Goal: Information Seeking & Learning: Learn about a topic

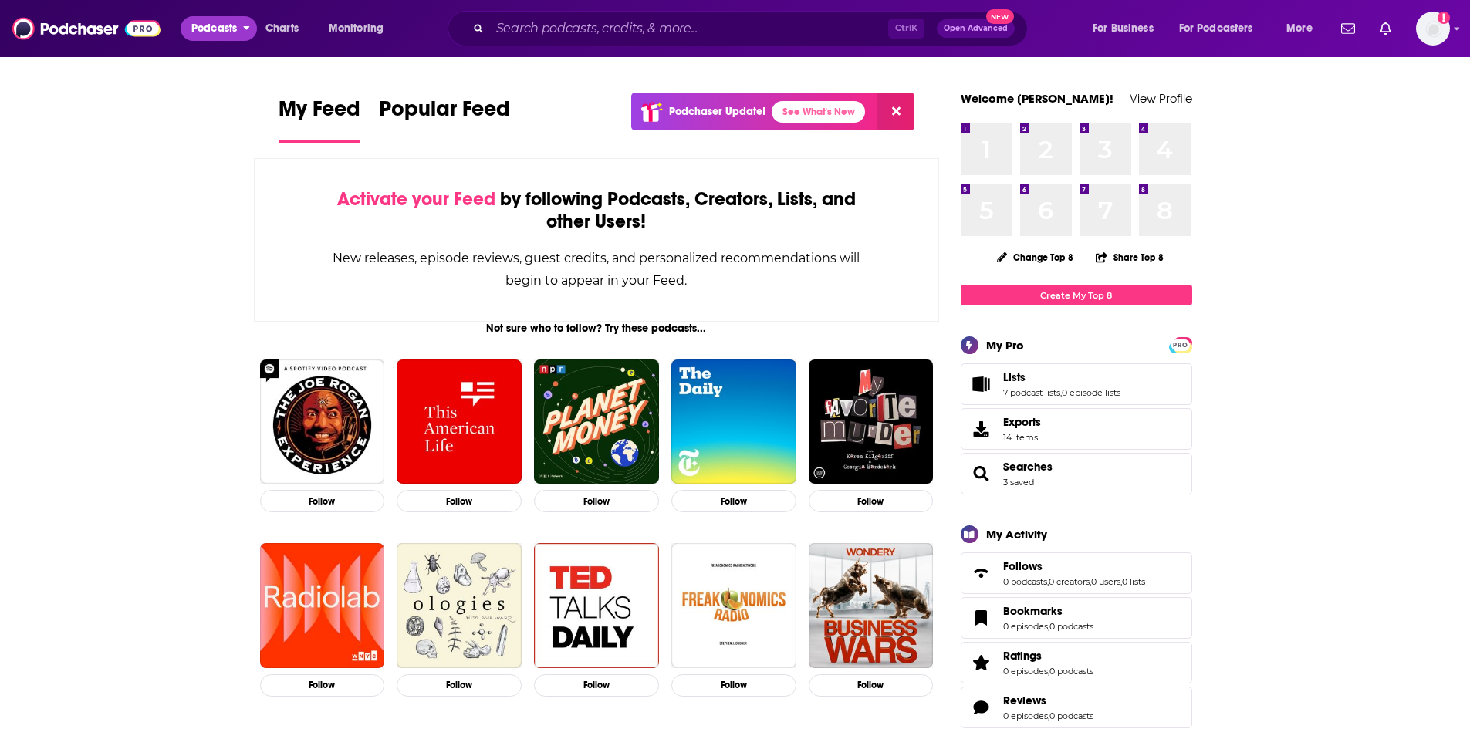
click at [203, 31] on span "Podcasts" at bounding box center [214, 29] width 46 height 22
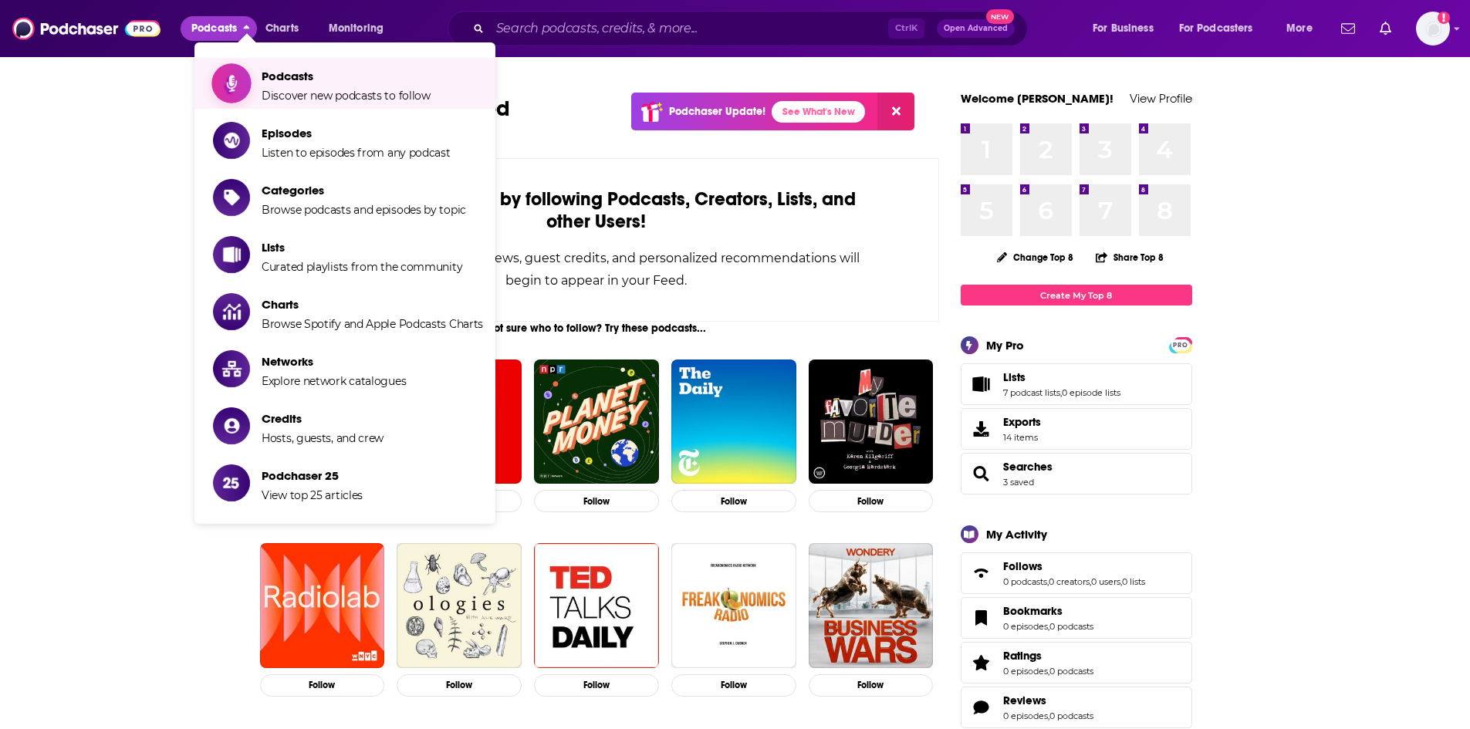
click at [335, 87] on span "Podcasts Discover new podcasts to follow" at bounding box center [346, 83] width 169 height 39
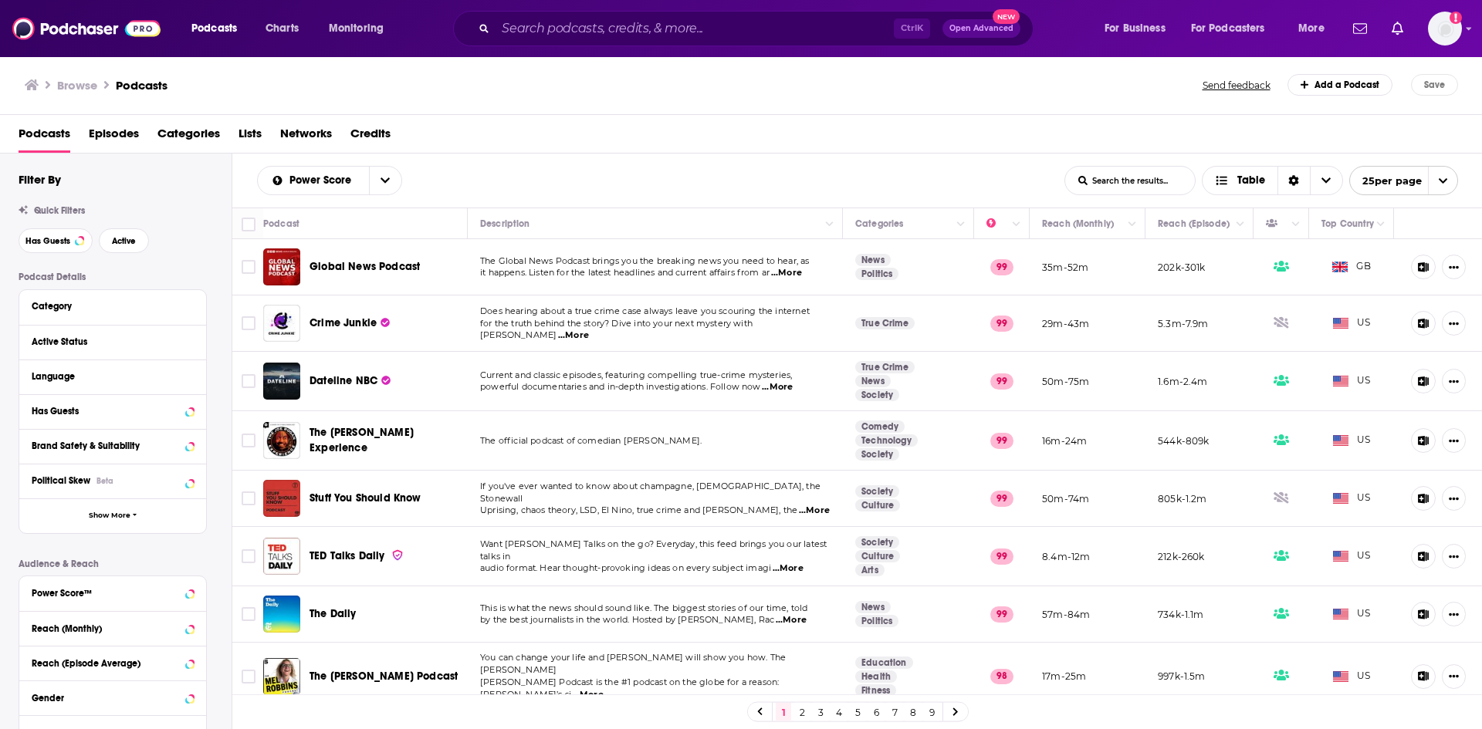
click at [1119, 181] on input "List Search Input" at bounding box center [1130, 181] width 130 height 28
type input "art"
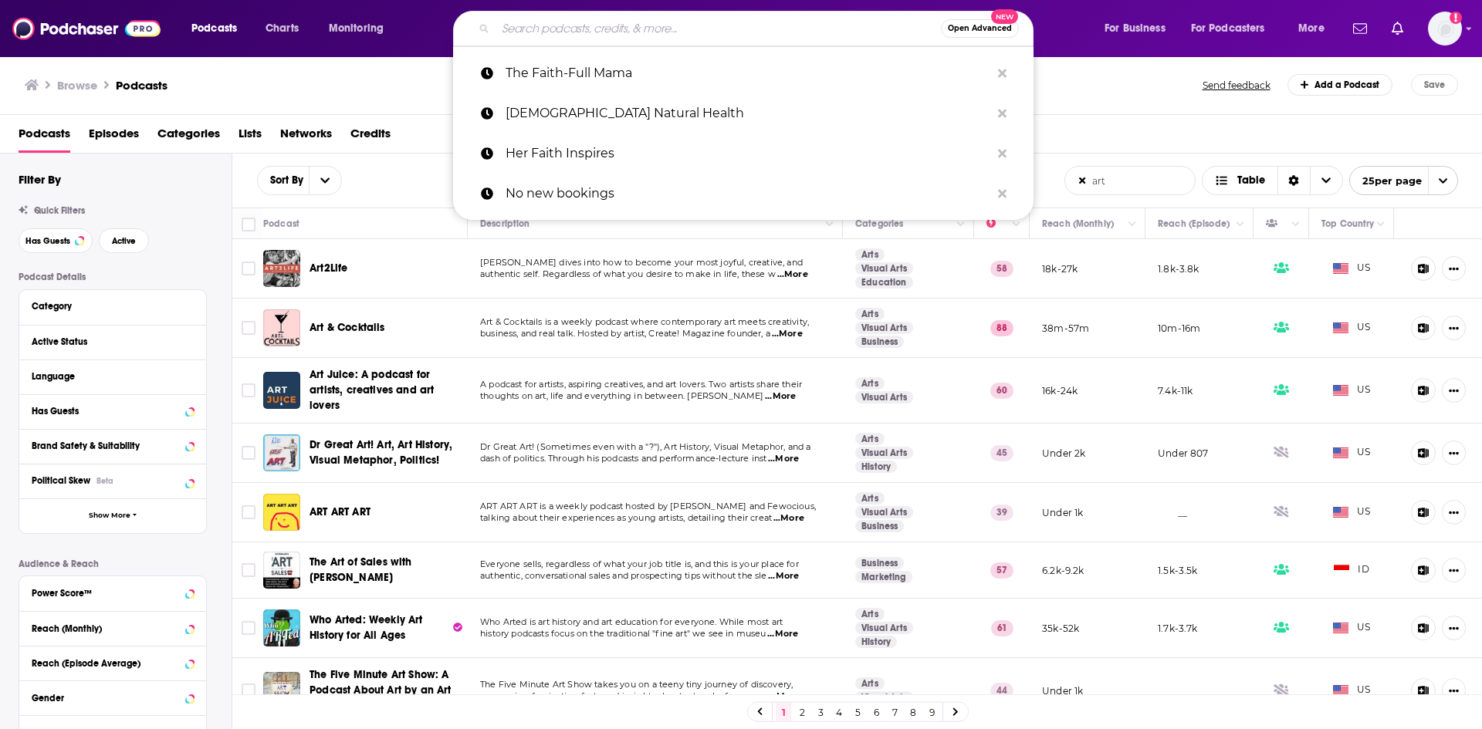
click at [688, 32] on input "Search podcasts, credits, & more..." at bounding box center [717, 28] width 445 height 25
paste input "Culture, Politics & Free Speech"
type input "Culture, Politics & Free Speech"
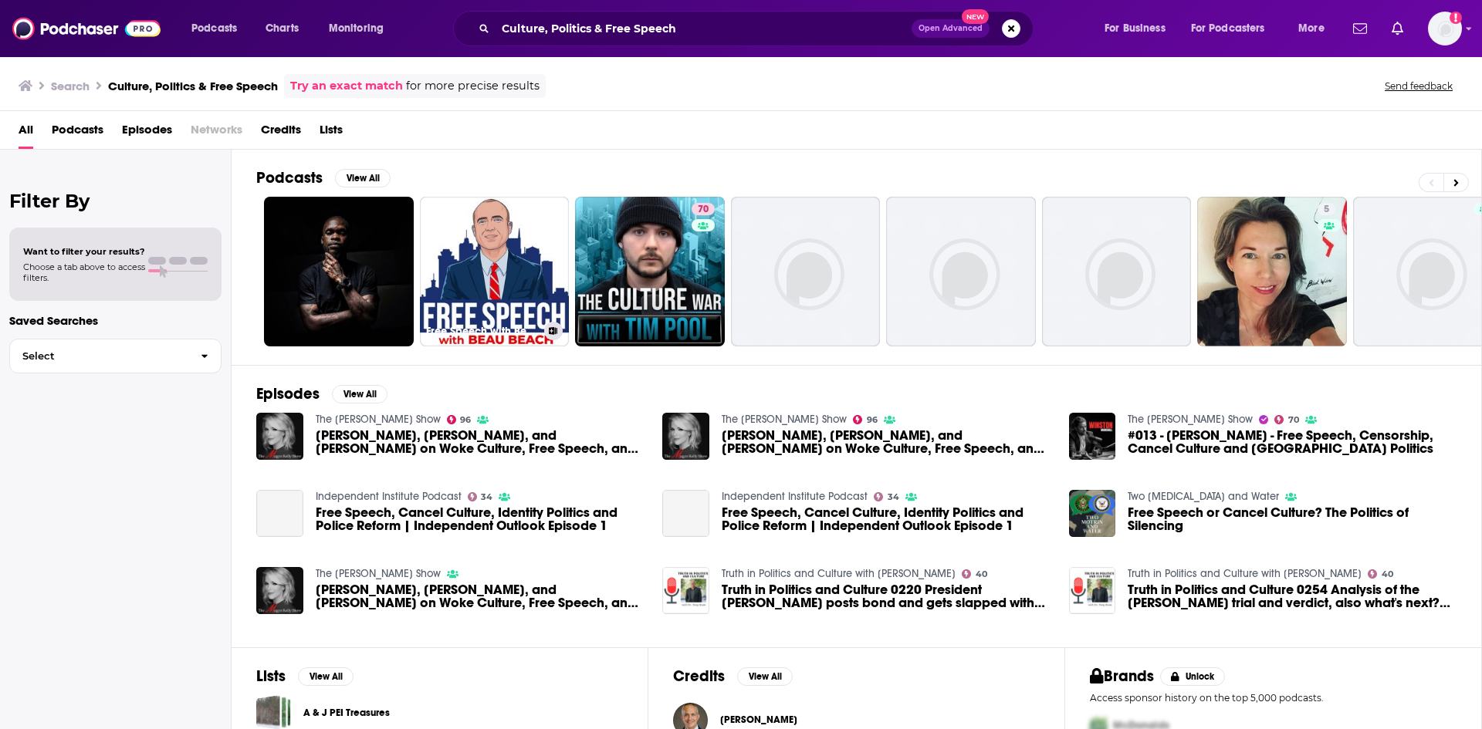
drag, startPoint x: 497, startPoint y: 269, endPoint x: 484, endPoint y: 155, distance: 114.2
click at [484, 155] on div "Podcasts View All Free Speech with Beau Beach 70 5 + 38" at bounding box center [869, 257] width 1226 height 215
click at [354, 174] on button "View All" at bounding box center [363, 178] width 56 height 19
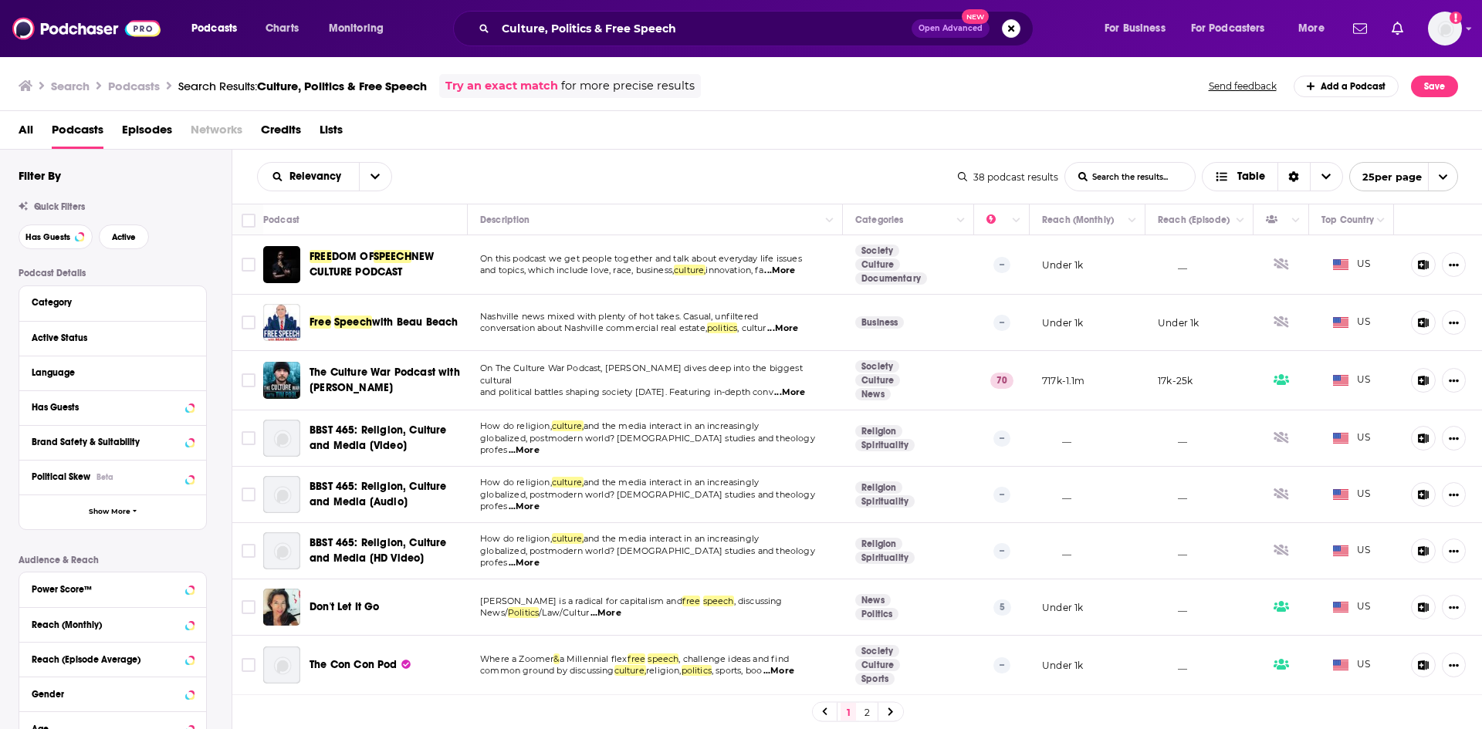
click at [795, 272] on span "...More" at bounding box center [779, 271] width 31 height 12
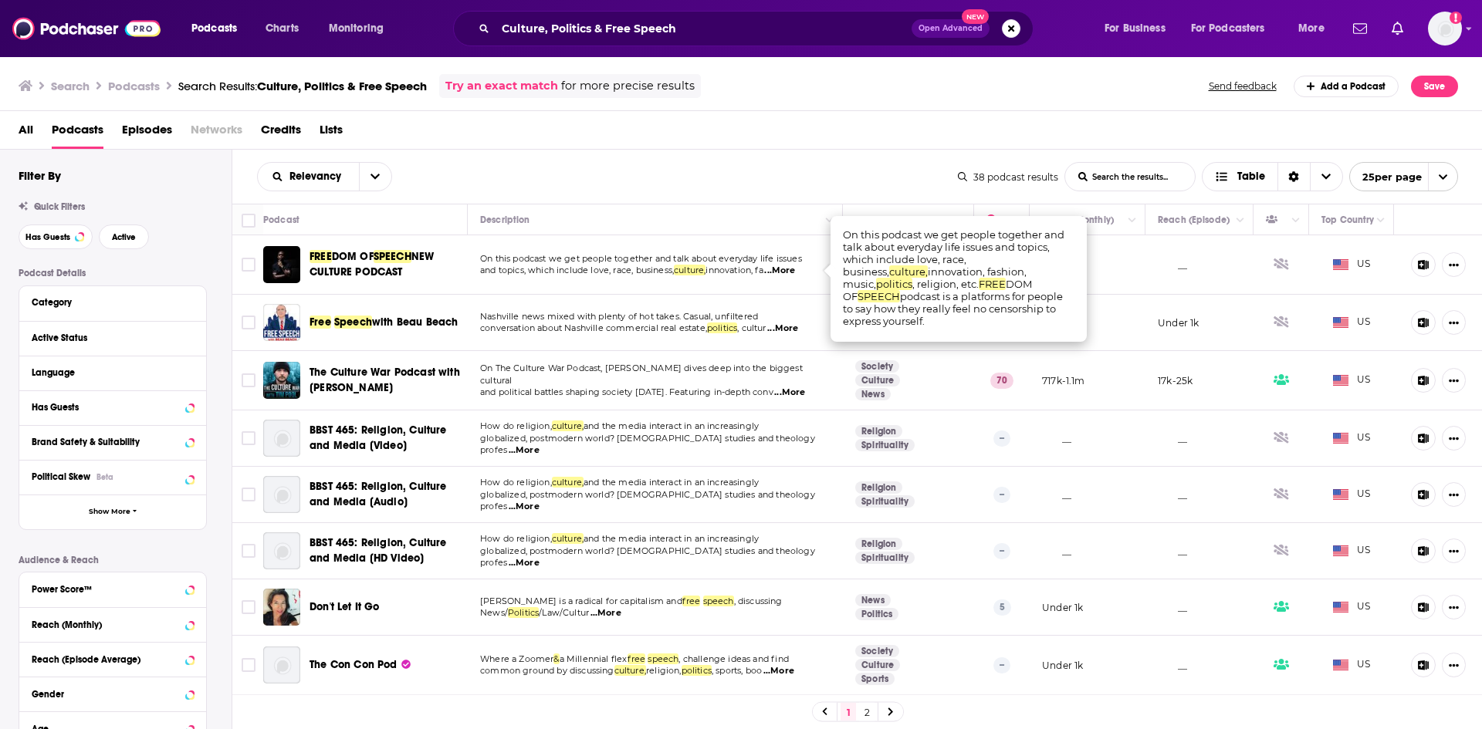
click at [796, 326] on span "...More" at bounding box center [782, 329] width 31 height 12
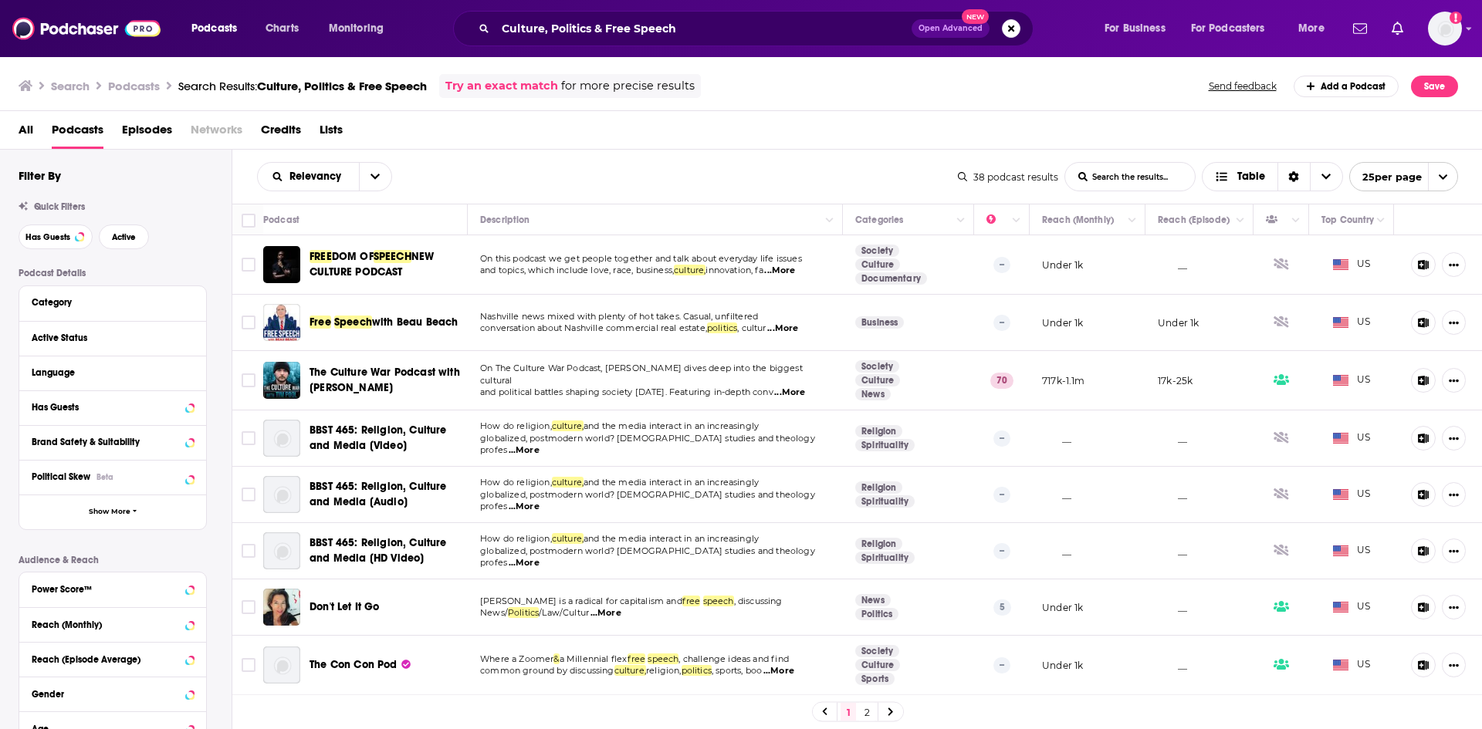
click at [786, 387] on span "...More" at bounding box center [789, 393] width 31 height 12
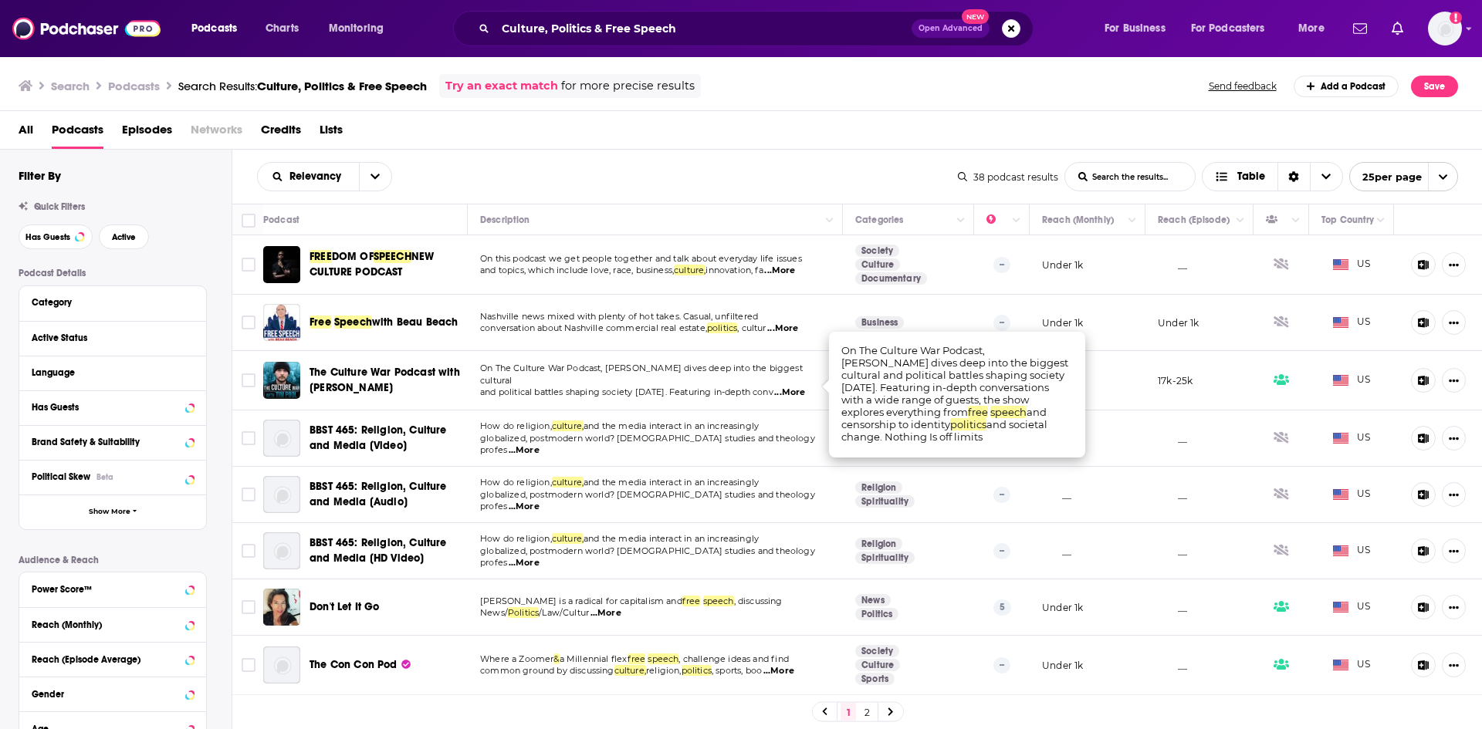
click at [539, 448] on span "...More" at bounding box center [524, 451] width 31 height 12
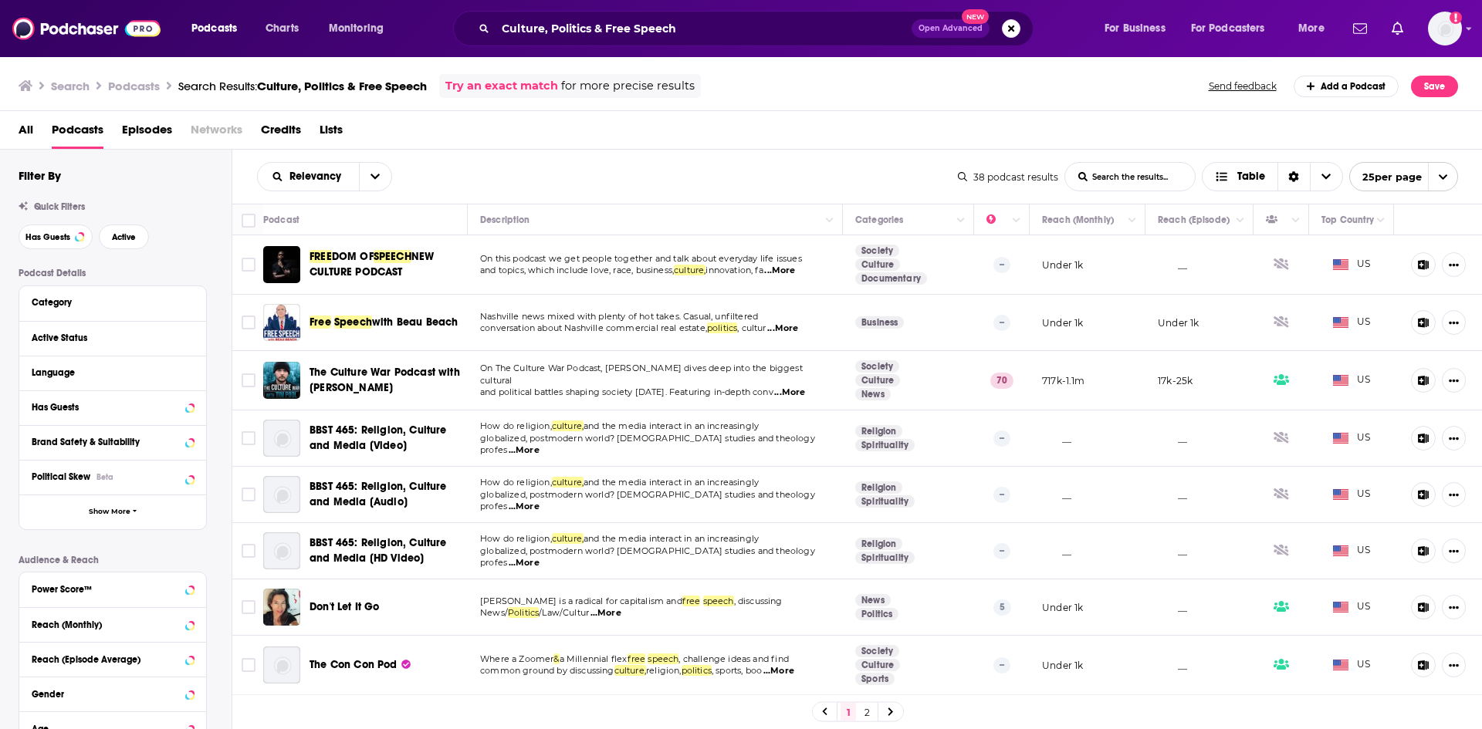
click at [784, 489] on p "How do religion, culture, and the media interact in an increasingly" at bounding box center [655, 483] width 350 height 12
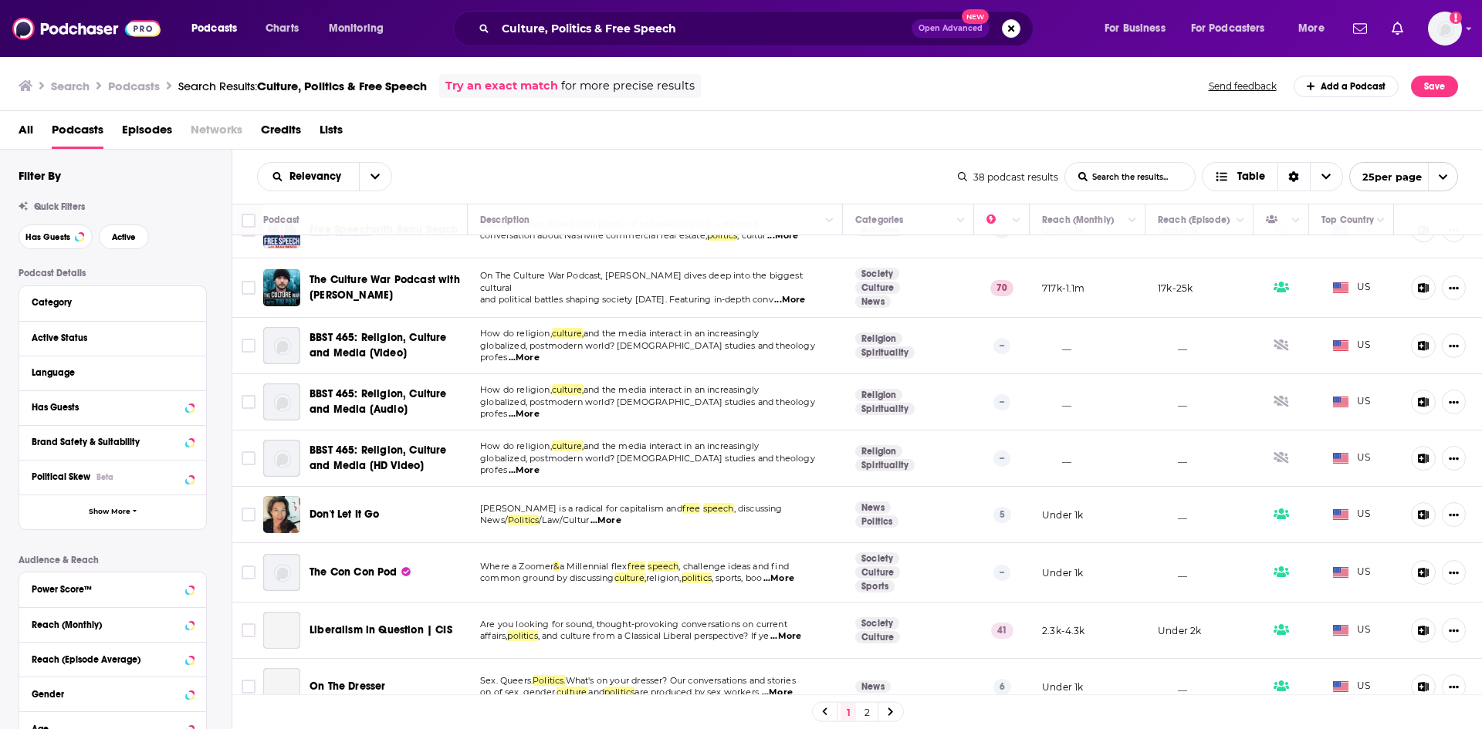
scroll to position [154, 0]
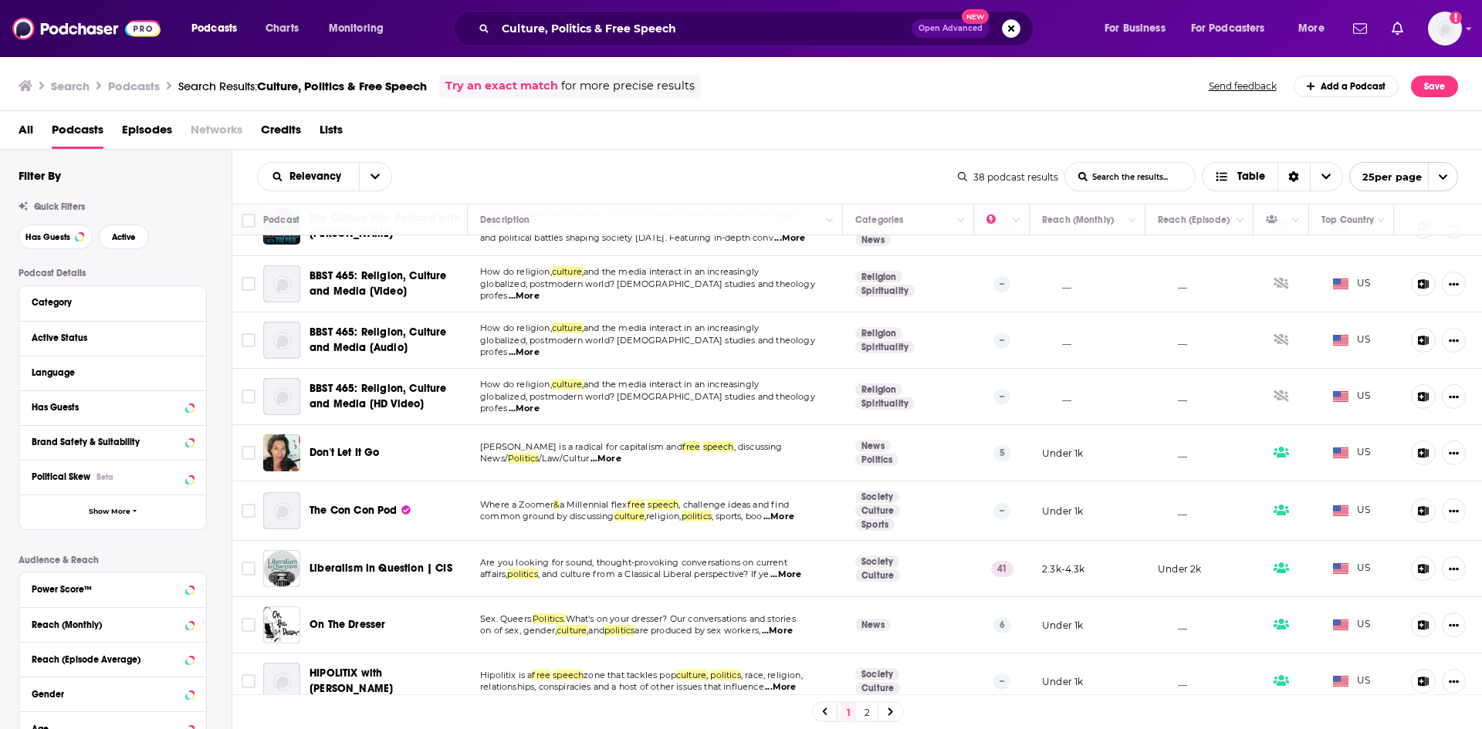
click at [610, 465] on span "...More" at bounding box center [605, 459] width 31 height 12
click at [794, 514] on span "...More" at bounding box center [778, 517] width 31 height 12
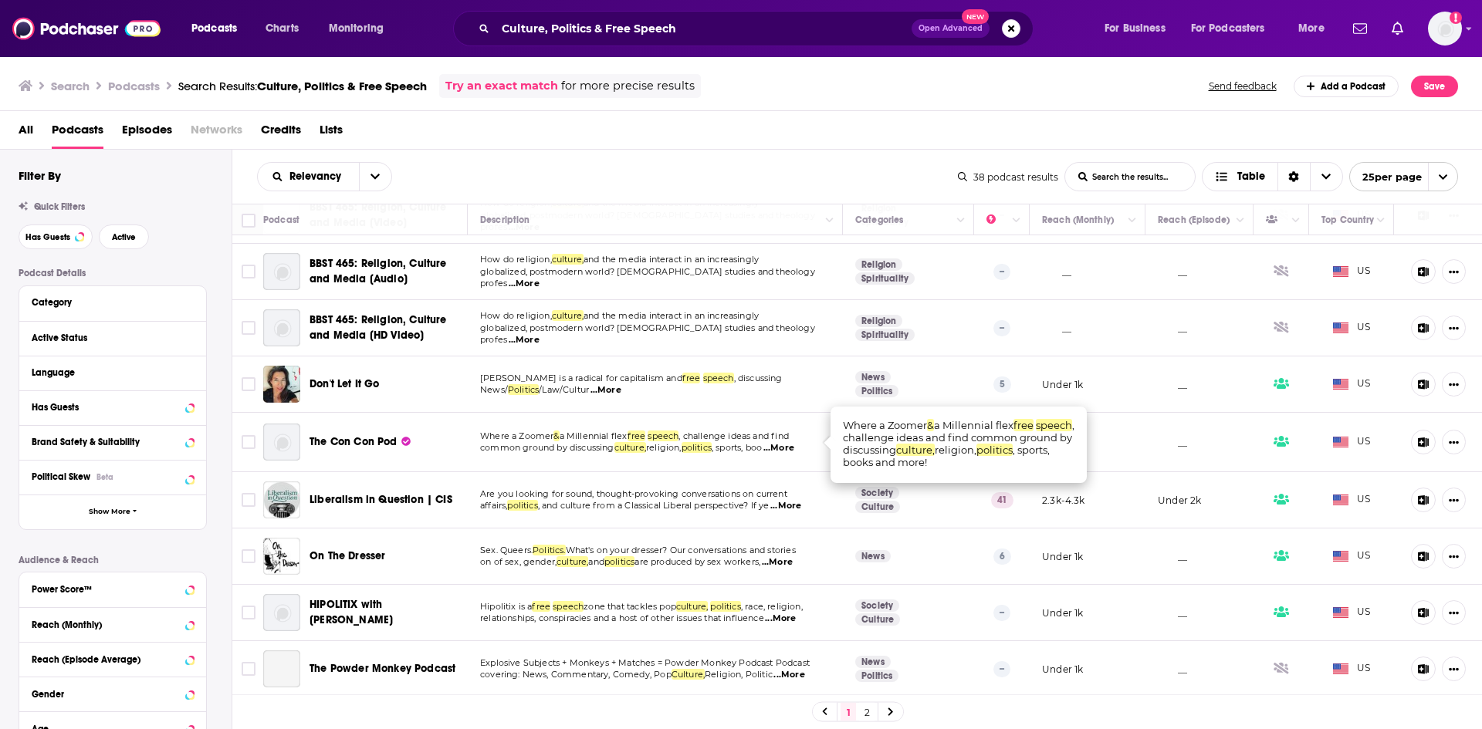
scroll to position [232, 0]
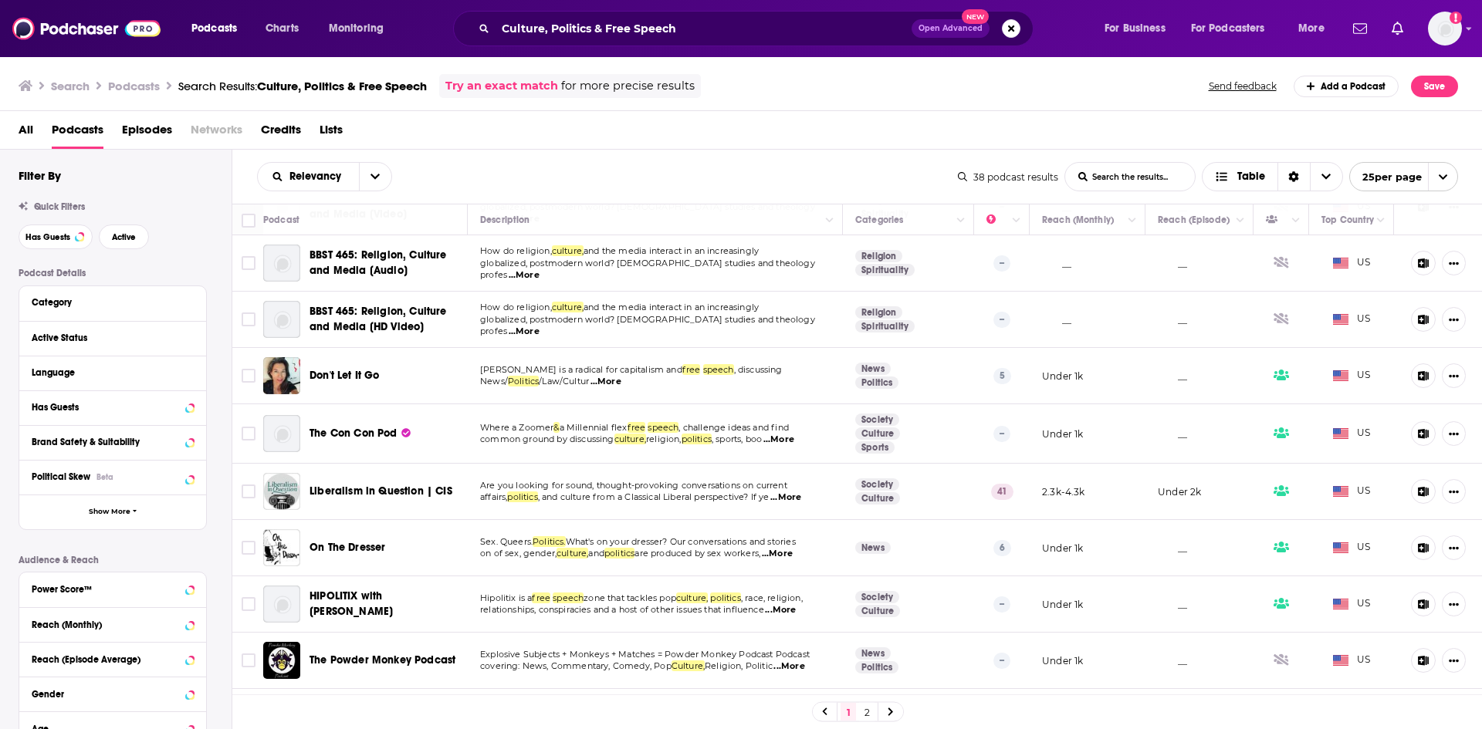
click at [801, 498] on span "...More" at bounding box center [785, 498] width 31 height 12
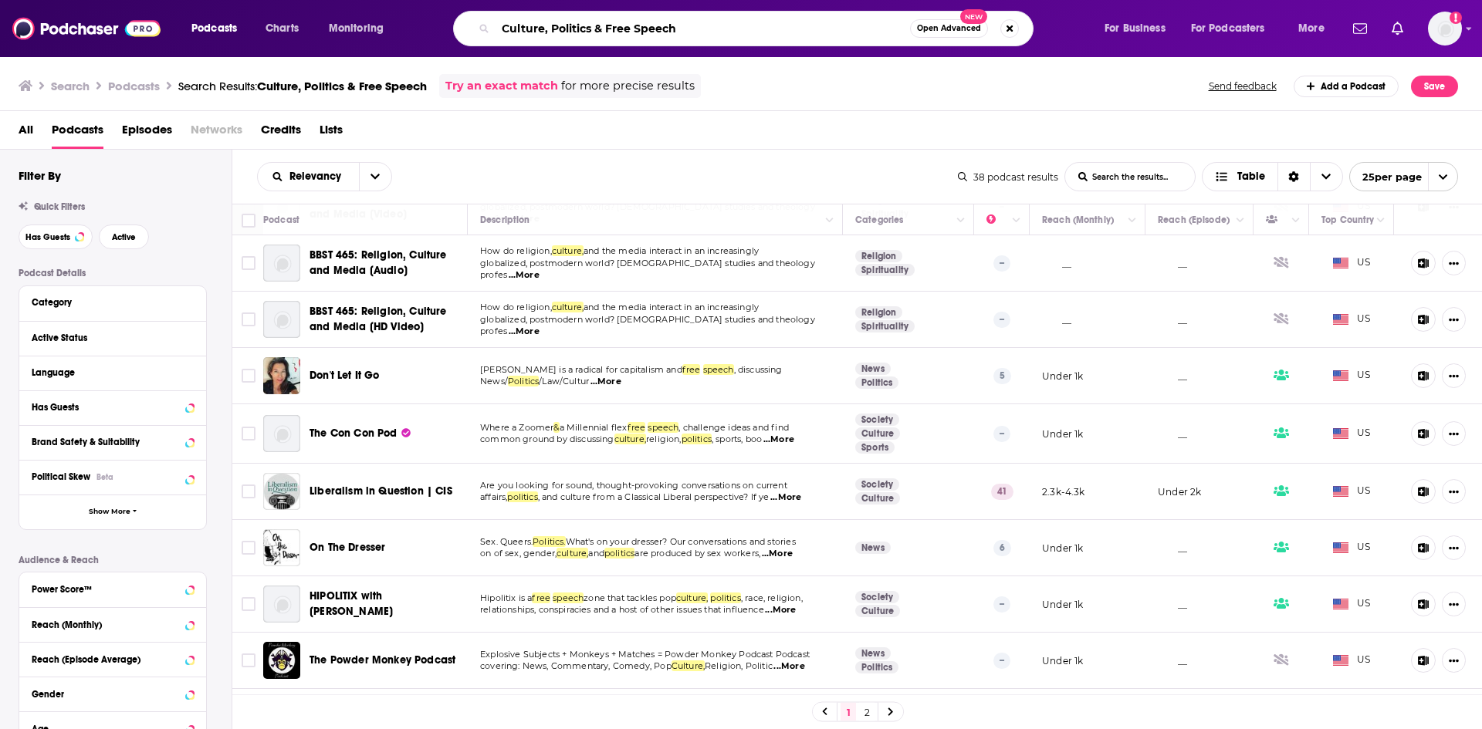
drag, startPoint x: 747, startPoint y: 49, endPoint x: 418, endPoint y: 32, distance: 329.2
click at [418, 32] on div "Podcasts Charts Monitoring Culture, Politics & Free Speech Open Advanced New Fo…" at bounding box center [760, 29] width 1158 height 36
paste input "Faith, Philosophy & [DEMOGRAPHIC_DATA] in Culture"
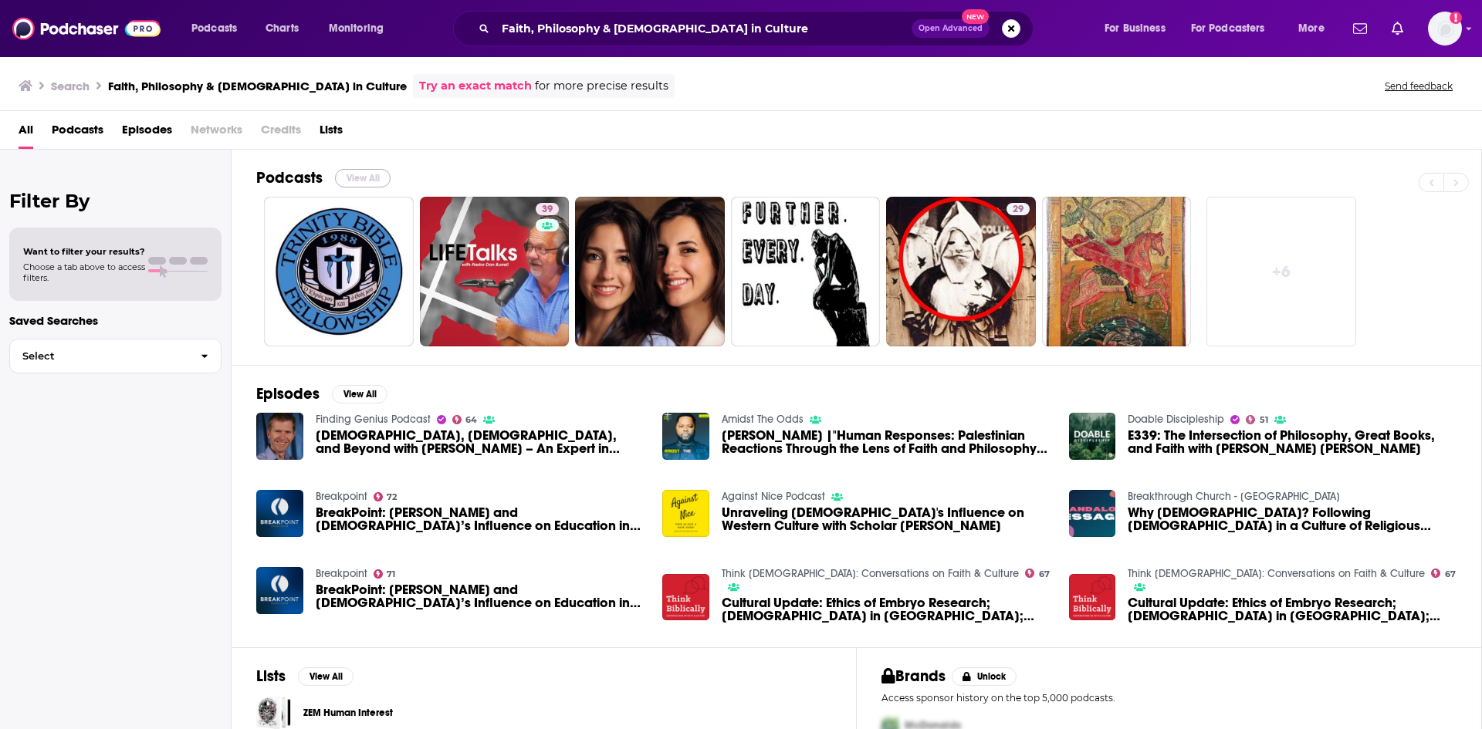
click at [358, 181] on button "View All" at bounding box center [363, 178] width 56 height 19
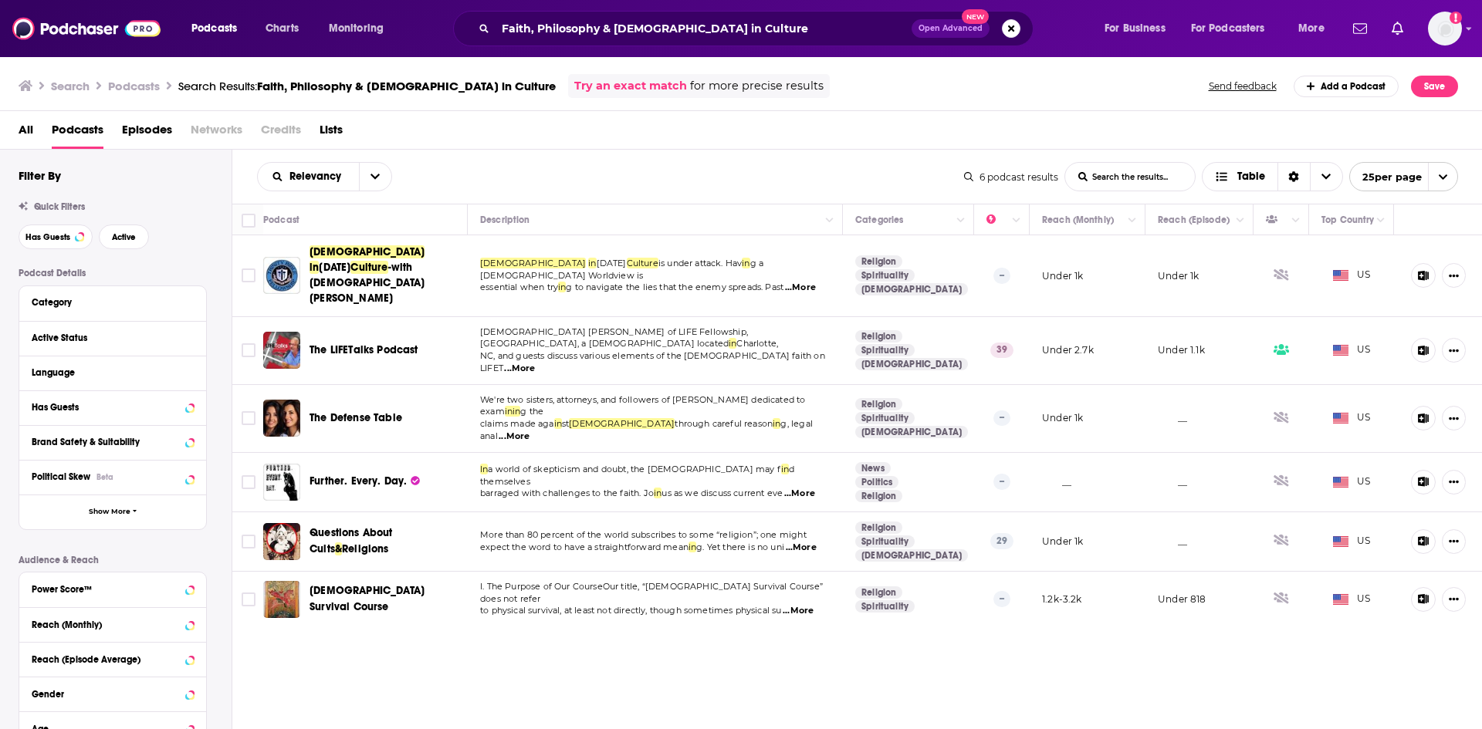
click at [806, 282] on span "...More" at bounding box center [800, 288] width 31 height 12
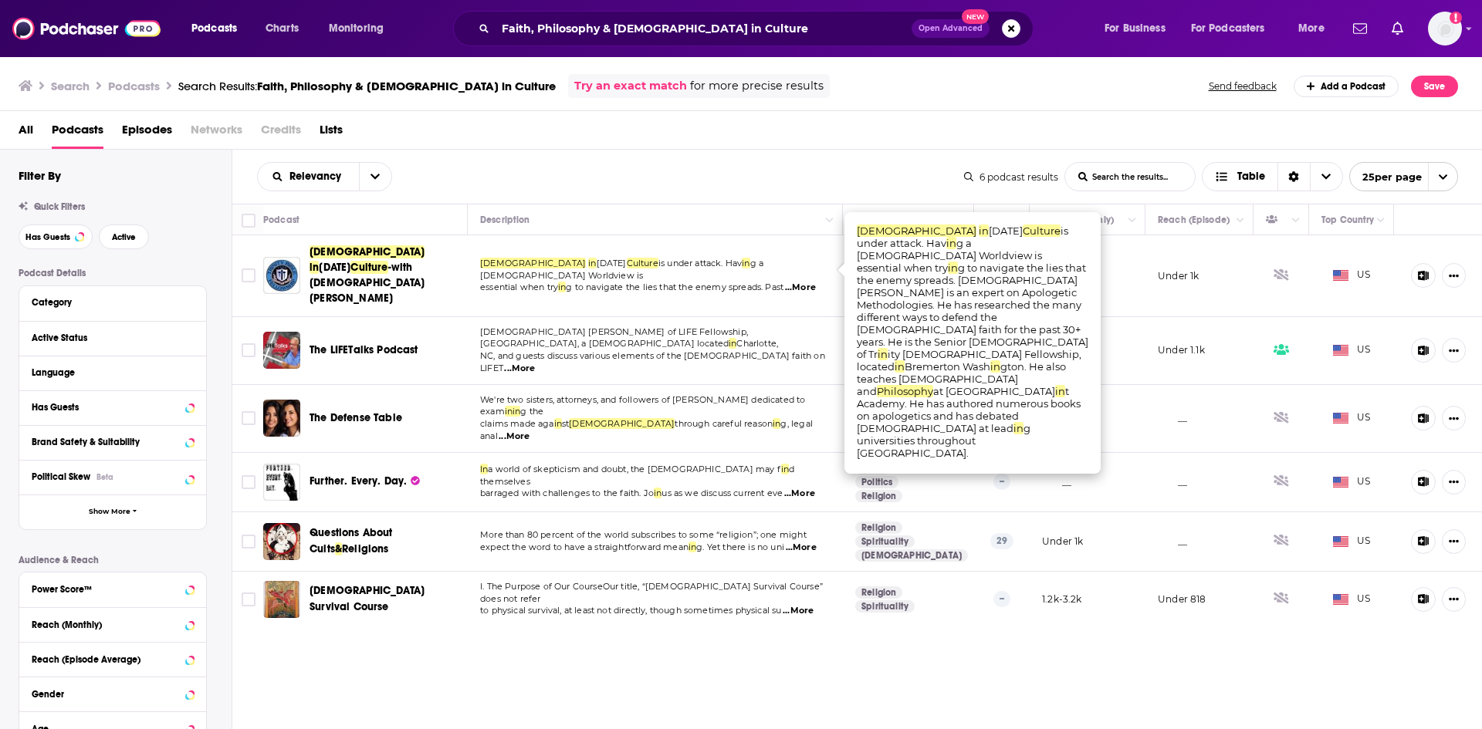
click at [535, 363] on span "...More" at bounding box center [519, 369] width 31 height 12
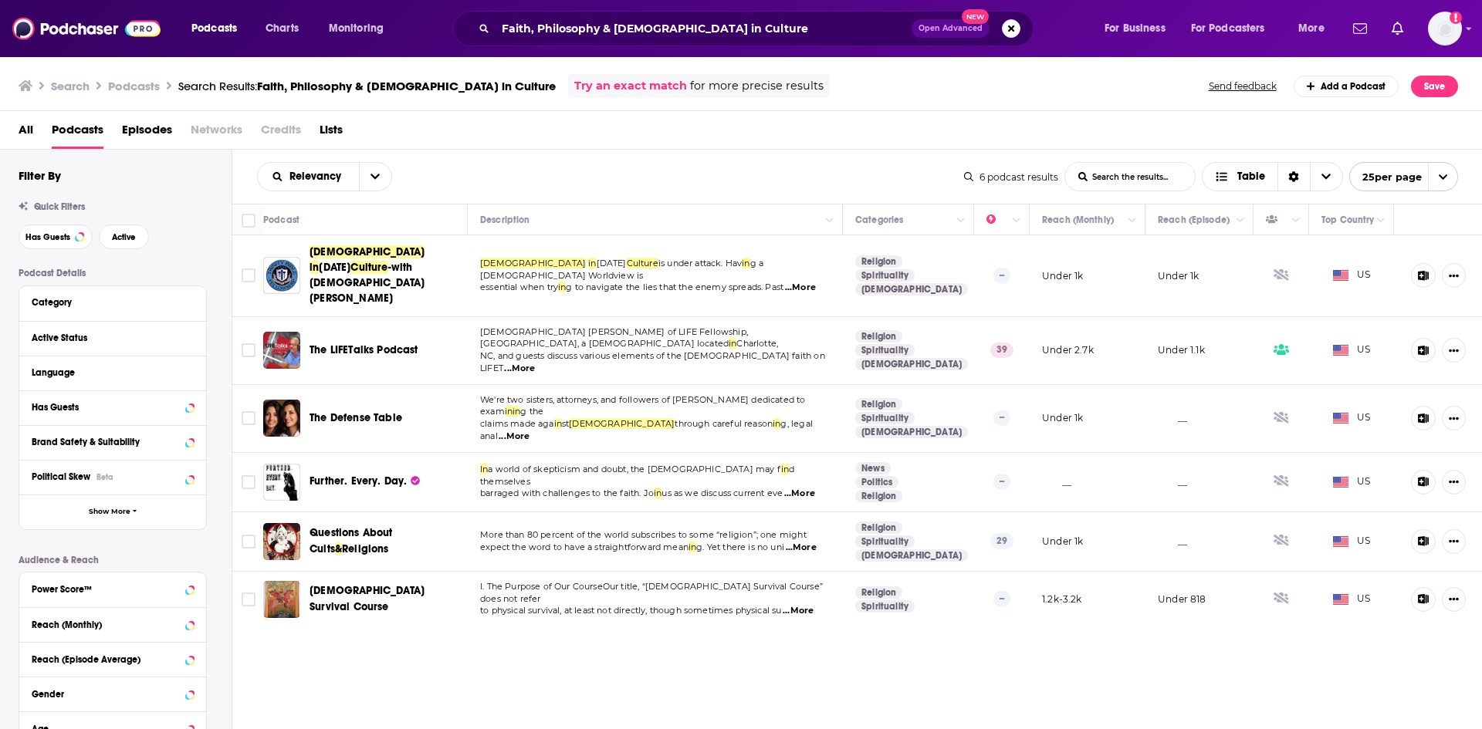
click at [529, 431] on span "...More" at bounding box center [514, 437] width 31 height 12
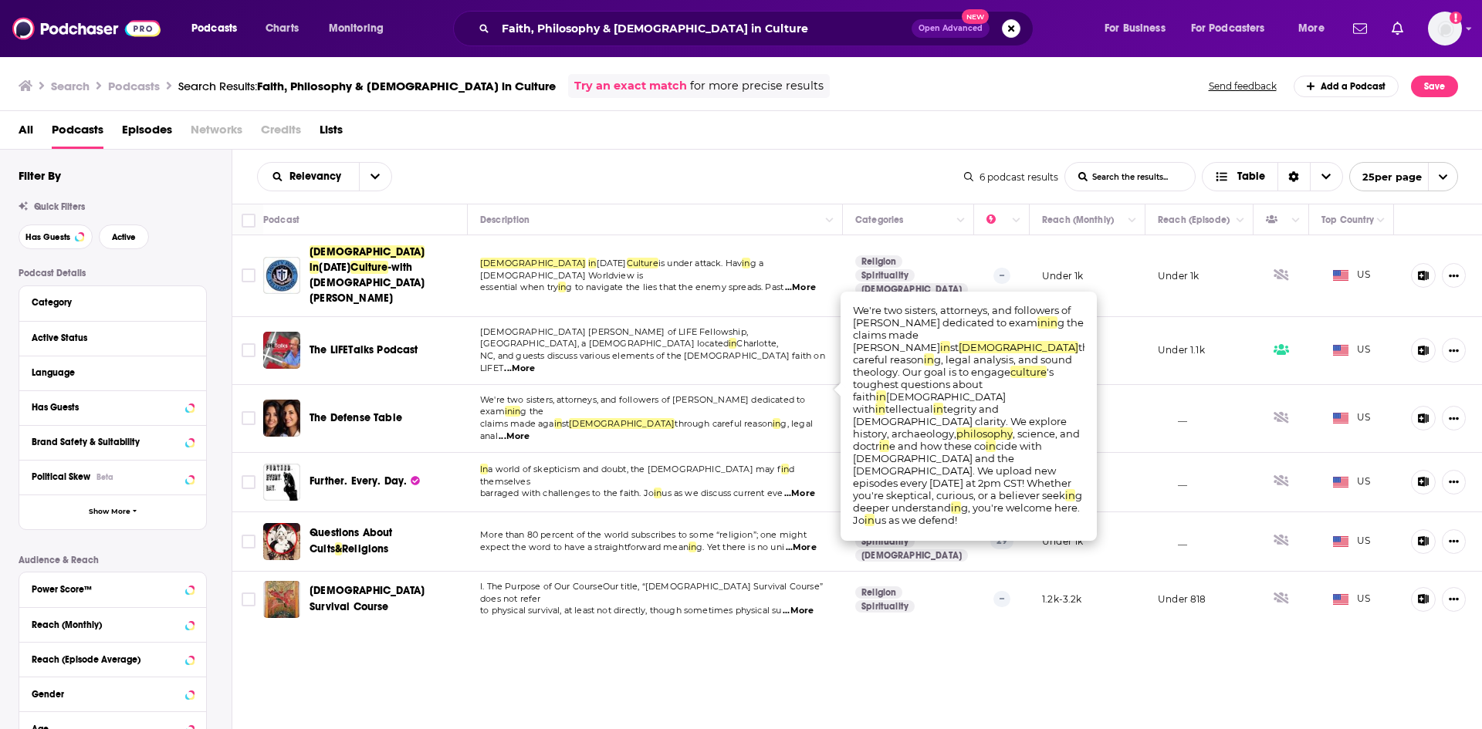
click at [809, 488] on span "...More" at bounding box center [799, 494] width 31 height 12
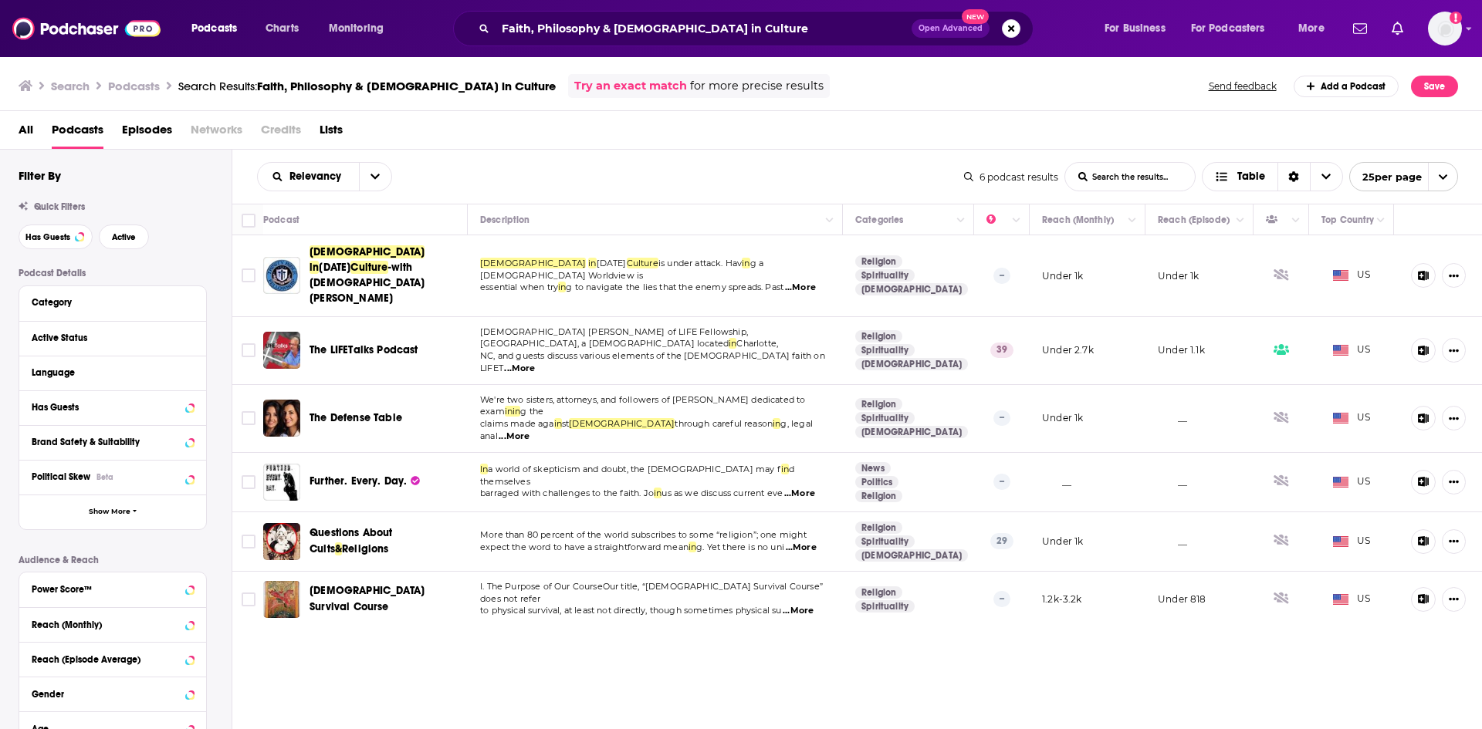
click at [732, 668] on div "Relevancy List Search Input Search the results... Table 6 podcast results List …" at bounding box center [857, 487] width 1250 height 675
click at [810, 542] on span "...More" at bounding box center [801, 548] width 31 height 12
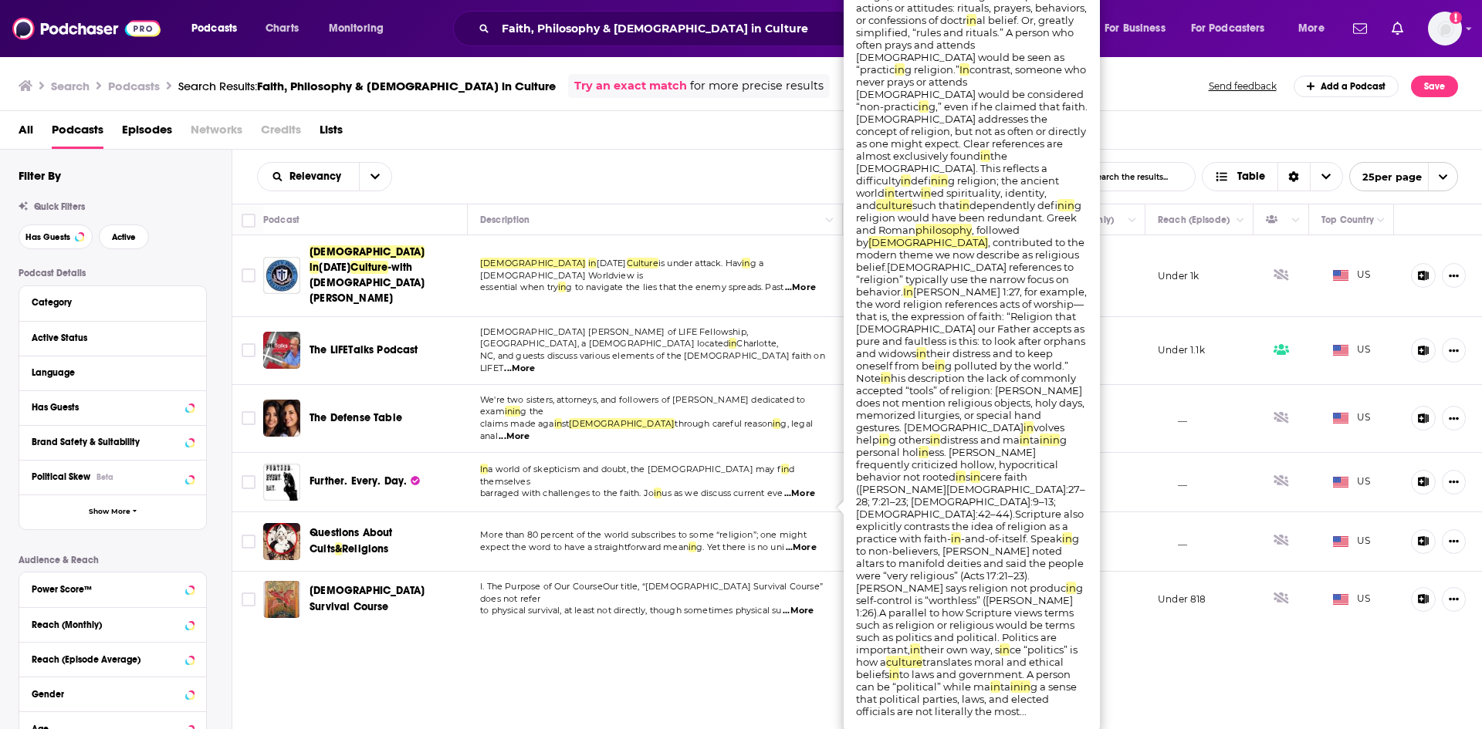
click at [689, 624] on div "Relevancy List Search Input Search the results... Table 6 podcast results List …" at bounding box center [857, 487] width 1250 height 675
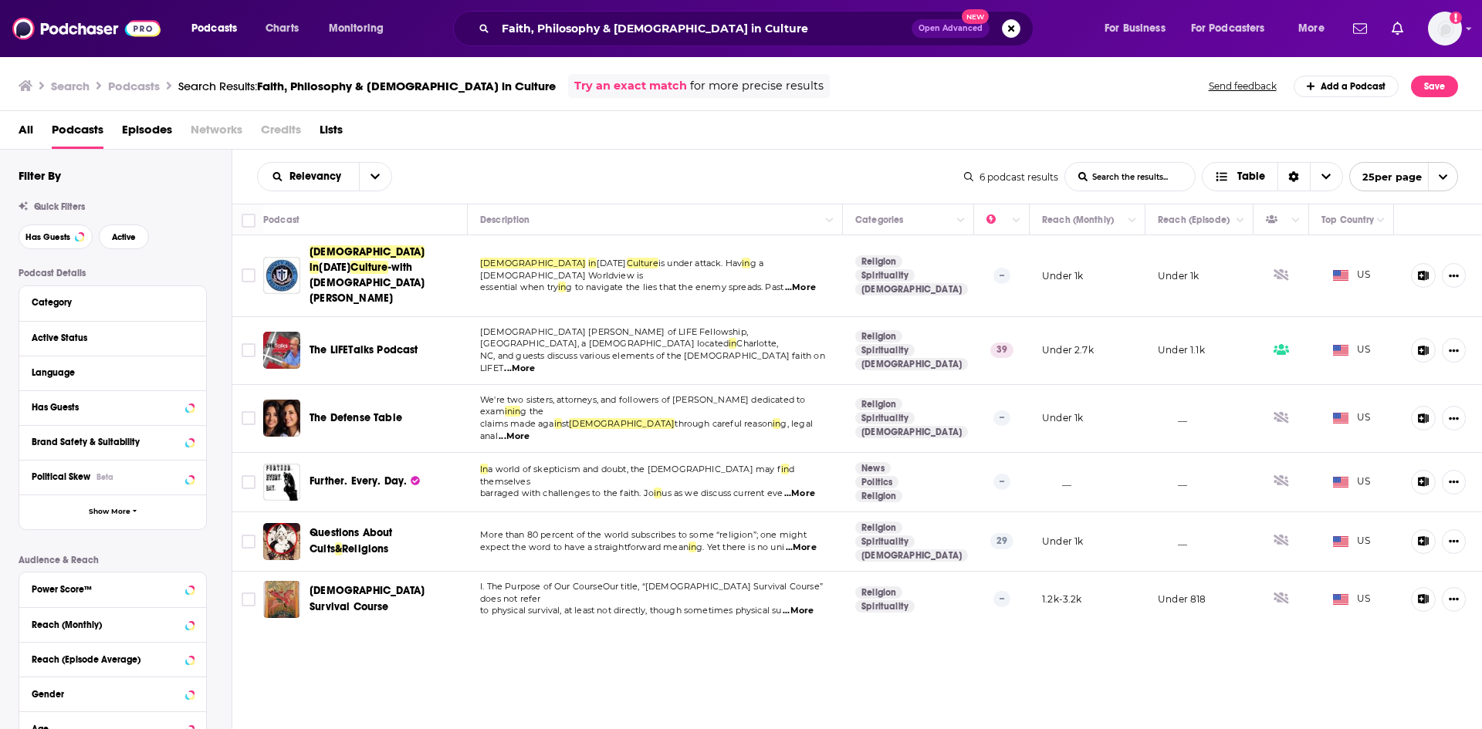
click at [807, 605] on span "...More" at bounding box center [798, 611] width 31 height 12
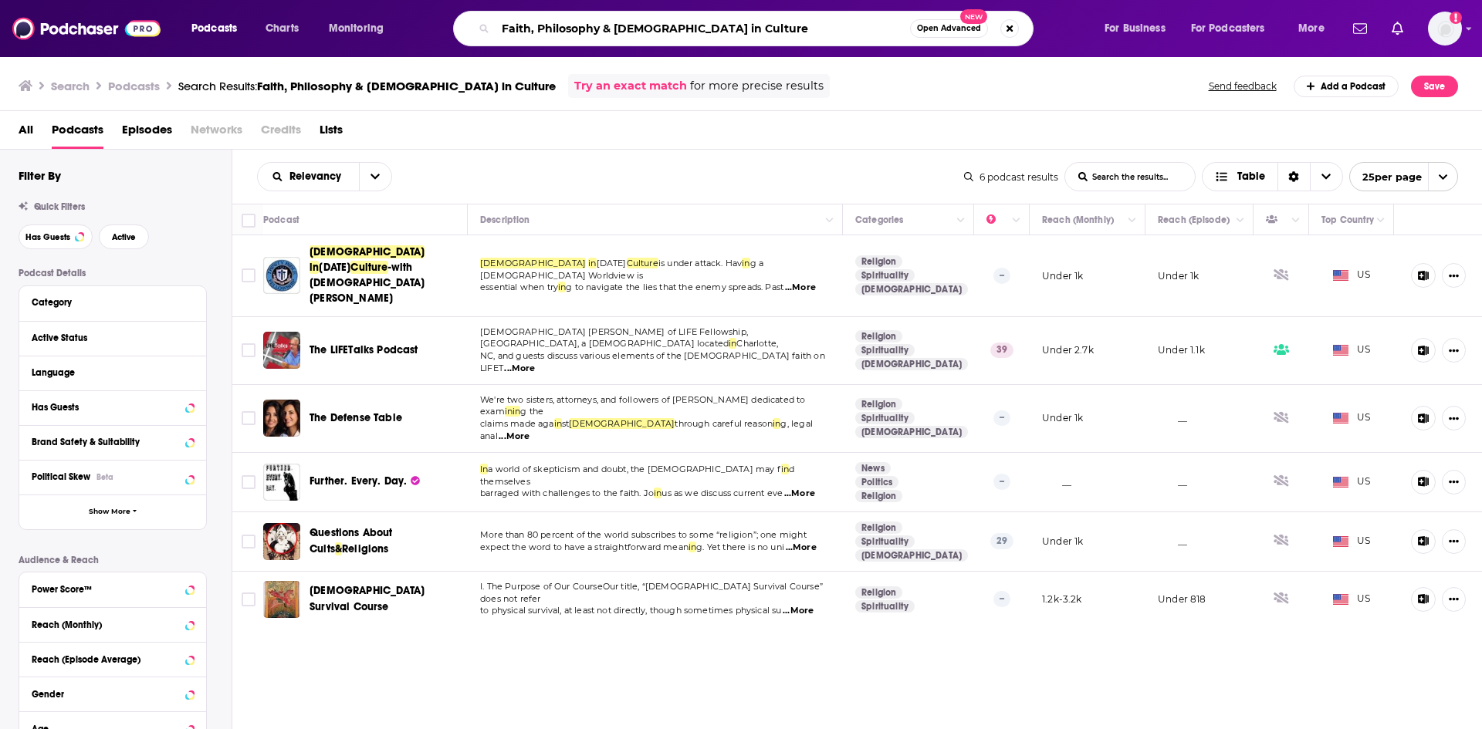
click at [567, 25] on input "Faith, Philosophy & [DEMOGRAPHIC_DATA] in Culture" at bounding box center [702, 28] width 414 height 25
drag, startPoint x: 616, startPoint y: 25, endPoint x: 494, endPoint y: 19, distance: 122.1
click at [494, 19] on div "Faith, Philosophy & [DEMOGRAPHIC_DATA] in Culture Open Advanced New" at bounding box center [743, 29] width 580 height 36
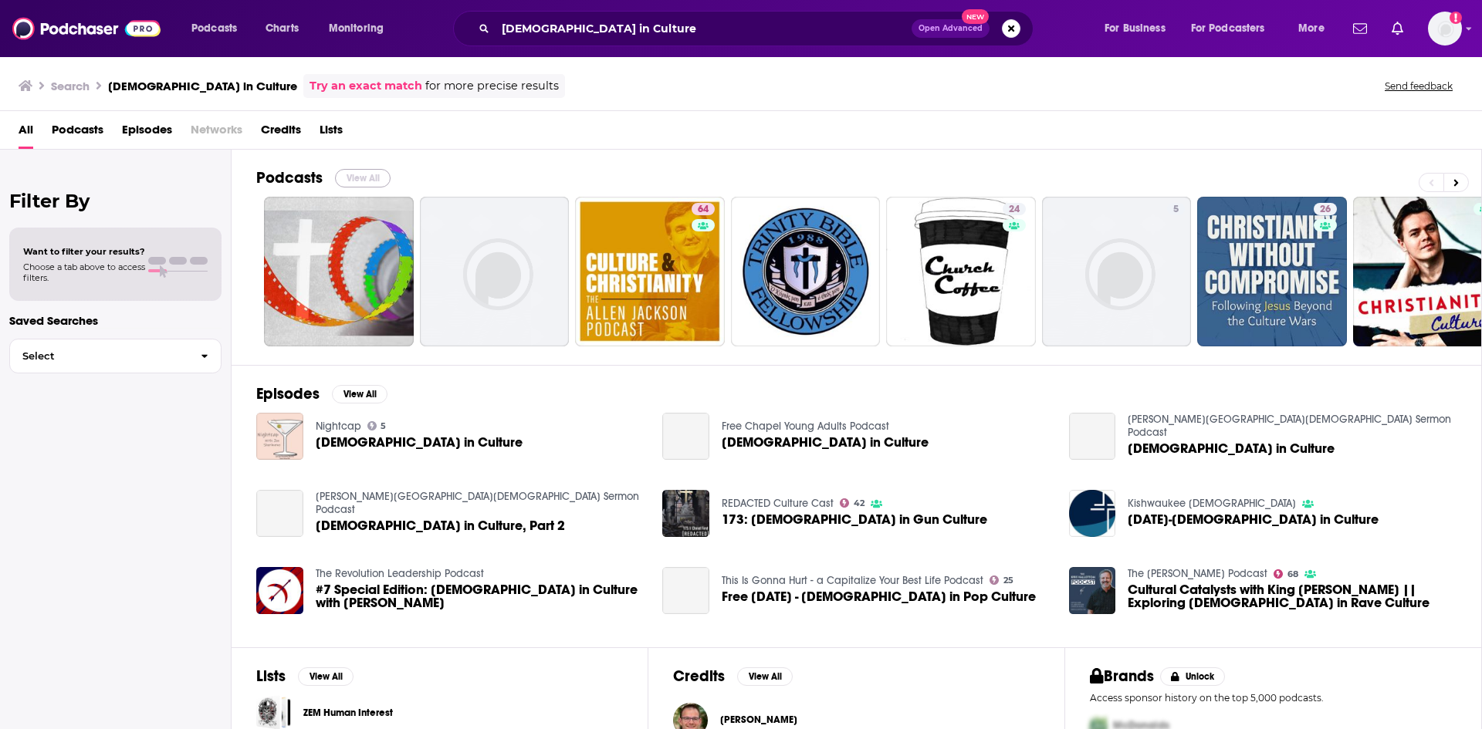
click at [354, 184] on button "View All" at bounding box center [363, 178] width 56 height 19
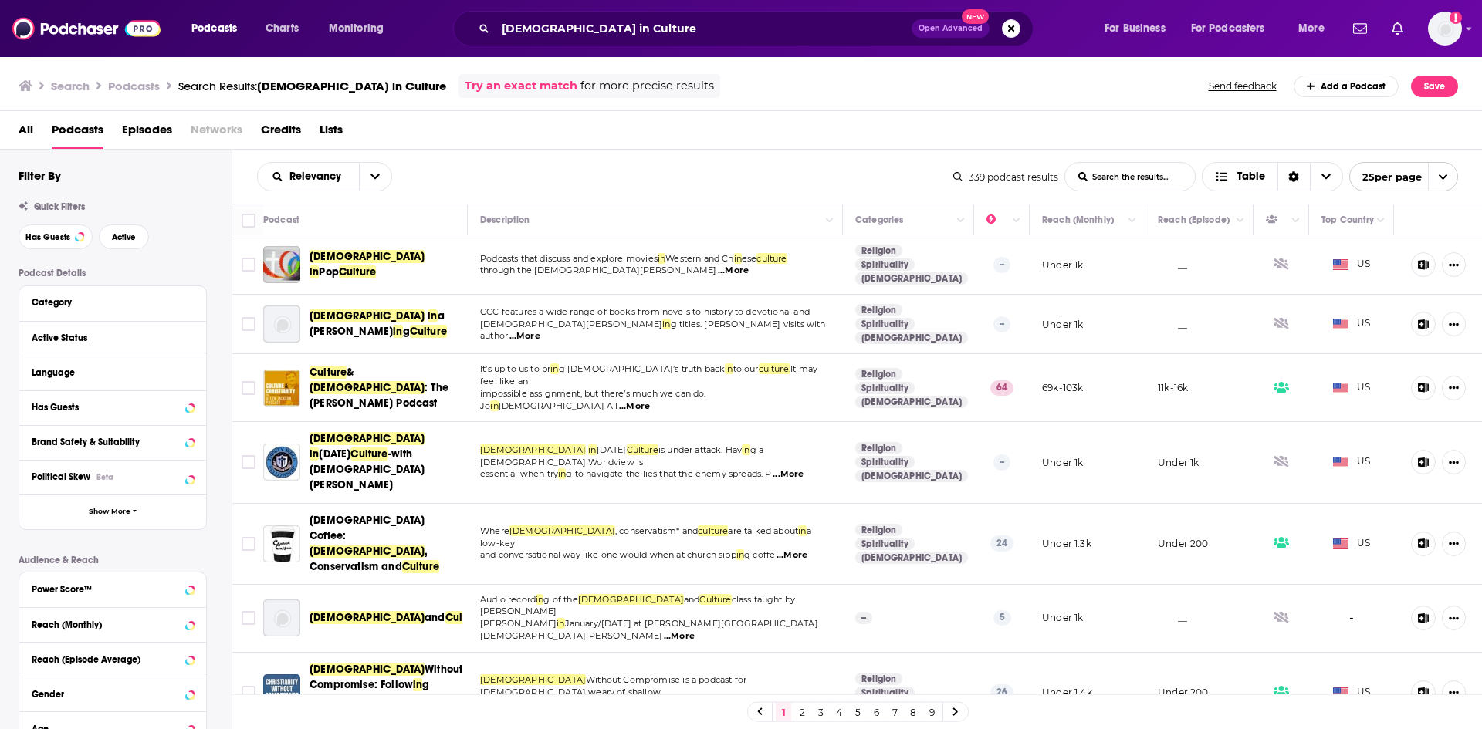
click at [718, 274] on span "...More" at bounding box center [733, 271] width 31 height 12
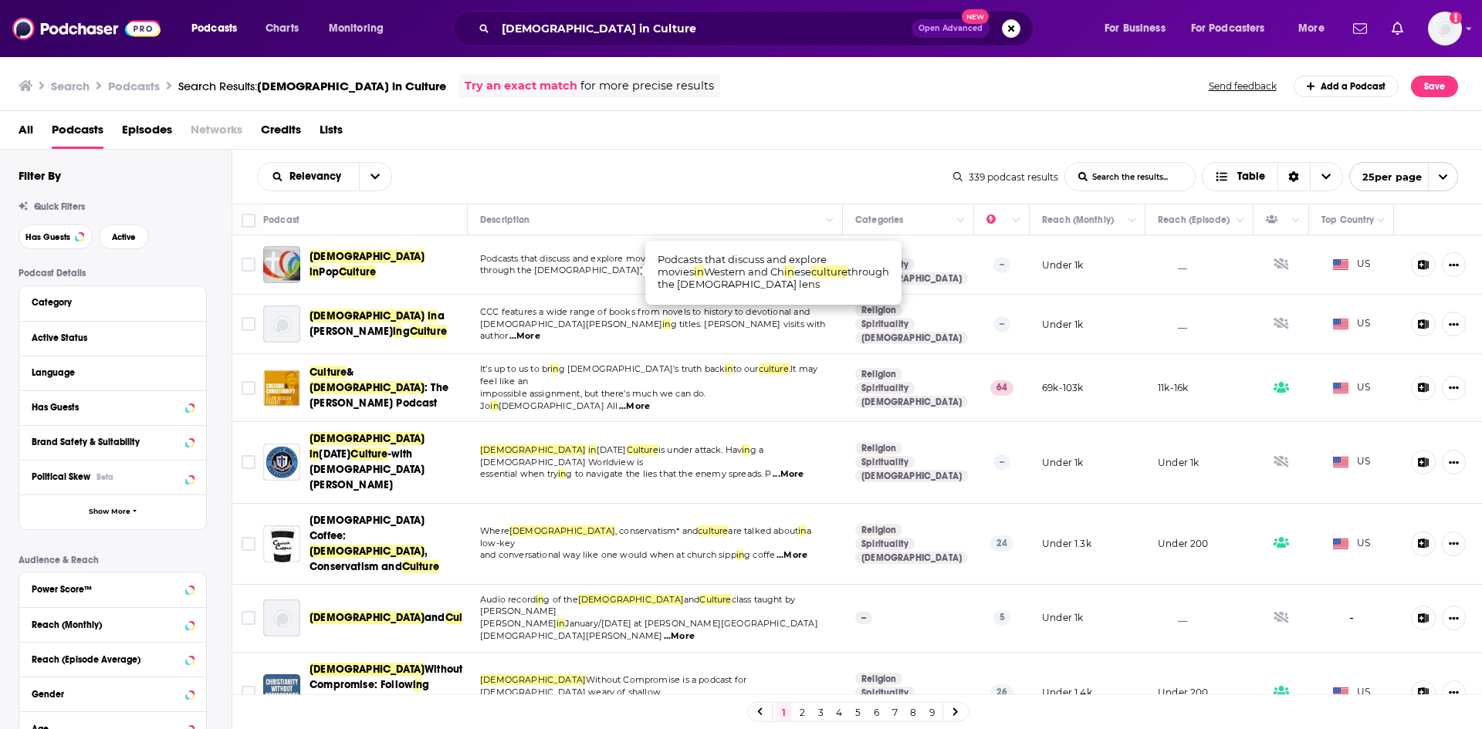
click at [540, 333] on span "...More" at bounding box center [524, 336] width 31 height 12
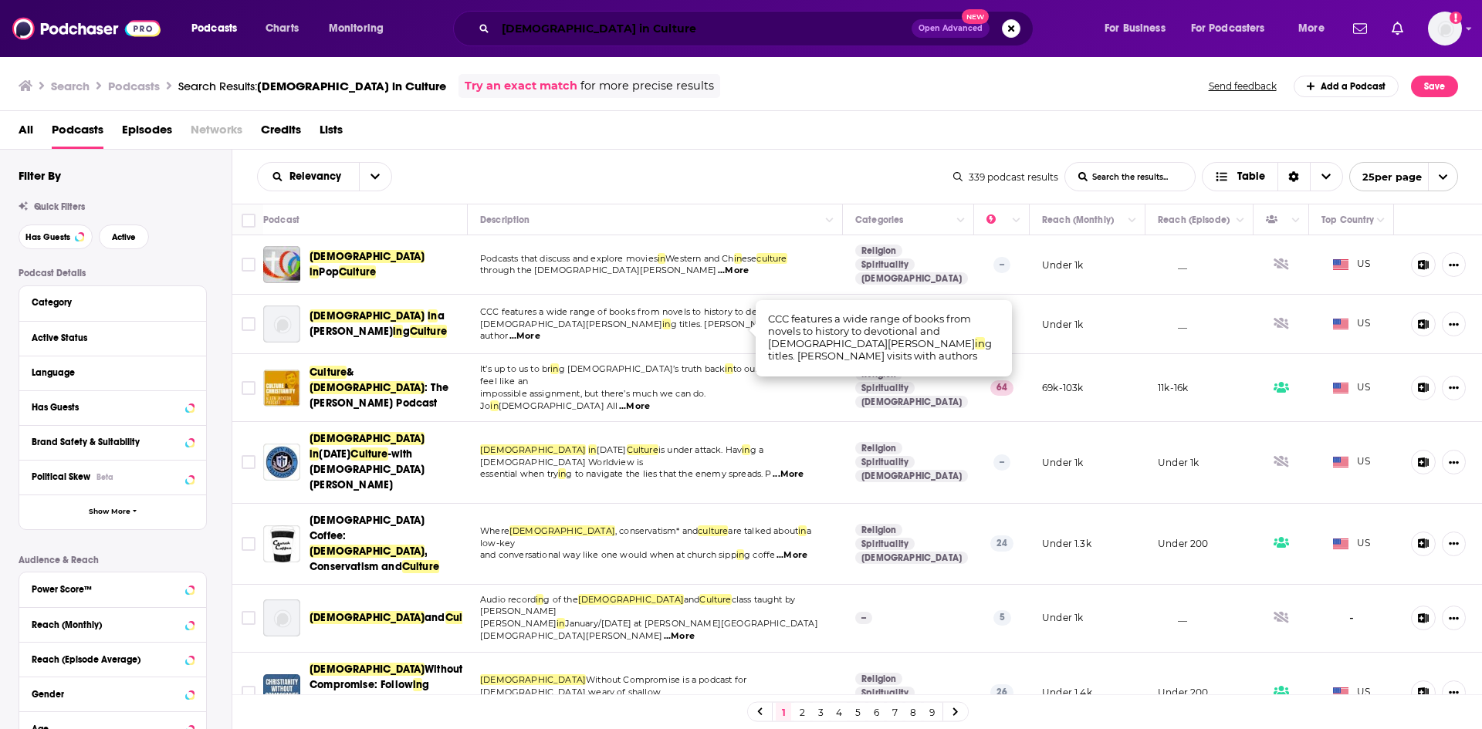
click at [524, 36] on input "[DEMOGRAPHIC_DATA] in Culture" at bounding box center [703, 28] width 416 height 25
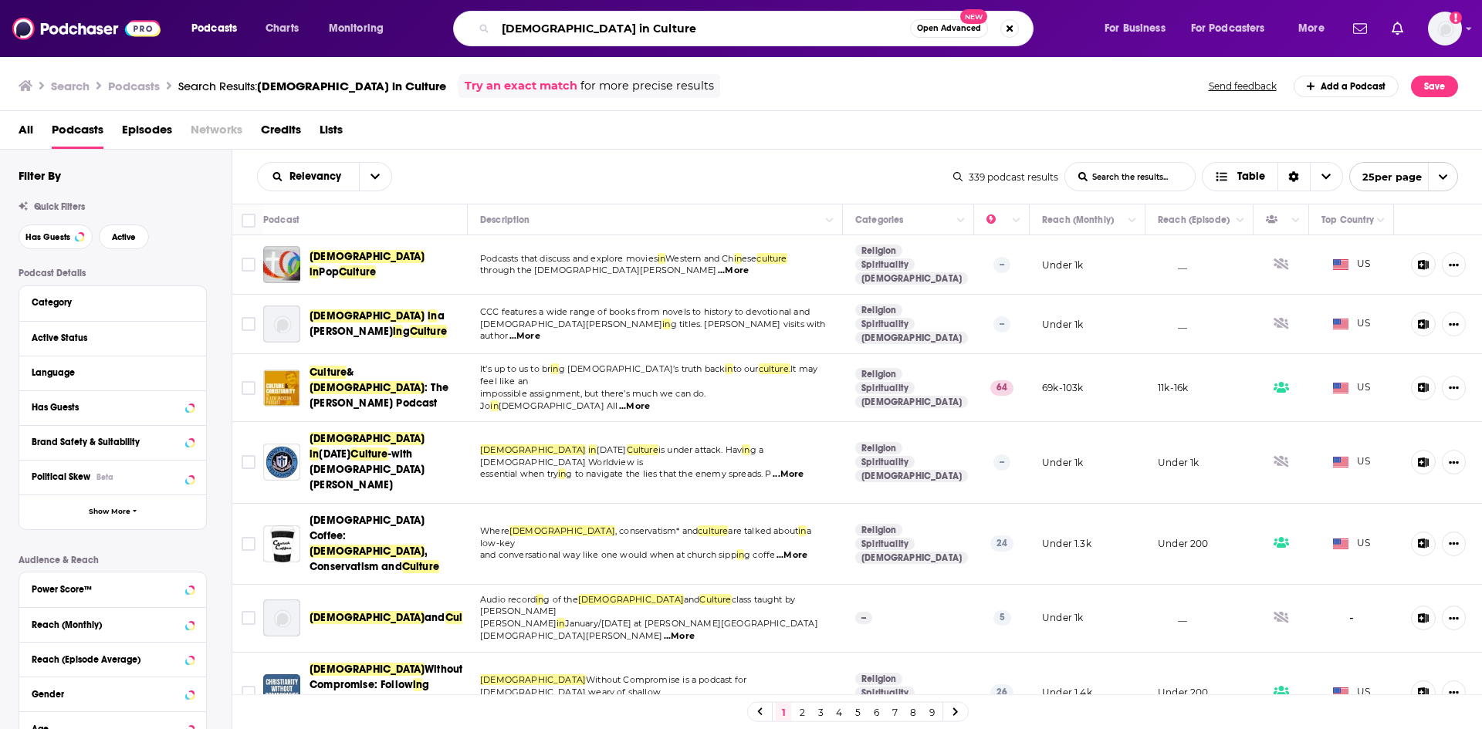
drag, startPoint x: 579, startPoint y: 29, endPoint x: 593, endPoint y: 29, distance: 14.7
click at [580, 29] on input "[DEMOGRAPHIC_DATA] in Culture" at bounding box center [702, 28] width 414 height 25
click at [593, 29] on input "[DEMOGRAPHIC_DATA] in Culture" at bounding box center [702, 28] width 414 height 25
click at [583, 33] on input "[DEMOGRAPHIC_DATA] in Culture" at bounding box center [702, 28] width 414 height 25
type input "[DEMOGRAPHIC_DATA] in Art"
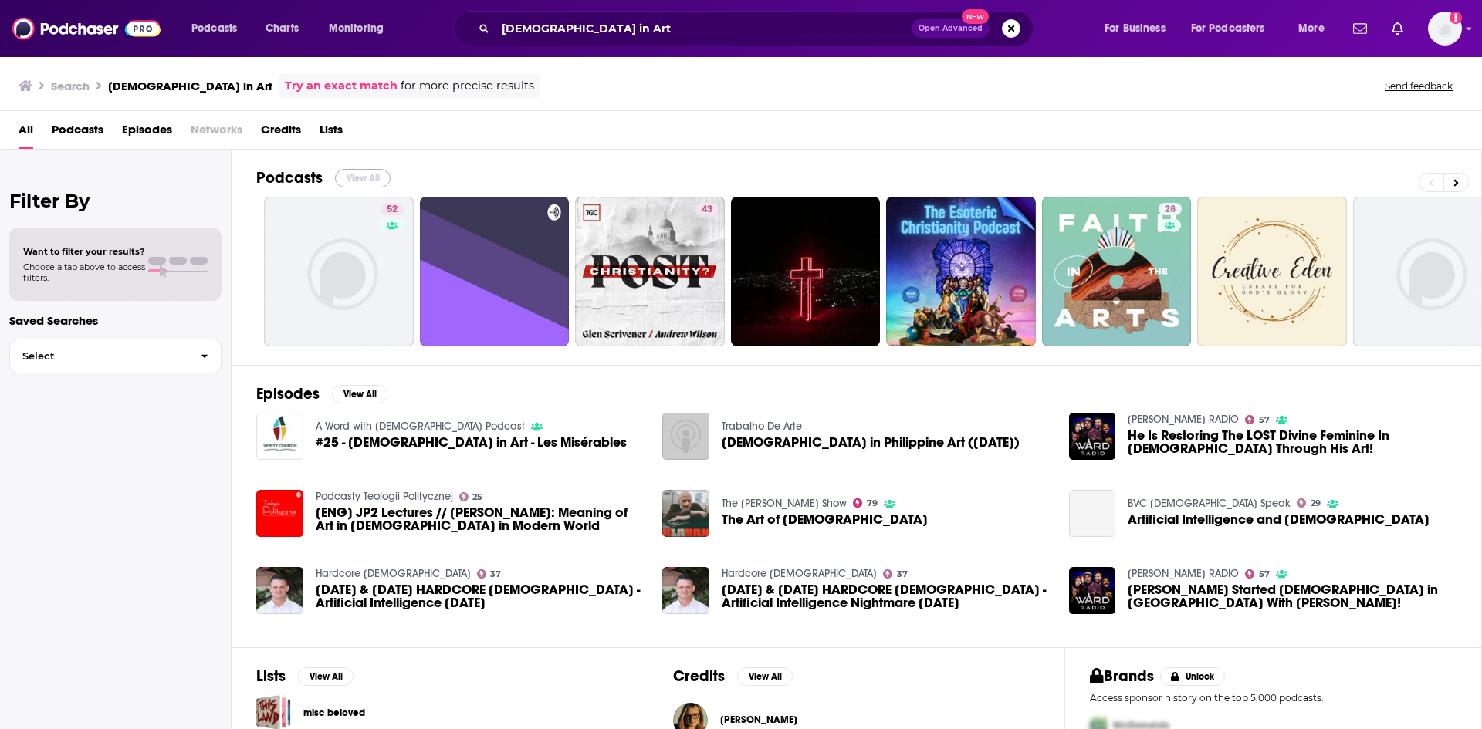
click at [360, 178] on button "View All" at bounding box center [363, 178] width 56 height 19
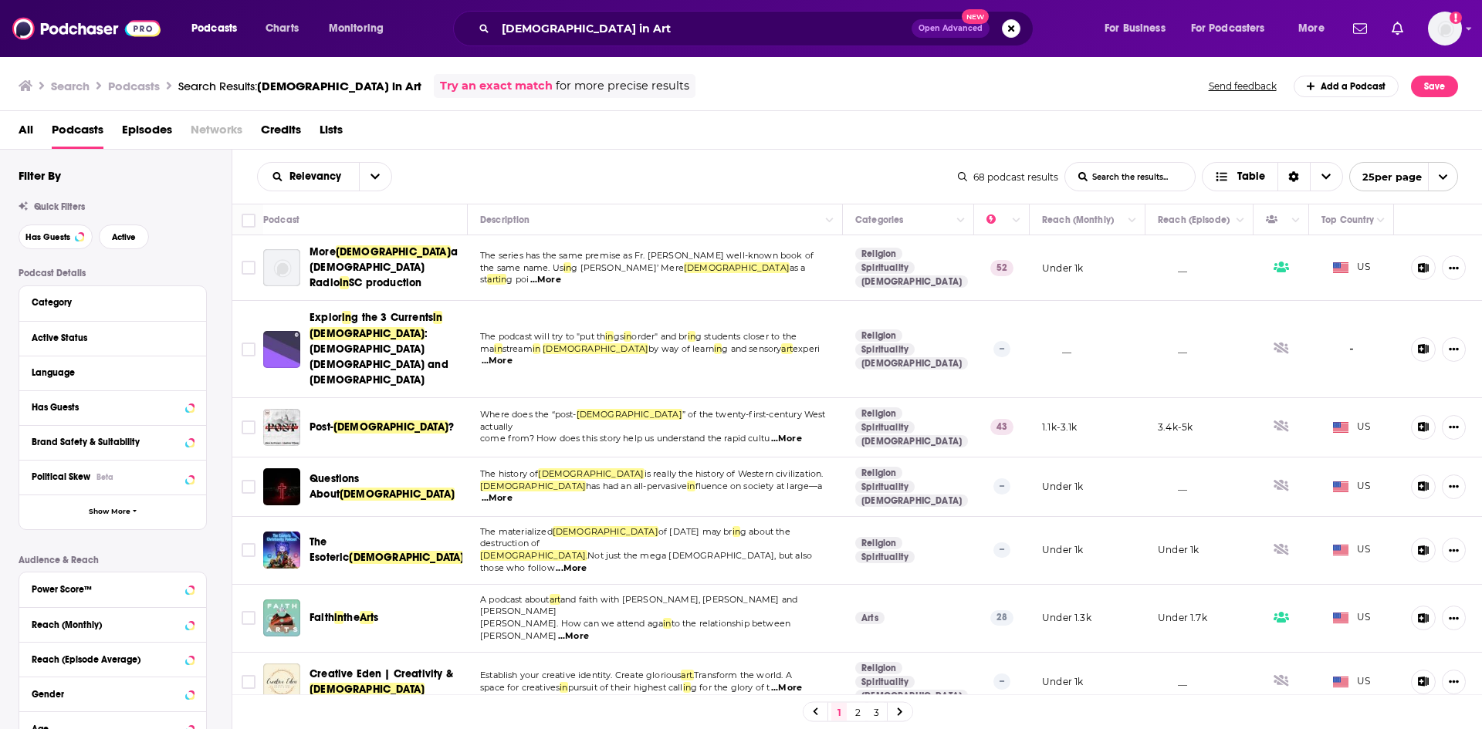
click at [561, 274] on span "...More" at bounding box center [545, 280] width 31 height 12
click at [512, 355] on span "...More" at bounding box center [497, 361] width 31 height 12
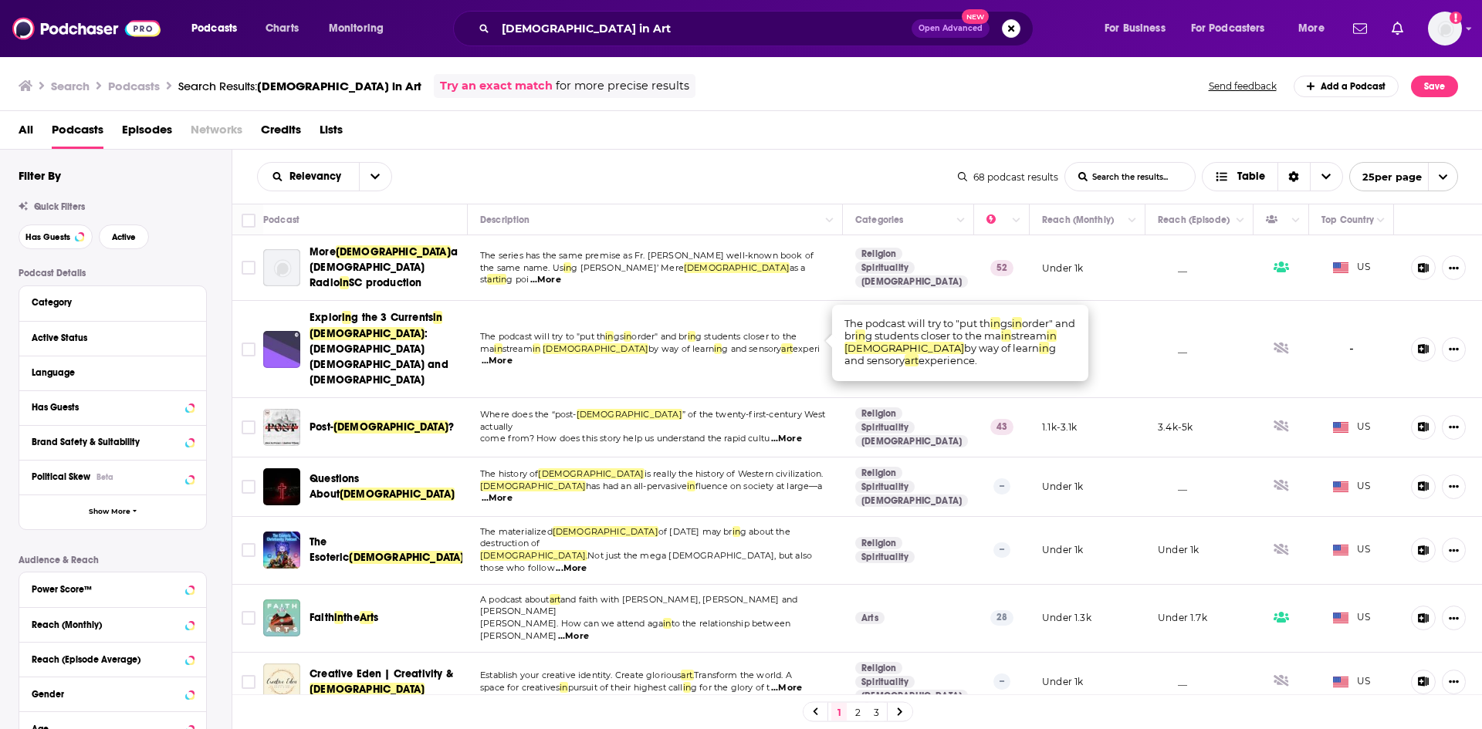
click at [791, 433] on span "...More" at bounding box center [786, 439] width 31 height 12
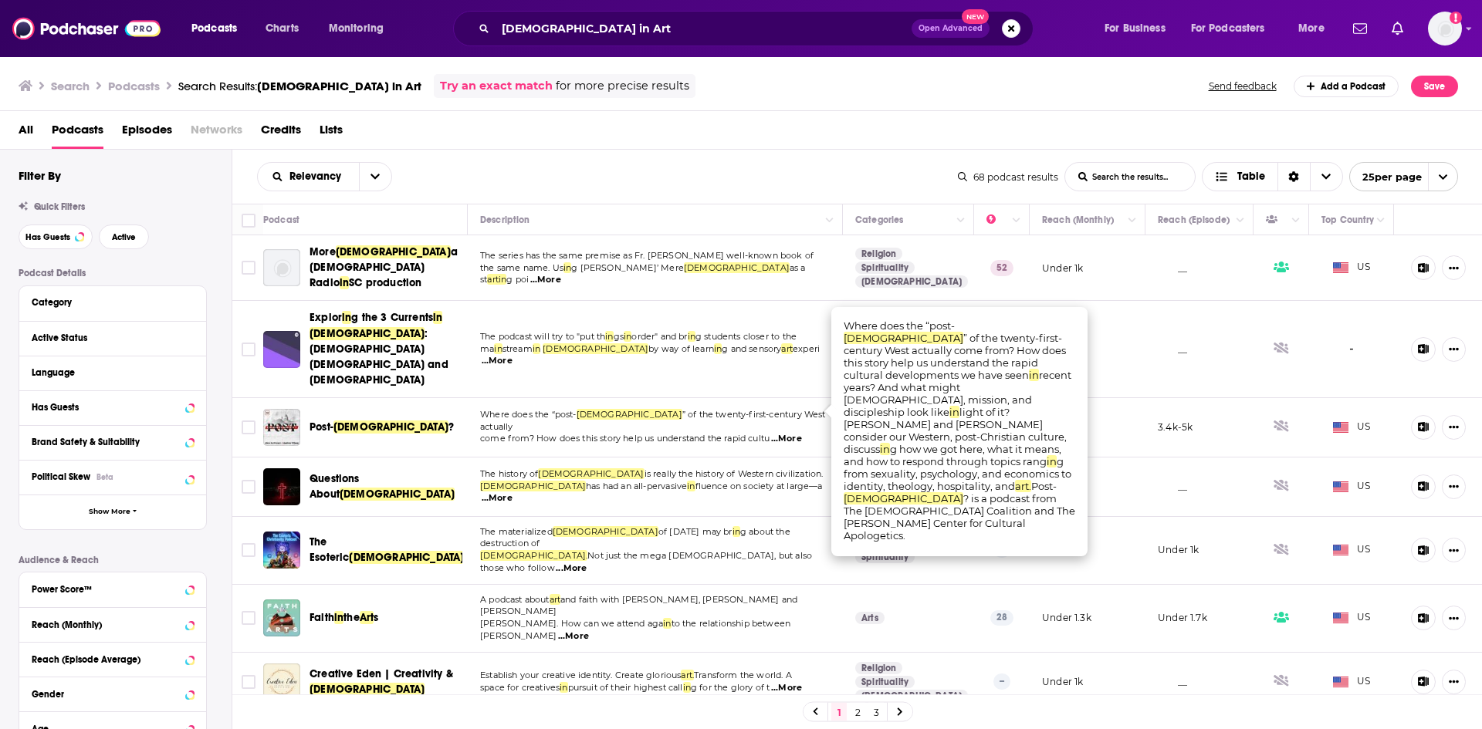
click at [512, 492] on span "...More" at bounding box center [497, 498] width 31 height 12
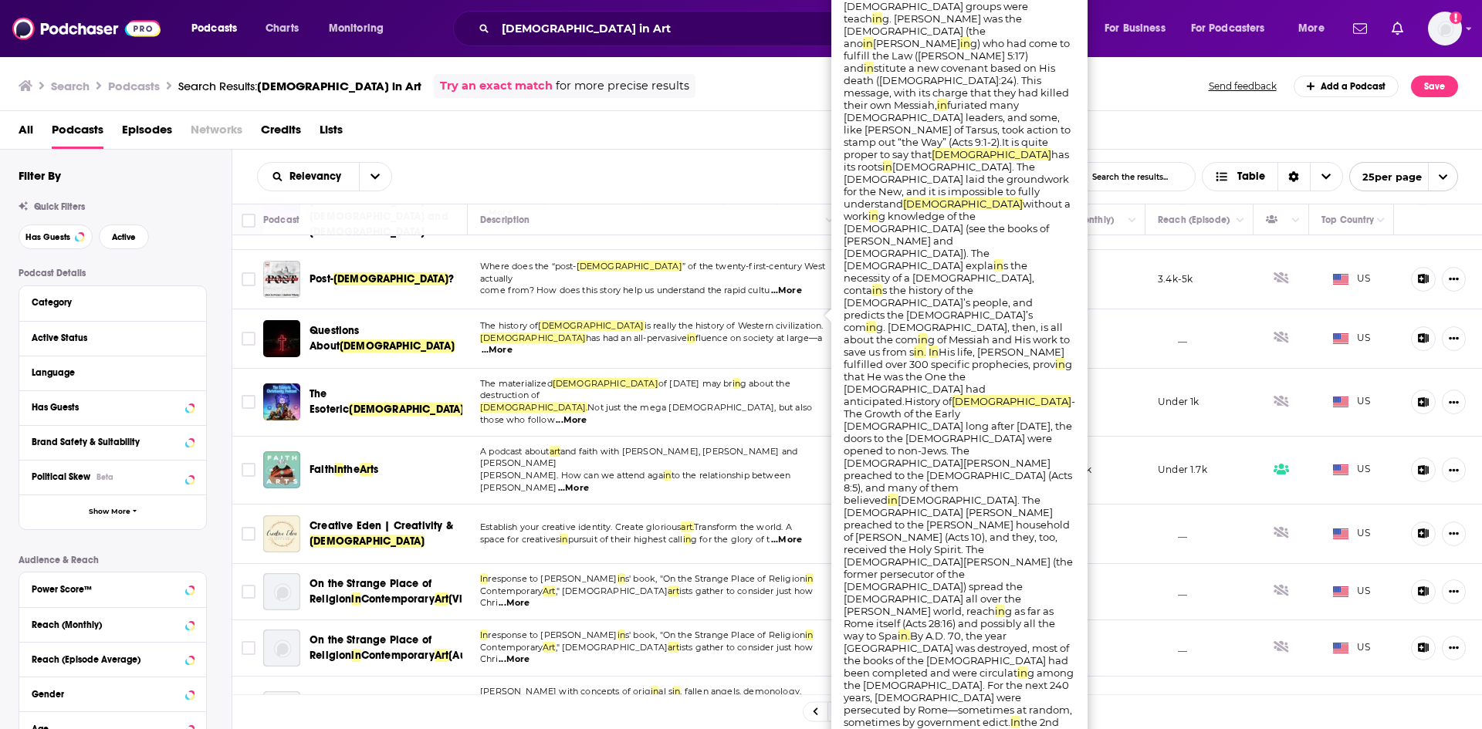
scroll to position [154, 0]
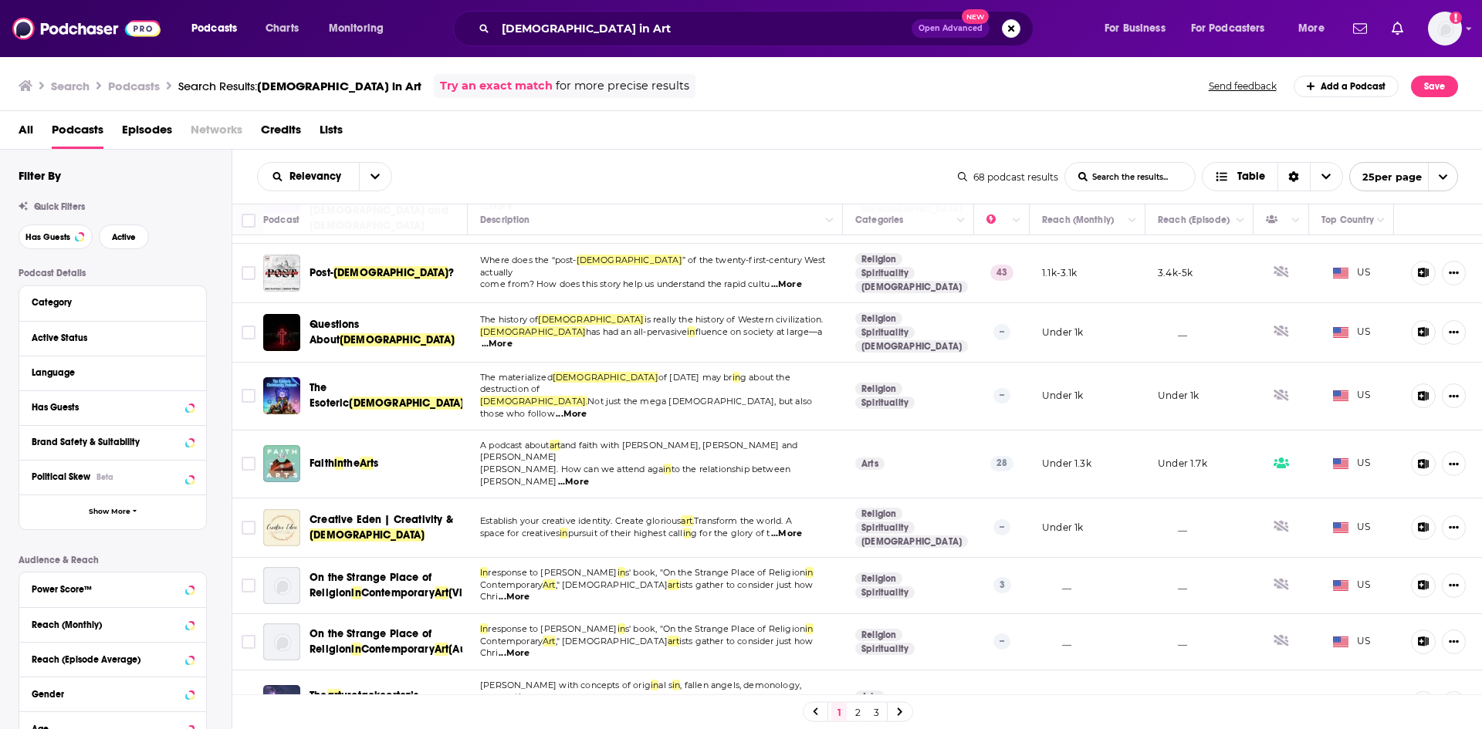
click at [587, 408] on span "...More" at bounding box center [571, 414] width 31 height 12
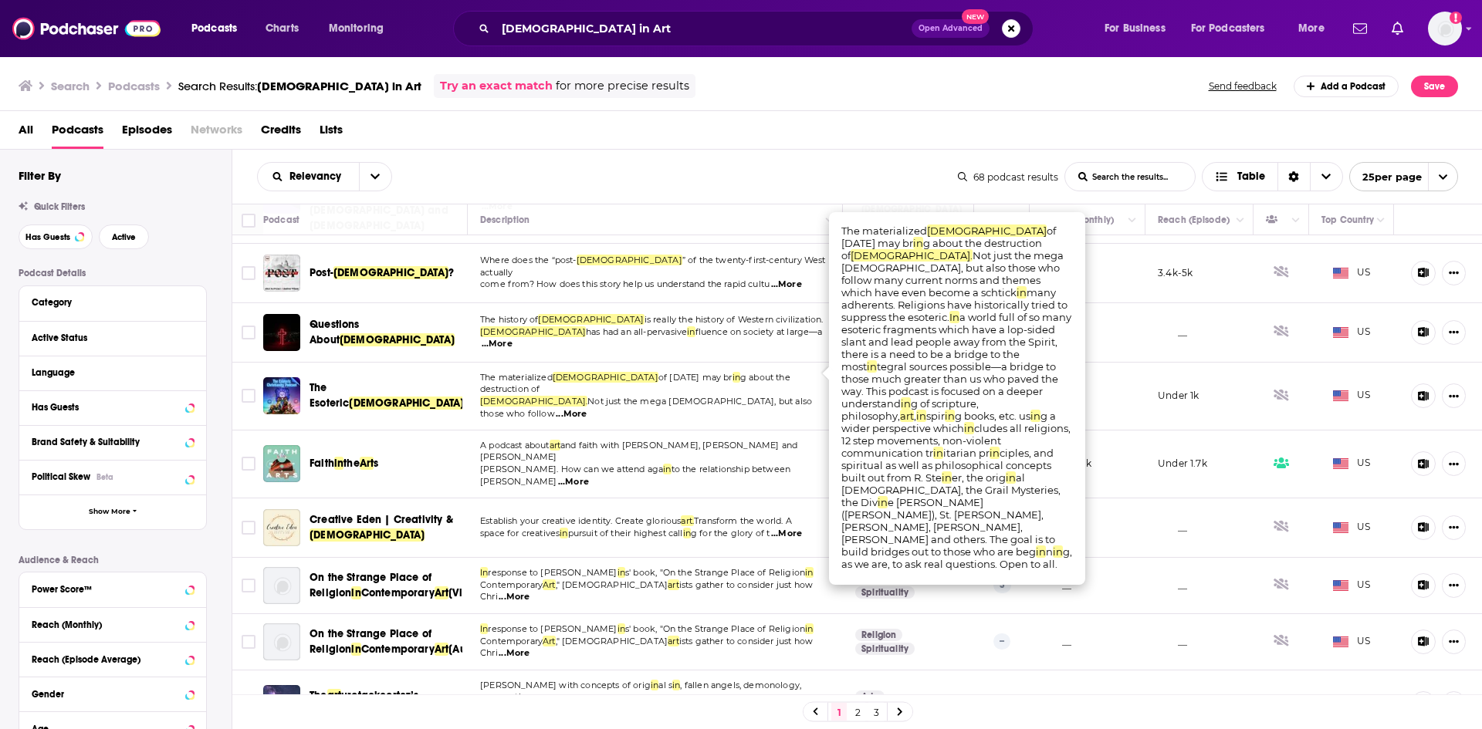
click at [589, 476] on span "...More" at bounding box center [573, 482] width 31 height 12
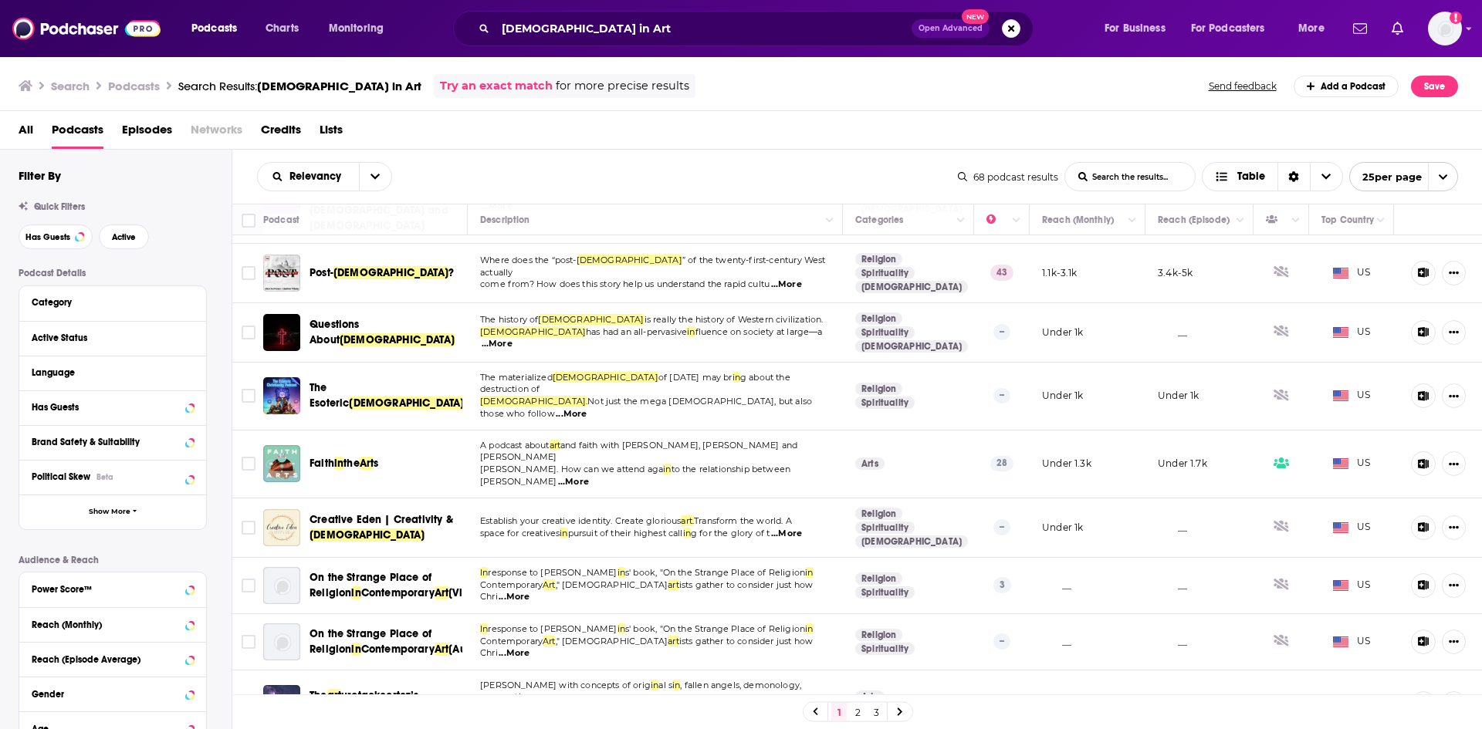
click at [793, 528] on span "...More" at bounding box center [786, 534] width 31 height 12
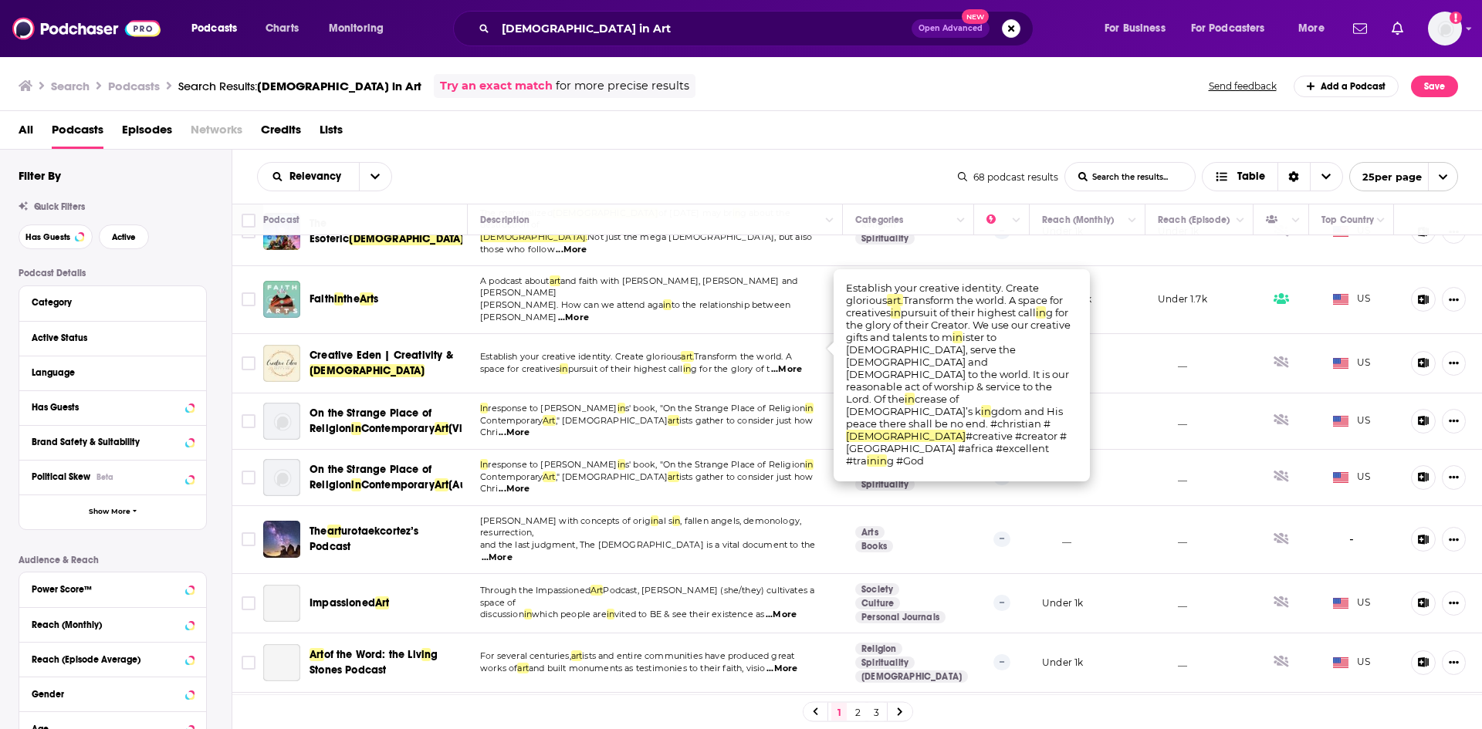
scroll to position [386, 0]
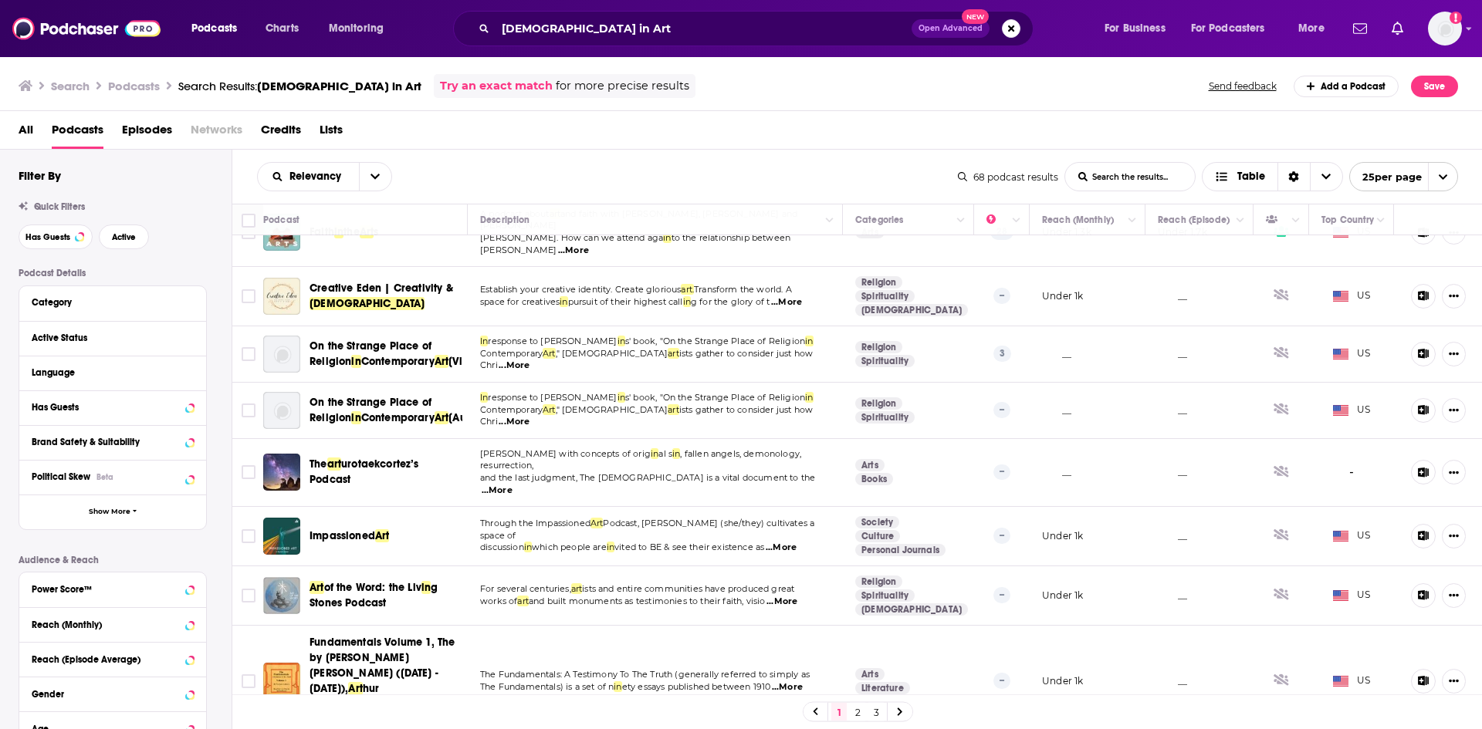
click at [794, 542] on span "...More" at bounding box center [781, 548] width 31 height 12
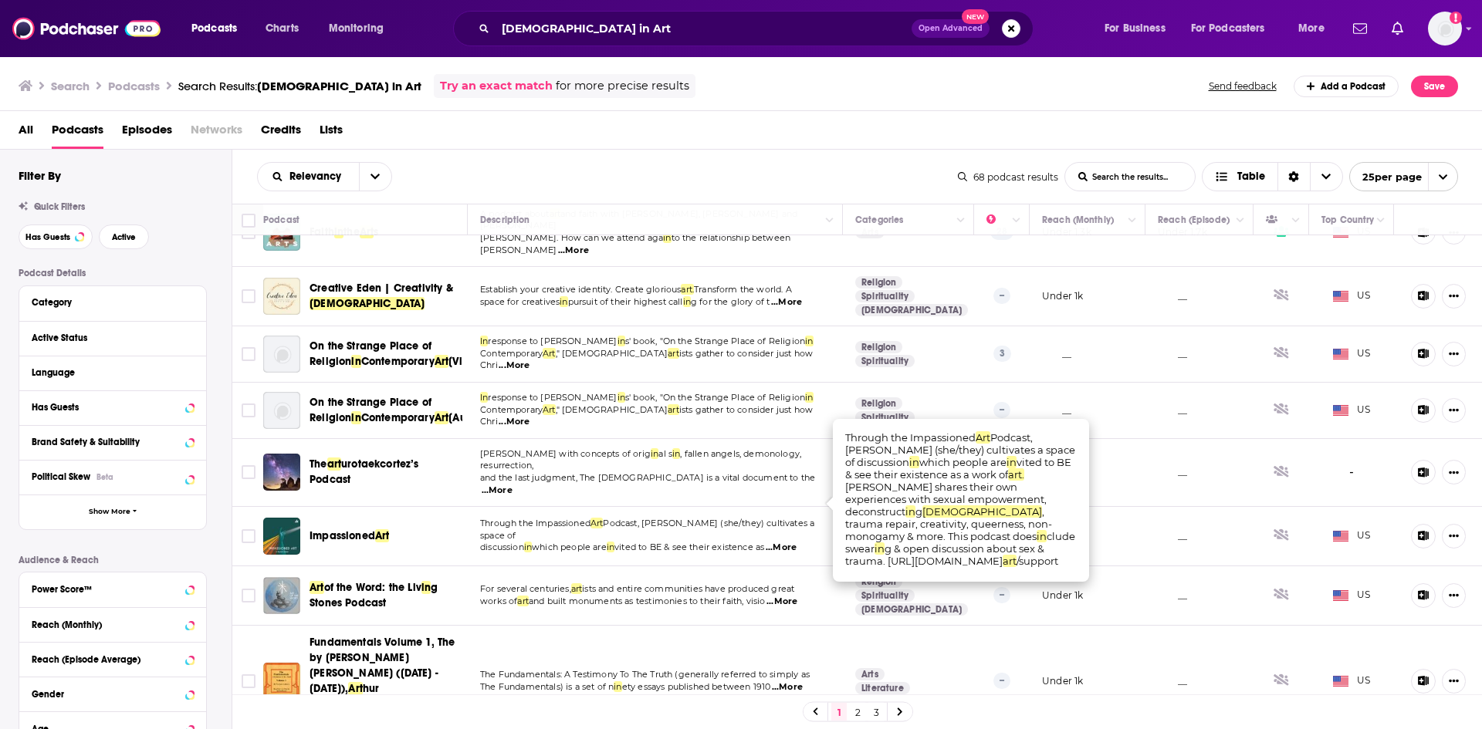
click at [797, 596] on span "...More" at bounding box center [781, 602] width 31 height 12
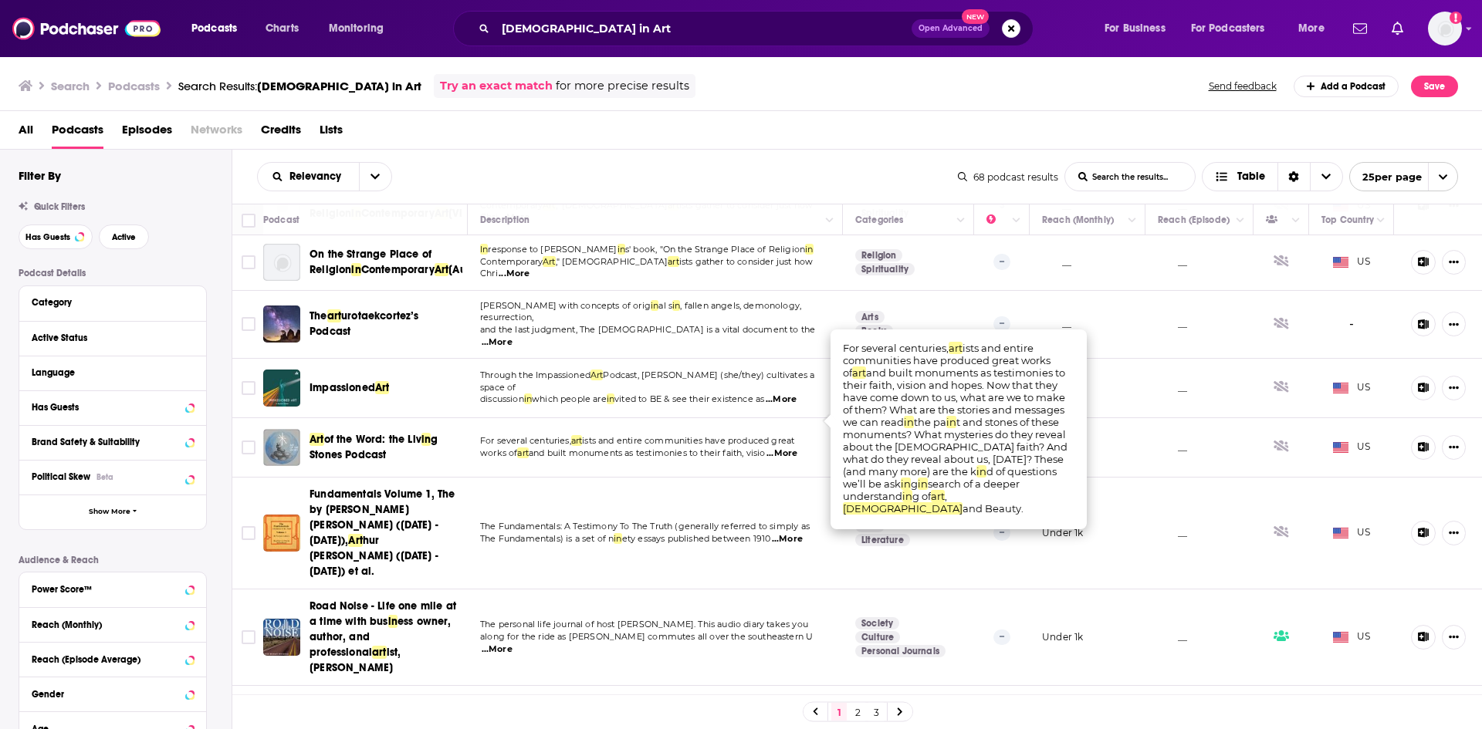
scroll to position [540, 0]
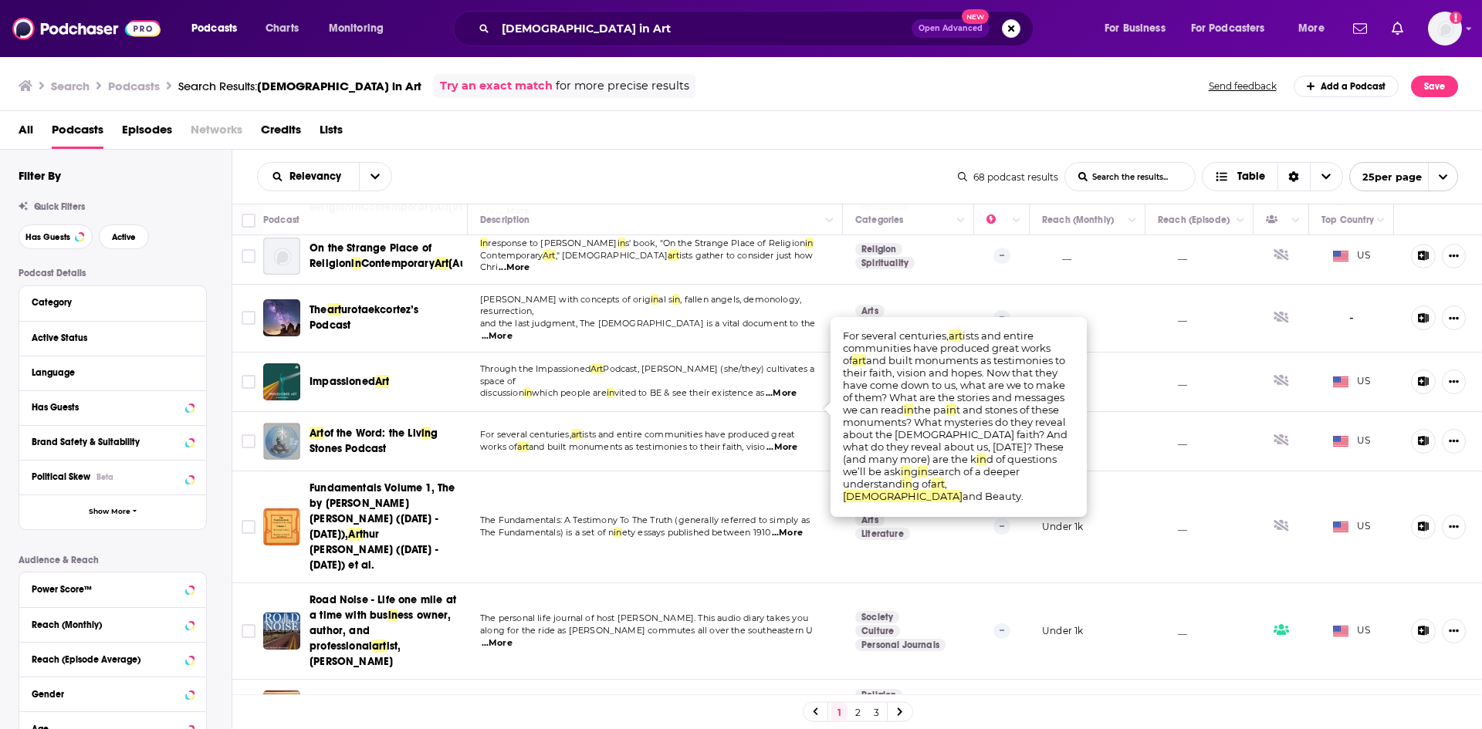
click at [789, 441] on span "...More" at bounding box center [781, 447] width 31 height 12
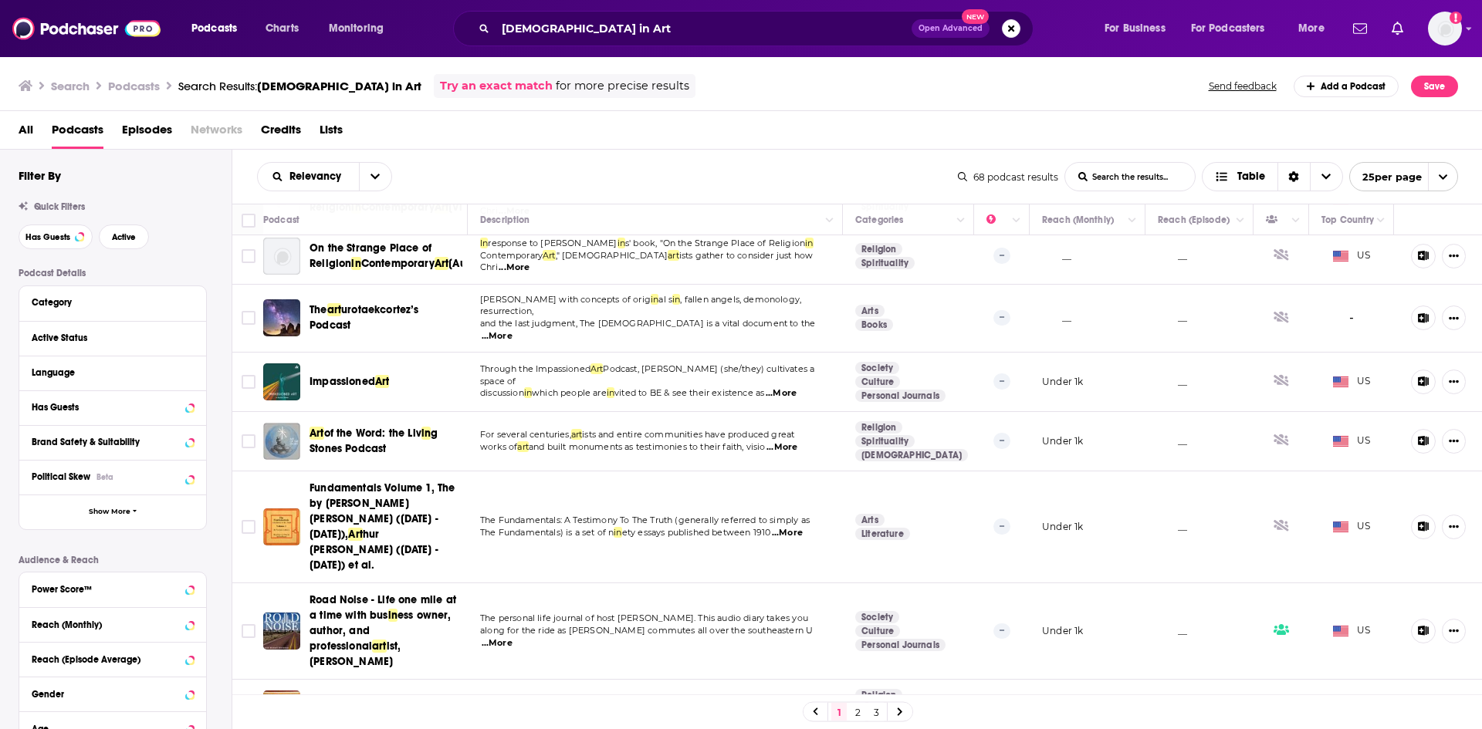
click at [789, 441] on span "...More" at bounding box center [781, 447] width 31 height 12
click at [793, 527] on span "...More" at bounding box center [787, 533] width 31 height 12
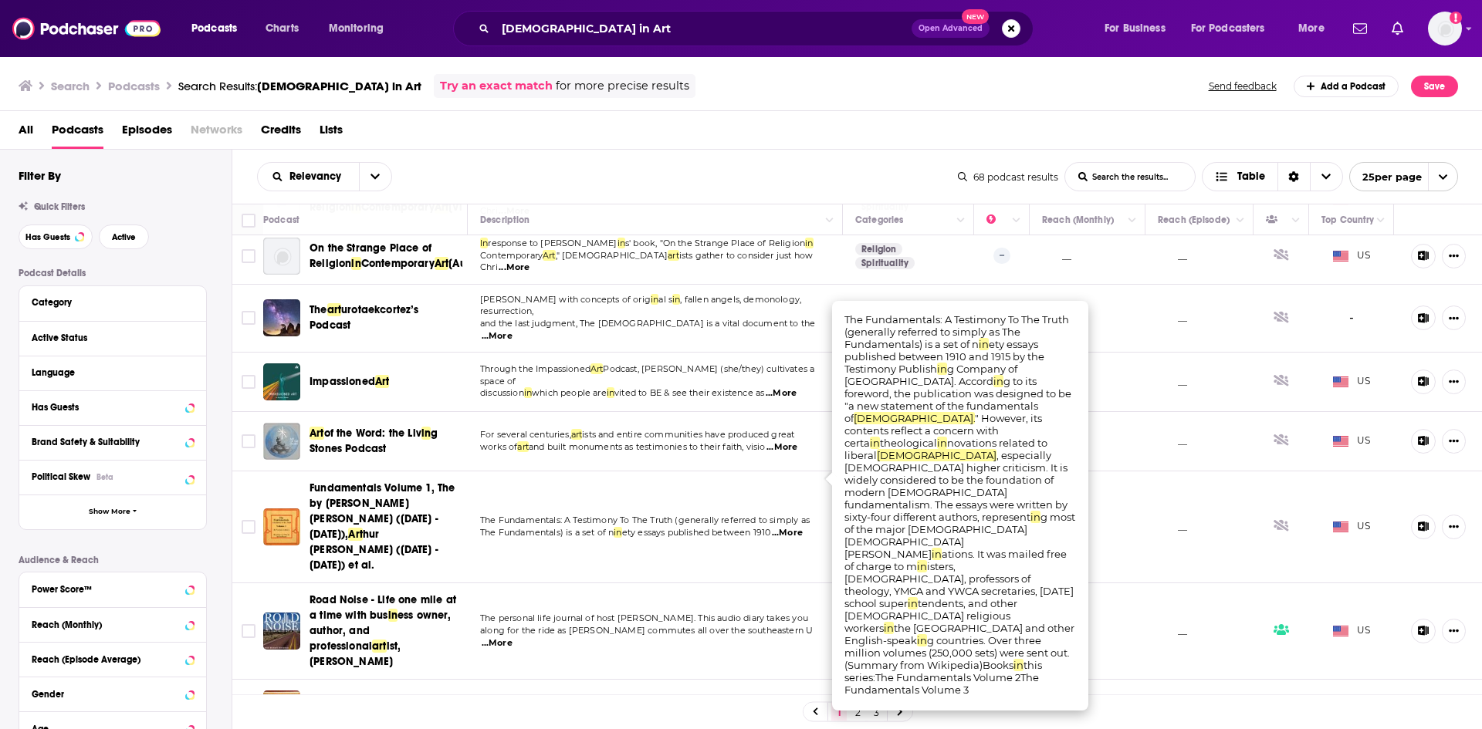
click at [794, 527] on span "...More" at bounding box center [787, 533] width 31 height 12
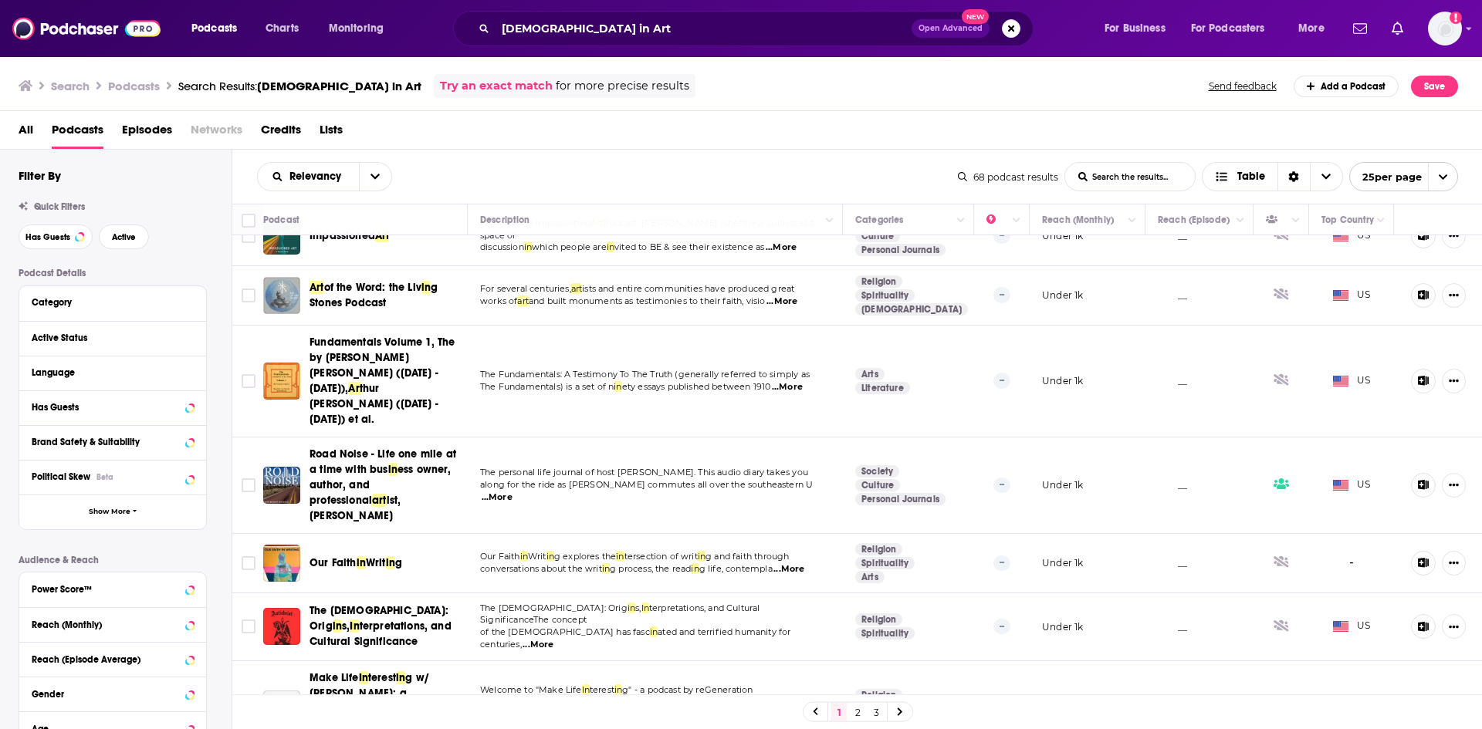
scroll to position [695, 0]
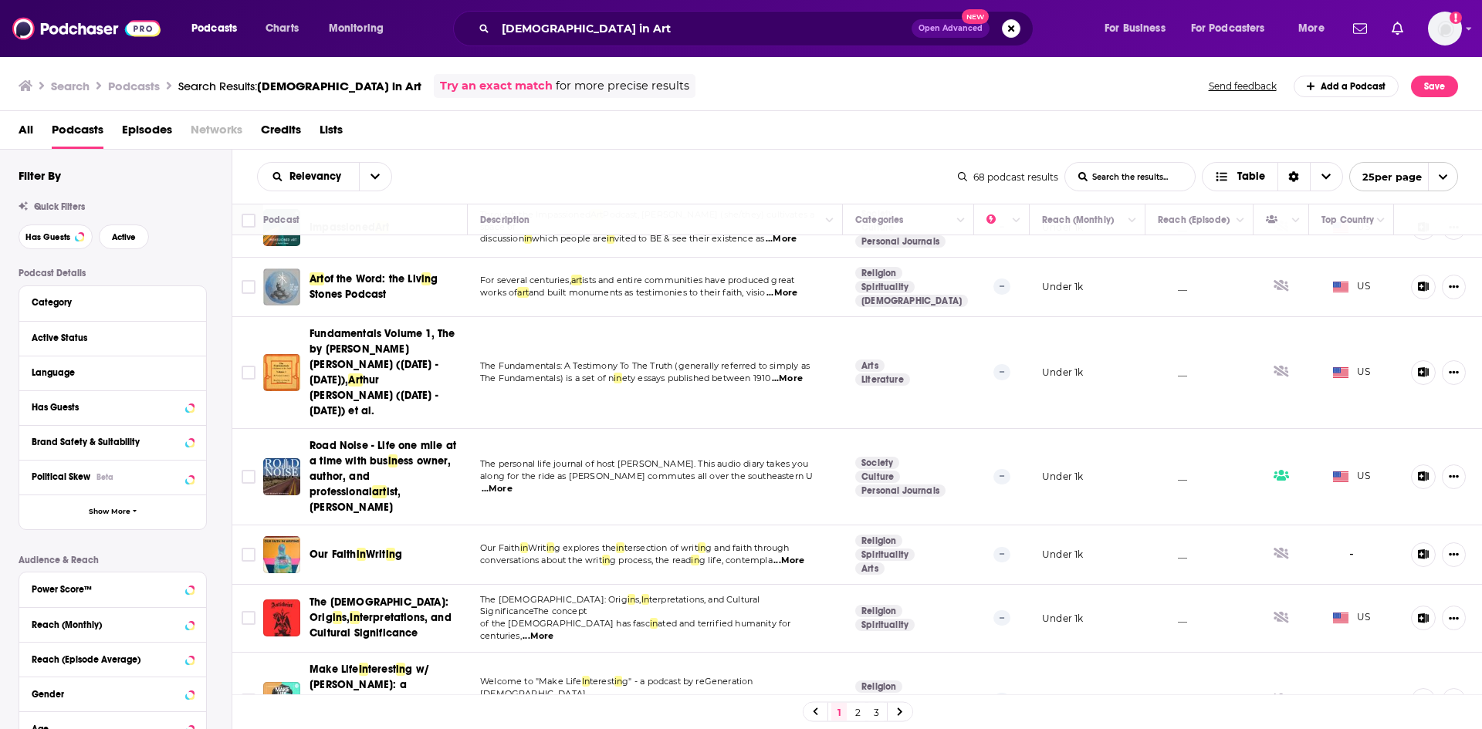
click at [512, 483] on span "...More" at bounding box center [497, 489] width 31 height 12
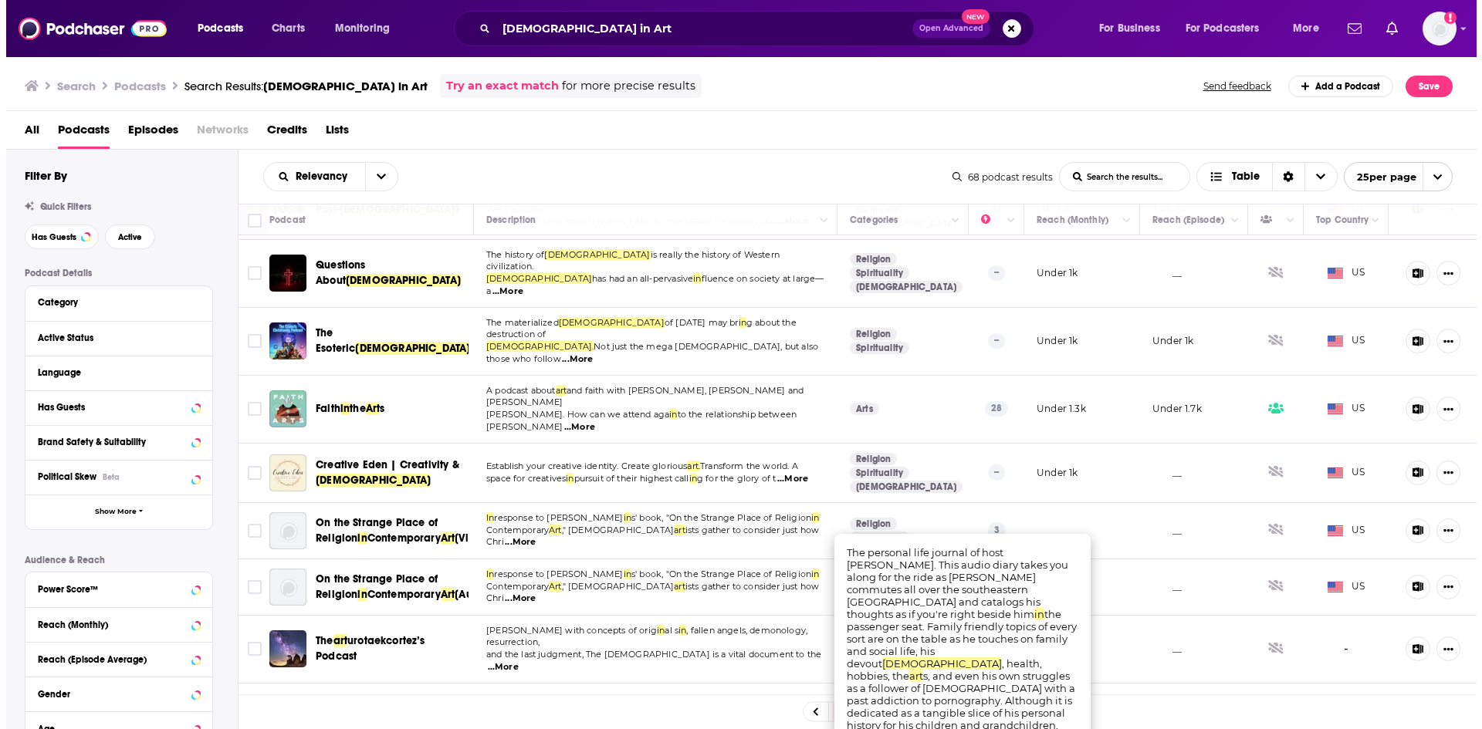
scroll to position [0, 0]
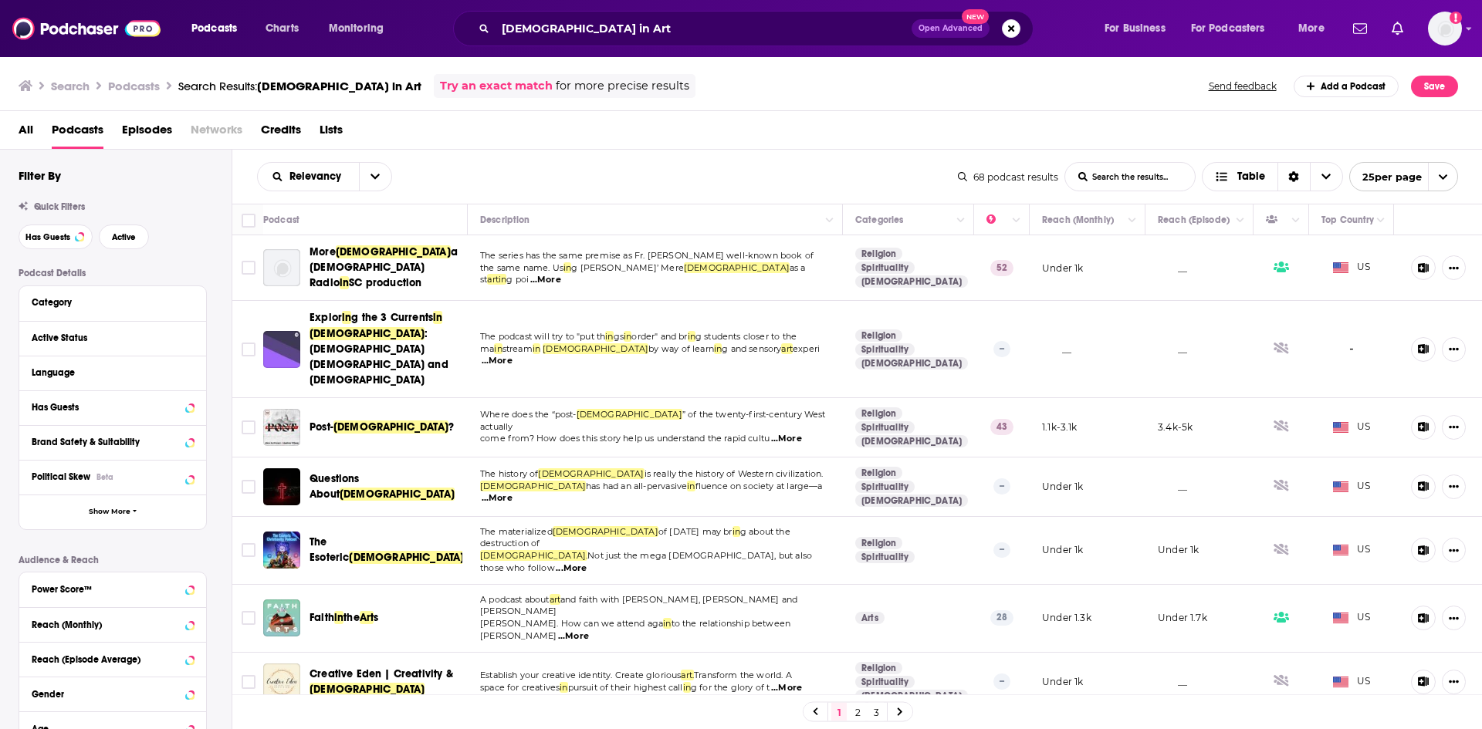
click at [259, 258] on td at bounding box center [247, 268] width 31 height 66
click at [249, 262] on input "Toggle select row" at bounding box center [249, 268] width 14 height 14
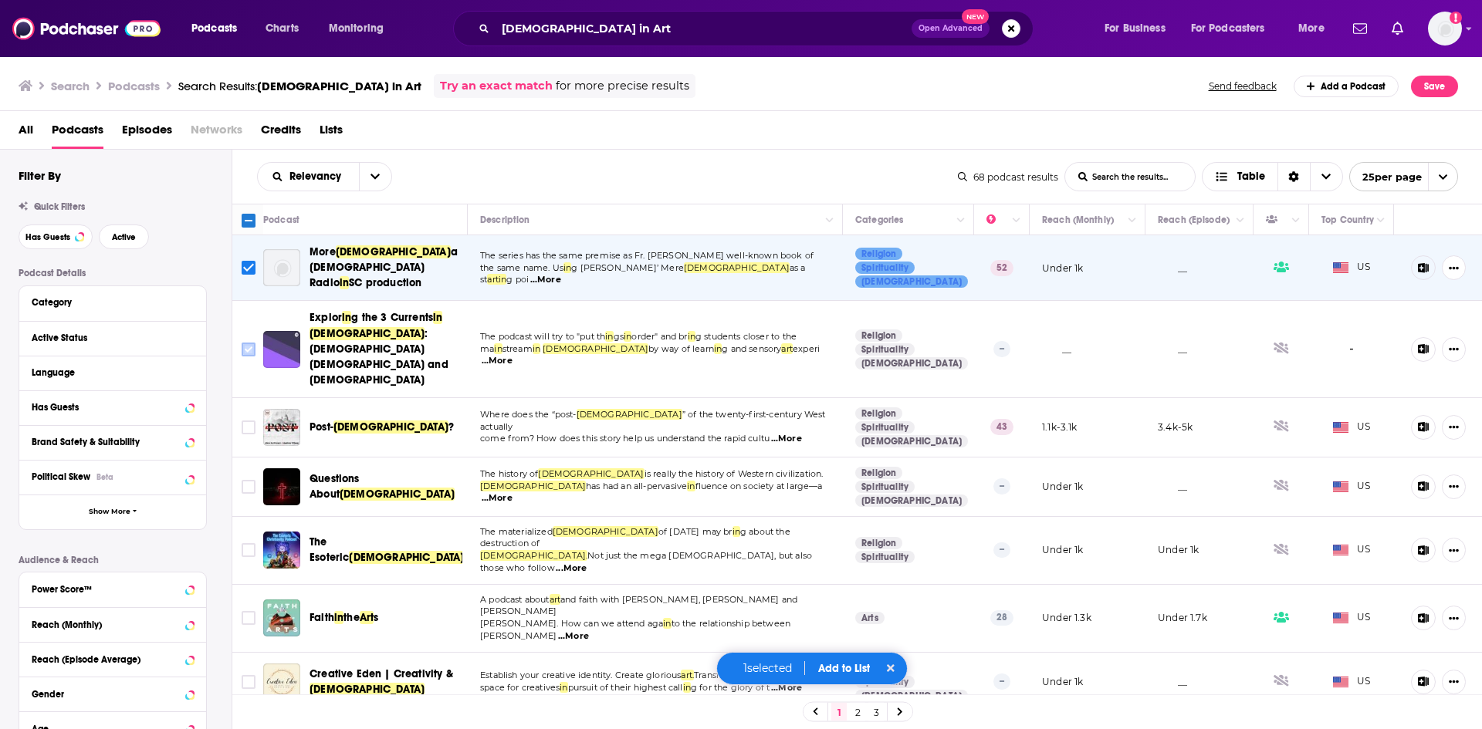
click at [245, 343] on input "Toggle select row" at bounding box center [249, 350] width 14 height 14
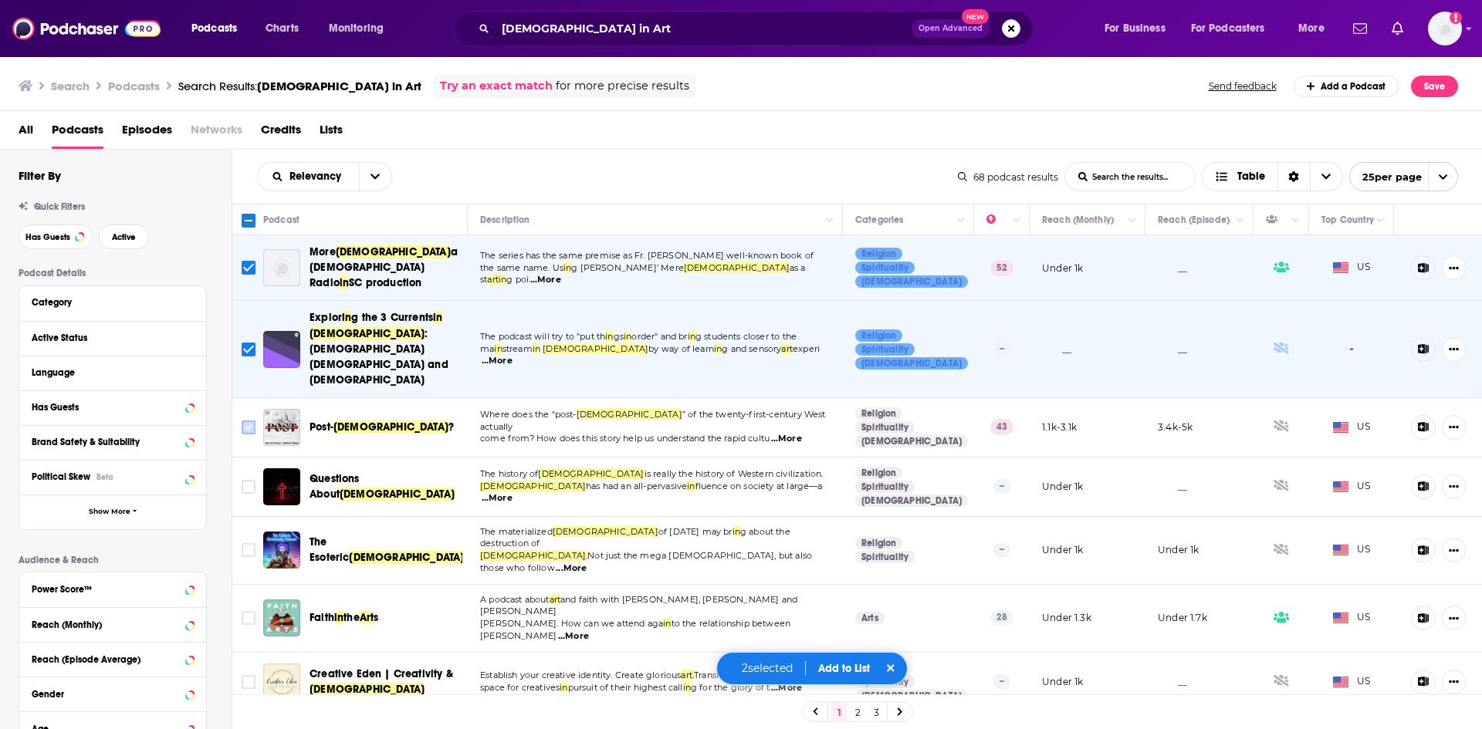
click at [250, 421] on input "Toggle select row" at bounding box center [249, 428] width 14 height 14
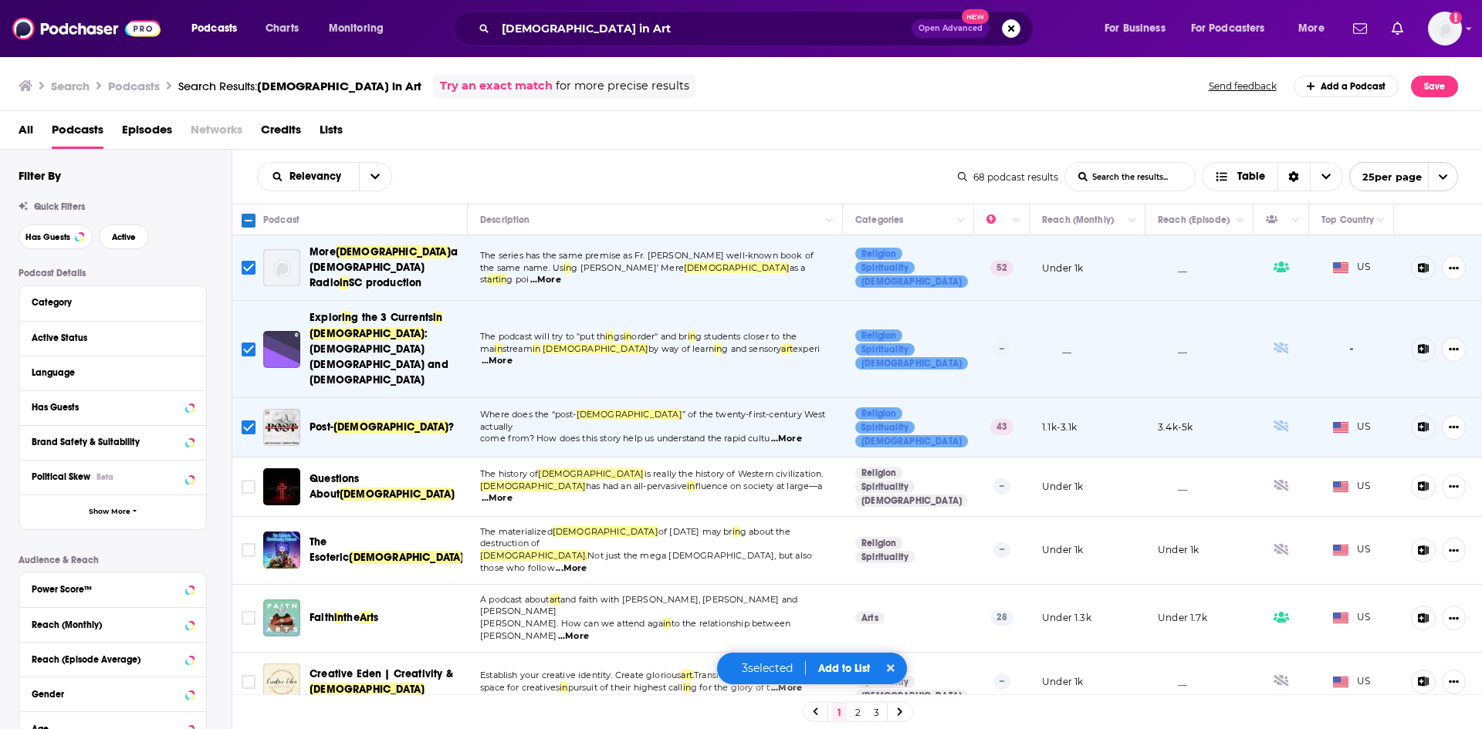
scroll to position [77, 0]
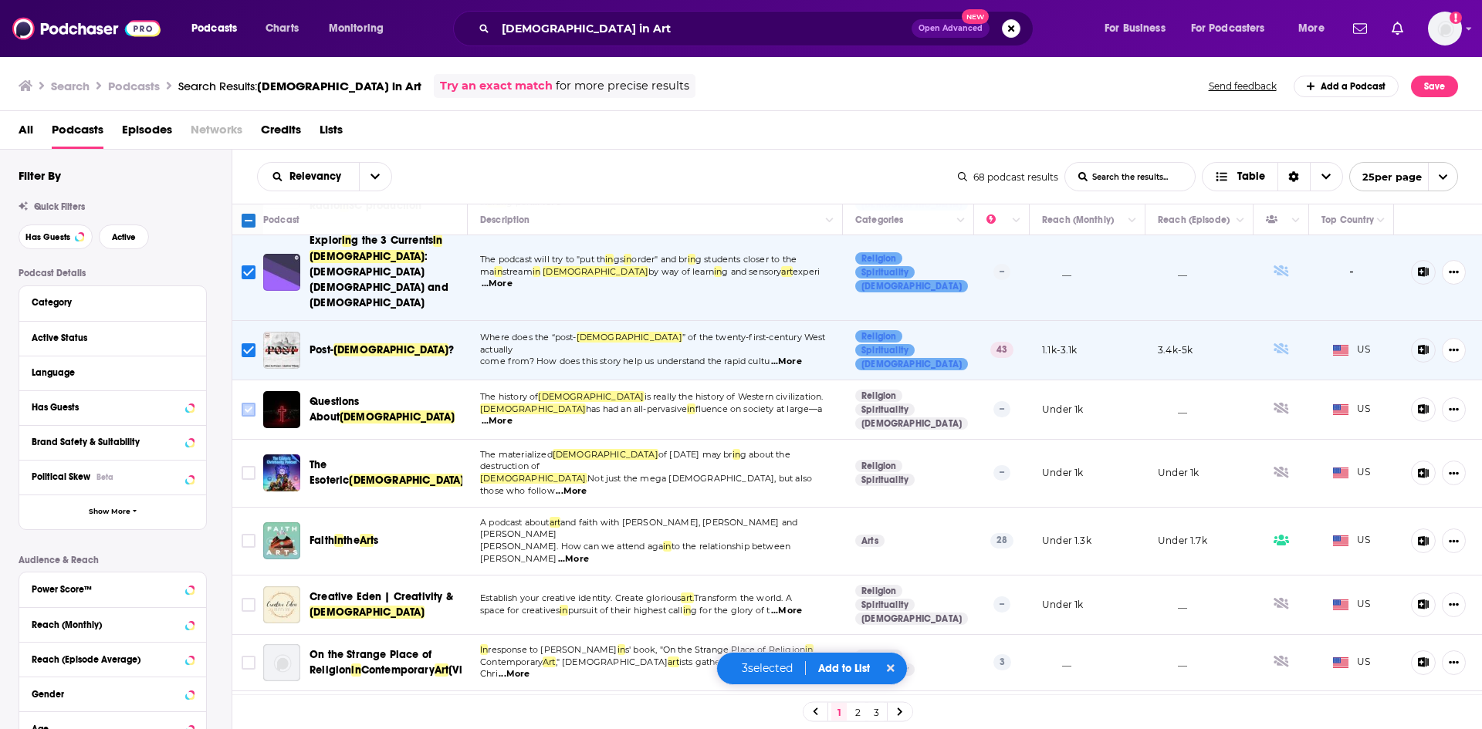
click at [251, 403] on input "Toggle select row" at bounding box center [249, 410] width 14 height 14
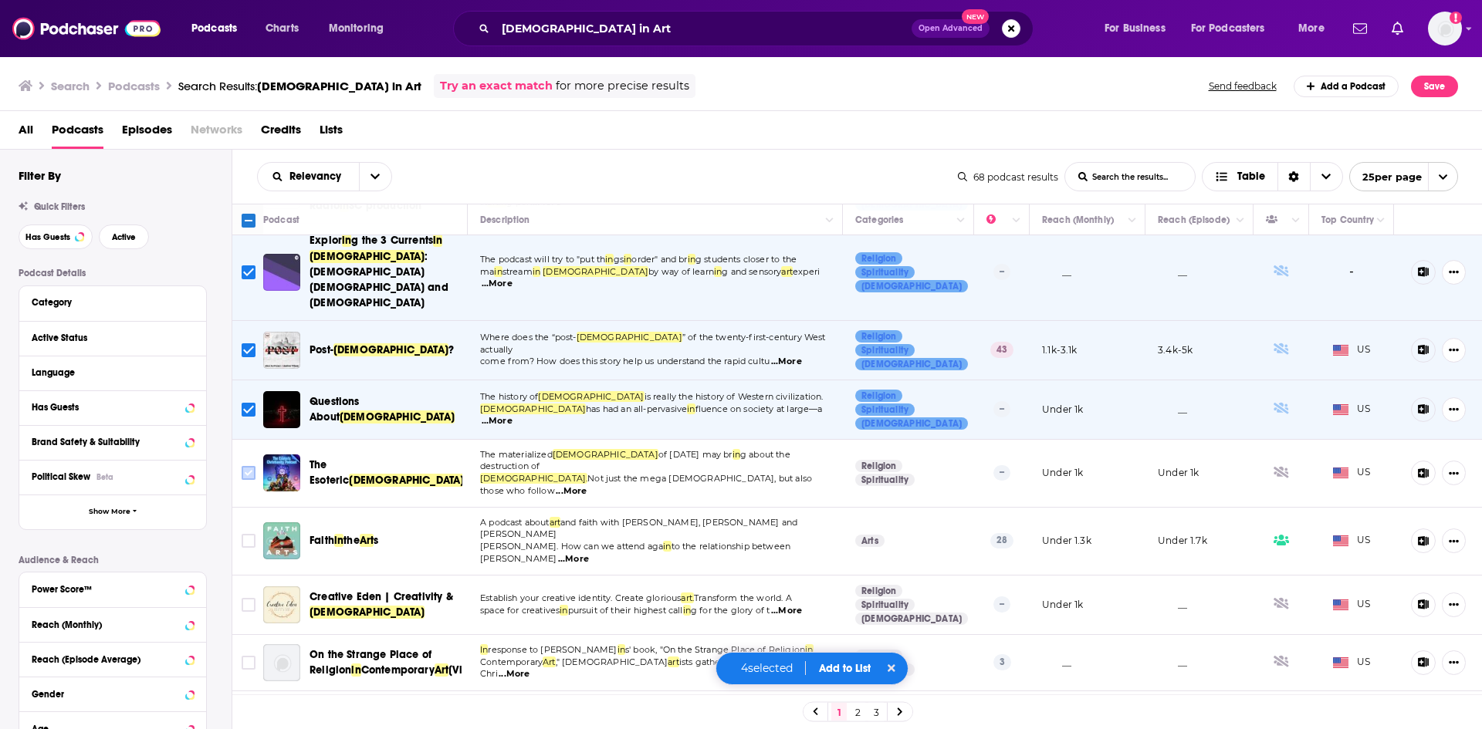
click at [257, 464] on icon "Toggle select row" at bounding box center [248, 473] width 19 height 19
click at [247, 534] on input "Toggle select row" at bounding box center [249, 541] width 14 height 14
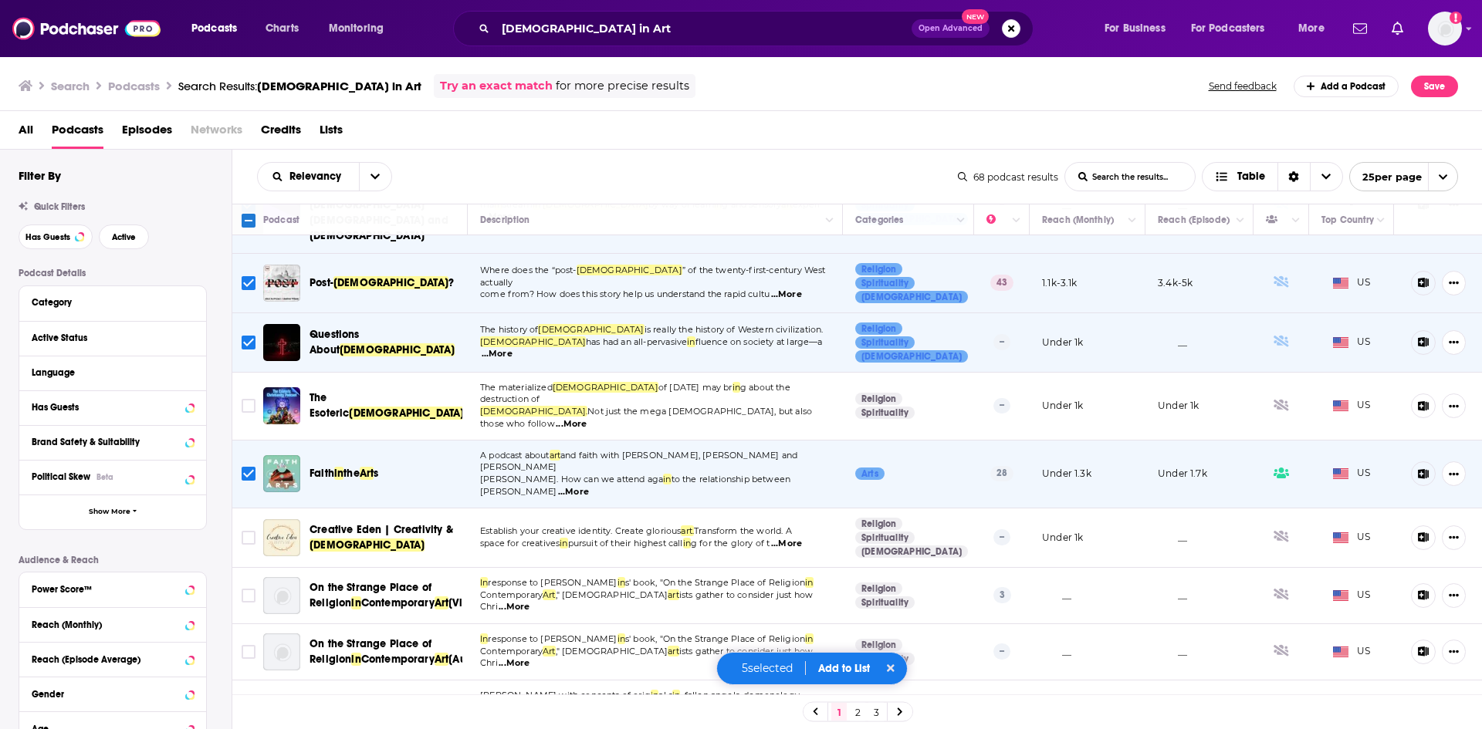
scroll to position [232, 0]
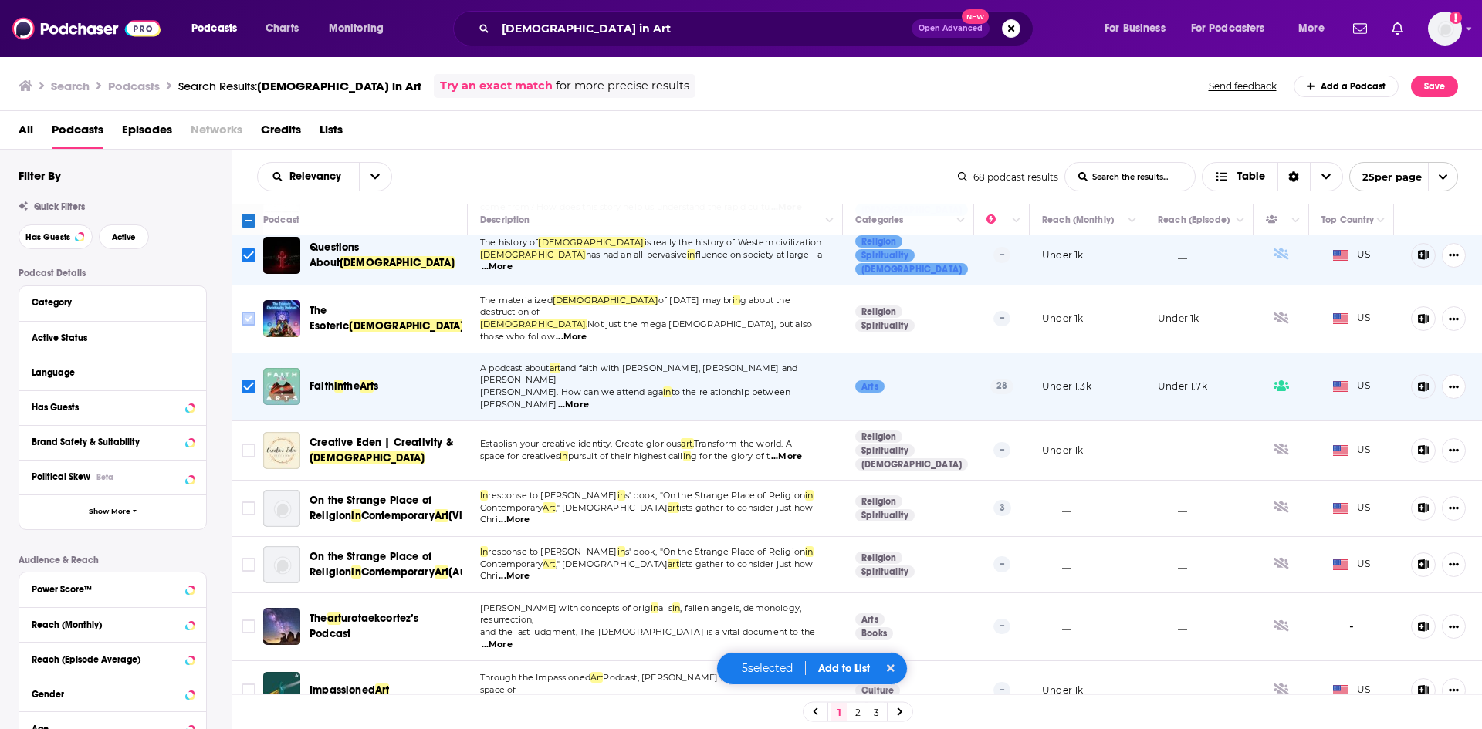
click at [249, 312] on input "Toggle select row" at bounding box center [249, 319] width 14 height 14
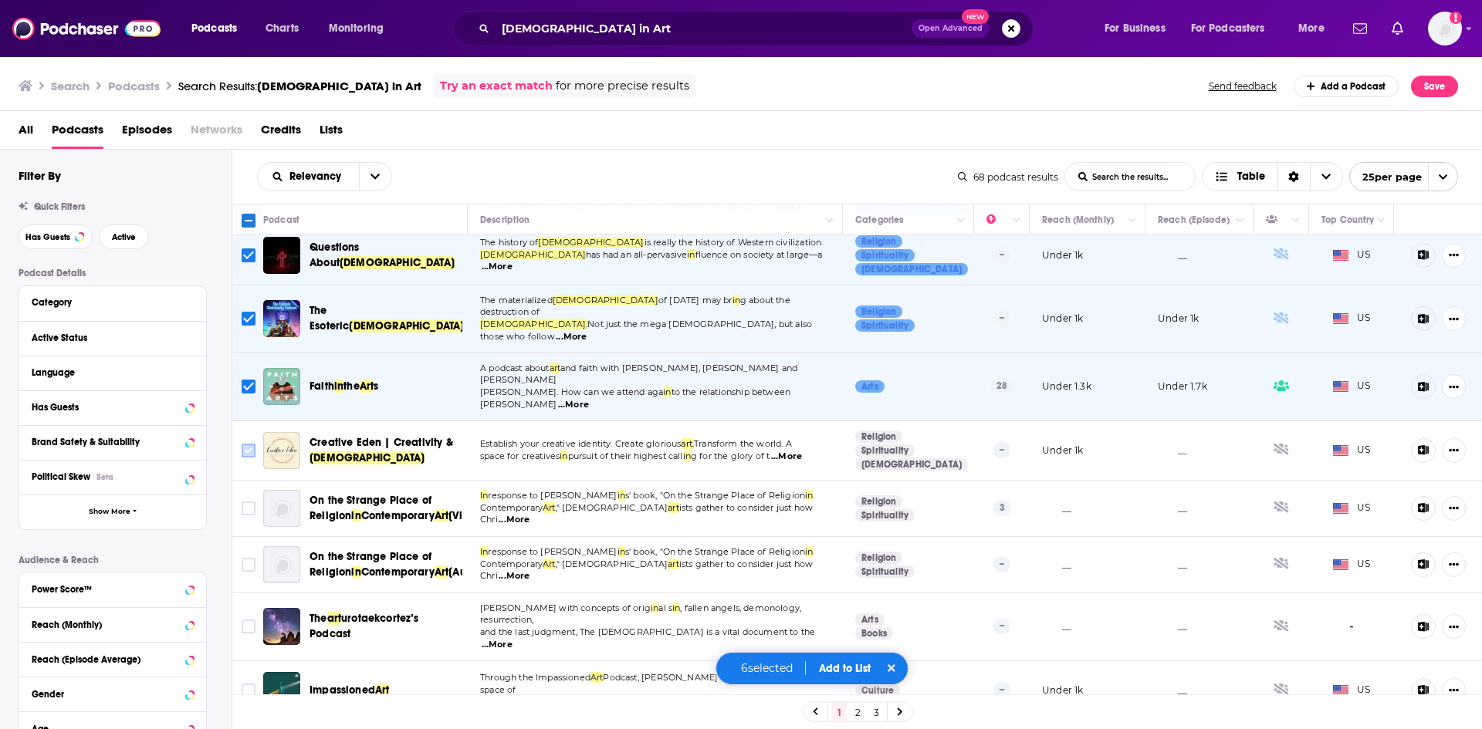
click at [242, 444] on input "Toggle select row" at bounding box center [249, 451] width 14 height 14
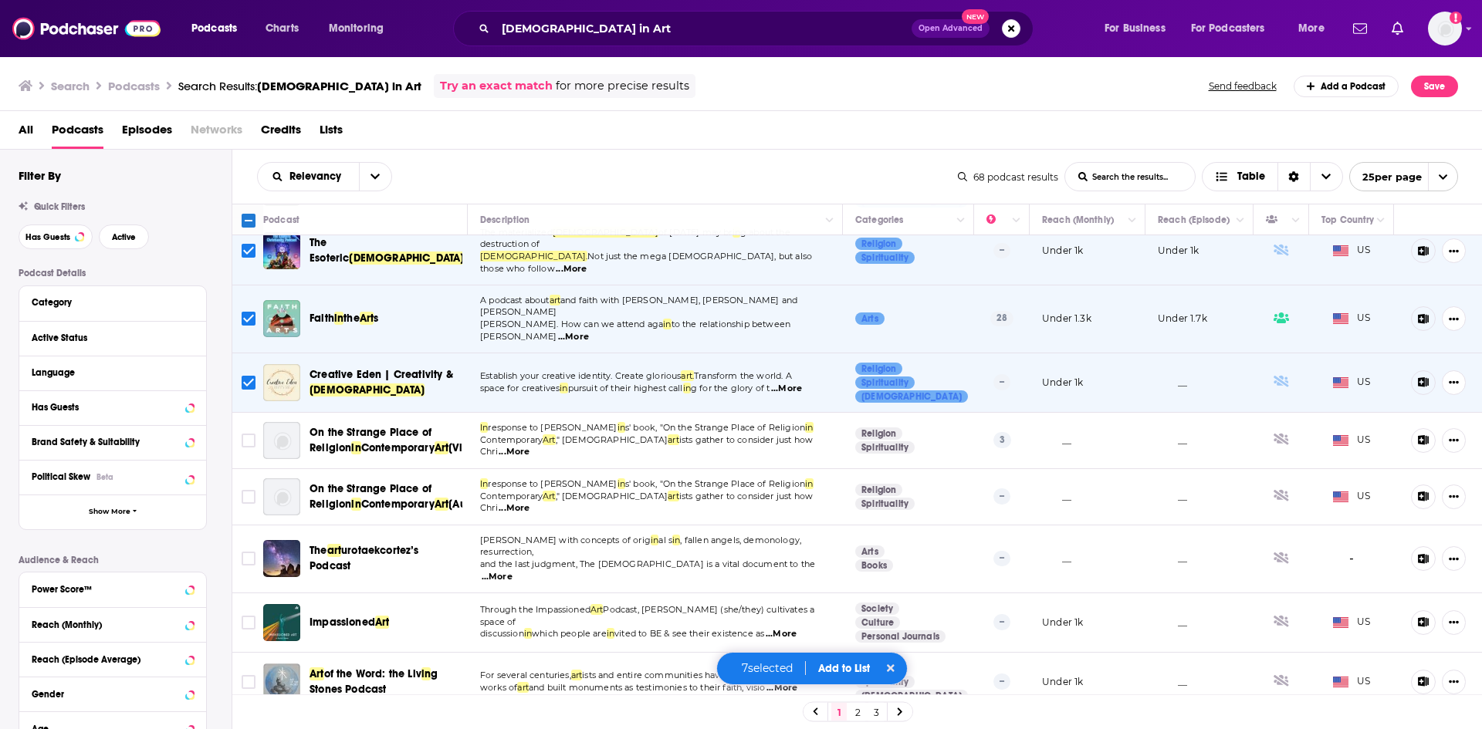
scroll to position [309, 0]
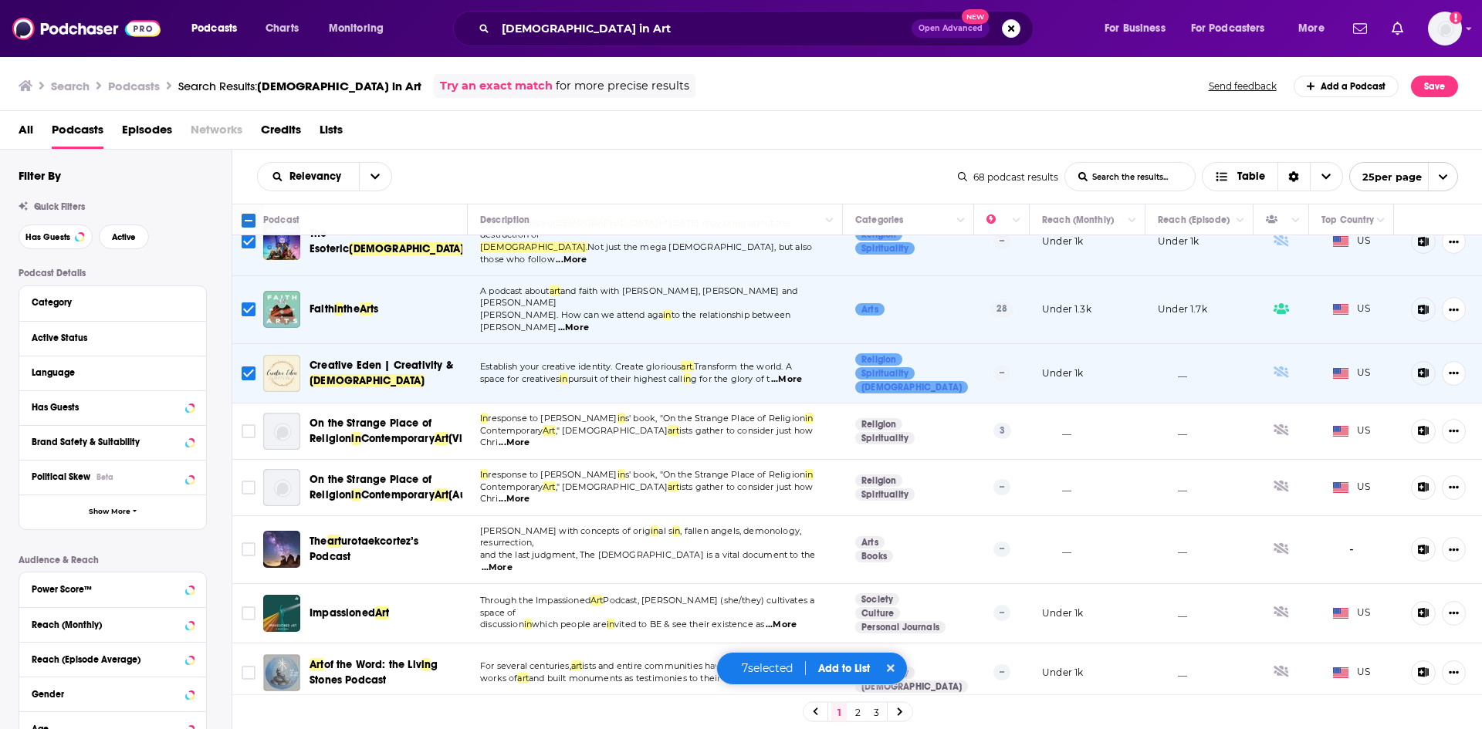
click at [529, 437] on span "...More" at bounding box center [514, 443] width 31 height 12
click at [249, 424] on input "Toggle select row" at bounding box center [249, 431] width 14 height 14
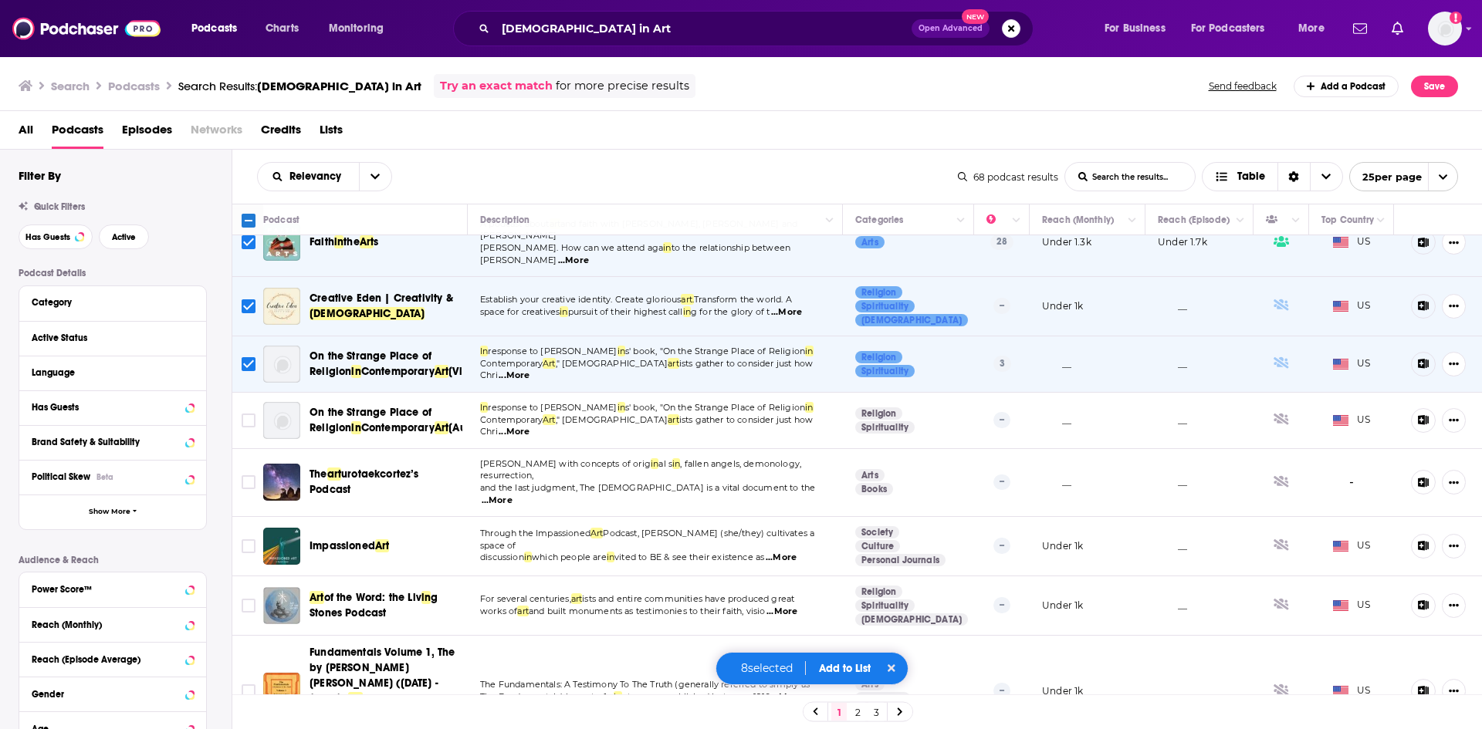
scroll to position [386, 0]
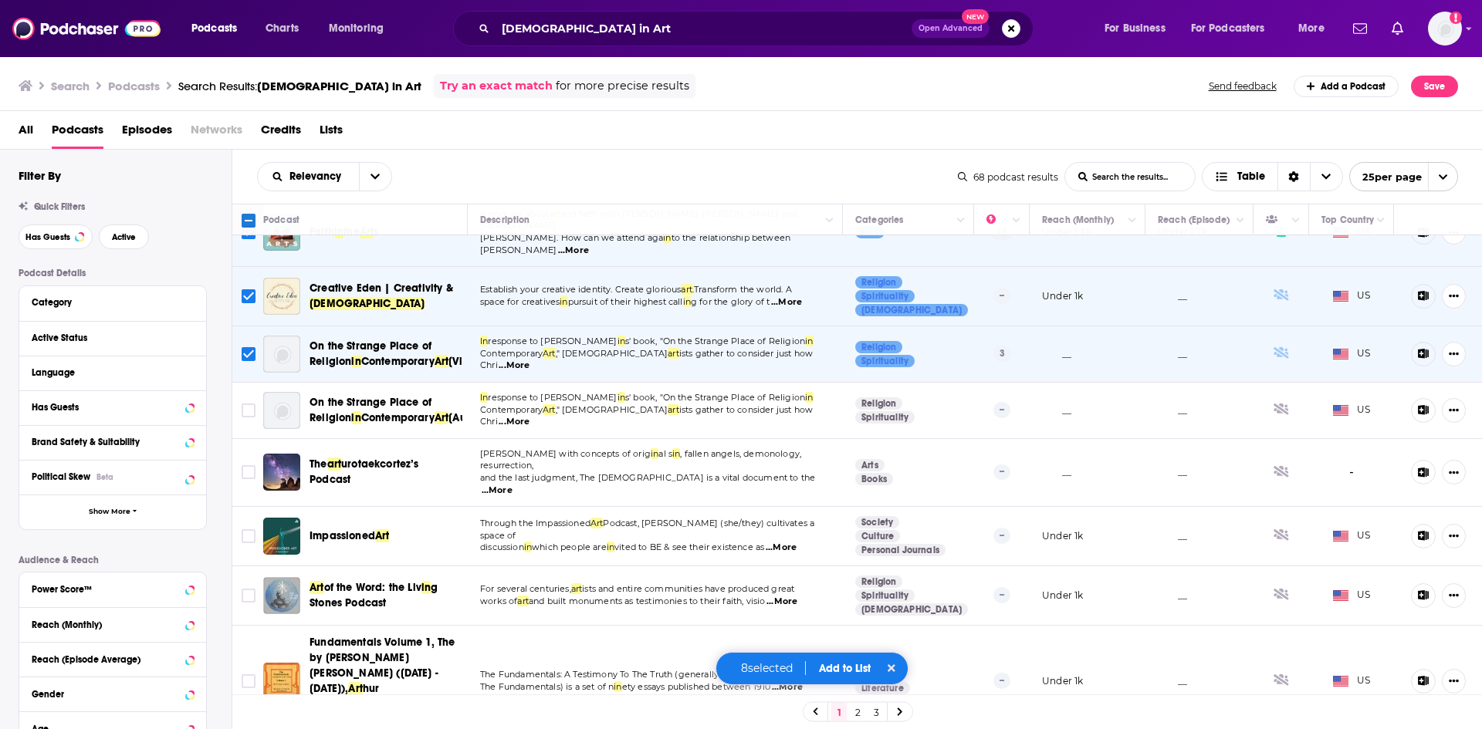
click at [529, 416] on span "...More" at bounding box center [514, 422] width 31 height 12
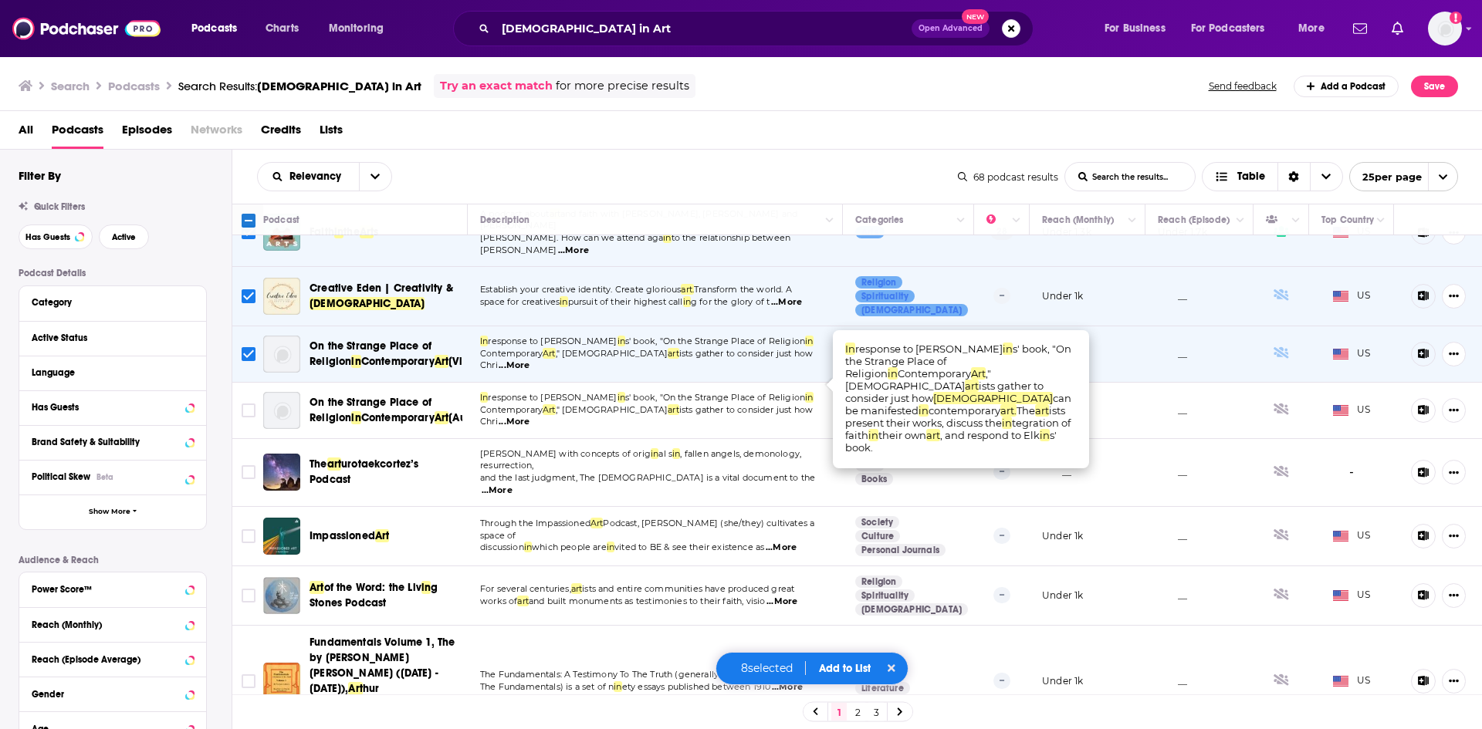
click at [529, 416] on span "...More" at bounding box center [514, 422] width 31 height 12
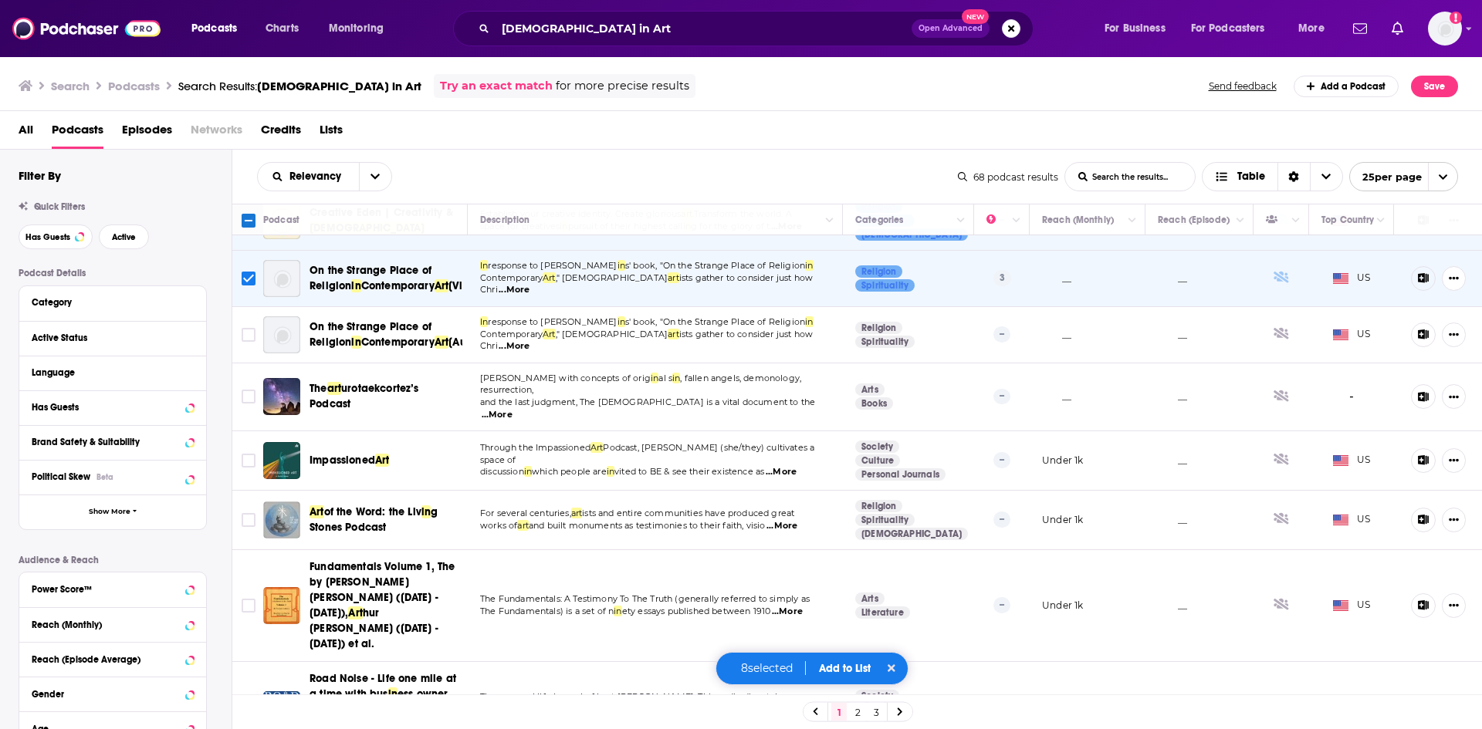
scroll to position [463, 0]
click at [512, 407] on span "...More" at bounding box center [497, 413] width 31 height 12
click at [796, 465] on span "...More" at bounding box center [781, 471] width 31 height 12
click at [247, 452] on input "Toggle select row" at bounding box center [249, 459] width 14 height 14
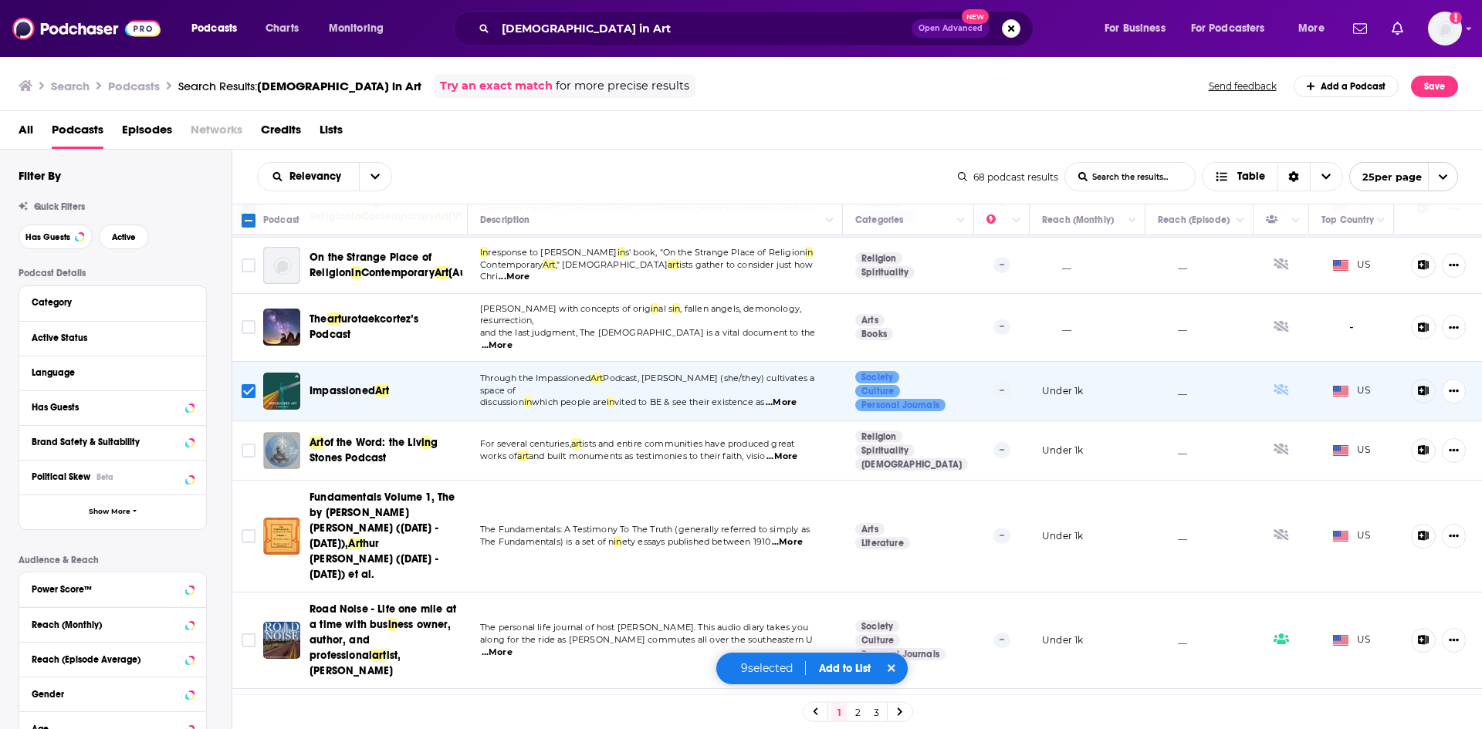
scroll to position [540, 0]
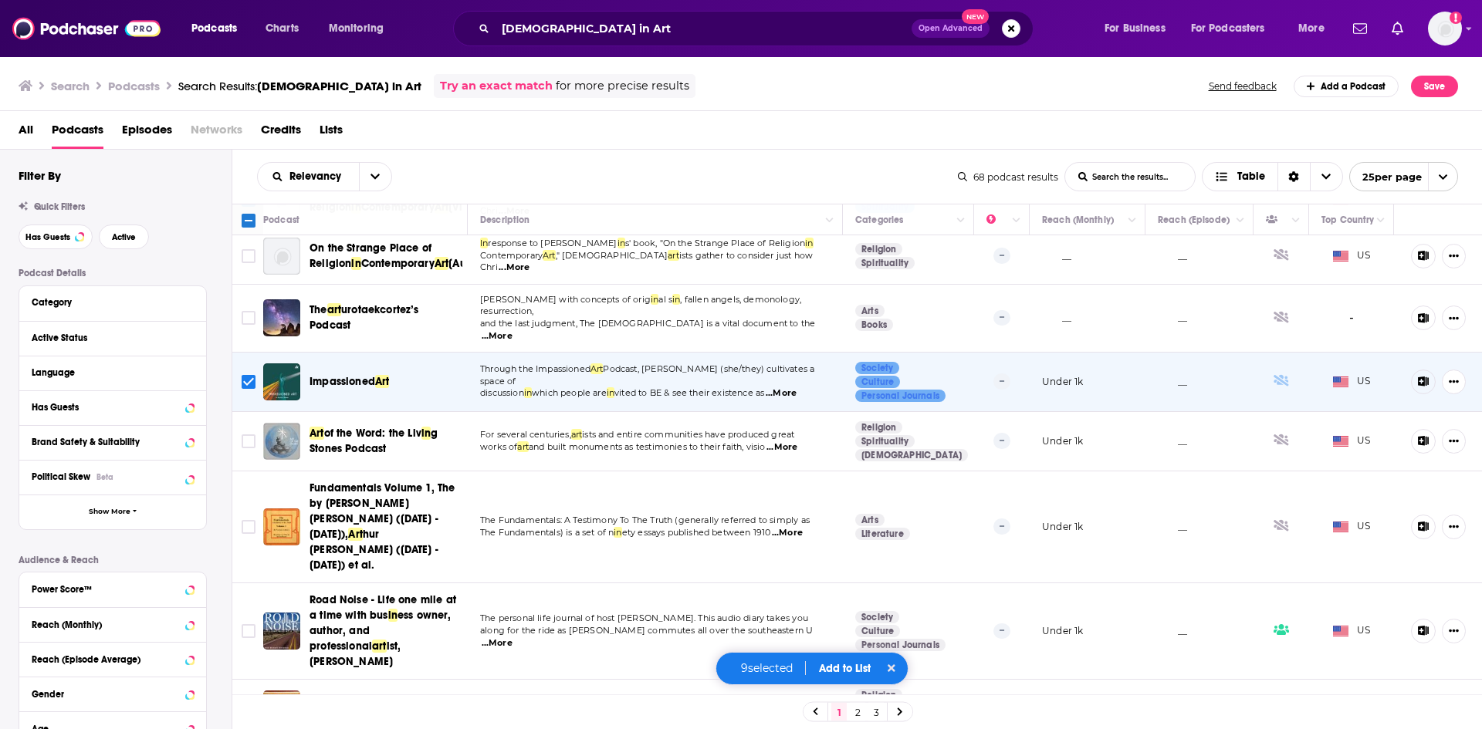
click at [790, 441] on span "...More" at bounding box center [781, 447] width 31 height 12
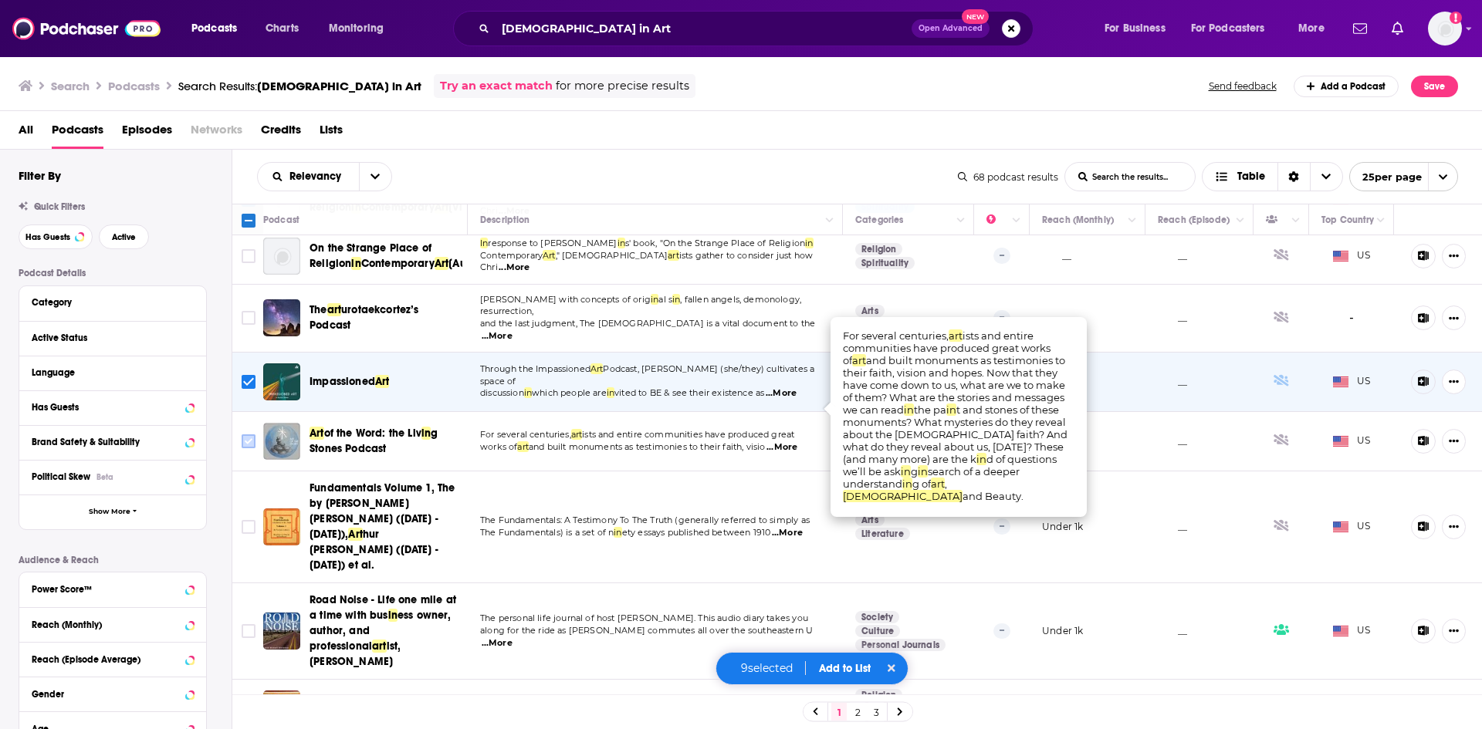
click at [249, 435] on input "Toggle select row" at bounding box center [249, 442] width 14 height 14
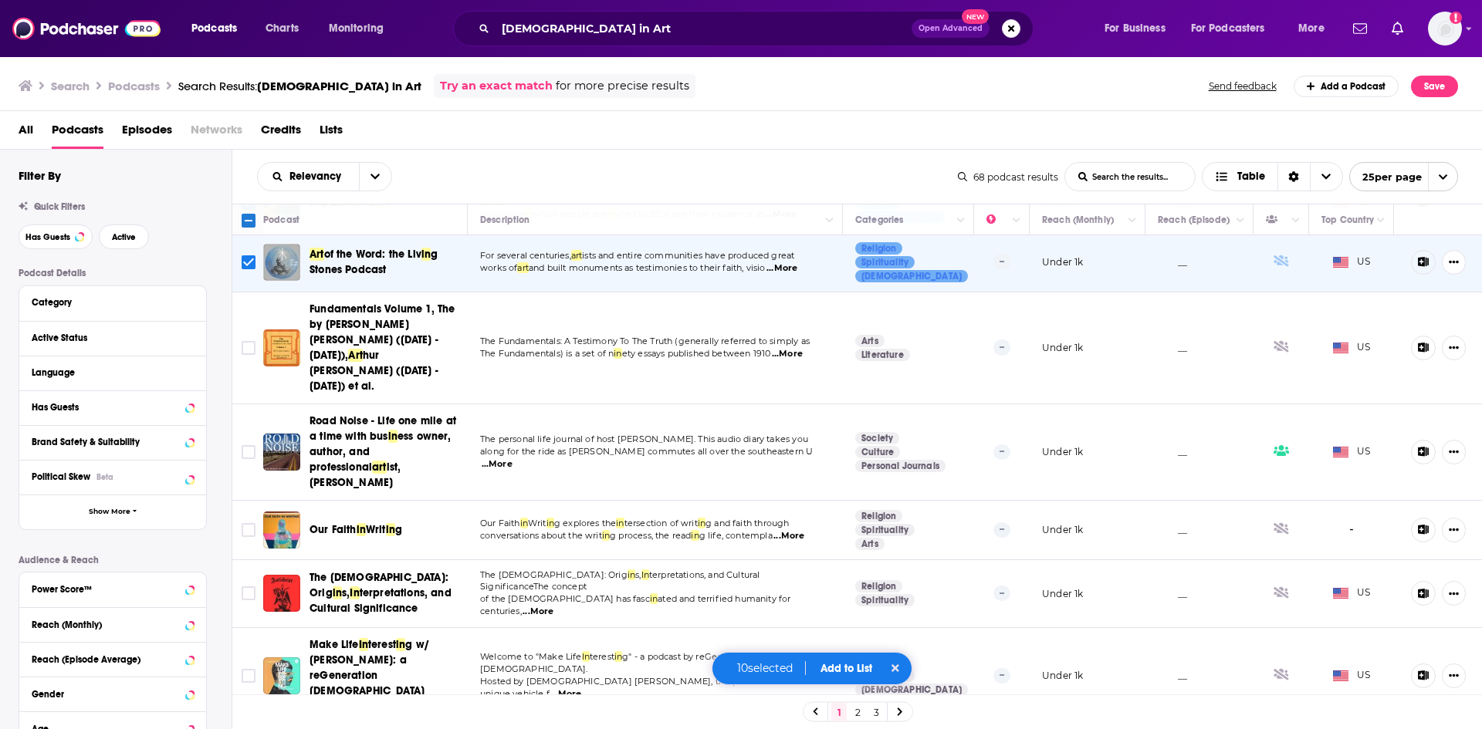
scroll to position [772, 0]
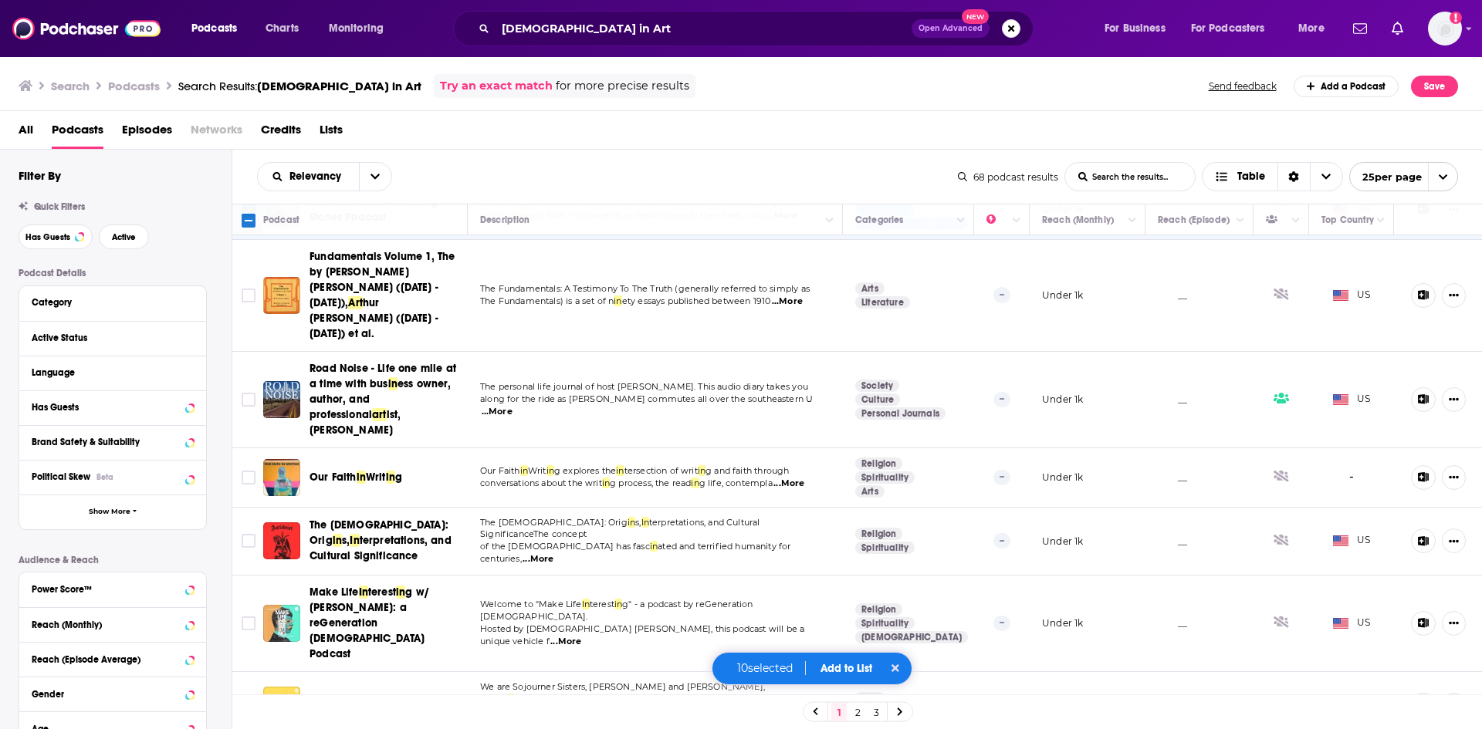
click at [793, 478] on span "...More" at bounding box center [788, 484] width 31 height 12
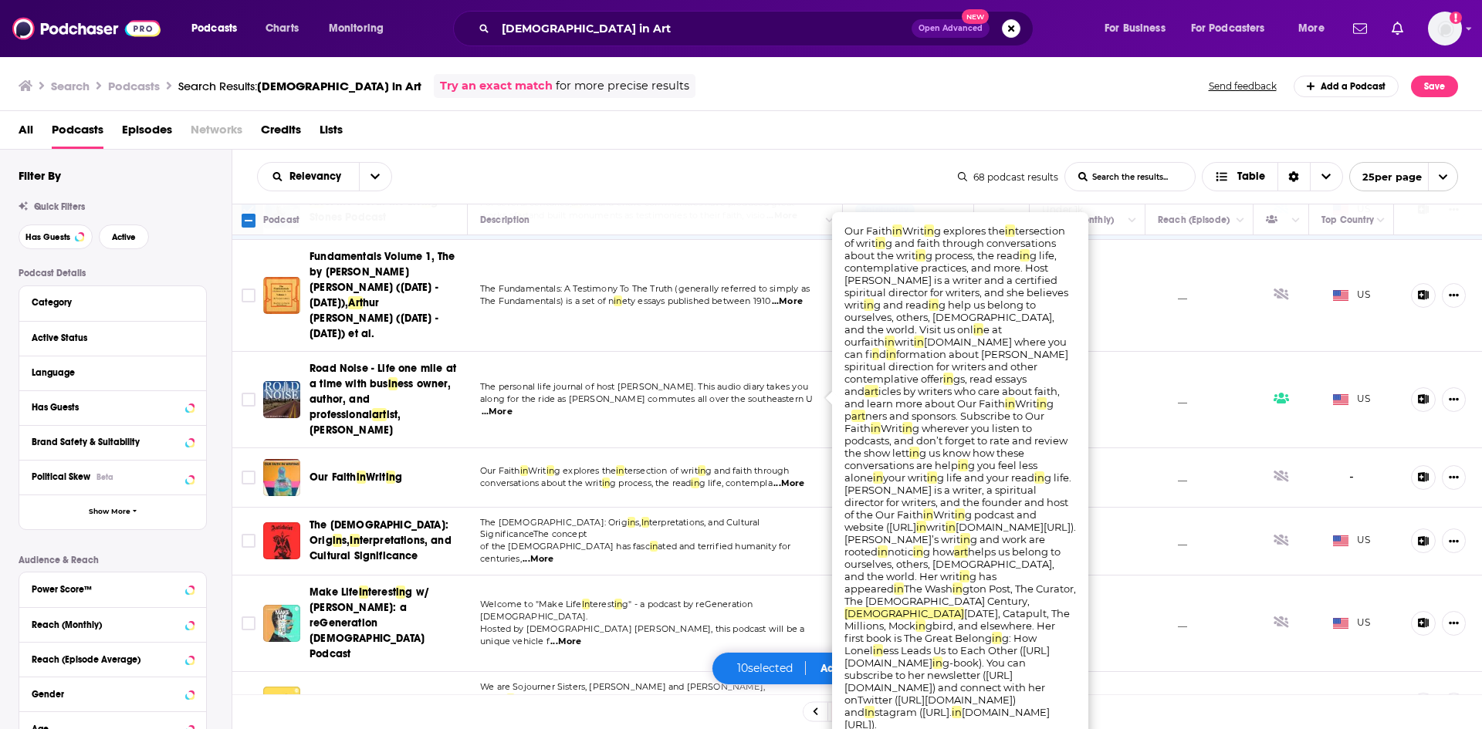
click at [581, 636] on span "...More" at bounding box center [565, 642] width 31 height 12
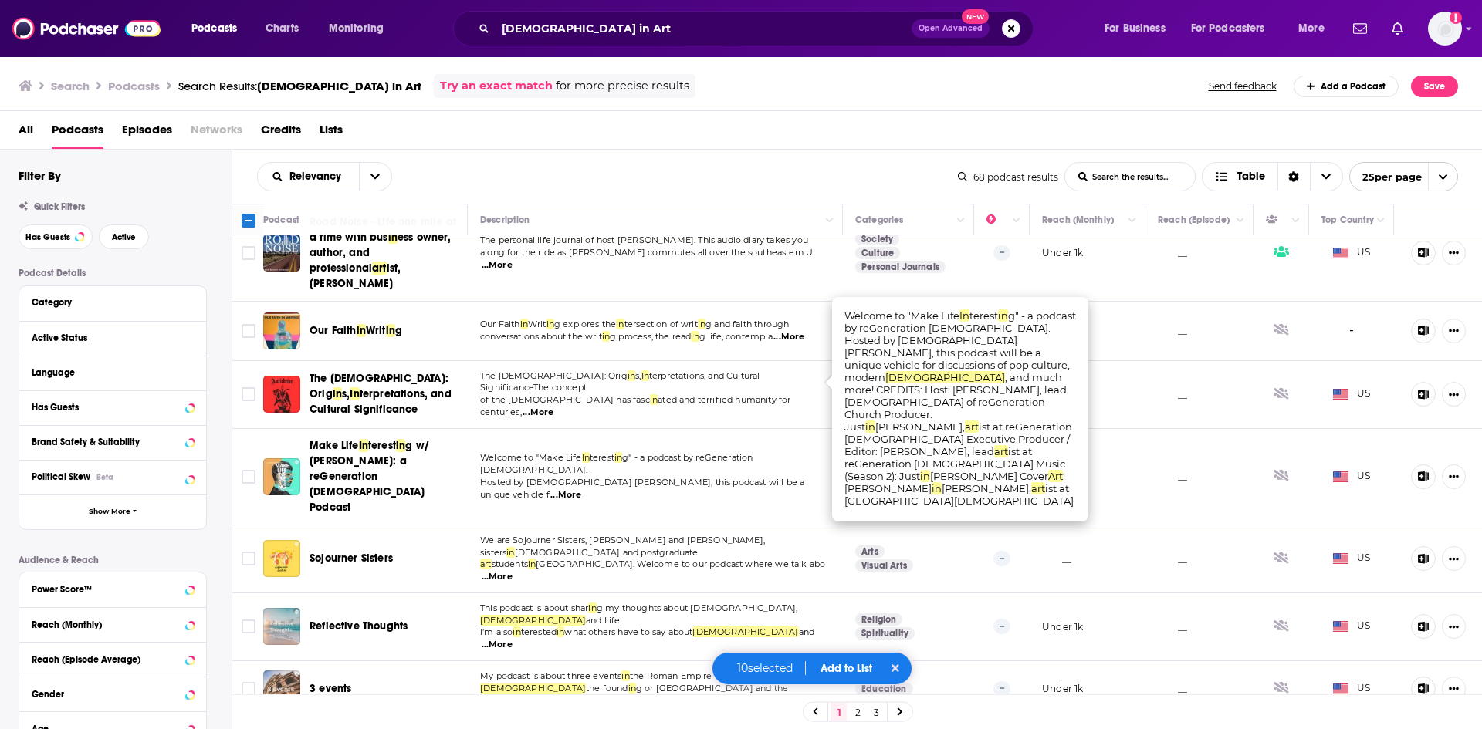
scroll to position [926, 0]
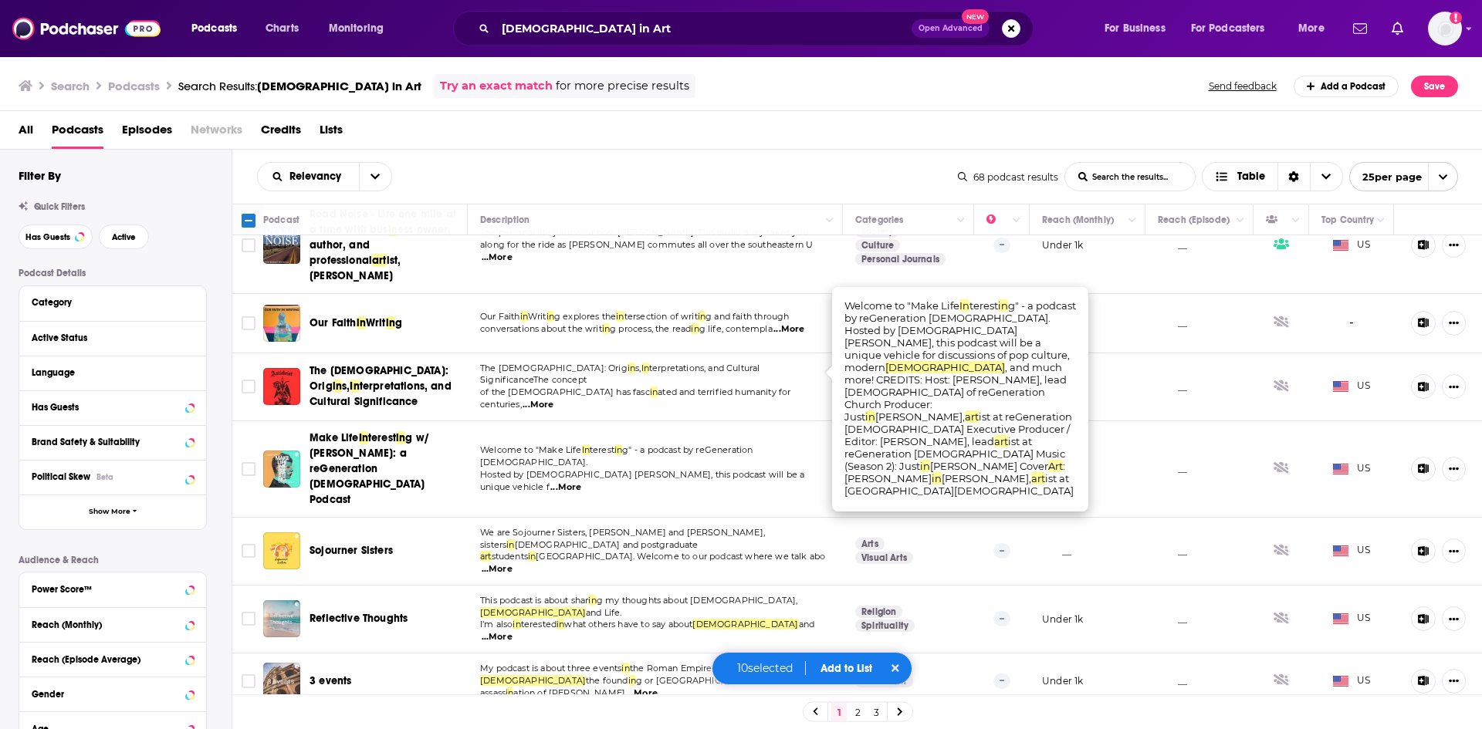
click at [512, 563] on span "...More" at bounding box center [497, 569] width 31 height 12
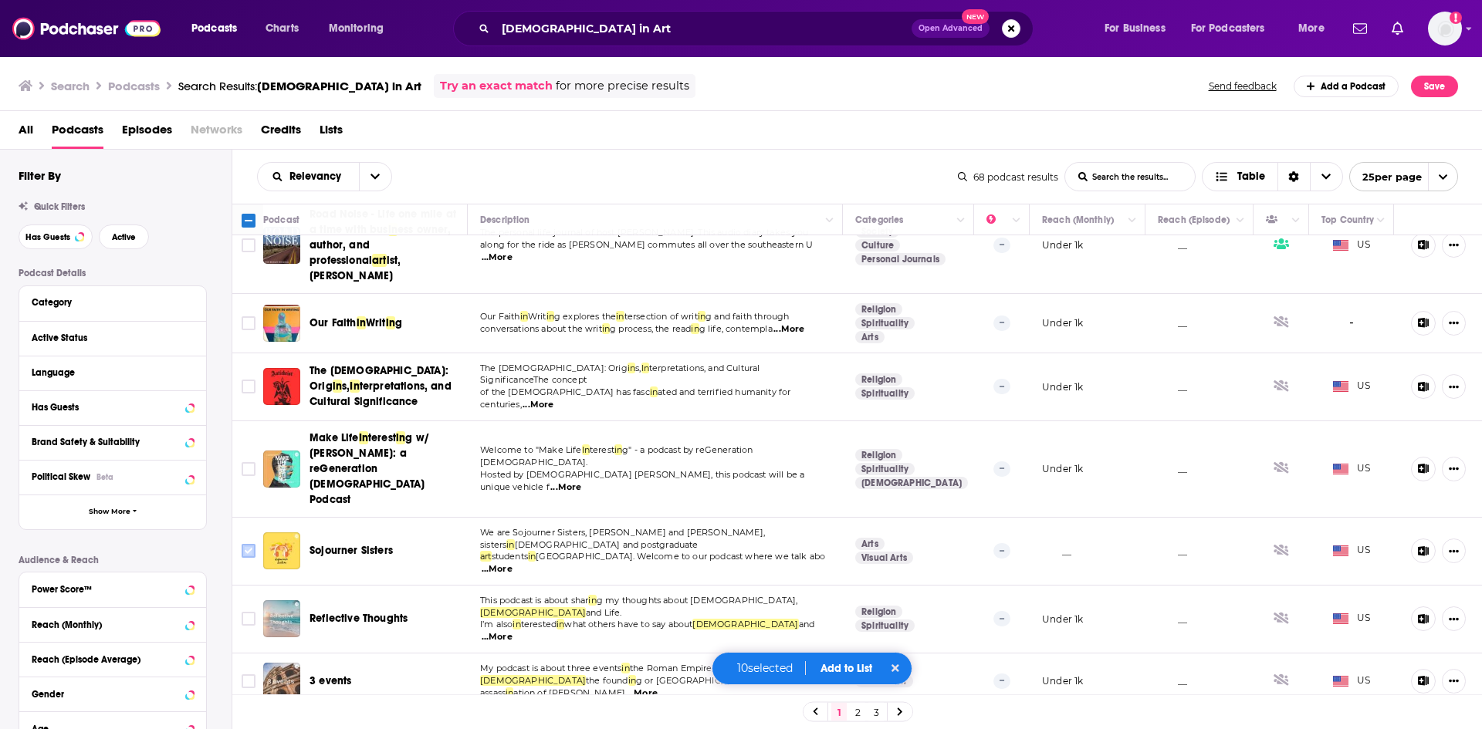
click at [251, 544] on input "Toggle select row" at bounding box center [249, 551] width 14 height 14
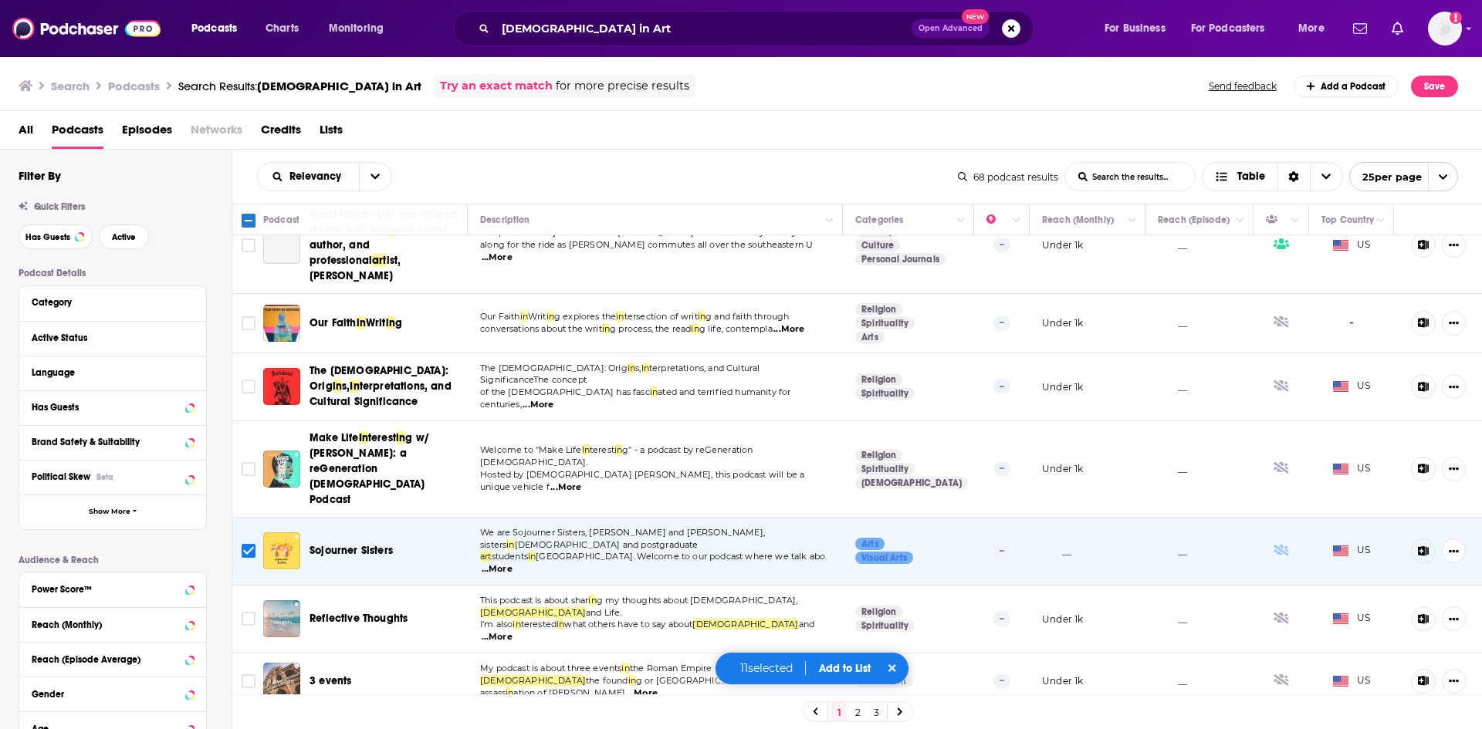
click at [512, 631] on span "...More" at bounding box center [497, 637] width 31 height 12
click at [658, 688] on span "...More" at bounding box center [642, 694] width 31 height 12
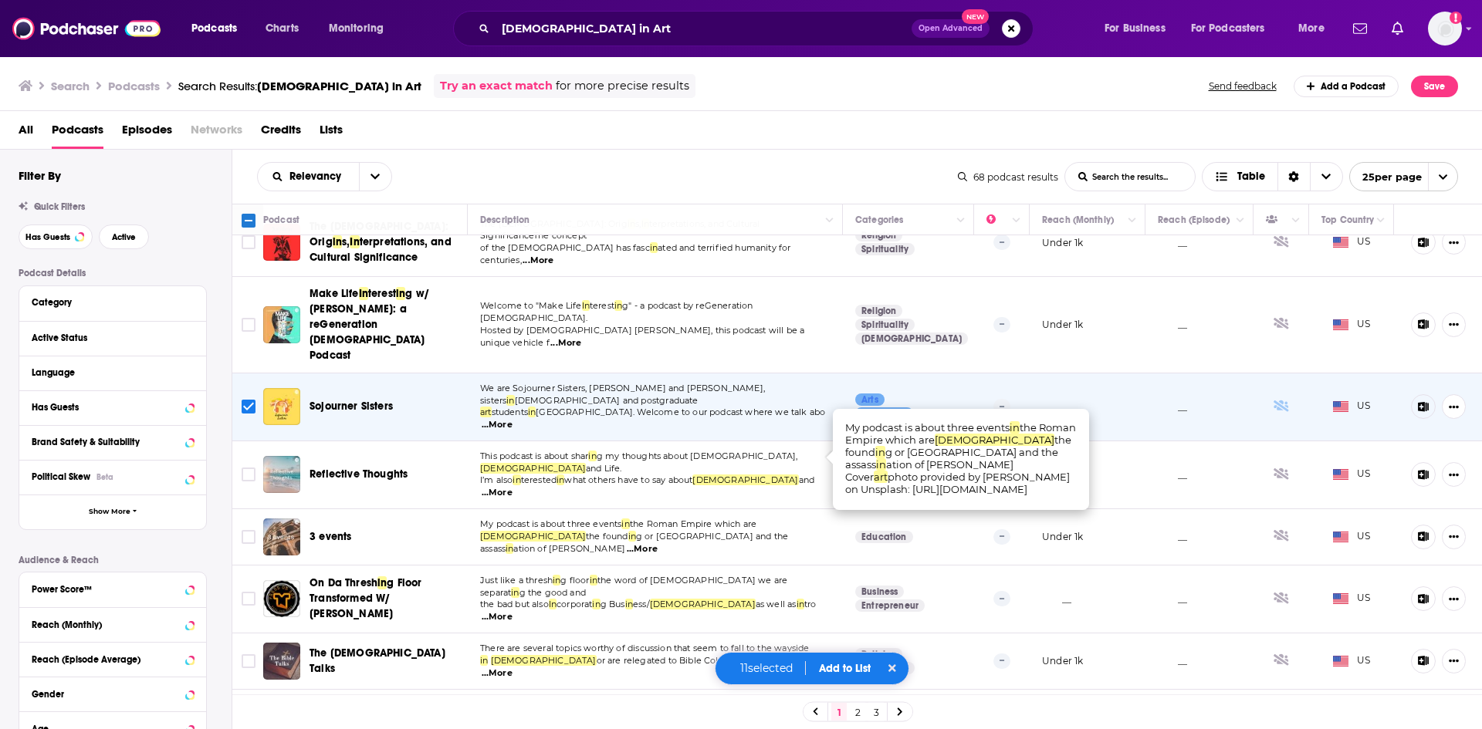
scroll to position [1078, 0]
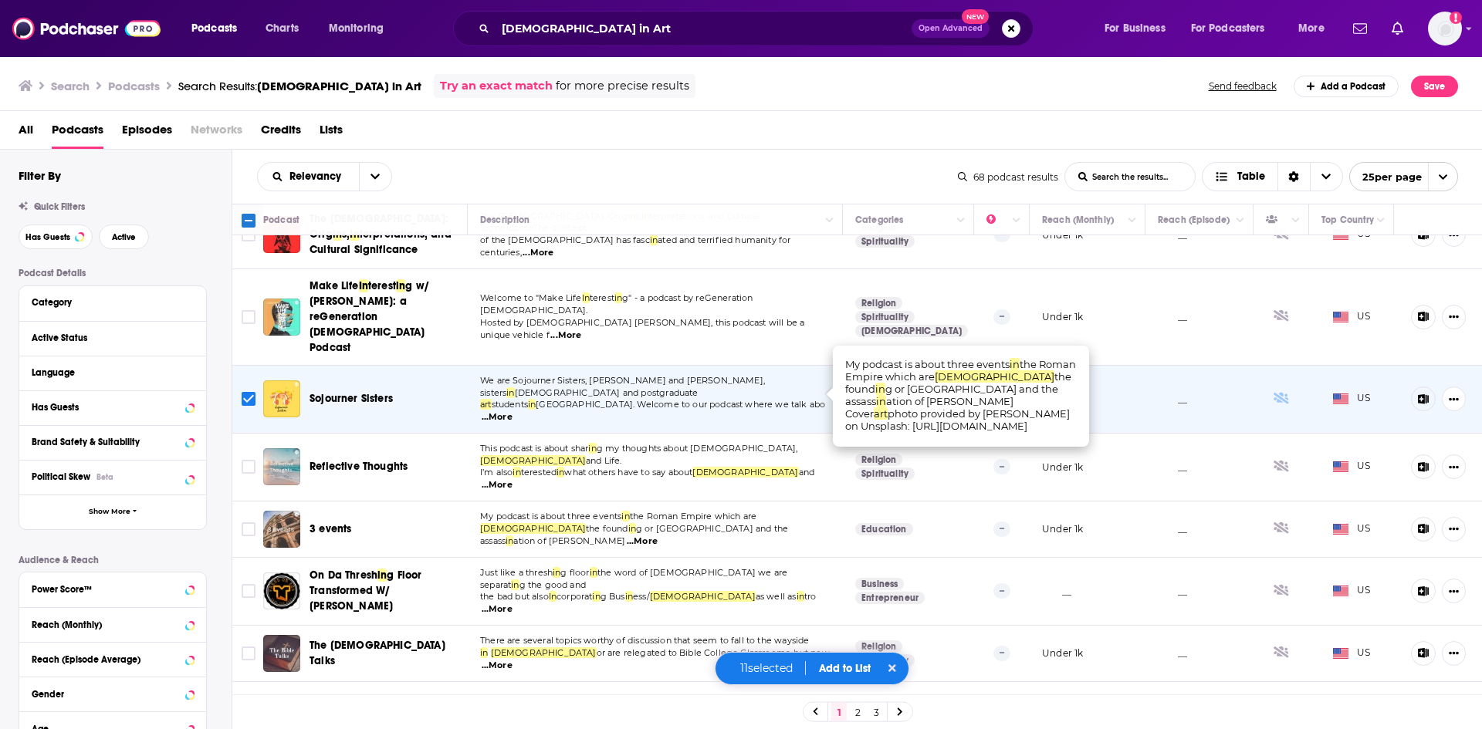
click at [512, 604] on span "...More" at bounding box center [497, 610] width 31 height 12
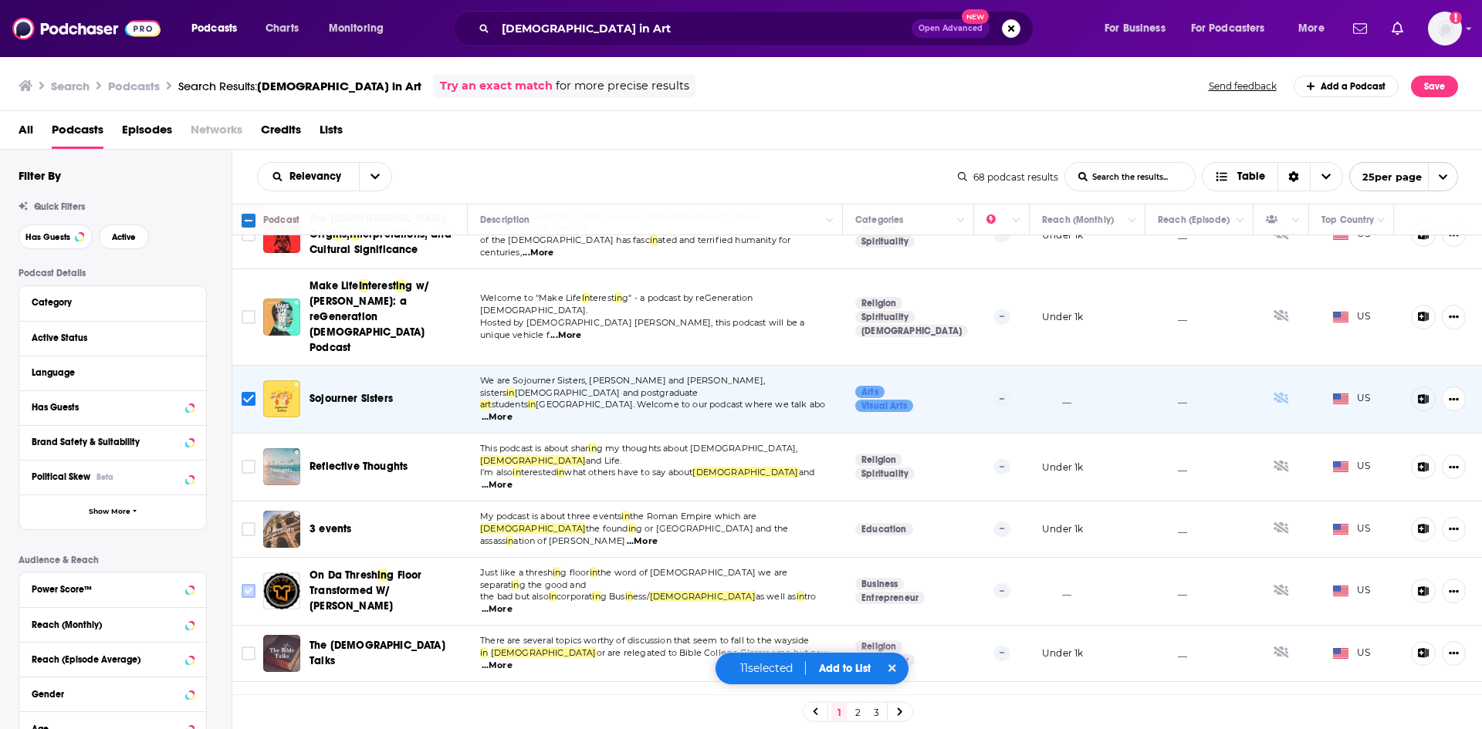
click at [251, 584] on input "Toggle select row" at bounding box center [249, 591] width 14 height 14
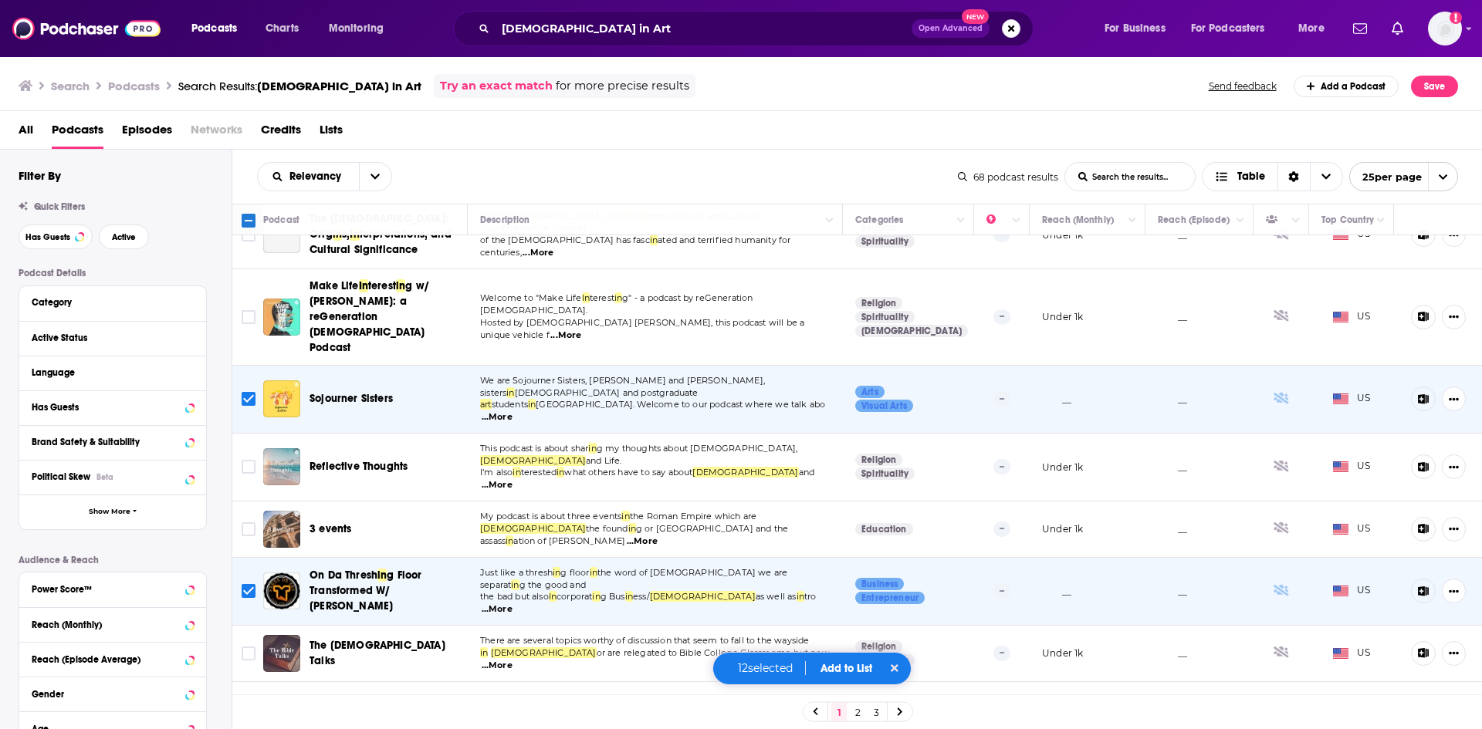
click at [512, 660] on span "...More" at bounding box center [497, 666] width 31 height 12
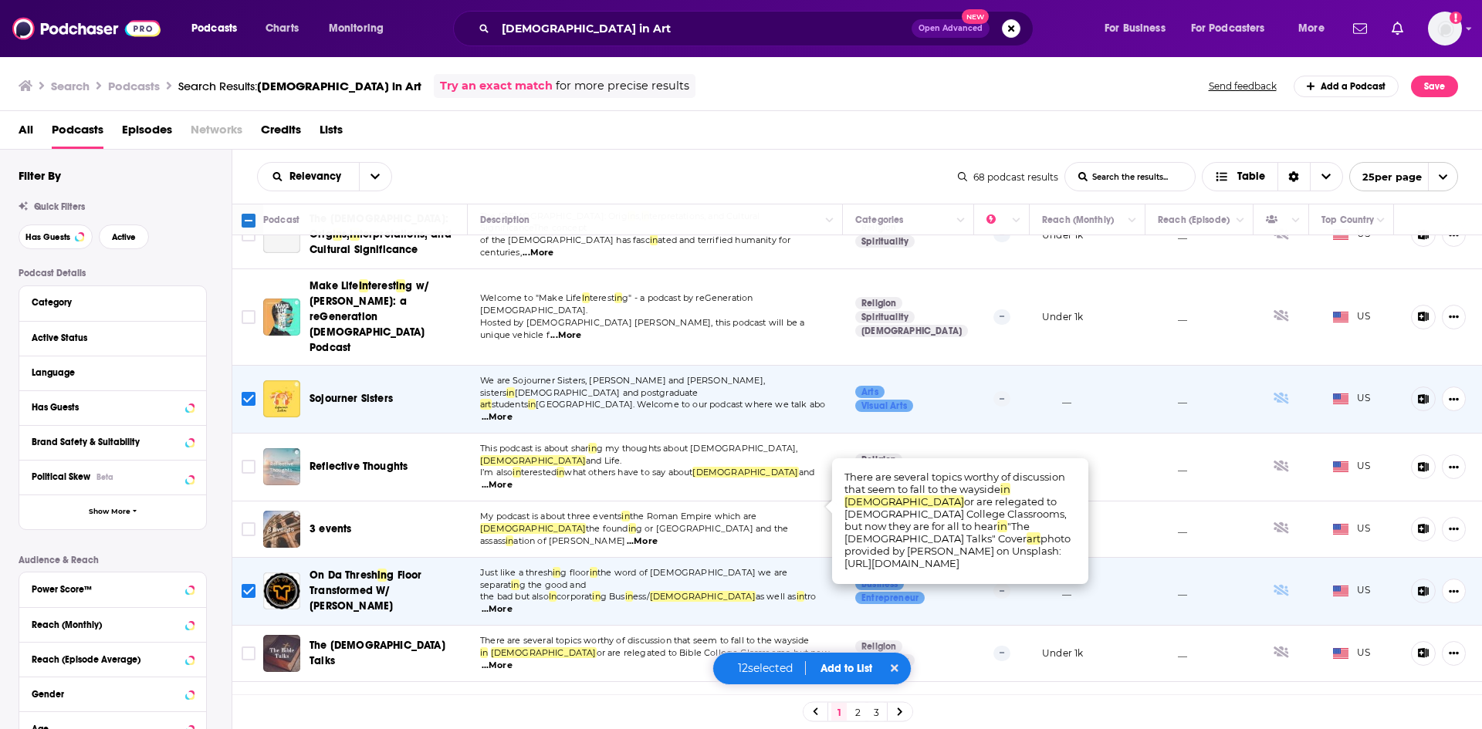
click at [796, 715] on span "...More" at bounding box center [800, 721] width 31 height 12
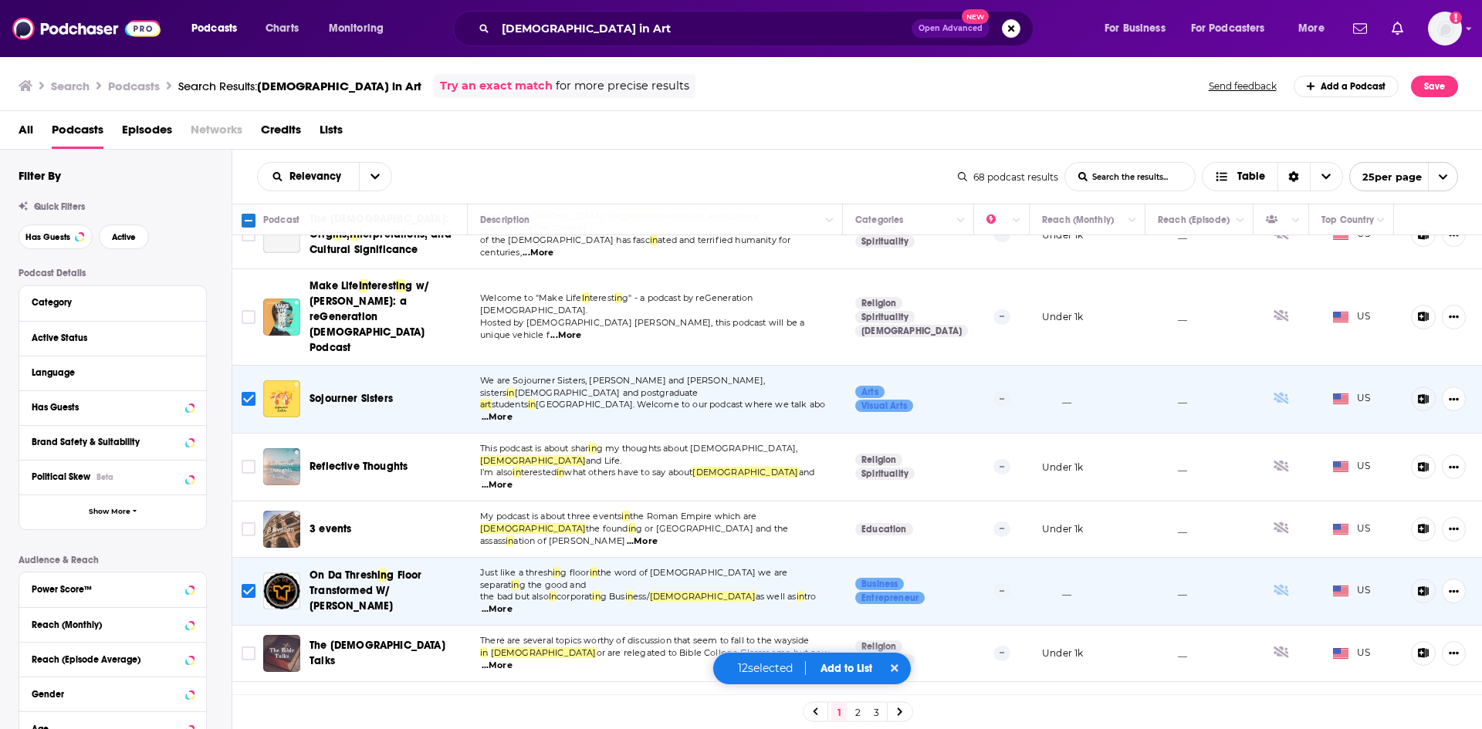
click at [820, 665] on button "Add to List" at bounding box center [846, 668] width 76 height 13
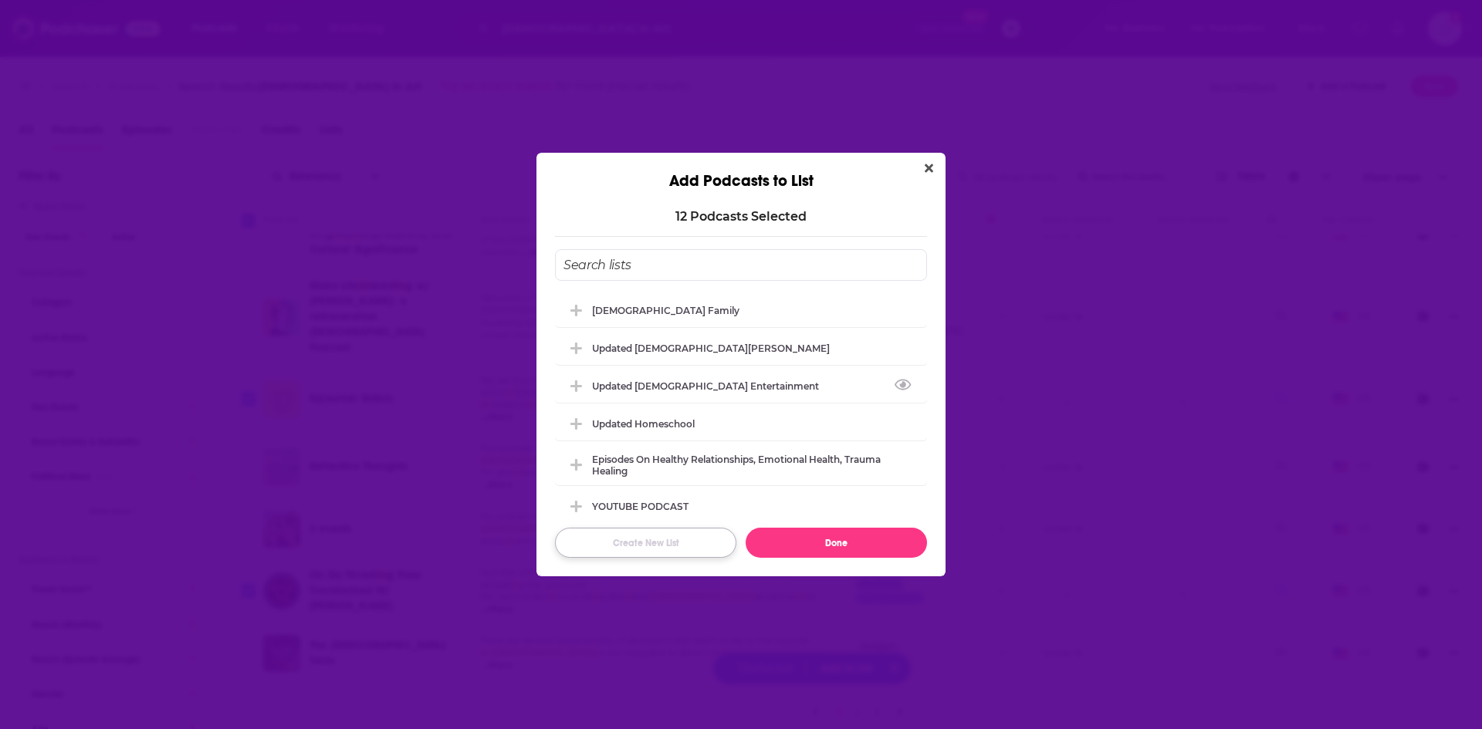
click at [667, 545] on button "Create New List" at bounding box center [645, 543] width 181 height 30
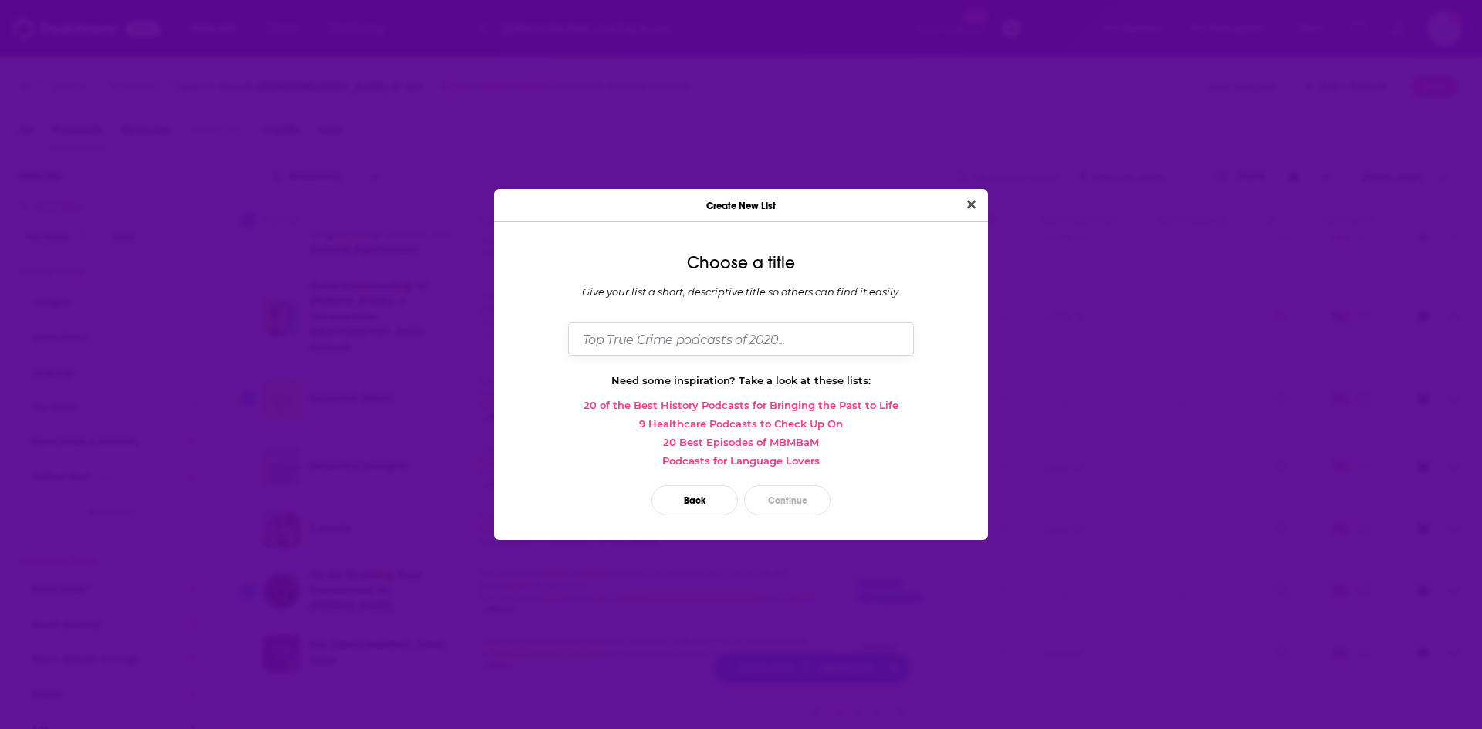
click at [660, 344] on input "Dialog" at bounding box center [741, 339] width 346 height 33
type input "[DEMOGRAPHIC_DATA] Art"
click at [783, 504] on button "Continue" at bounding box center [787, 500] width 86 height 30
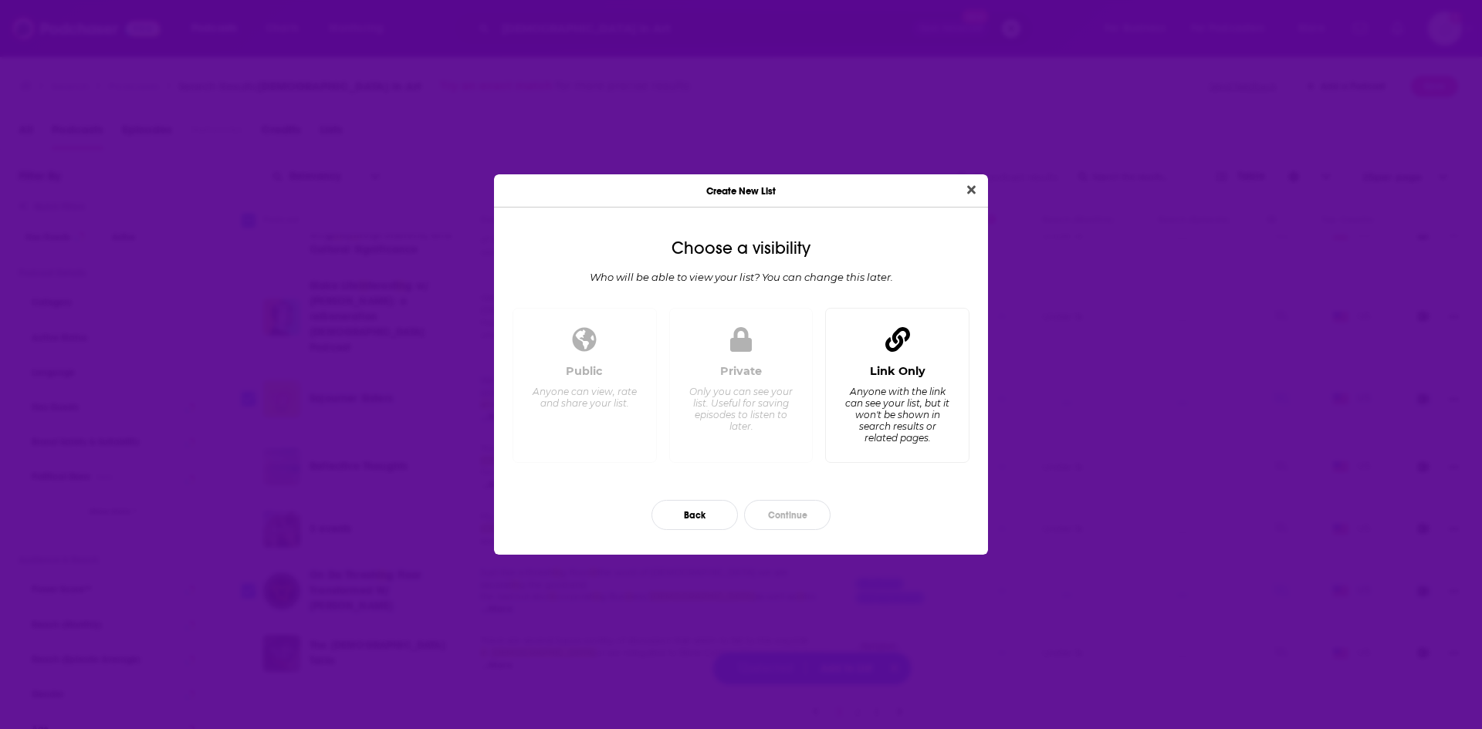
click at [854, 441] on div "Anyone with the link can see your list, but it won't be shown in search results…" at bounding box center [897, 415] width 106 height 58
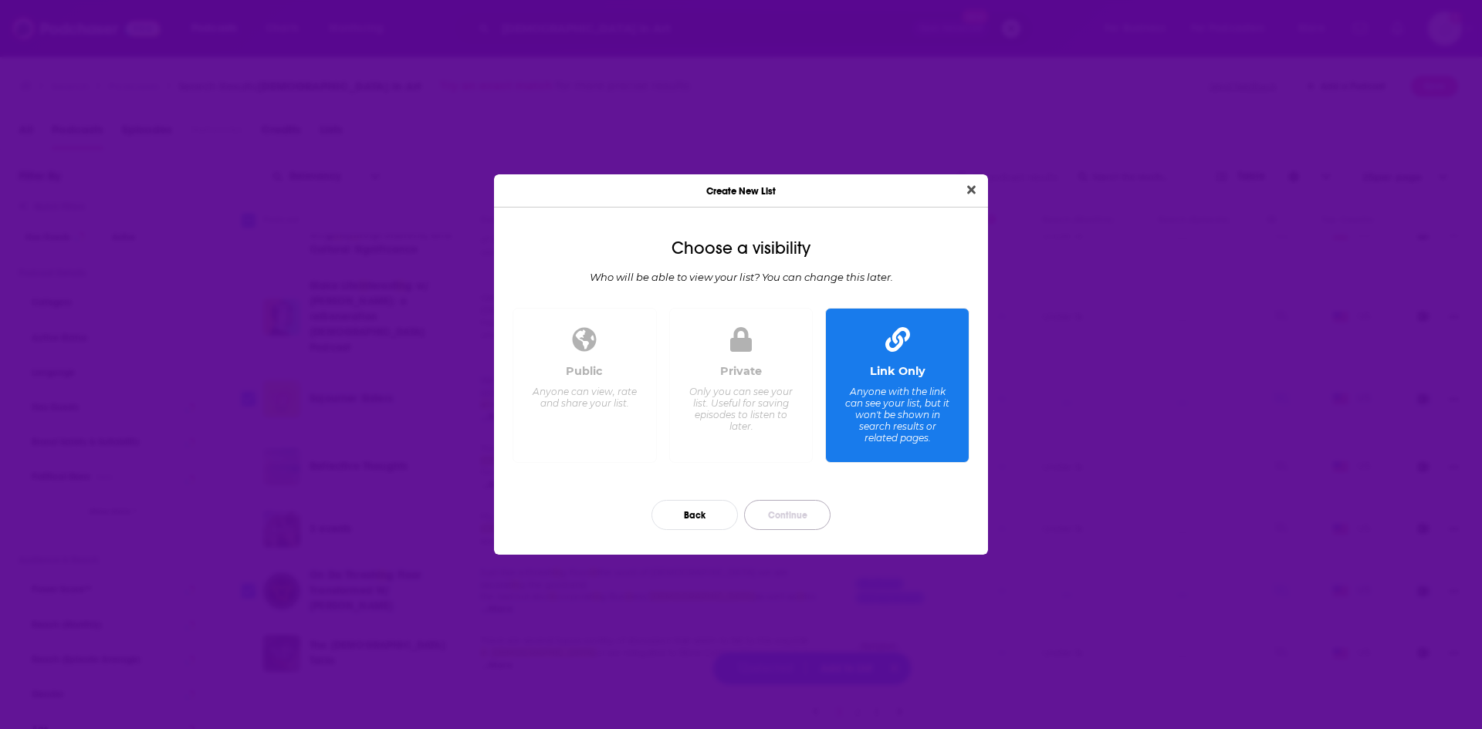
click at [800, 513] on button "Continue" at bounding box center [787, 515] width 86 height 30
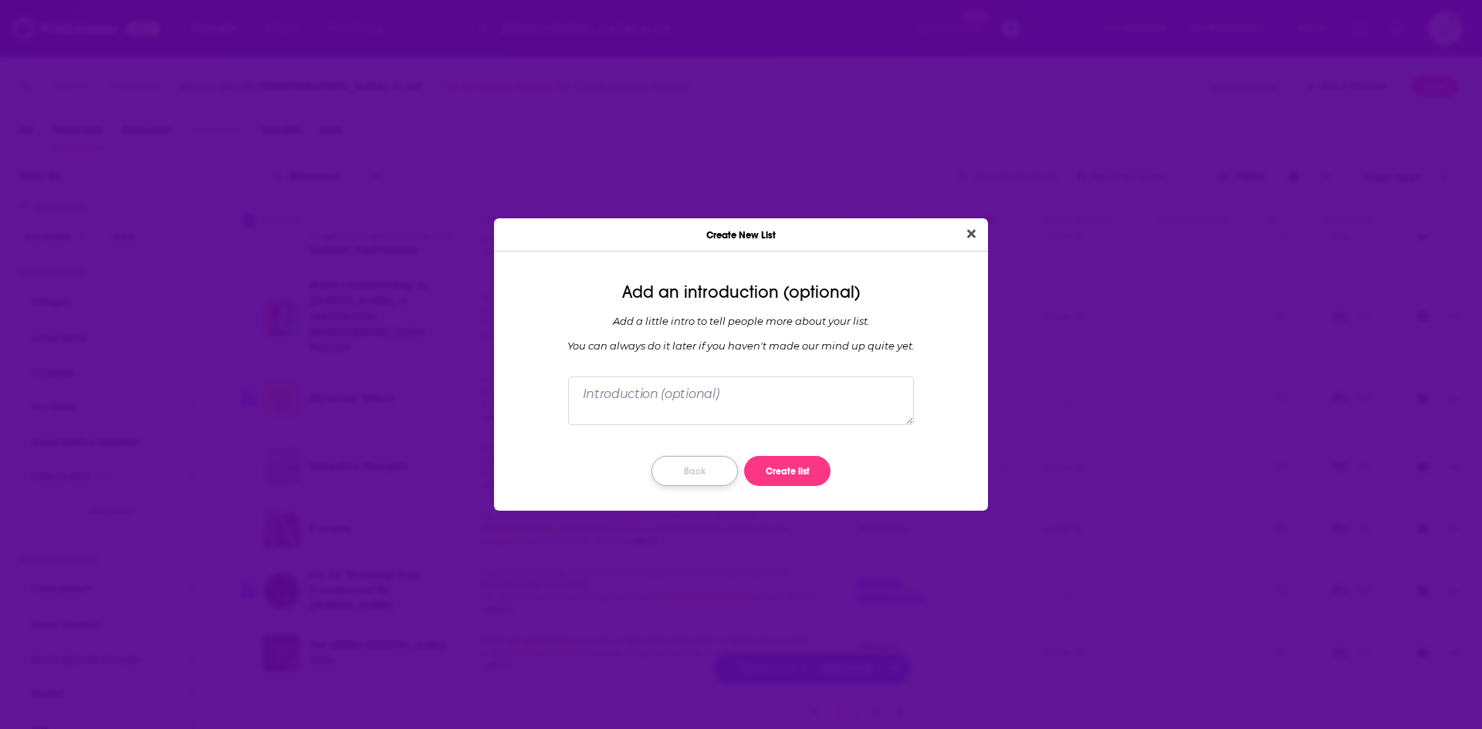
click at [673, 467] on button "Back" at bounding box center [694, 471] width 86 height 30
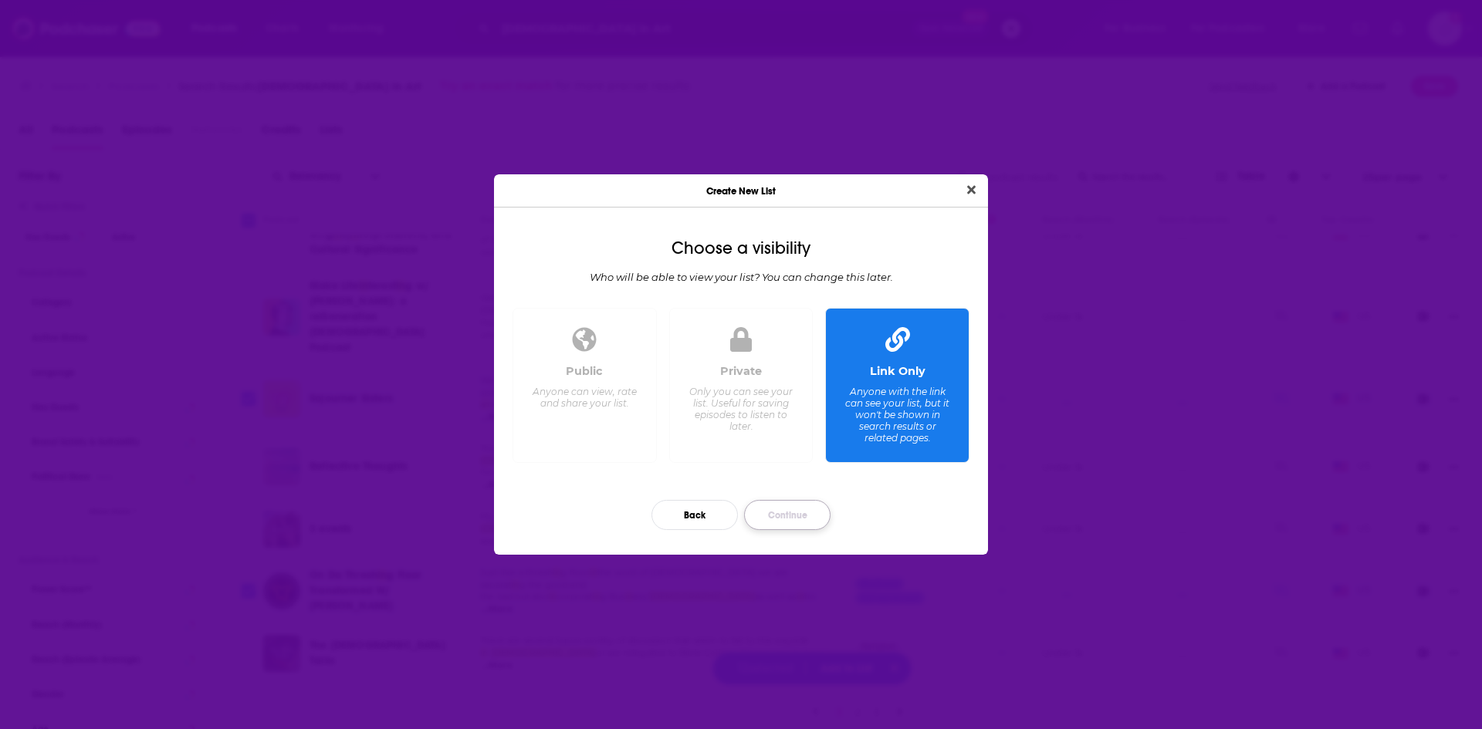
click at [796, 509] on button "Continue" at bounding box center [787, 515] width 86 height 30
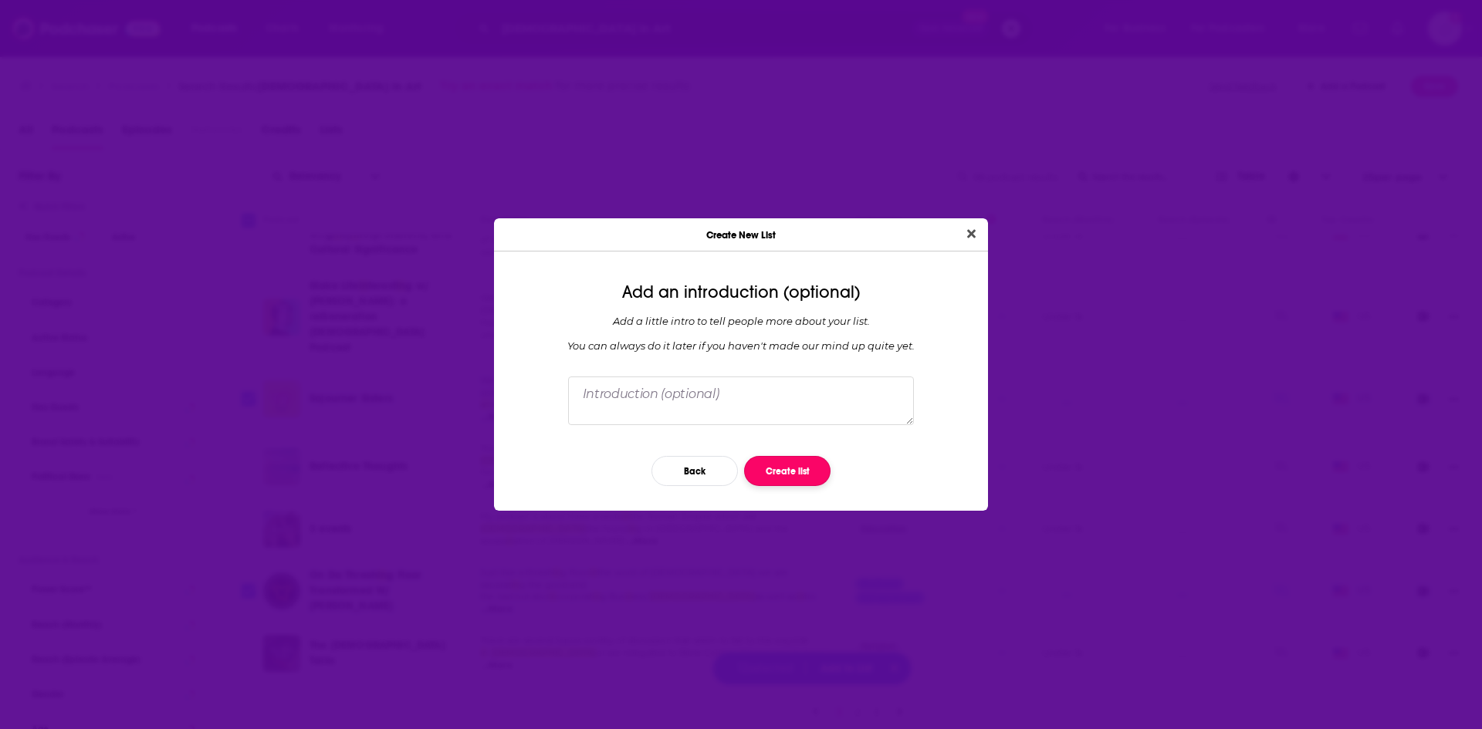
click at [801, 475] on button "Create list" at bounding box center [787, 471] width 86 height 30
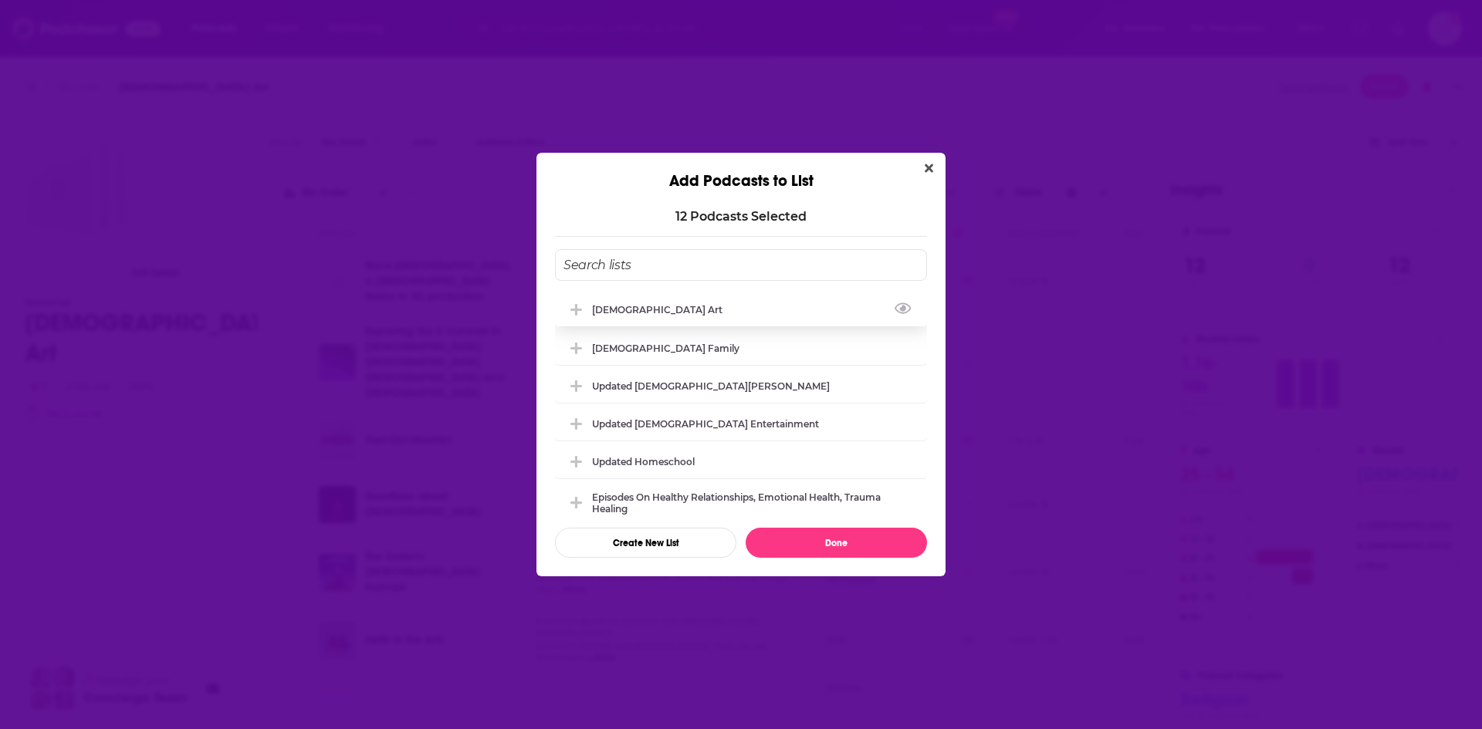
click at [659, 299] on div "[DEMOGRAPHIC_DATA] Art" at bounding box center [741, 310] width 372 height 34
click at [828, 532] on button "Done" at bounding box center [836, 543] width 181 height 30
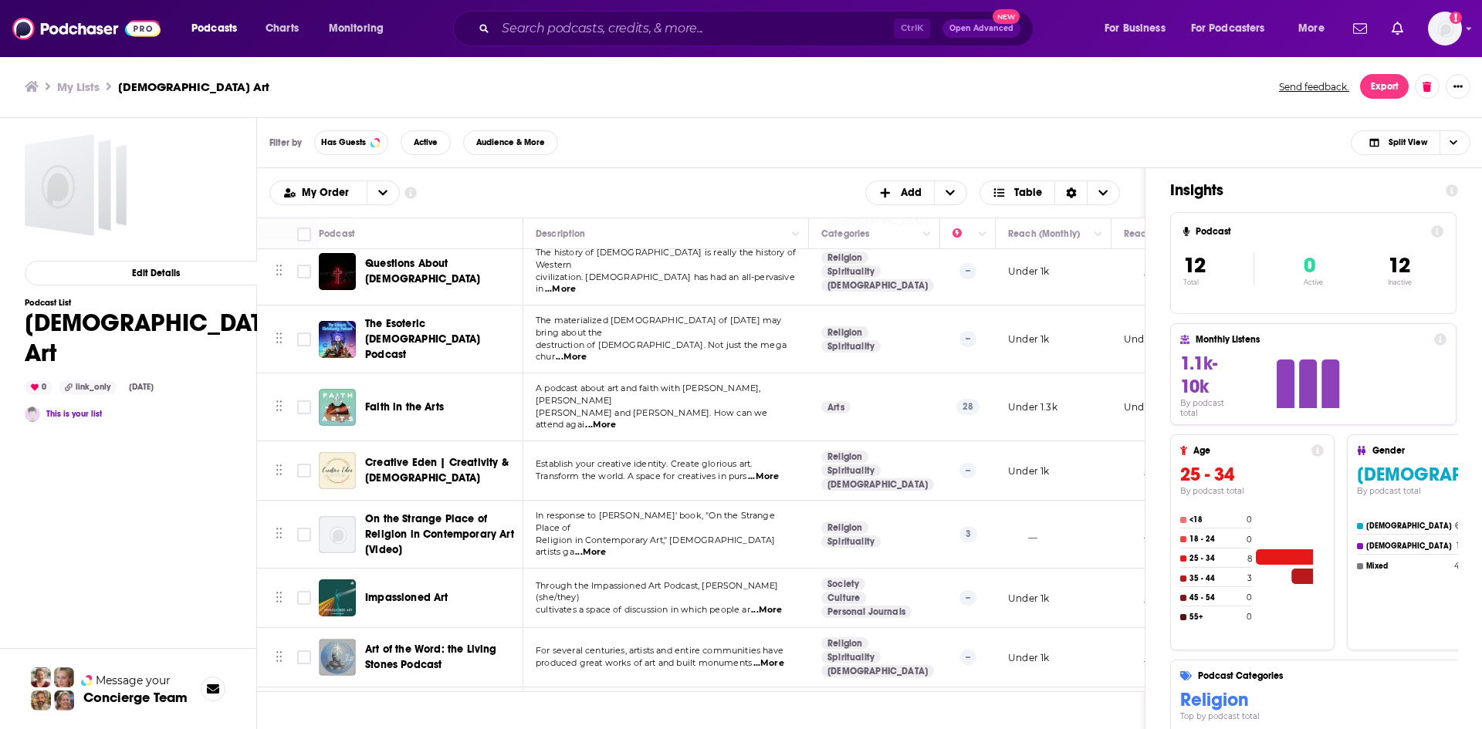
scroll to position [297, 0]
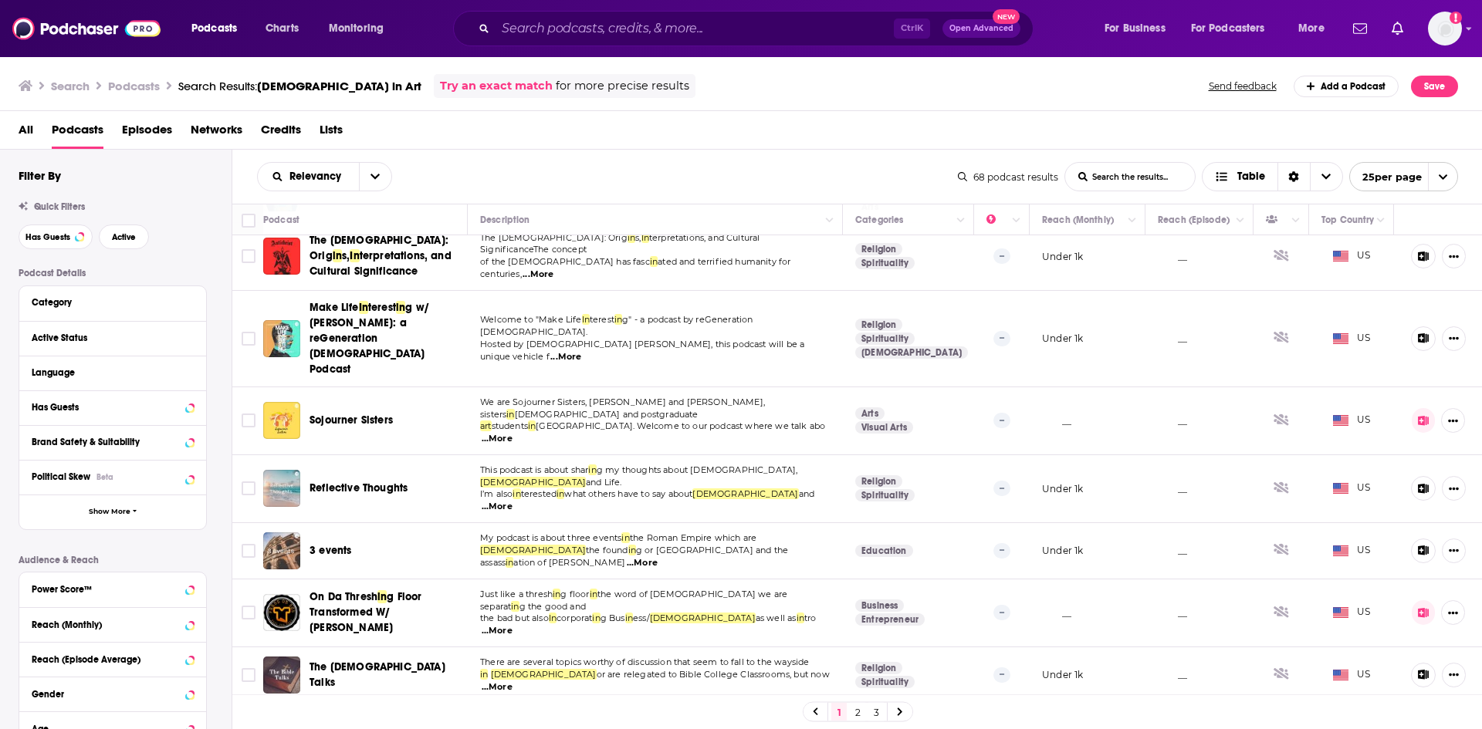
scroll to position [1078, 0]
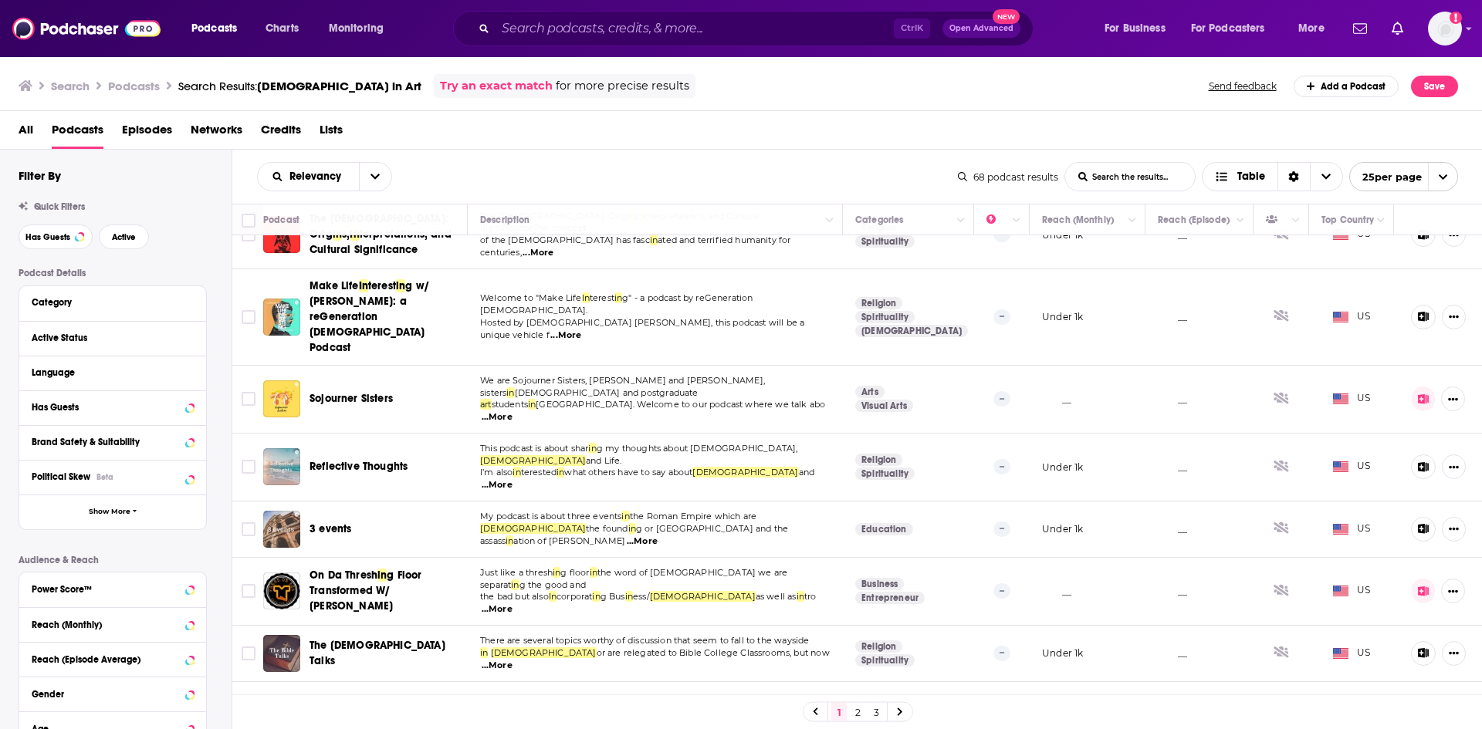
click at [855, 716] on link "2" at bounding box center [857, 712] width 15 height 19
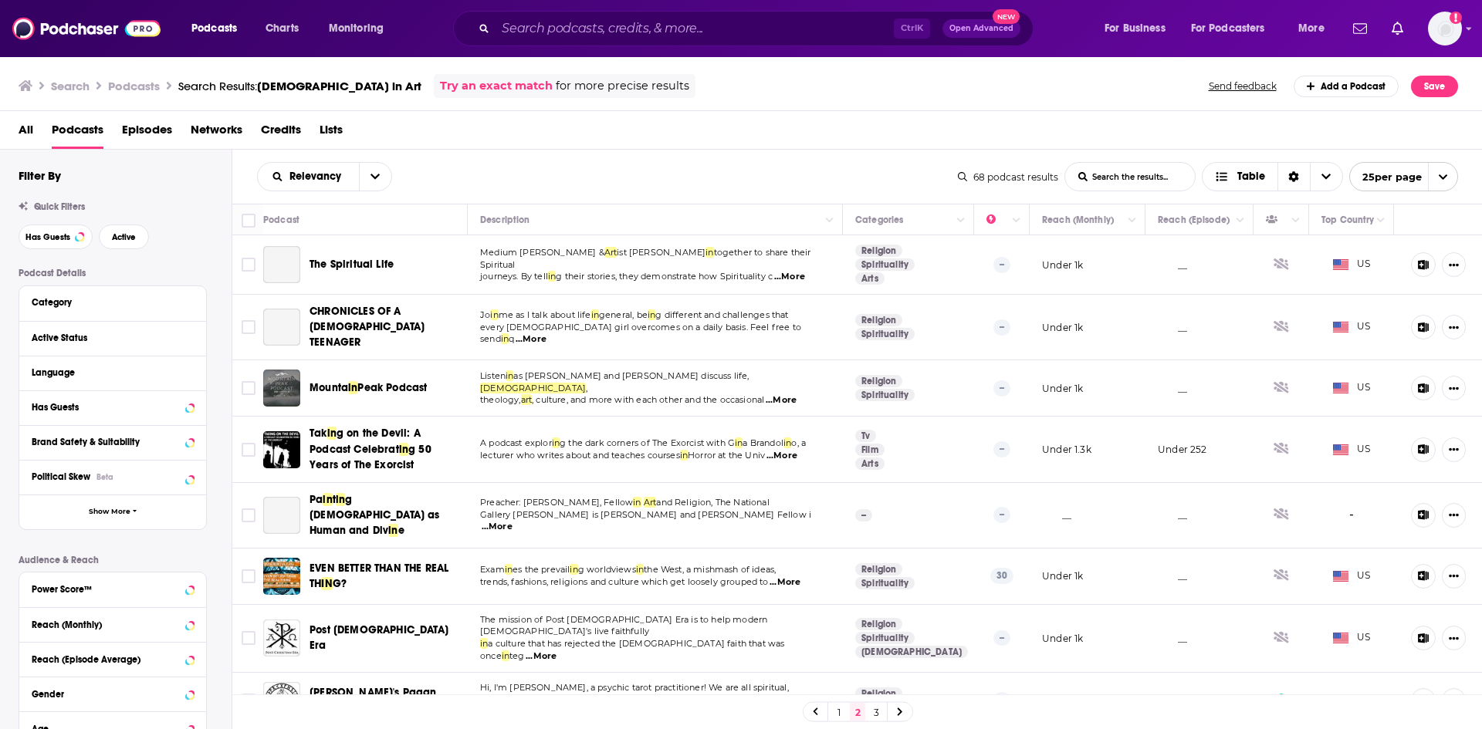
click at [796, 271] on span "...More" at bounding box center [789, 277] width 31 height 12
click at [257, 261] on icon "Toggle select row" at bounding box center [248, 264] width 19 height 19
click at [546, 333] on span "...More" at bounding box center [531, 339] width 31 height 12
click at [801, 392] on td "Listen in as [PERSON_NAME] and [PERSON_NAME] discuss life, [DEMOGRAPHIC_DATA] ,…" at bounding box center [655, 388] width 375 height 56
click at [791, 394] on span "...More" at bounding box center [781, 400] width 31 height 12
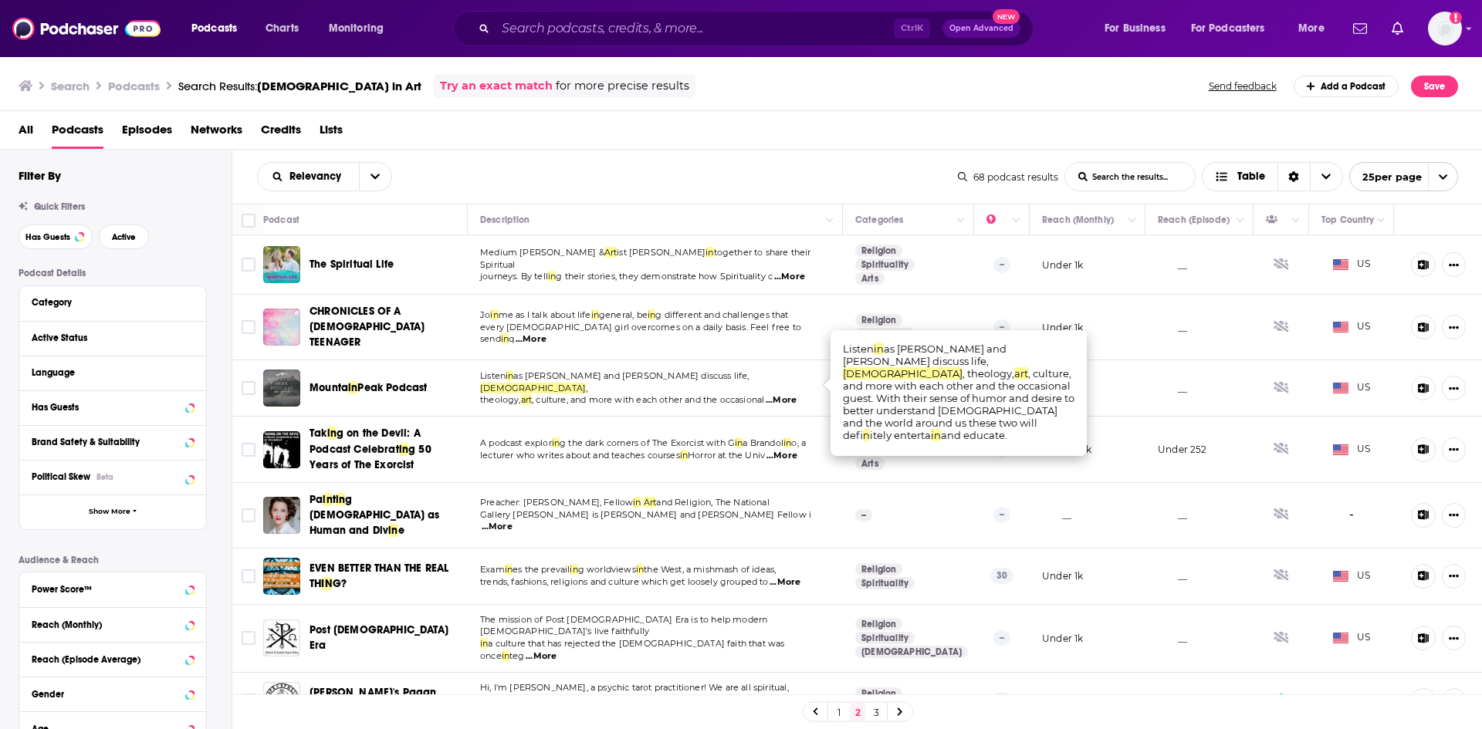
click at [821, 401] on td "Listen in as [PERSON_NAME] and [PERSON_NAME] discuss life, [DEMOGRAPHIC_DATA] ,…" at bounding box center [655, 388] width 375 height 56
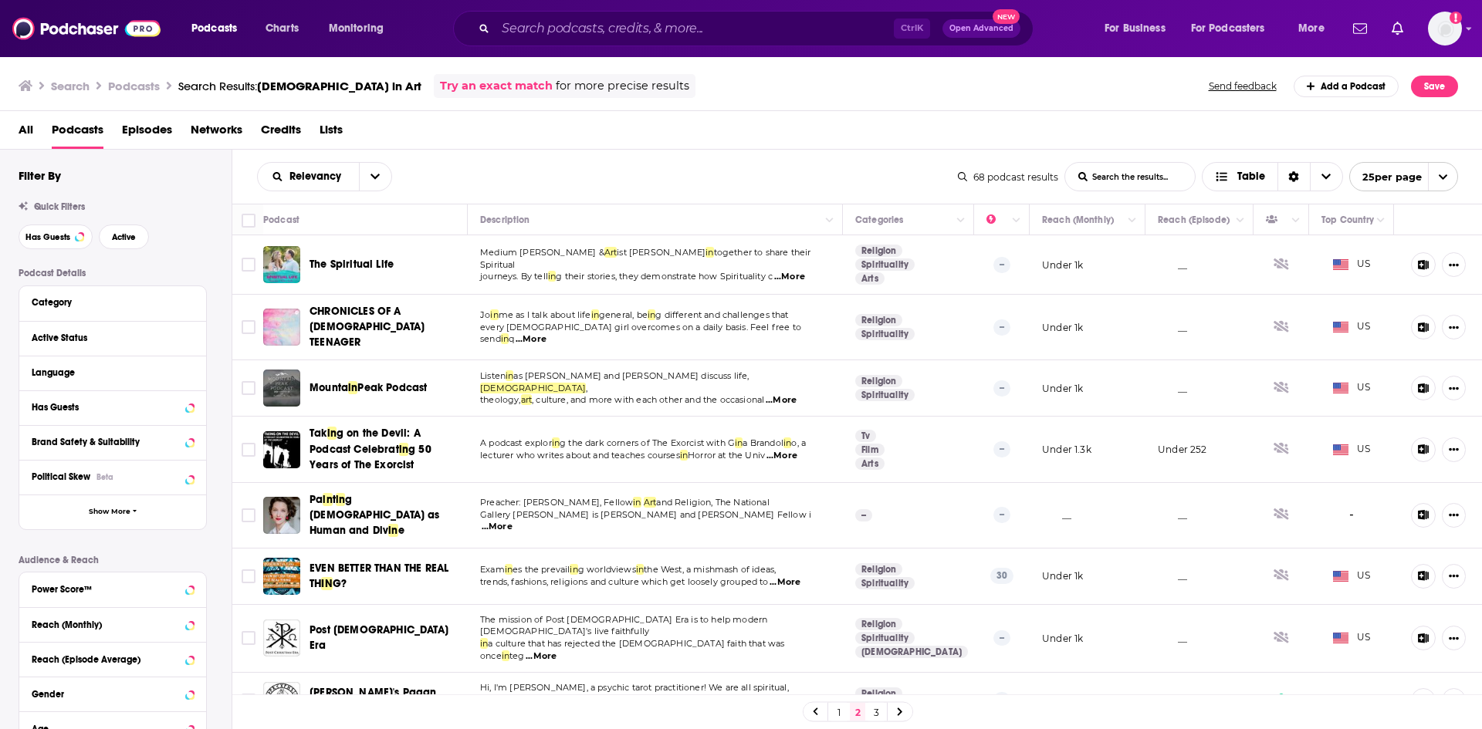
click at [259, 376] on td at bounding box center [247, 388] width 31 height 56
click at [252, 381] on input "Toggle select row" at bounding box center [249, 388] width 14 height 14
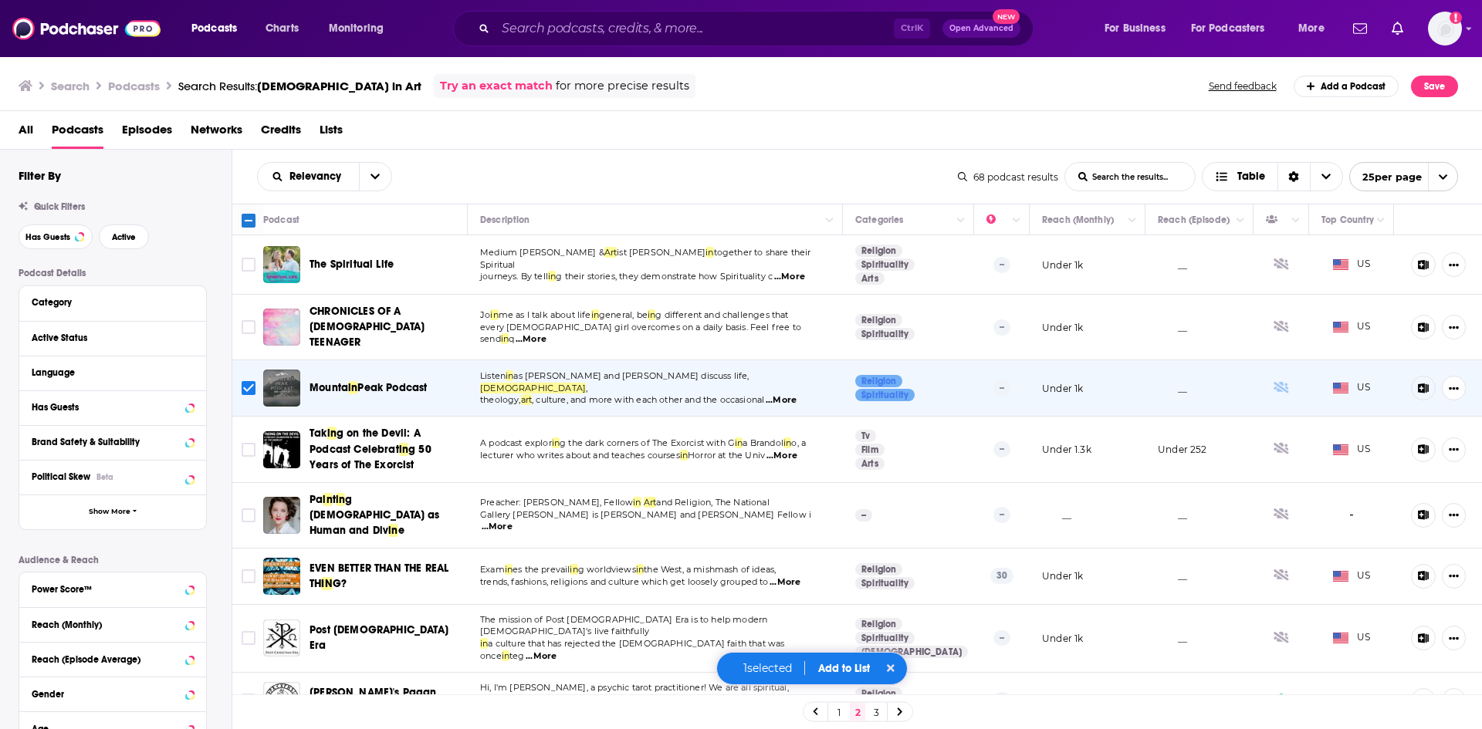
click at [546, 333] on span "...More" at bounding box center [531, 339] width 31 height 12
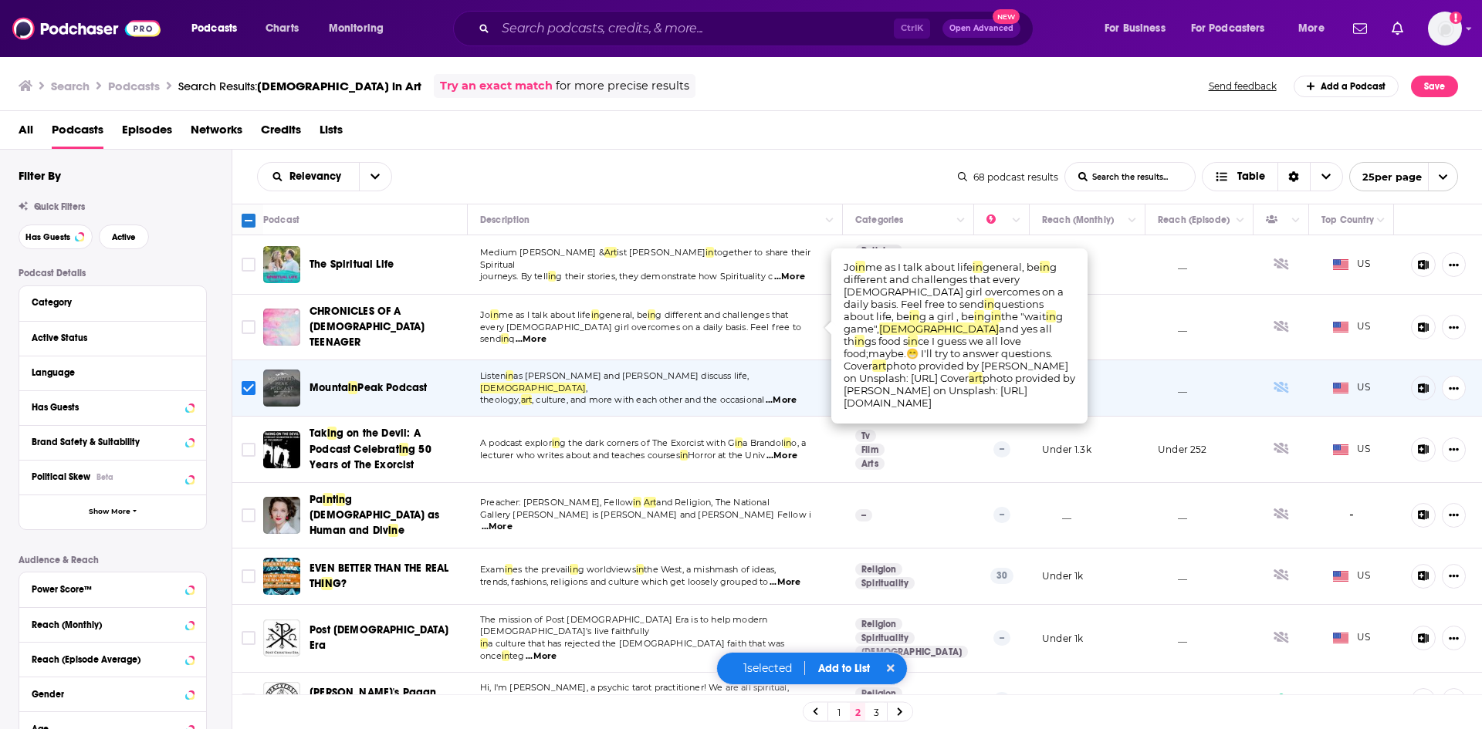
click at [799, 271] on span "...More" at bounding box center [789, 277] width 31 height 12
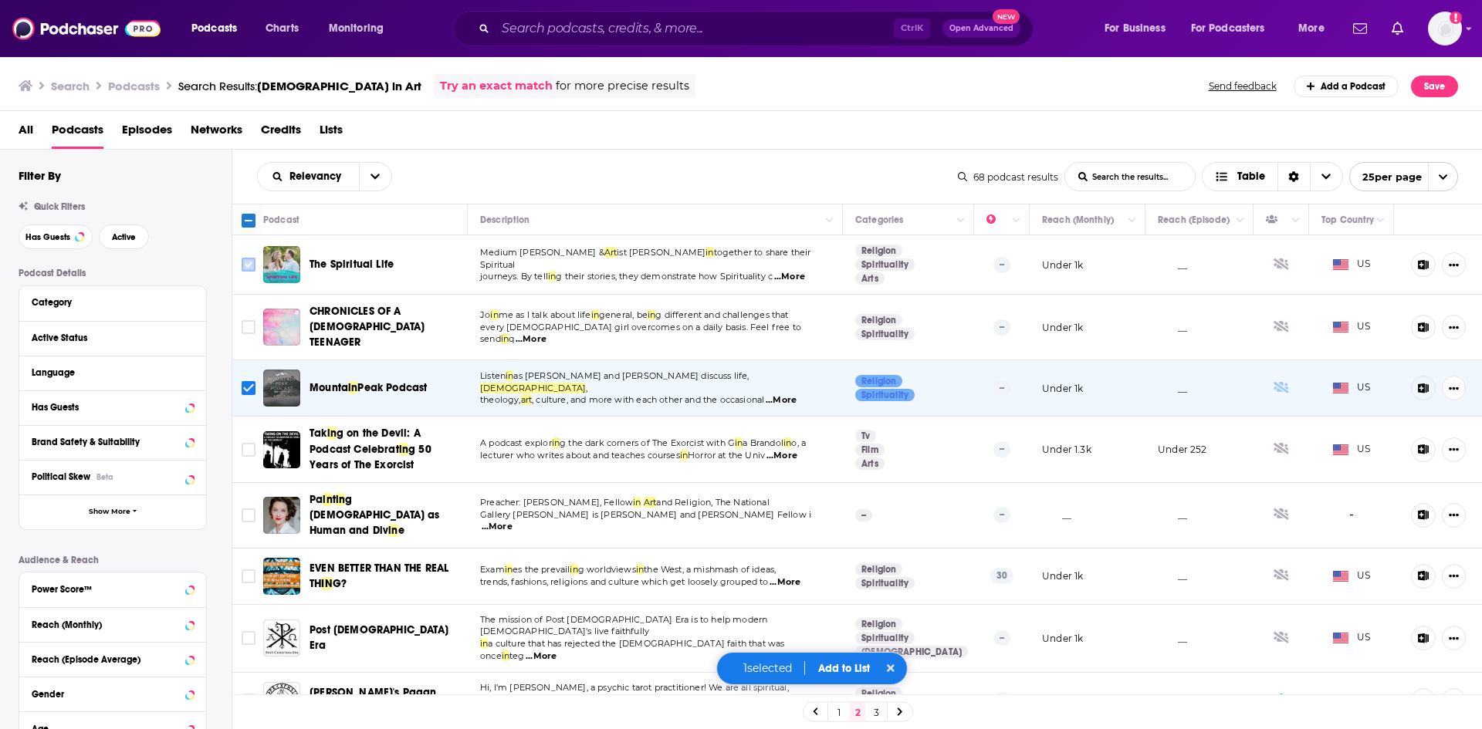
click at [249, 264] on input "Toggle select row" at bounding box center [249, 265] width 14 height 14
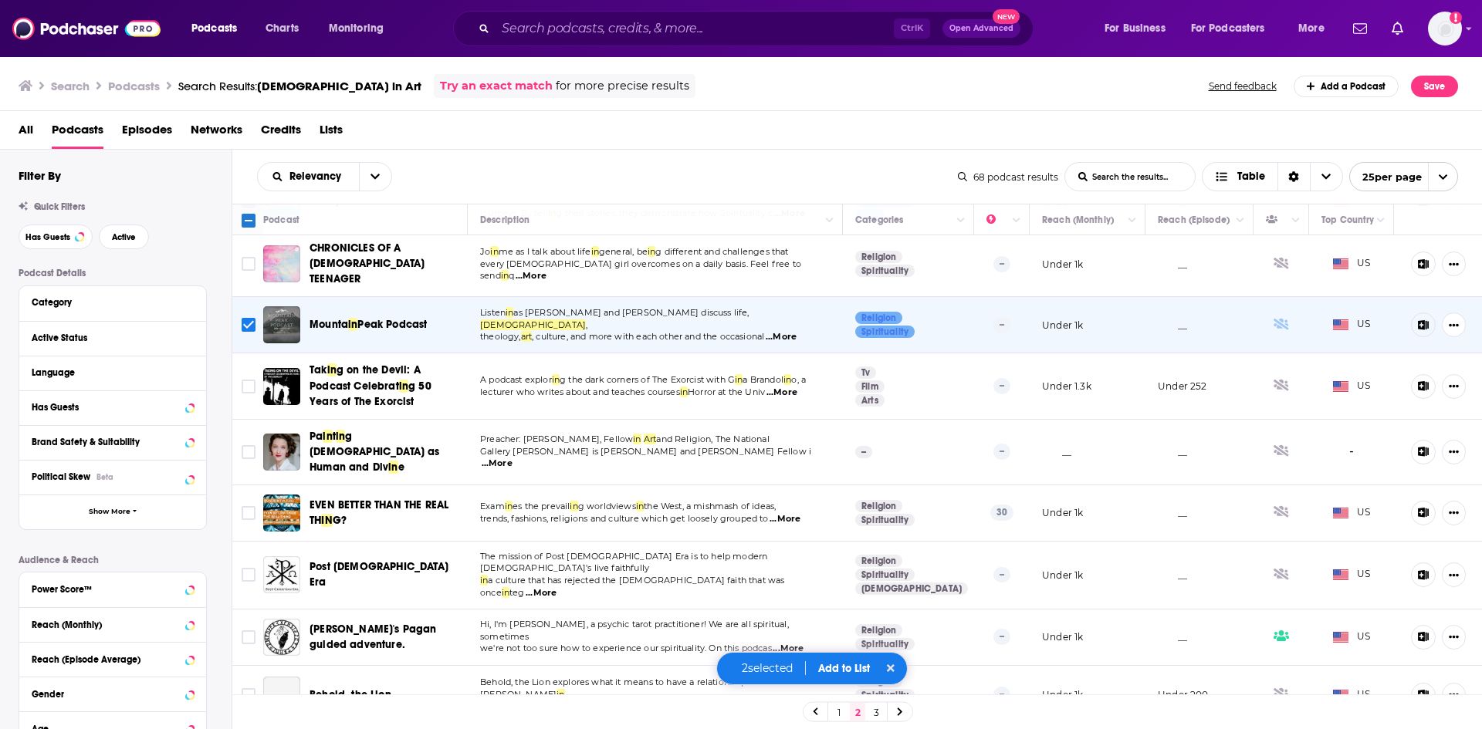
scroll to position [77, 0]
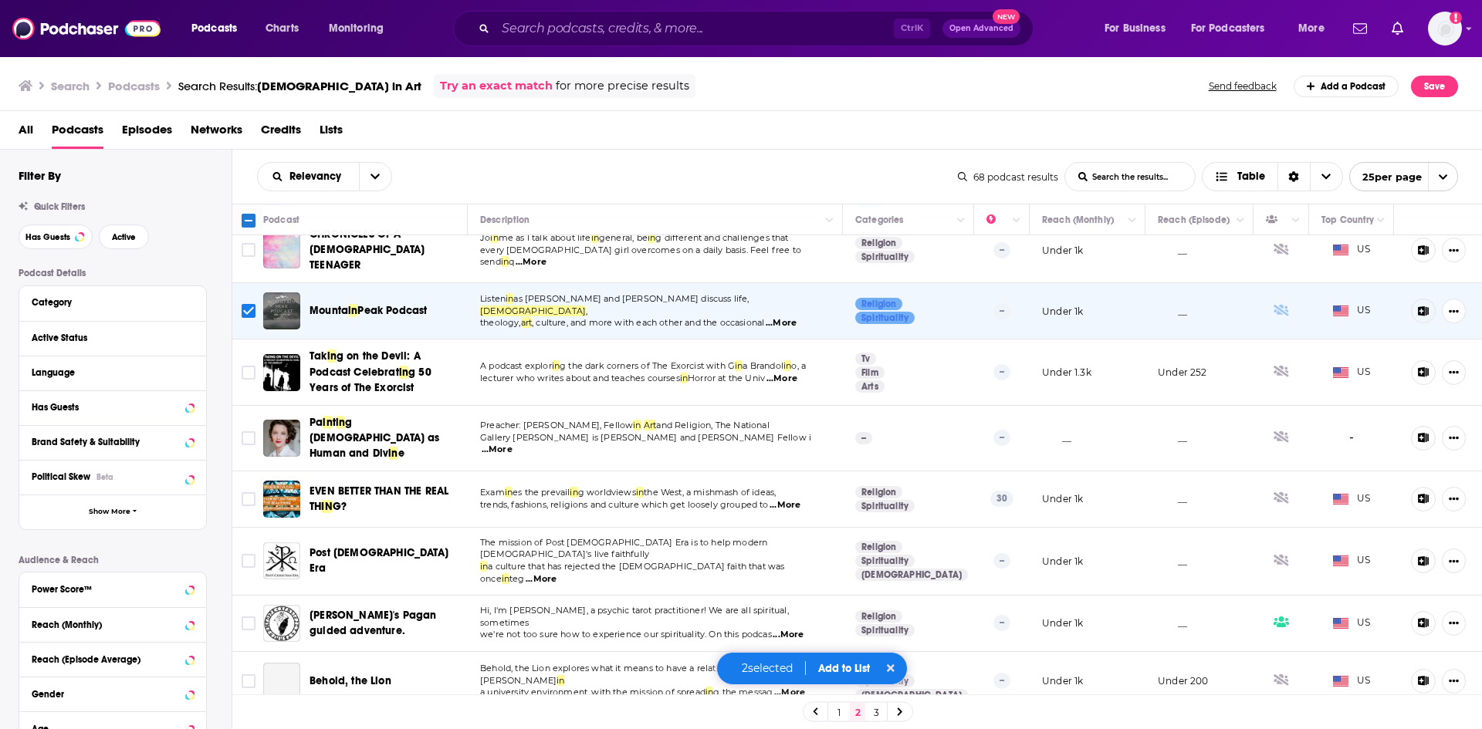
click at [796, 373] on span "...More" at bounding box center [781, 379] width 31 height 12
click at [512, 444] on span "...More" at bounding box center [497, 450] width 31 height 12
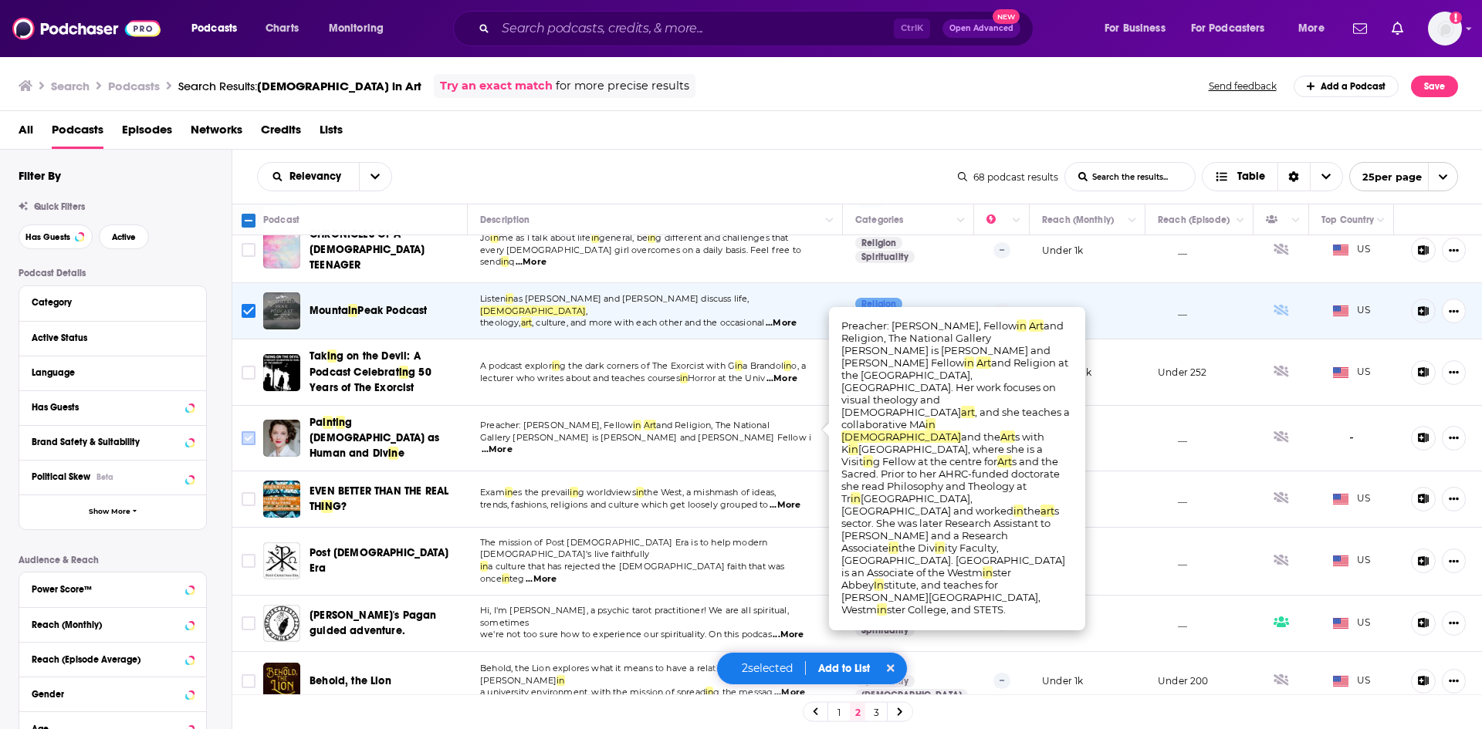
click at [249, 431] on input "Toggle select row" at bounding box center [249, 438] width 14 height 14
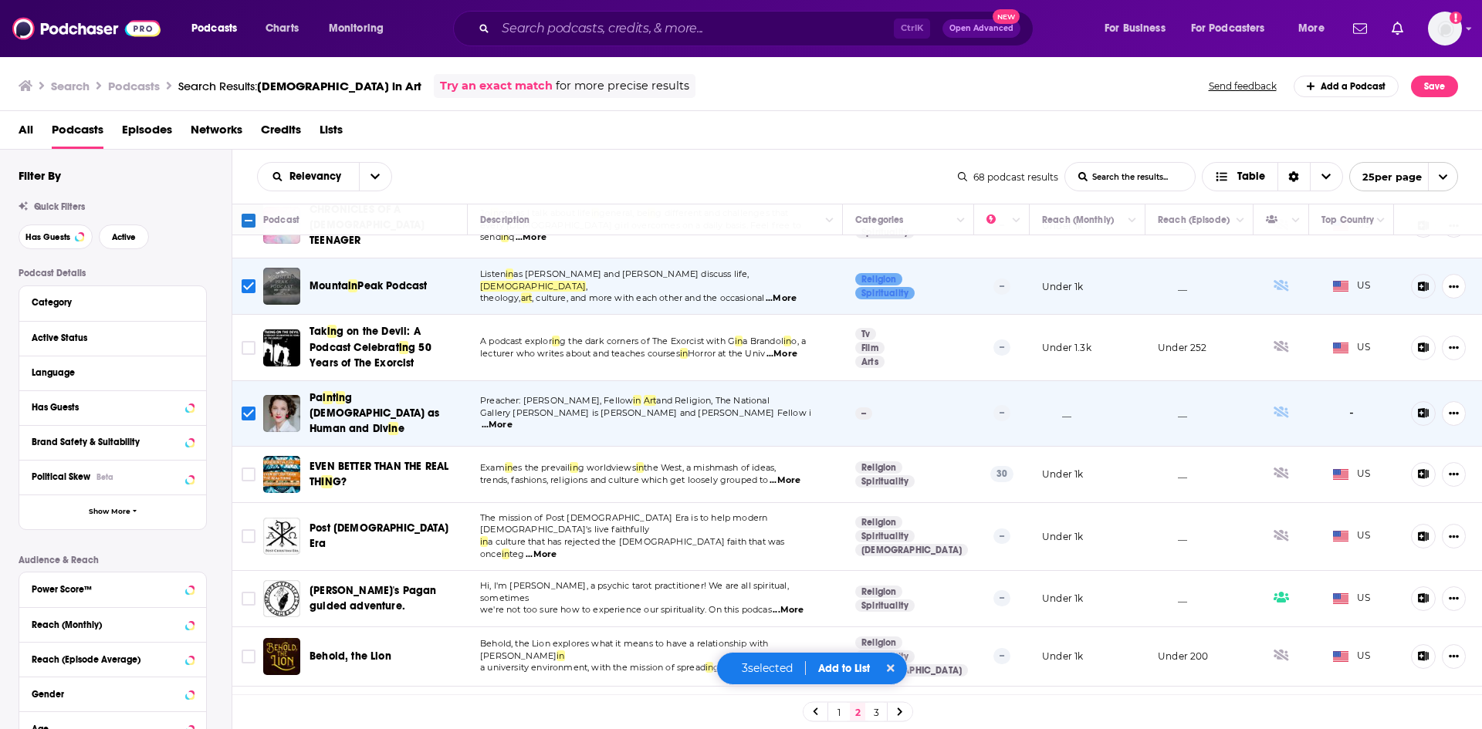
scroll to position [154, 0]
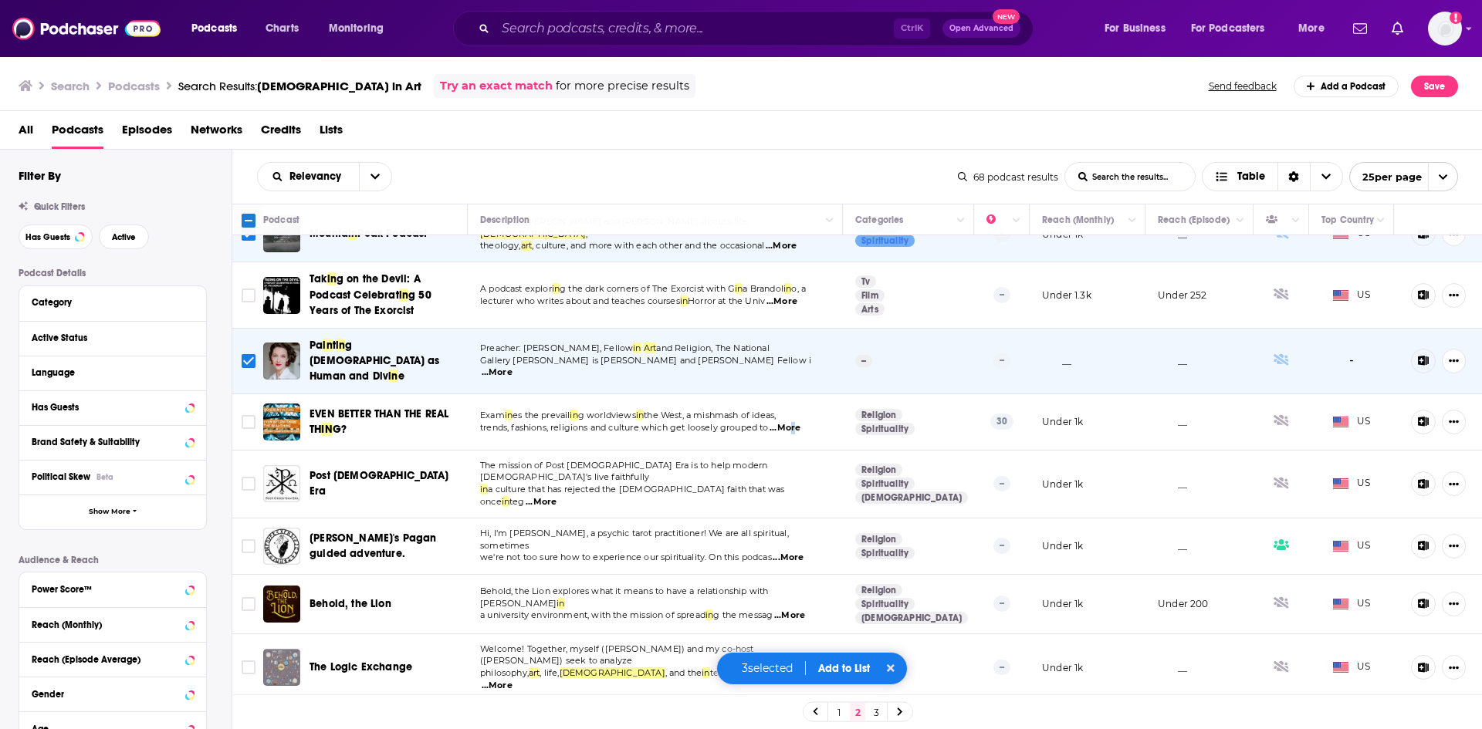
click at [793, 422] on span "...More" at bounding box center [784, 428] width 31 height 12
click at [556, 496] on span "...More" at bounding box center [541, 502] width 31 height 12
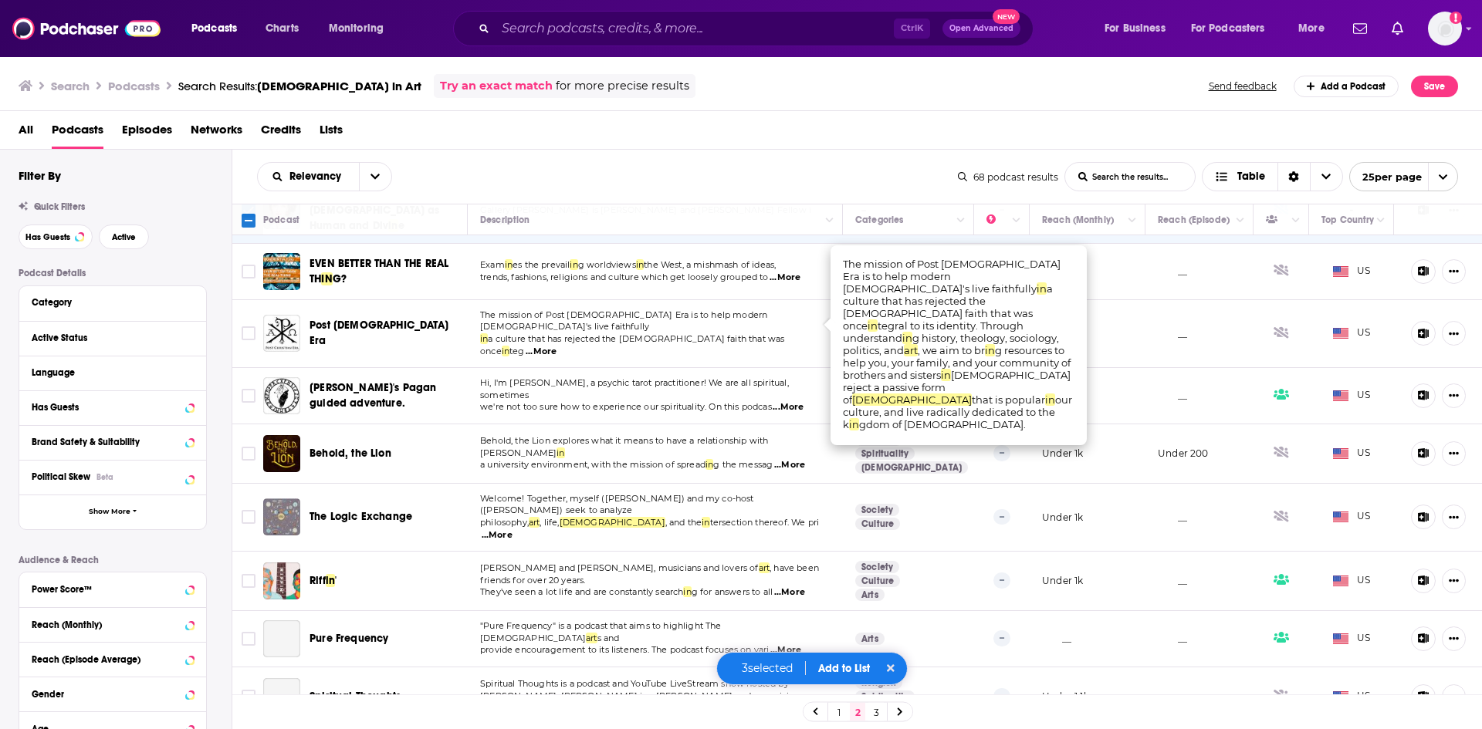
scroll to position [309, 0]
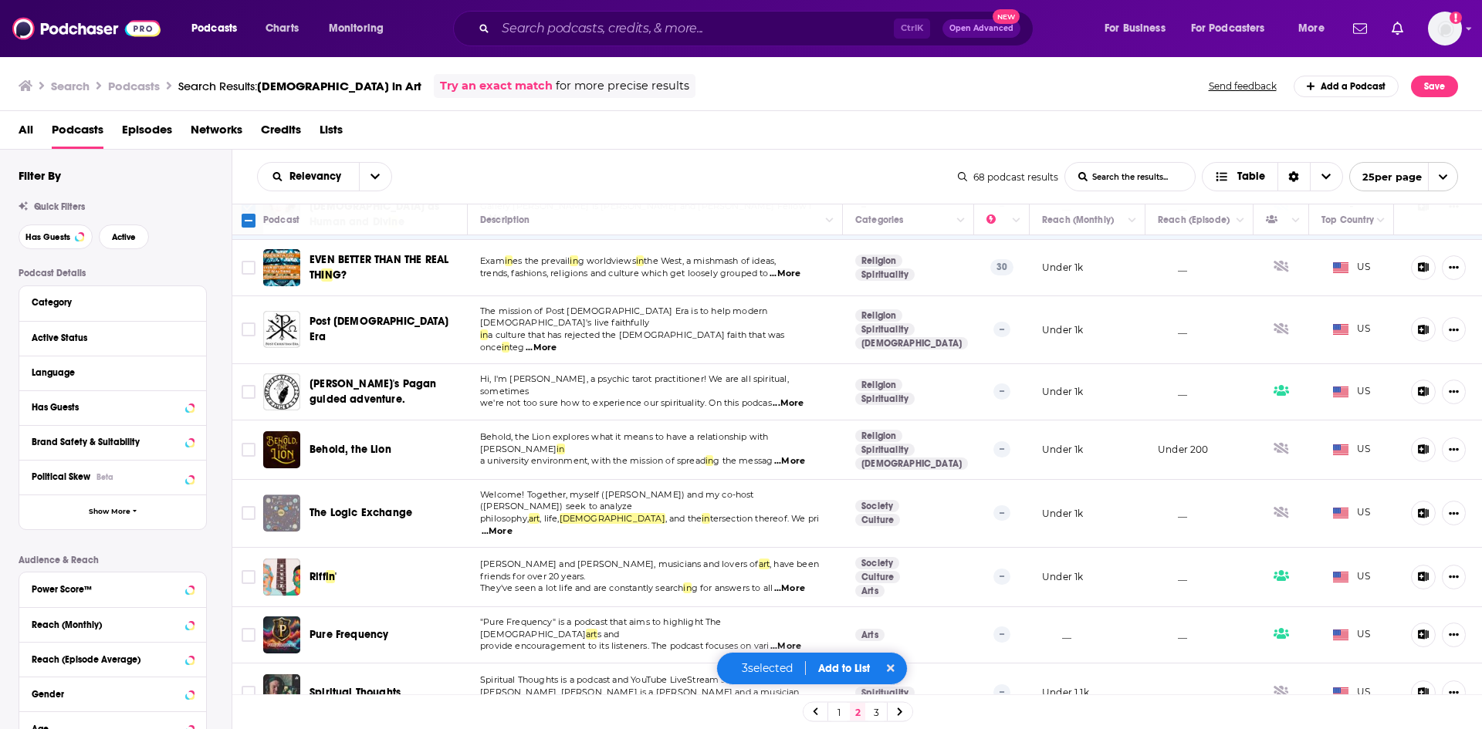
click at [792, 455] on span "...More" at bounding box center [789, 461] width 31 height 12
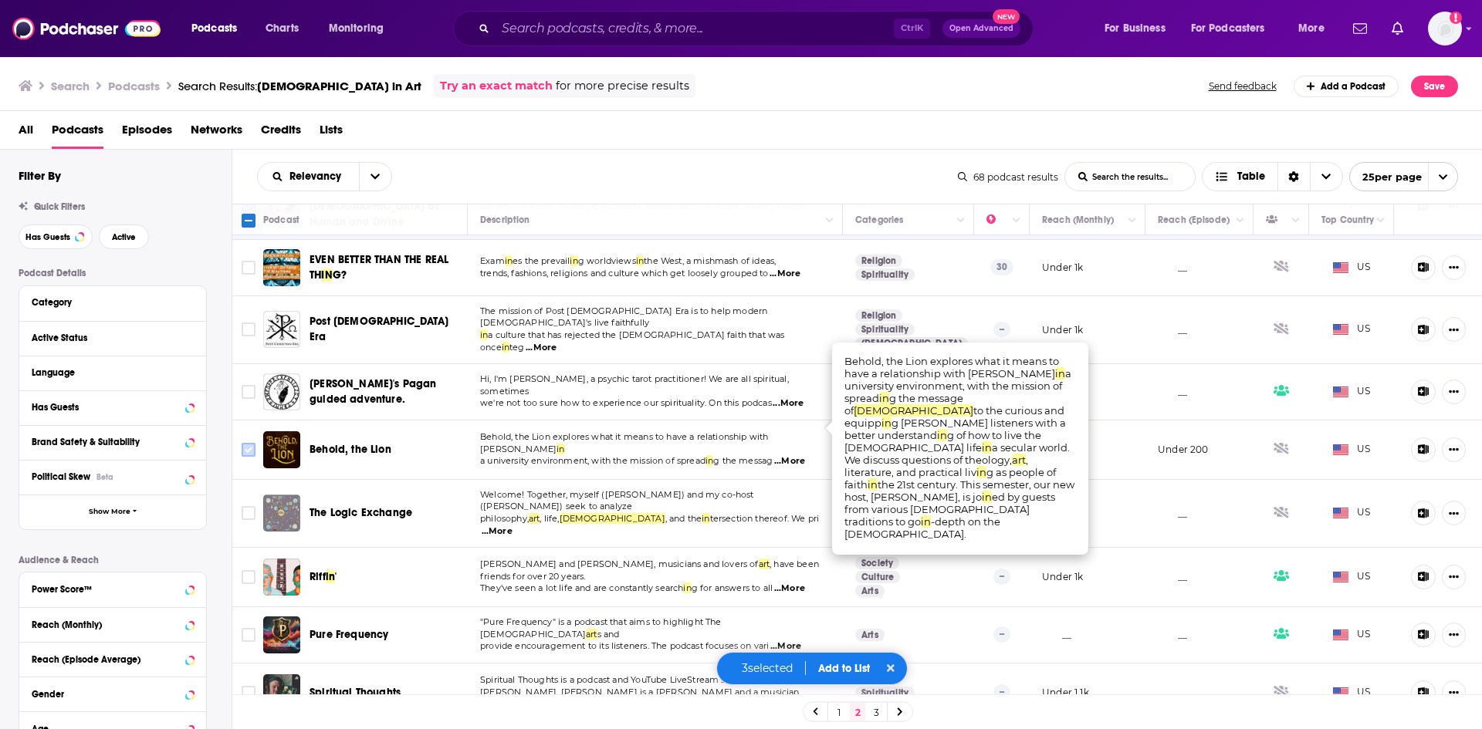
click at [249, 443] on input "Toggle select row" at bounding box center [249, 450] width 14 height 14
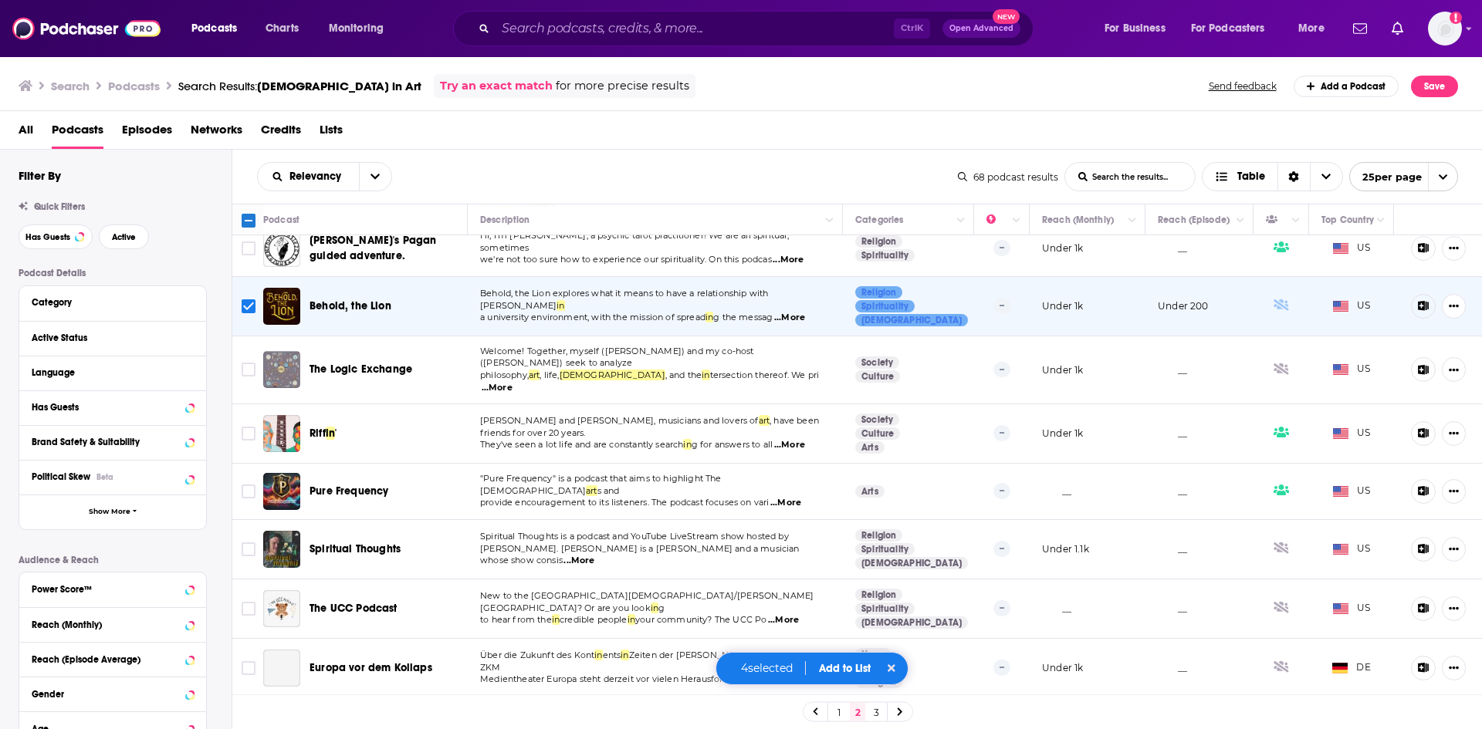
scroll to position [463, 0]
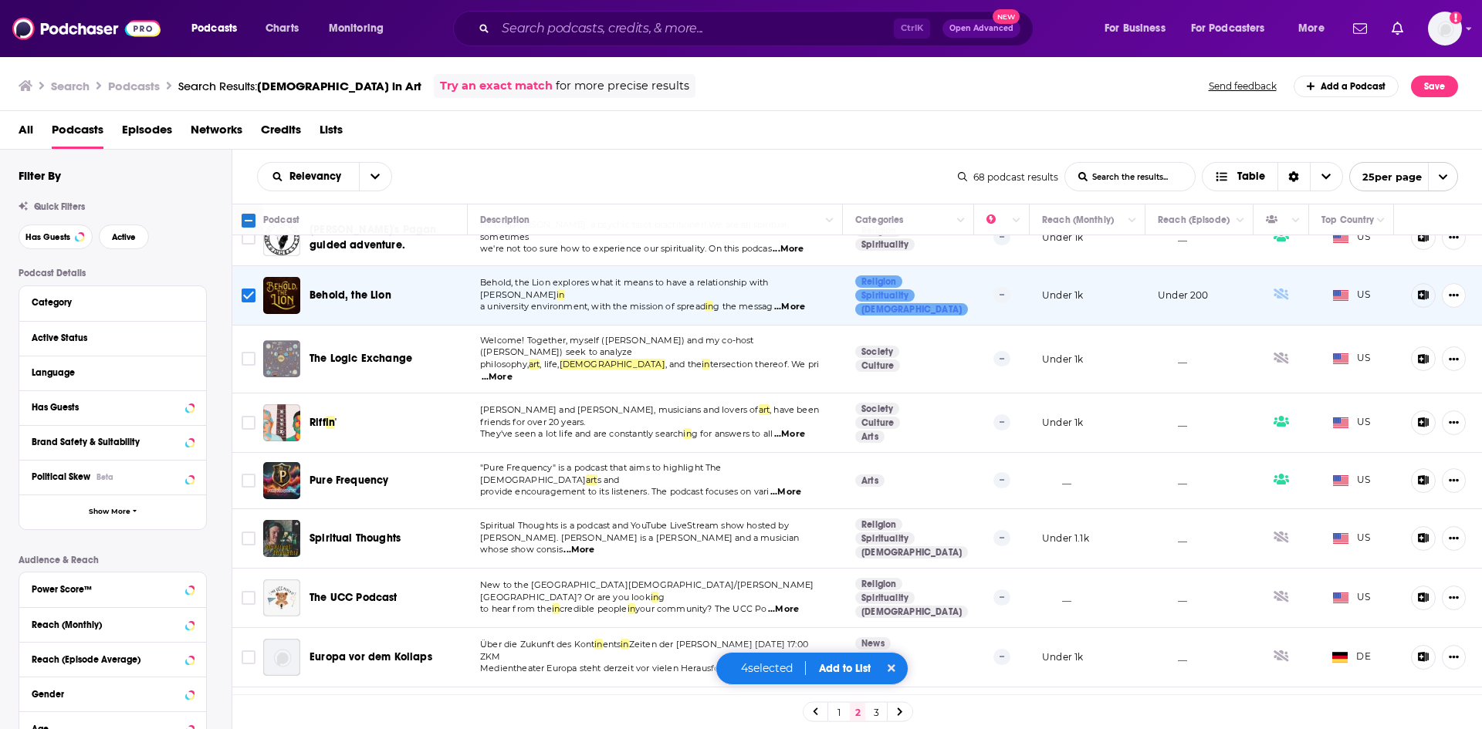
click at [512, 371] on span "...More" at bounding box center [497, 377] width 31 height 12
click at [245, 352] on input "Toggle select row" at bounding box center [249, 359] width 14 height 14
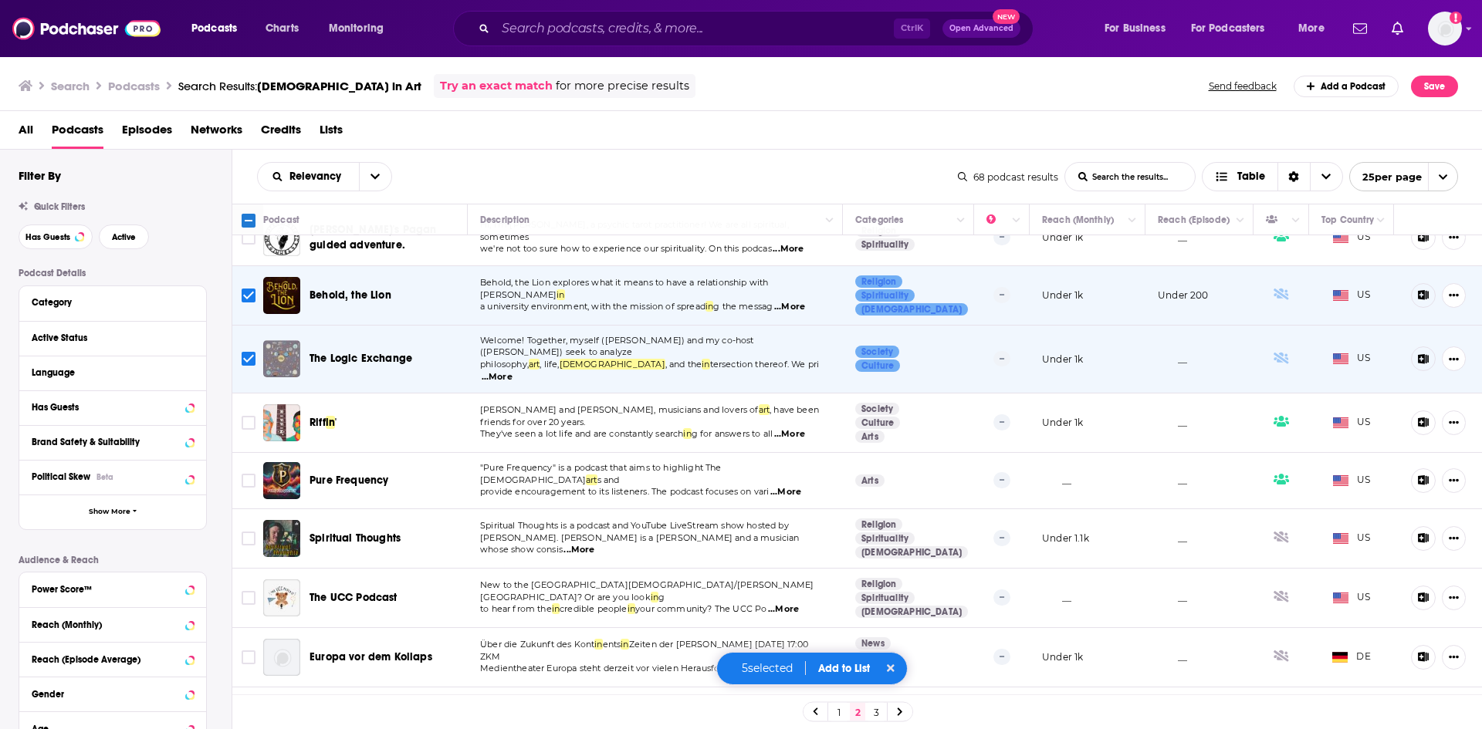
click at [795, 428] on span "...More" at bounding box center [789, 434] width 31 height 12
click at [789, 486] on span "...More" at bounding box center [785, 492] width 31 height 12
click at [594, 544] on span "...More" at bounding box center [578, 550] width 31 height 12
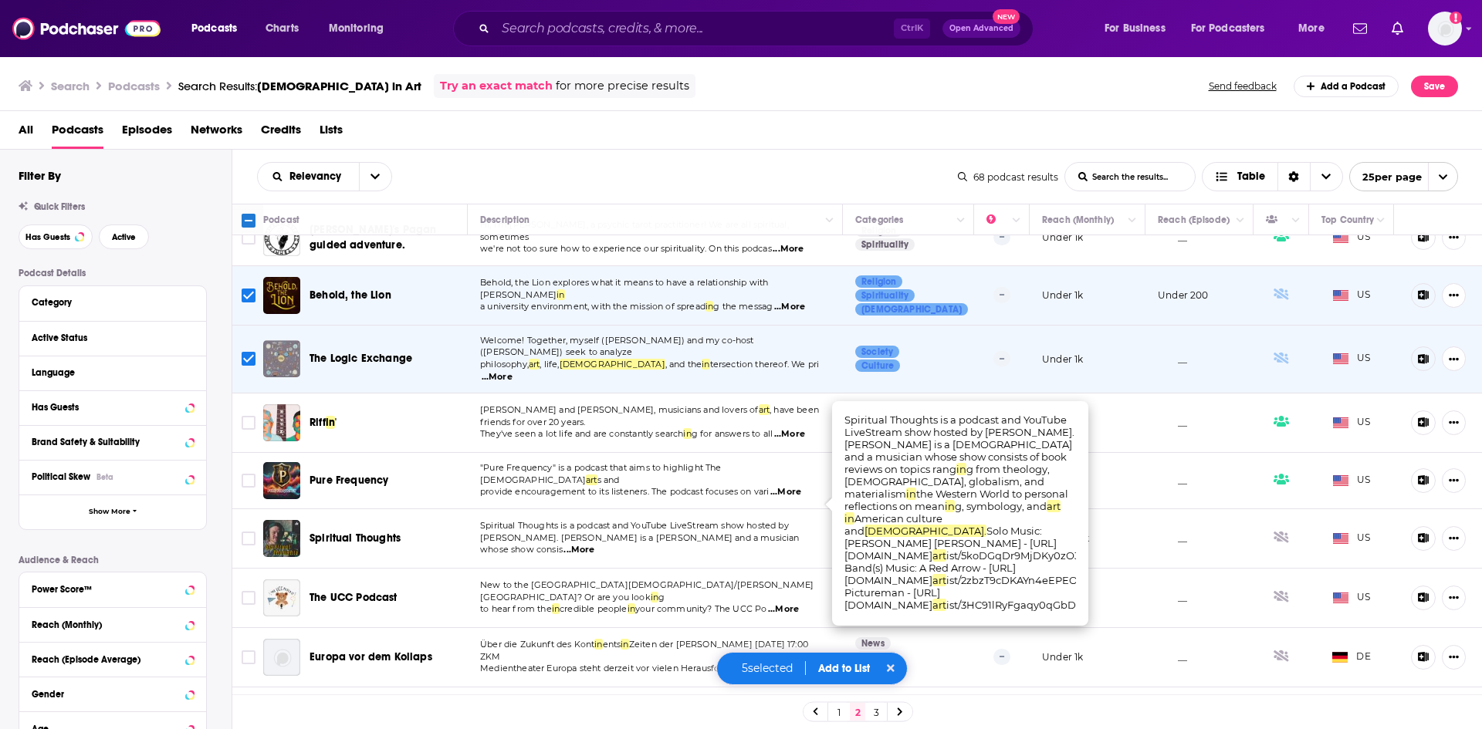
drag, startPoint x: 798, startPoint y: 507, endPoint x: 798, endPoint y: 519, distance: 12.3
click at [798, 519] on td "Spiritual Thoughts is a podcast and YouTube LiveStream show hosted by [PERSON_N…" at bounding box center [655, 538] width 375 height 59
click at [594, 544] on span "...More" at bounding box center [578, 550] width 31 height 12
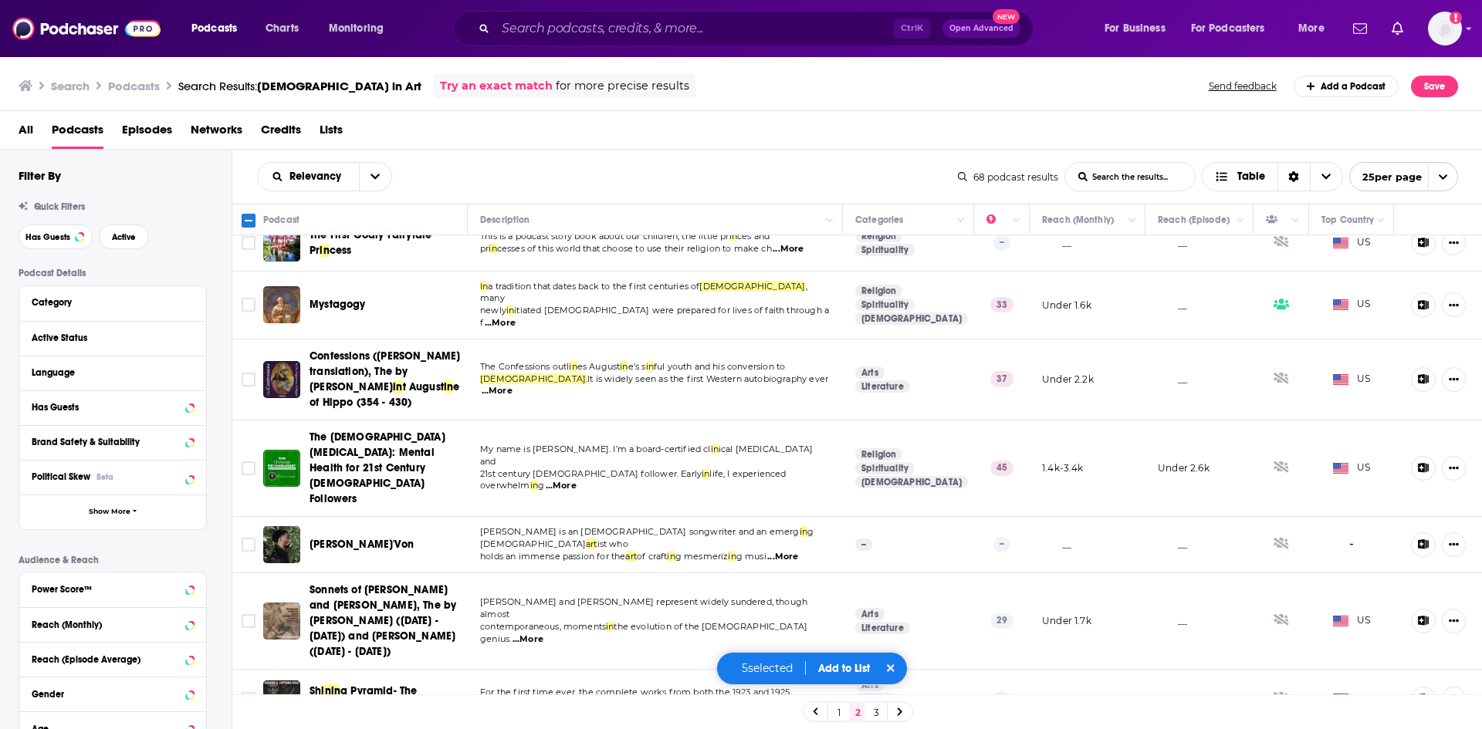
scroll to position [1078, 0]
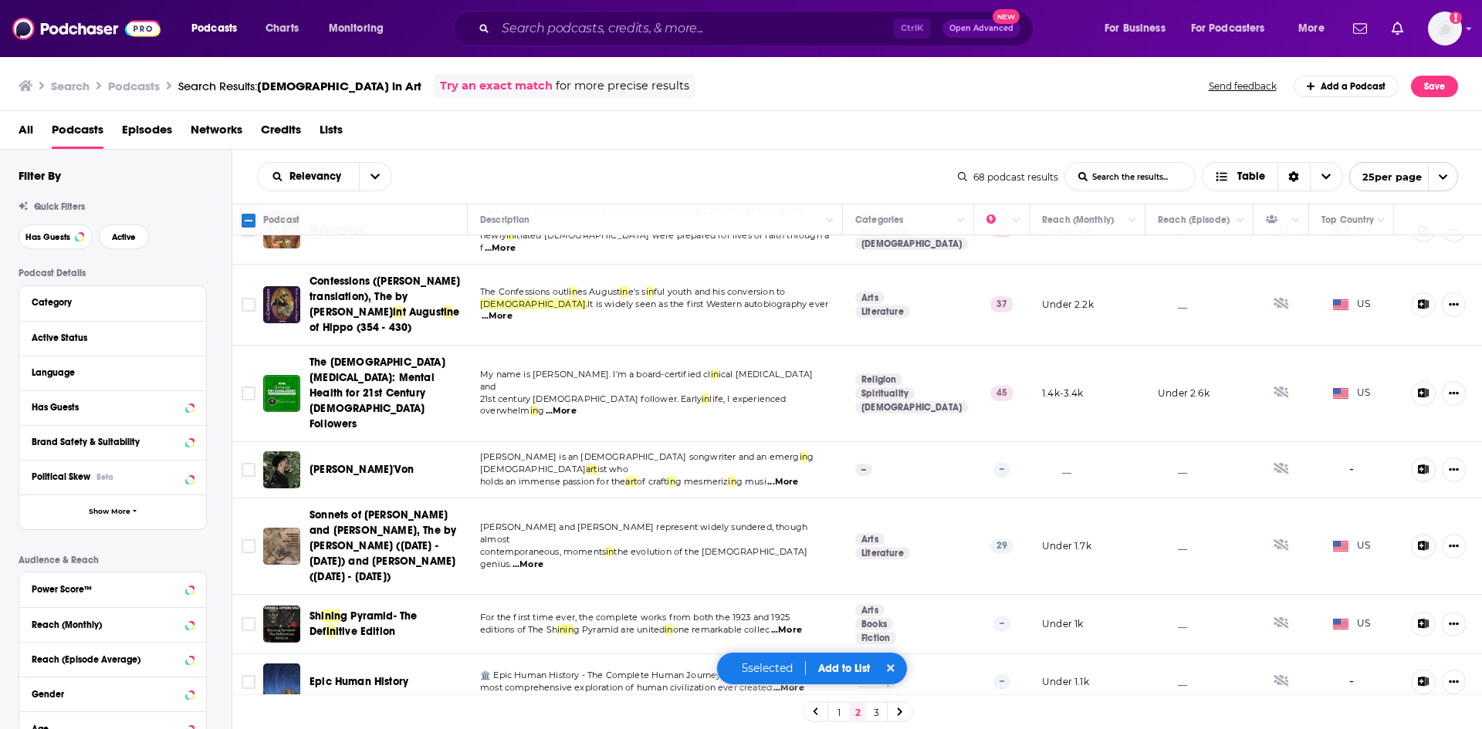
click at [543, 559] on span "...More" at bounding box center [527, 565] width 31 height 12
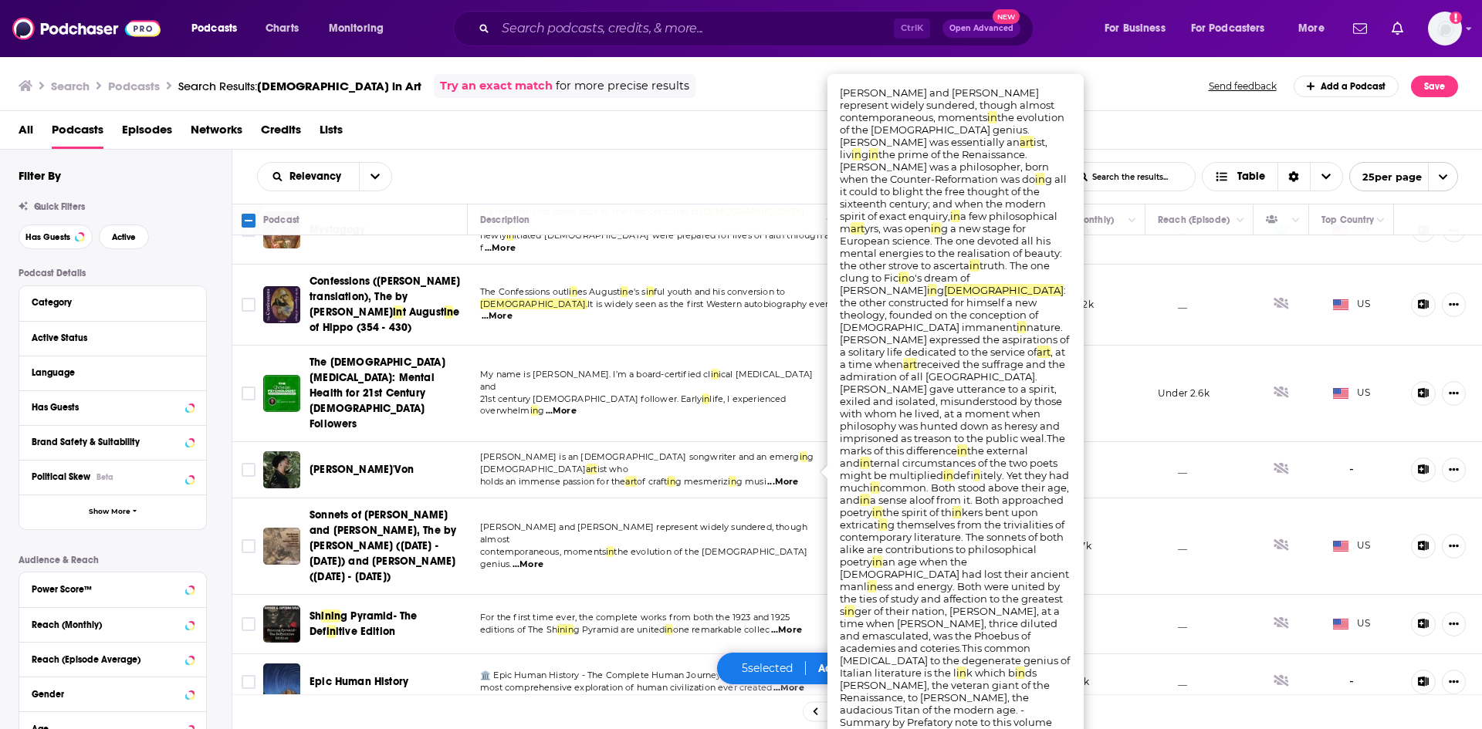
click at [543, 559] on span "...More" at bounding box center [527, 565] width 31 height 12
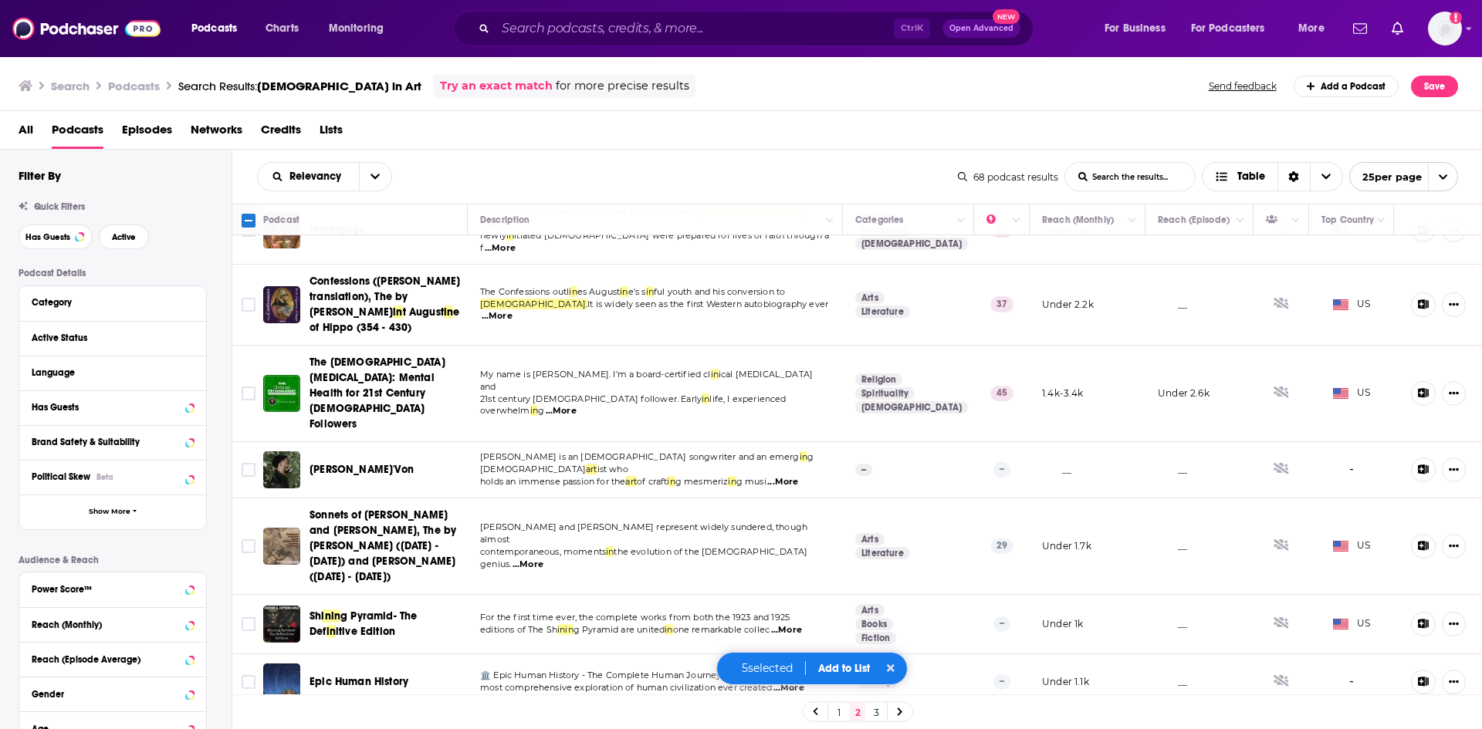
click at [802, 624] on span "...More" at bounding box center [786, 630] width 31 height 12
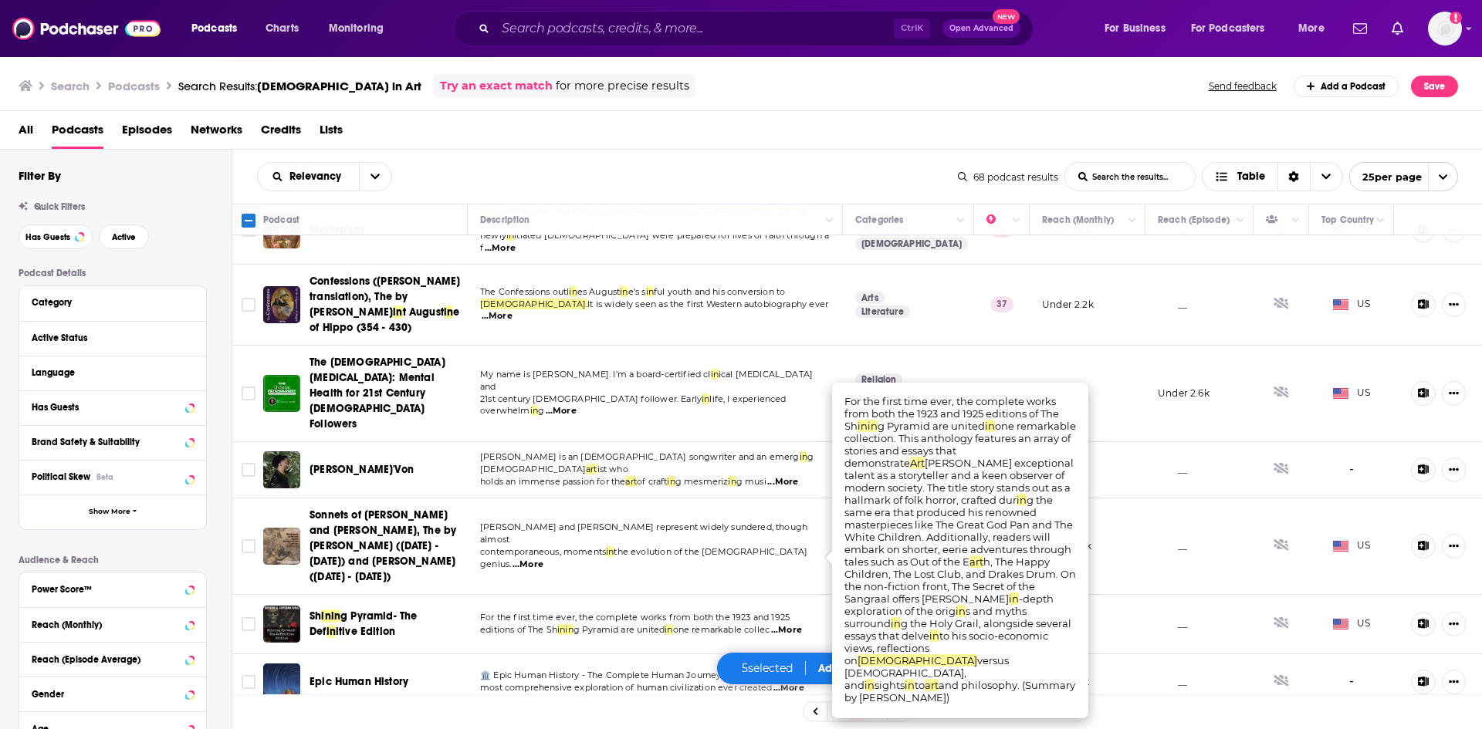
click at [802, 624] on span "...More" at bounding box center [786, 630] width 31 height 12
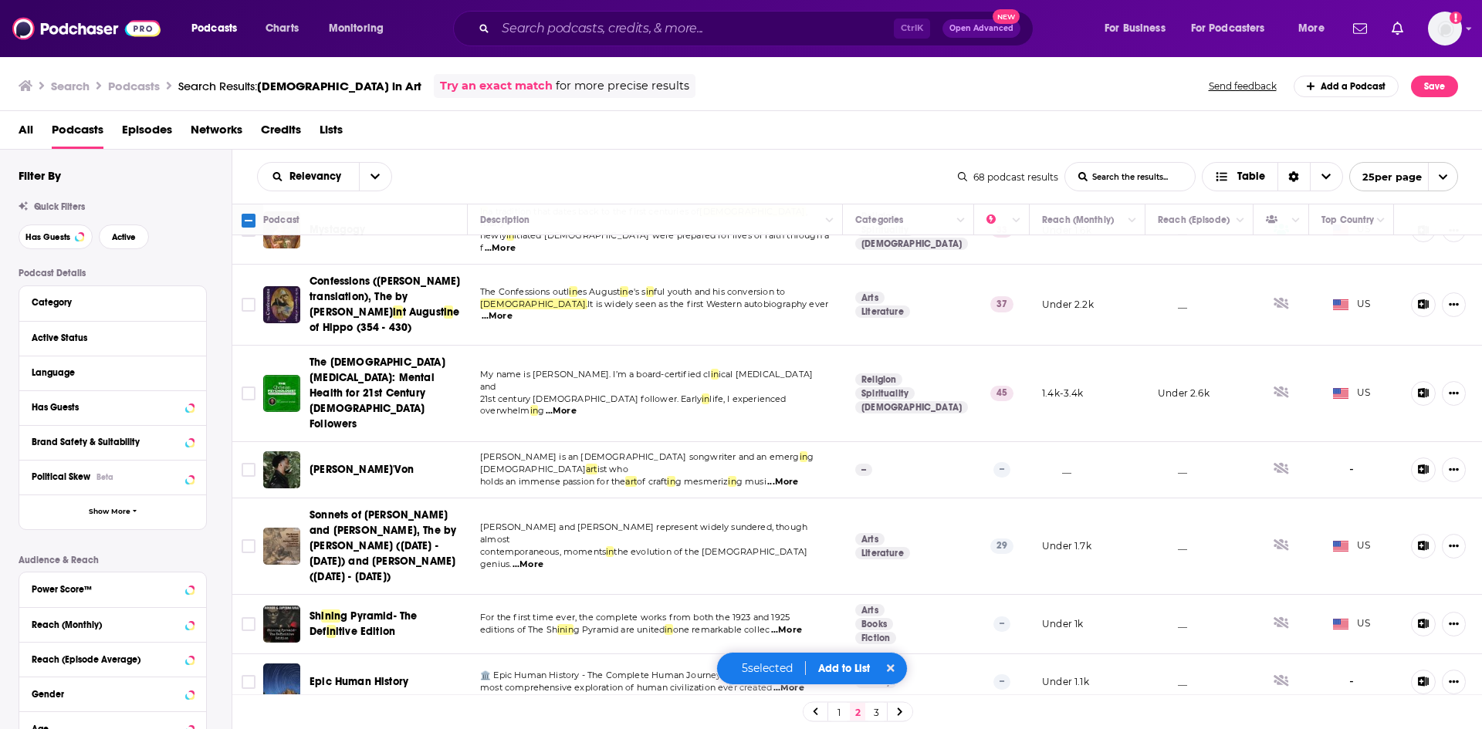
click at [794, 682] on span "...More" at bounding box center [788, 688] width 31 height 12
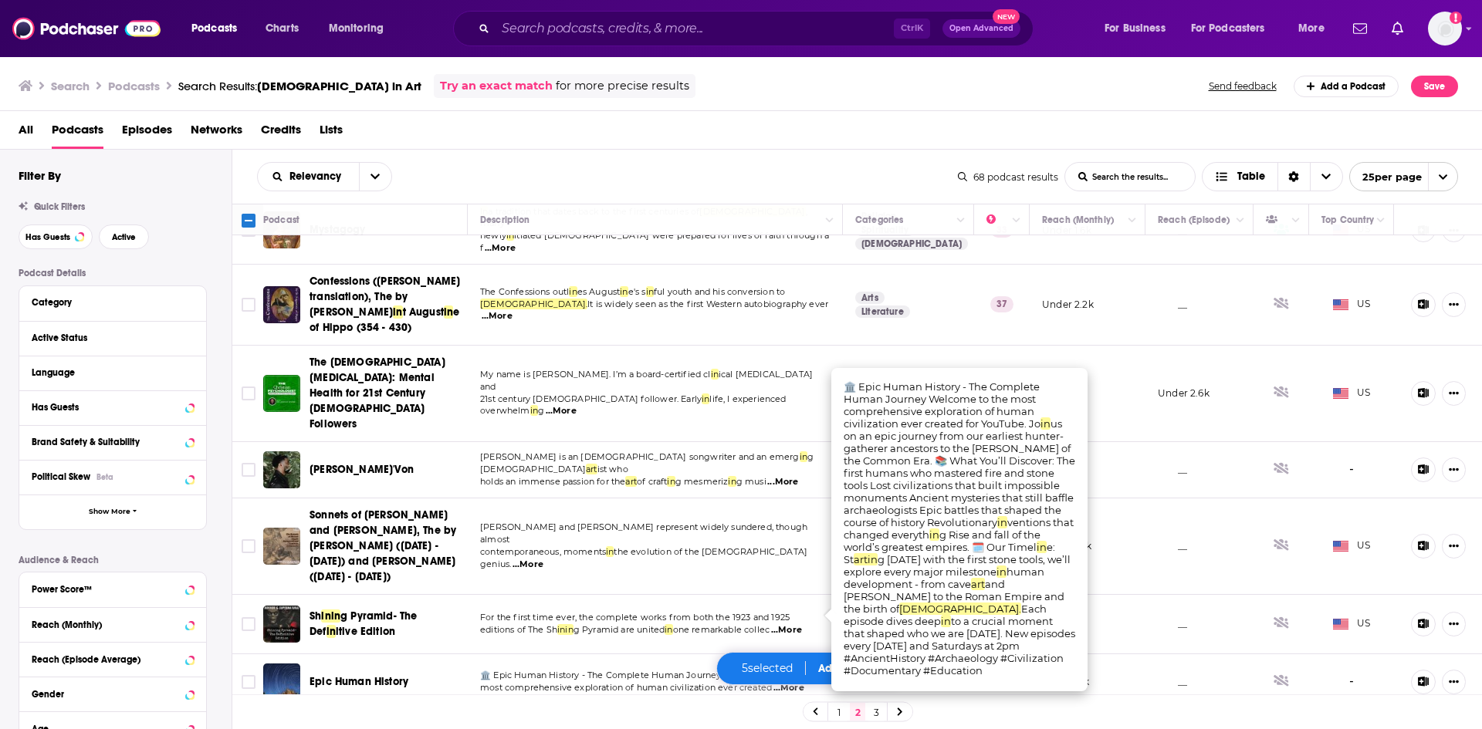
click at [794, 682] on span "...More" at bounding box center [788, 688] width 31 height 12
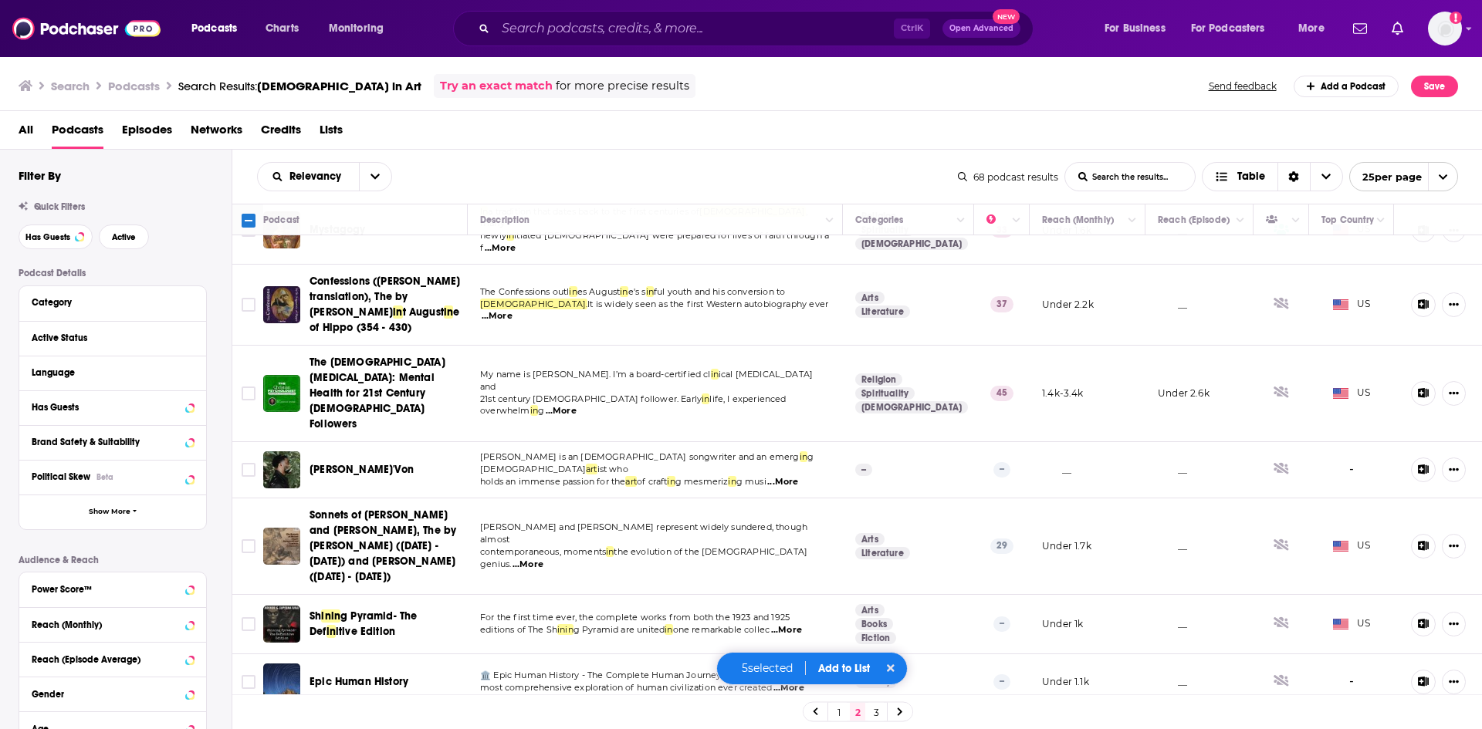
click at [864, 669] on button "Add to List" at bounding box center [844, 668] width 76 height 13
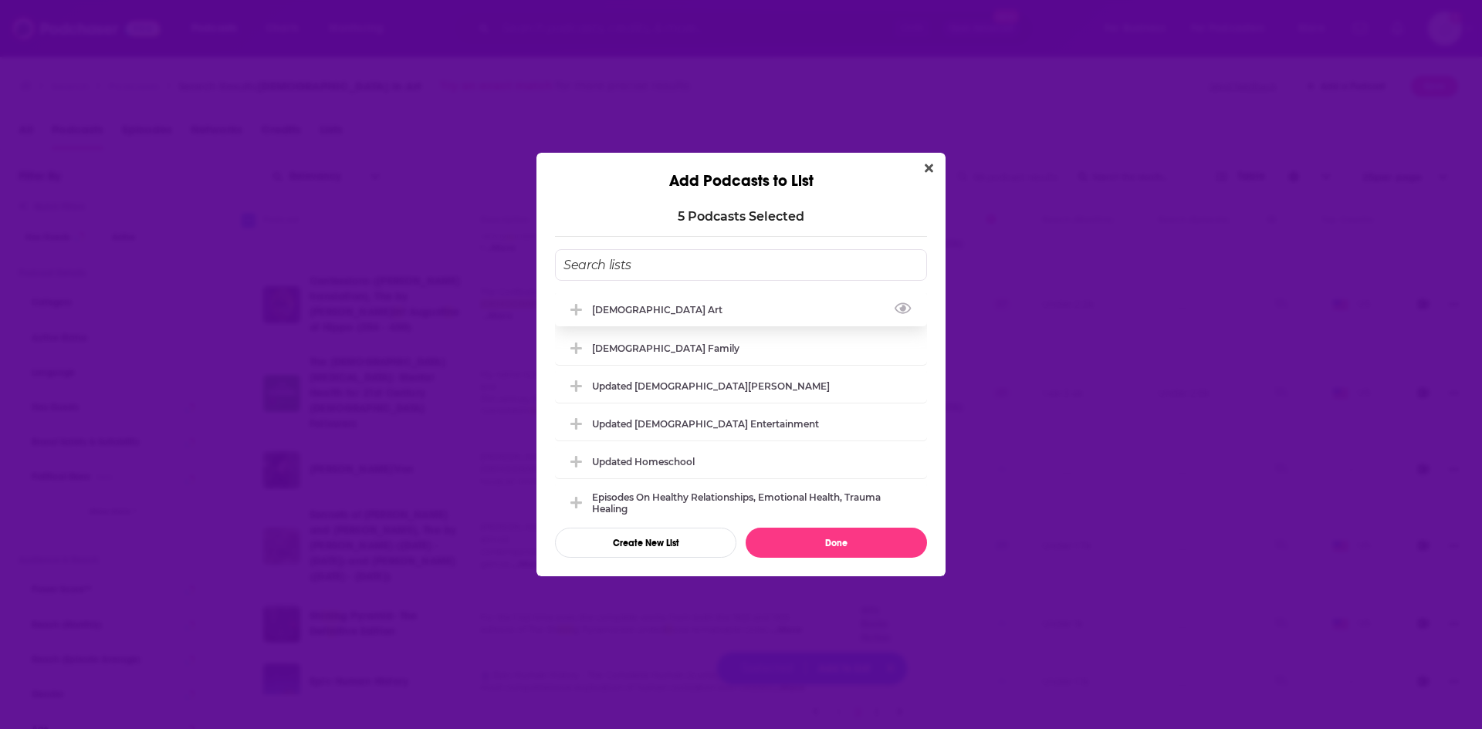
click at [636, 309] on div "[DEMOGRAPHIC_DATA] Art" at bounding box center [662, 310] width 140 height 12
click at [830, 550] on button "Done" at bounding box center [836, 543] width 181 height 30
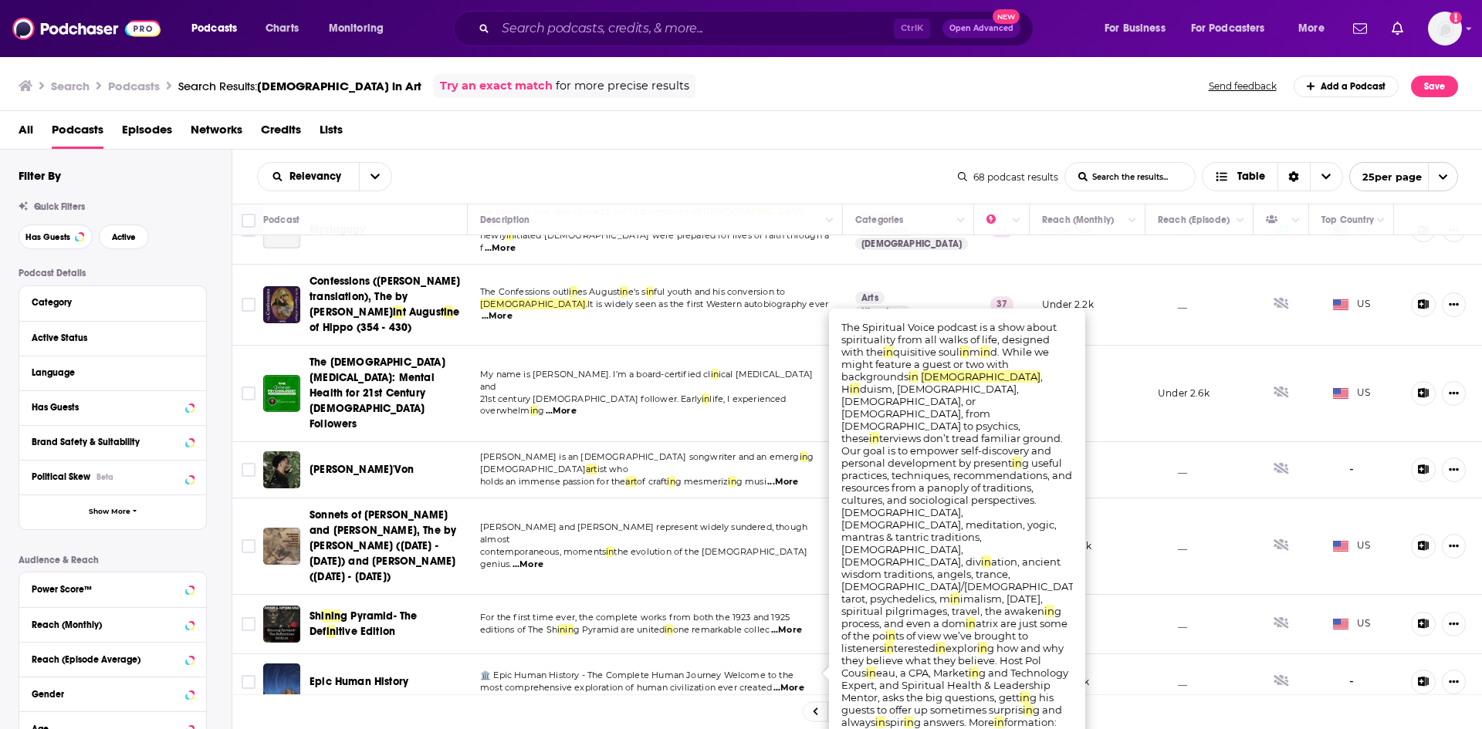
click at [878, 715] on link "3" at bounding box center [875, 712] width 15 height 19
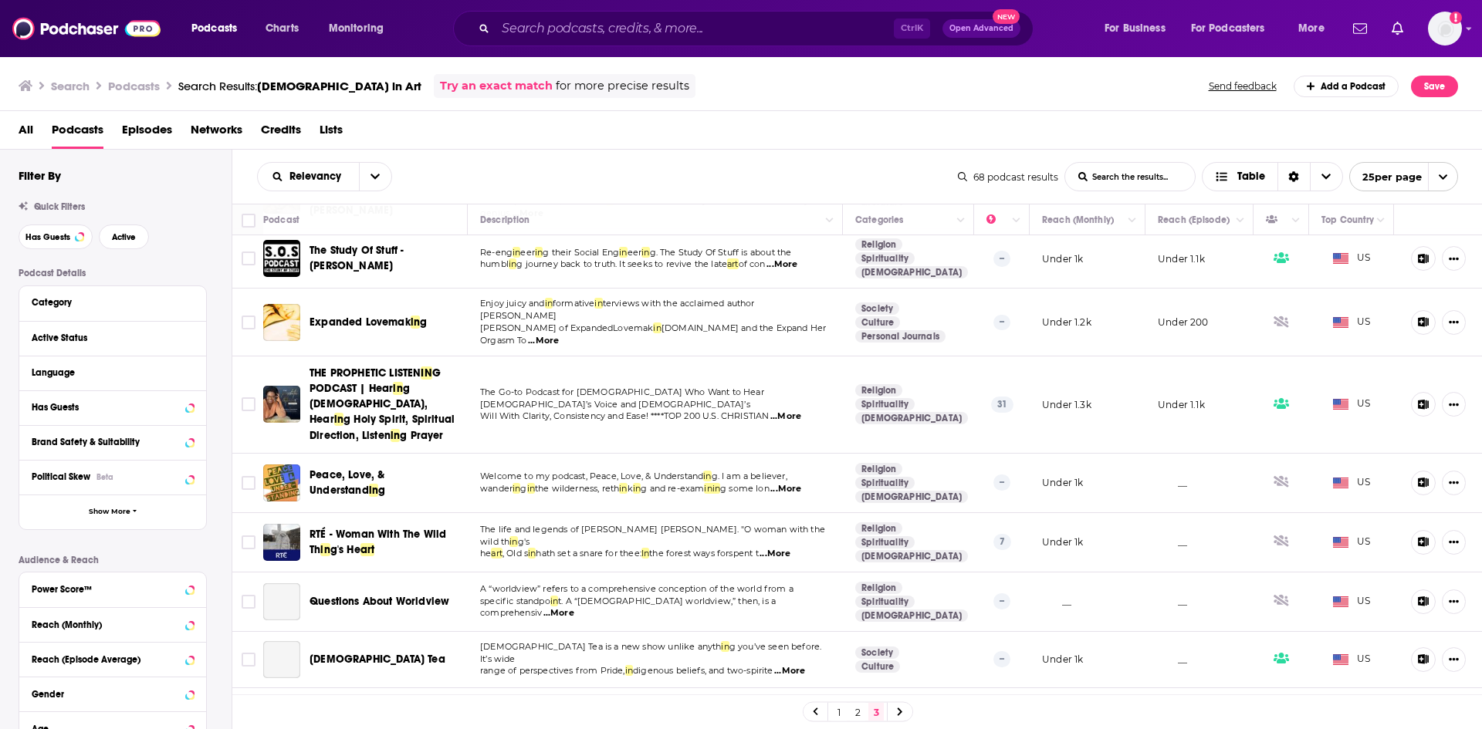
scroll to position [386, 0]
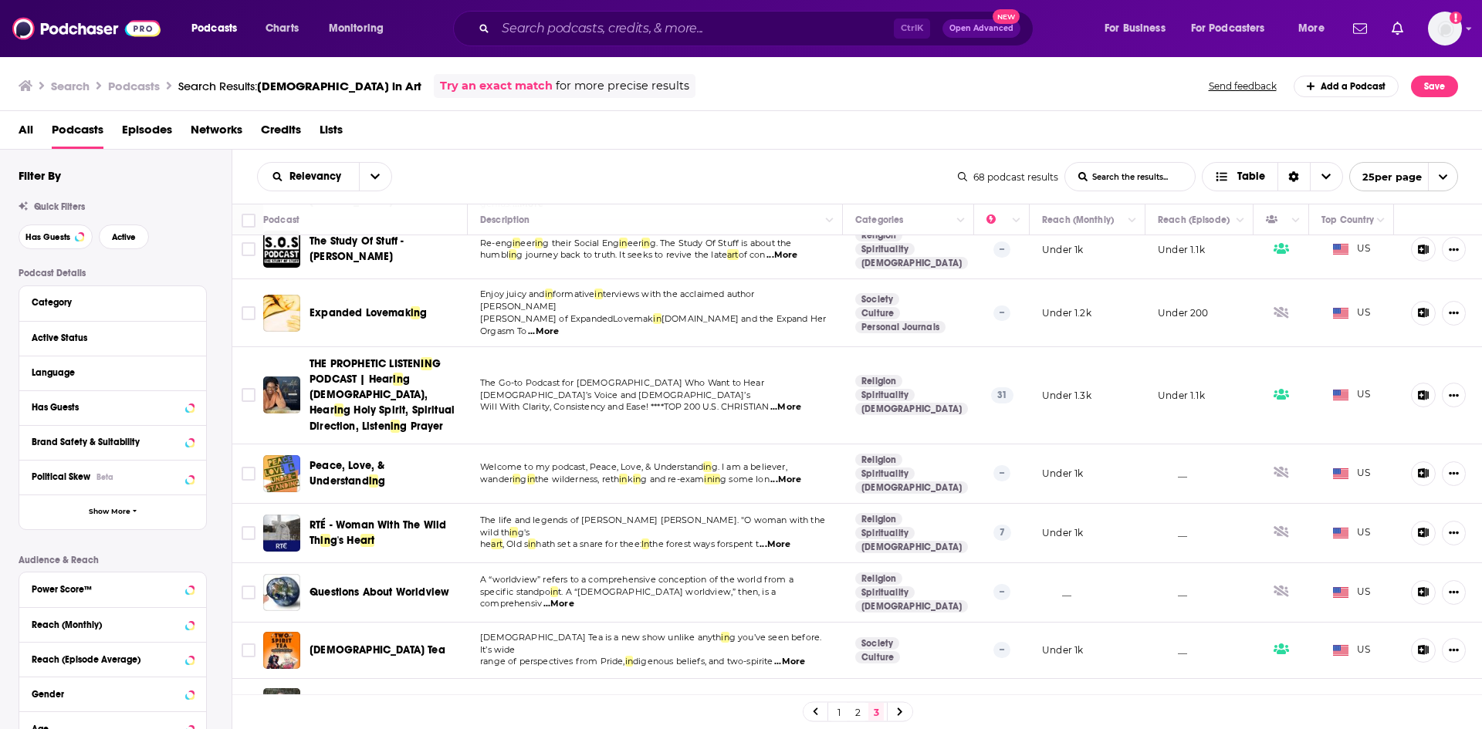
click at [798, 478] on span "...More" at bounding box center [785, 480] width 31 height 12
click at [790, 539] on span "...More" at bounding box center [774, 545] width 31 height 12
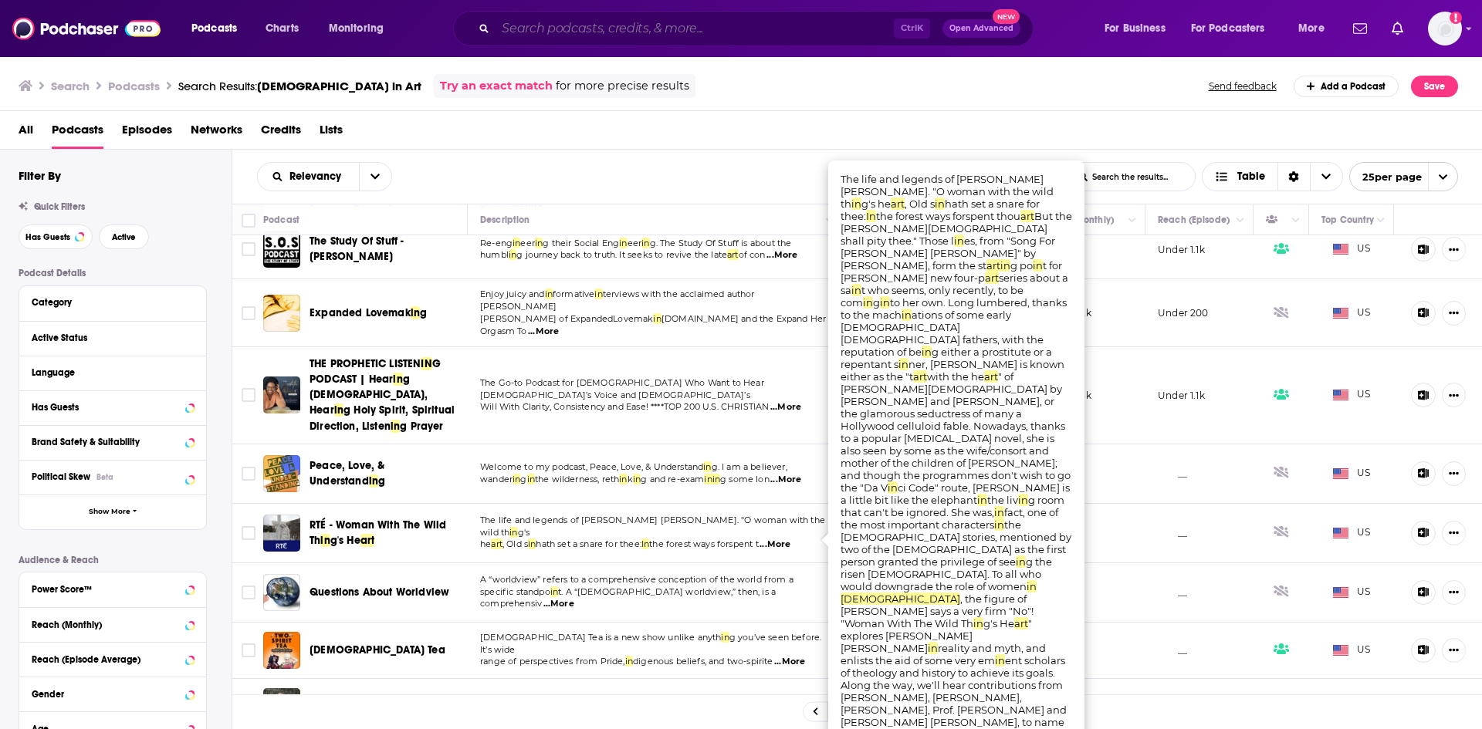
click at [671, 22] on input "Search podcasts, credits, & more..." at bounding box center [694, 28] width 398 height 25
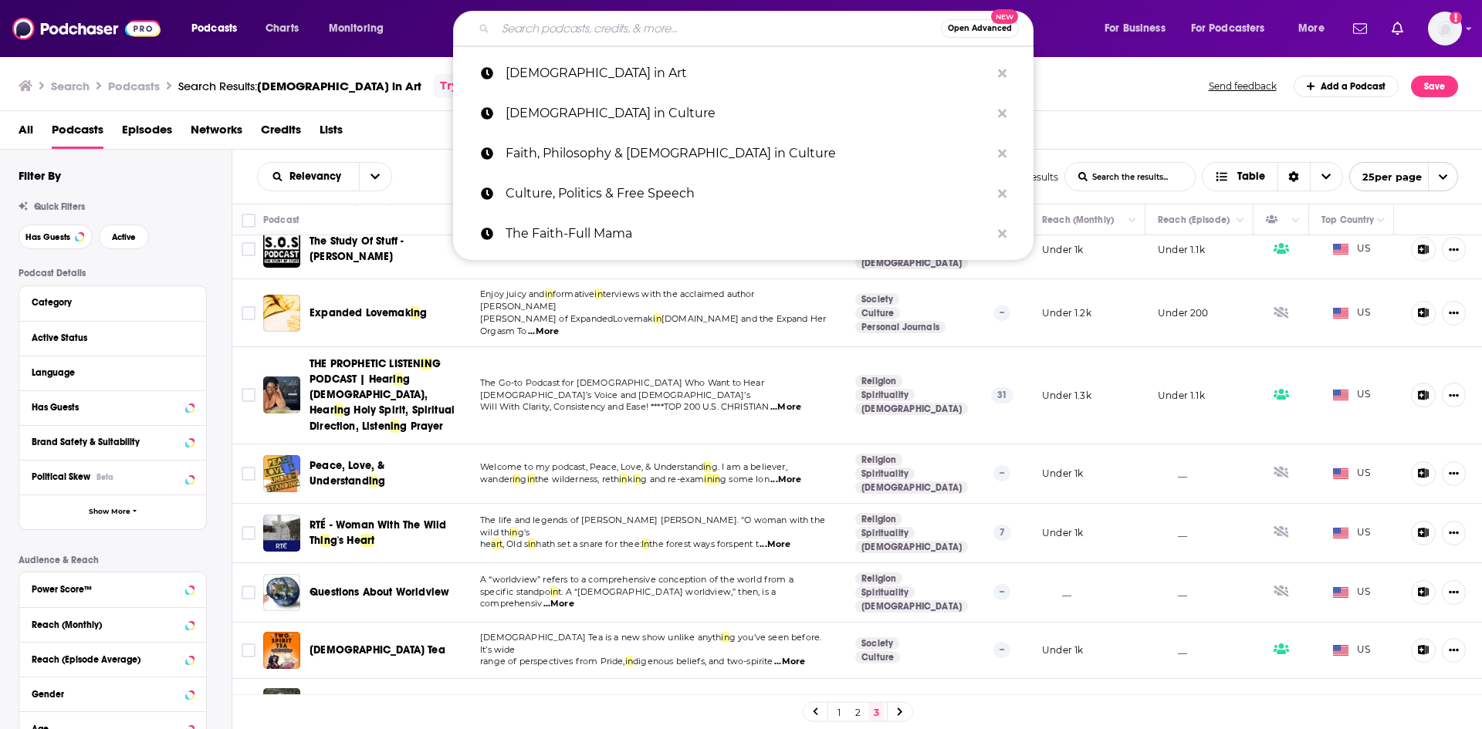
paste input "Politics & Free Speech"
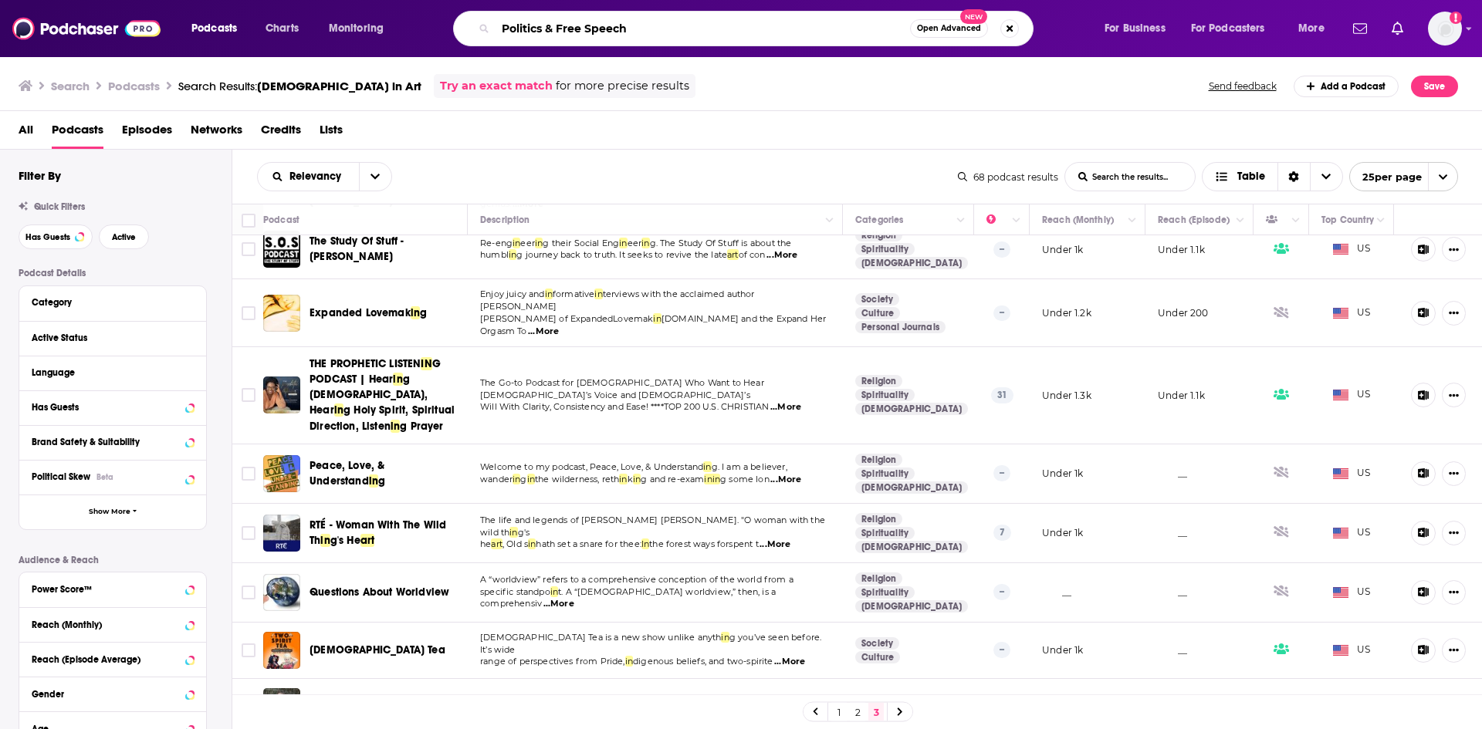
type input "Politics & Free Speech"
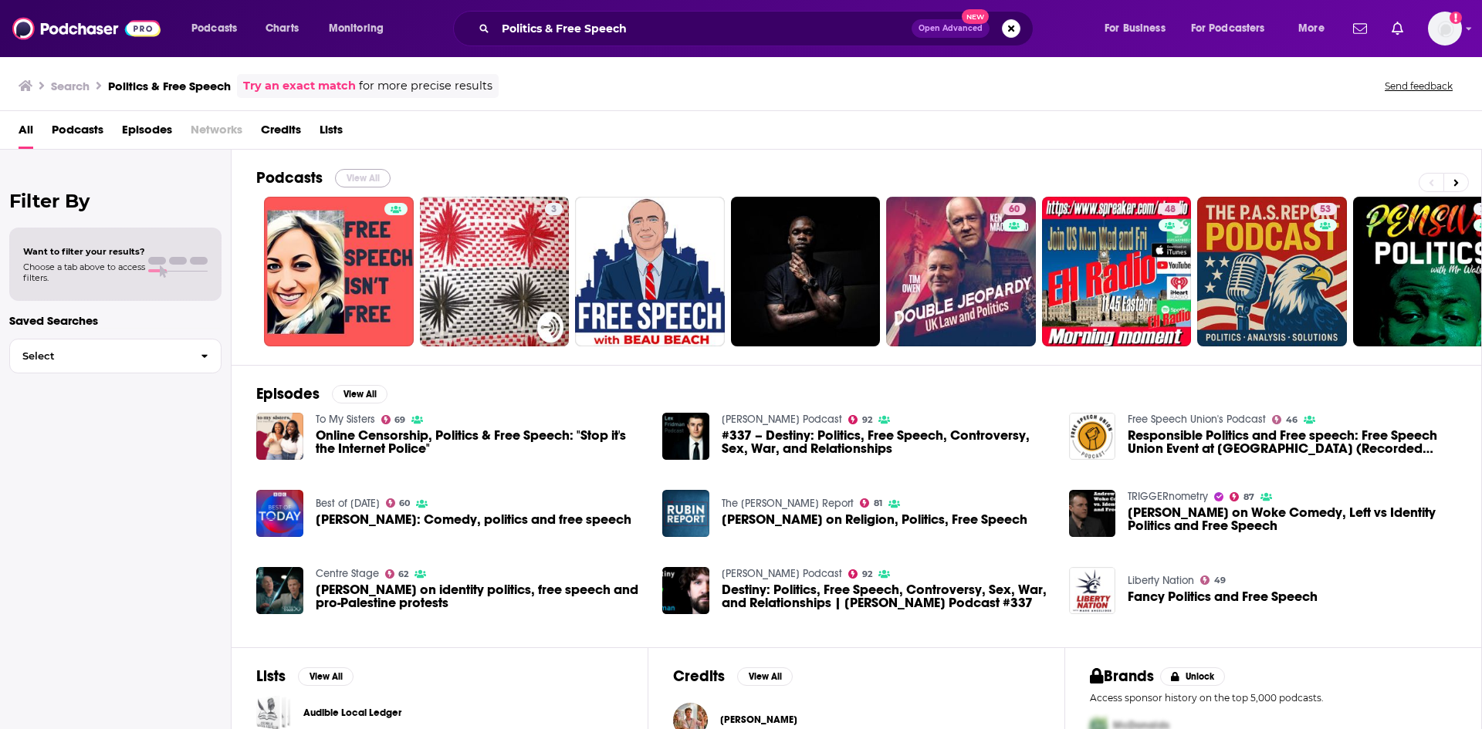
click at [351, 171] on button "View All" at bounding box center [363, 178] width 56 height 19
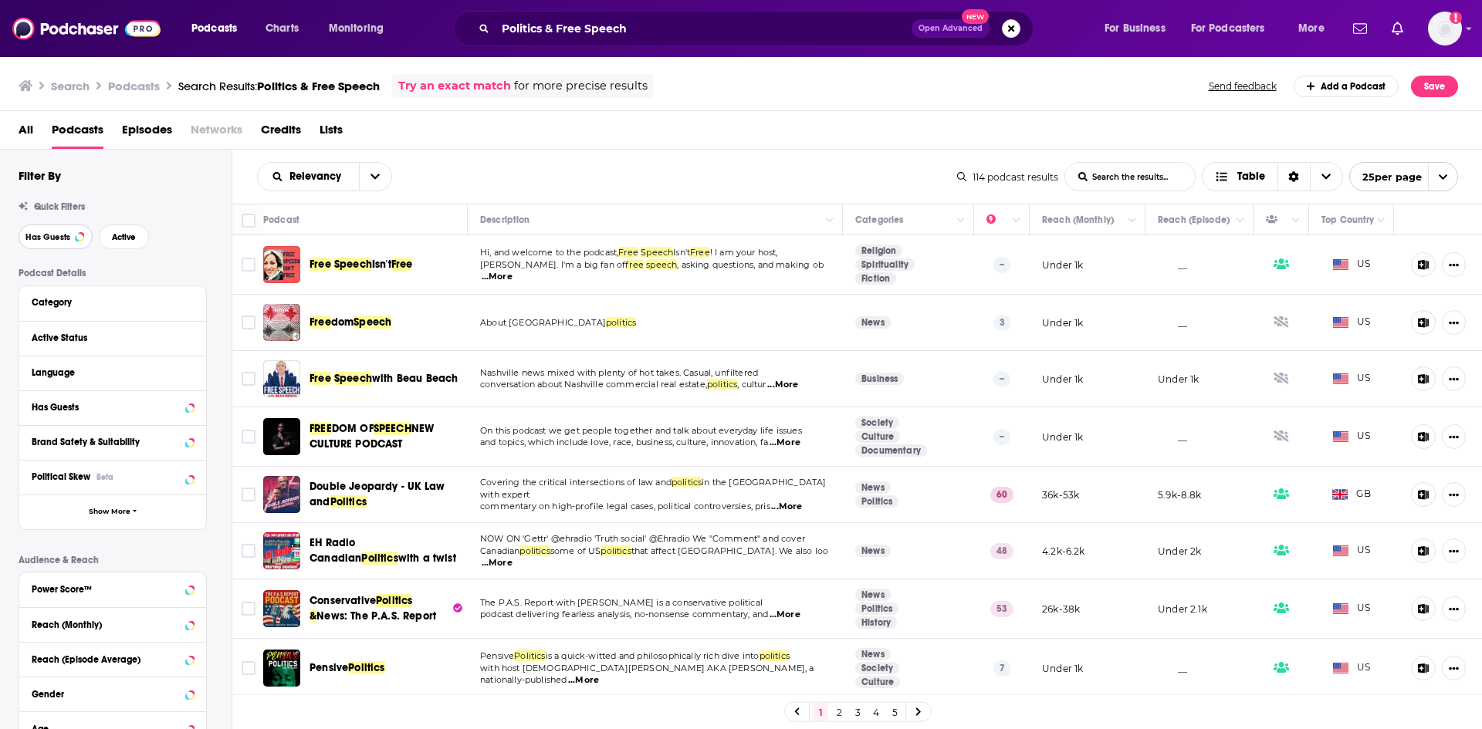
click at [61, 243] on button "Has Guests" at bounding box center [56, 237] width 74 height 25
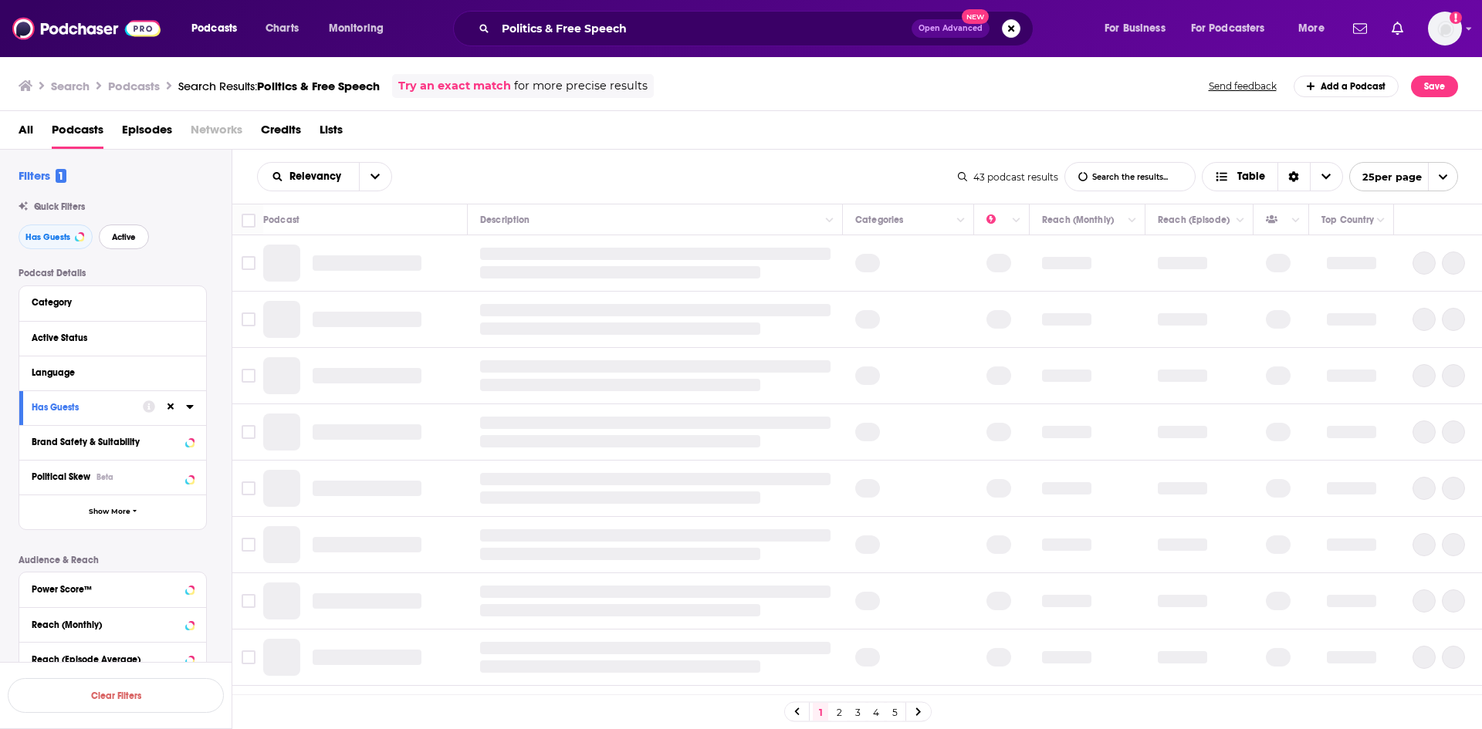
click at [121, 234] on span "Active" at bounding box center [124, 237] width 24 height 8
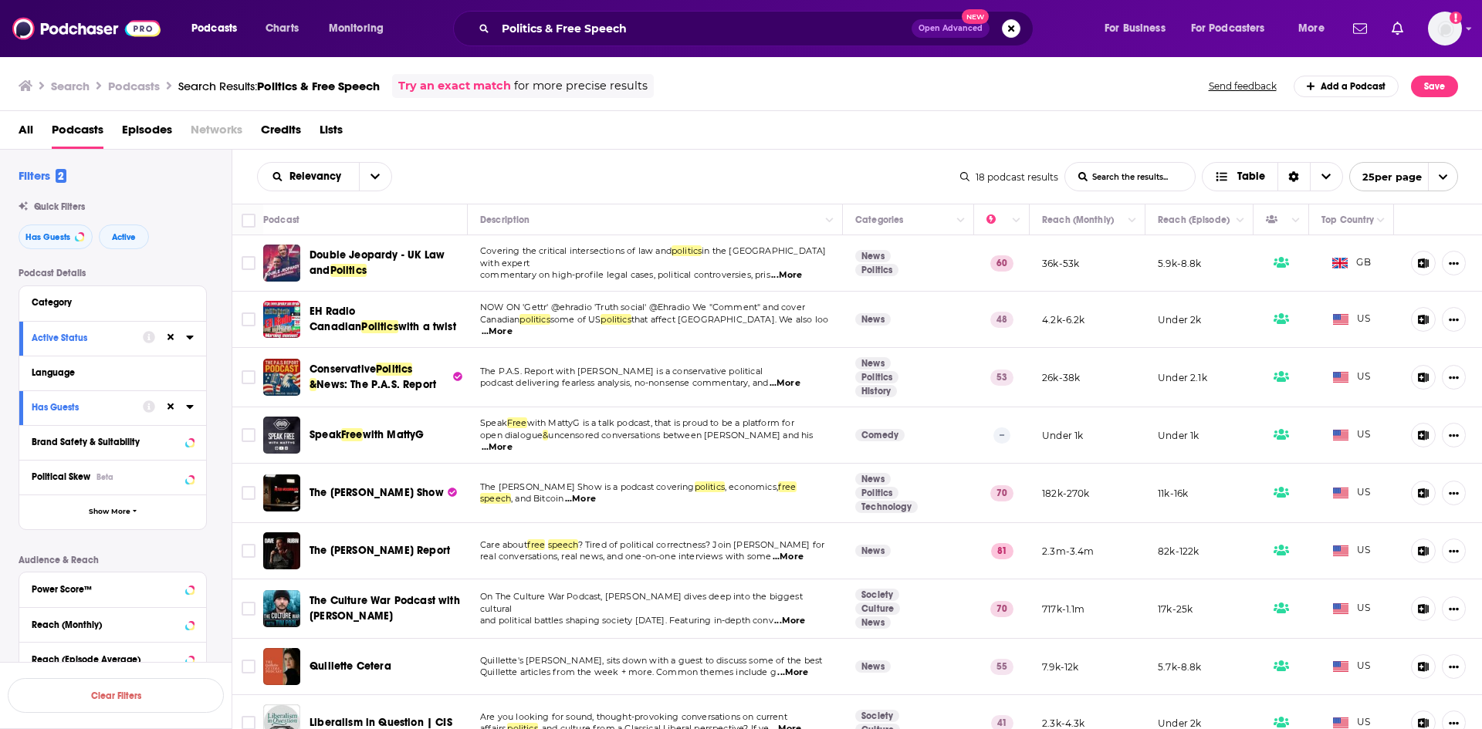
click at [1106, 183] on Speech-list-search-input "List Search Input" at bounding box center [1130, 177] width 130 height 28
paste Speech-list-search-input "Politics & Free Speech"
type Speech-list-search-input "Politics & Free Speech"
click at [512, 441] on span "...More" at bounding box center [497, 447] width 31 height 12
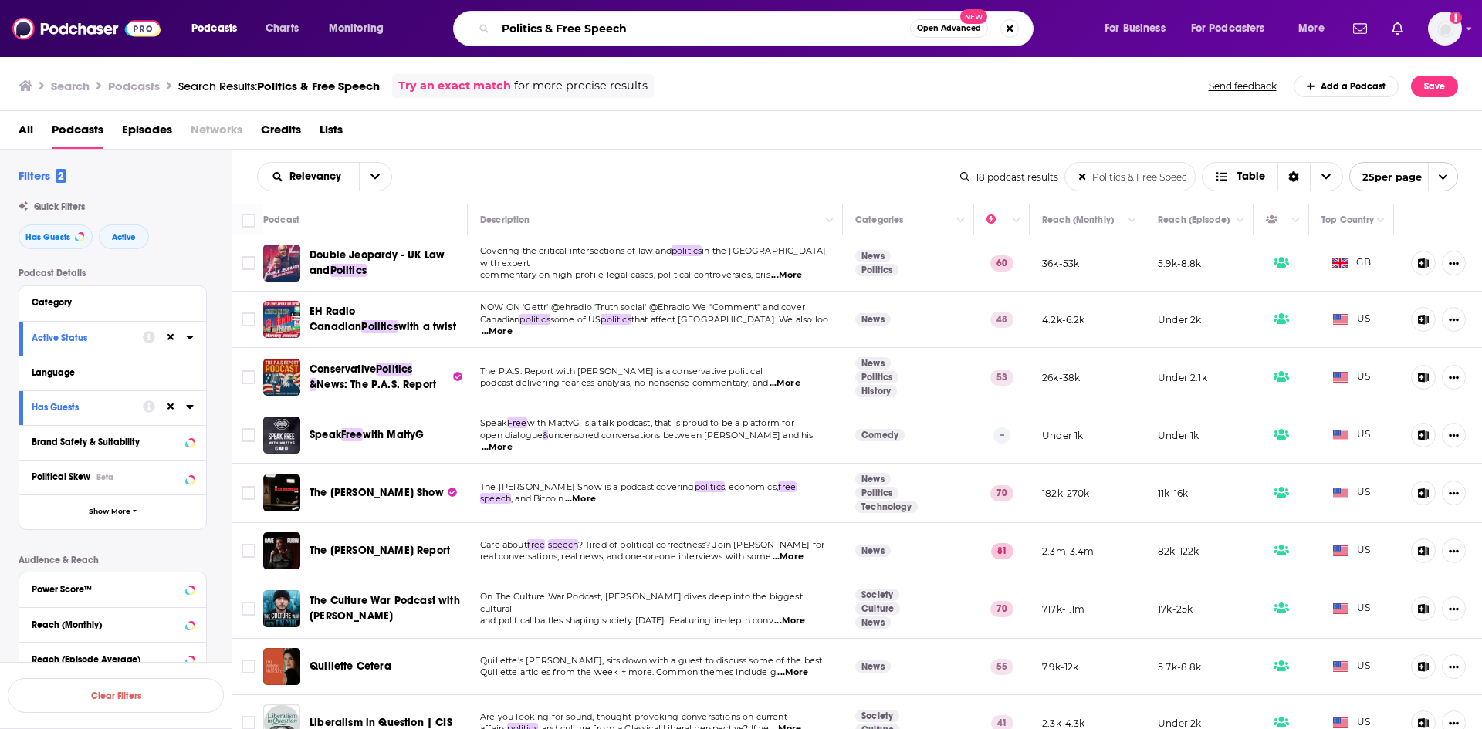
click at [499, 17] on input "Politics & Free Speech" at bounding box center [702, 28] width 414 height 25
drag, startPoint x: 501, startPoint y: 21, endPoint x: 751, endPoint y: 12, distance: 250.2
click at [751, 12] on div "Politics & Free Speech Open Advanced New" at bounding box center [743, 29] width 580 height 36
type input "[DEMOGRAPHIC_DATA] politics"
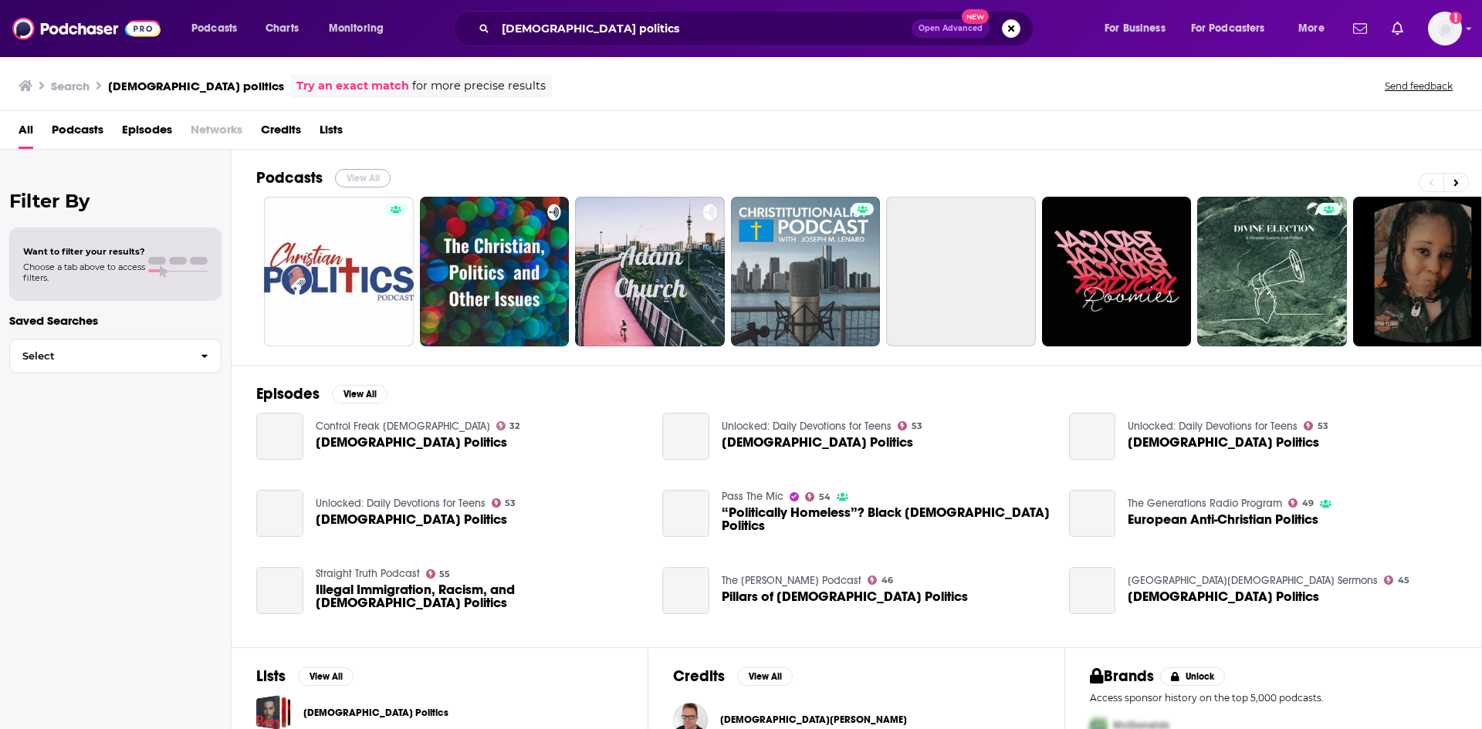
click at [373, 175] on button "View All" at bounding box center [363, 178] width 56 height 19
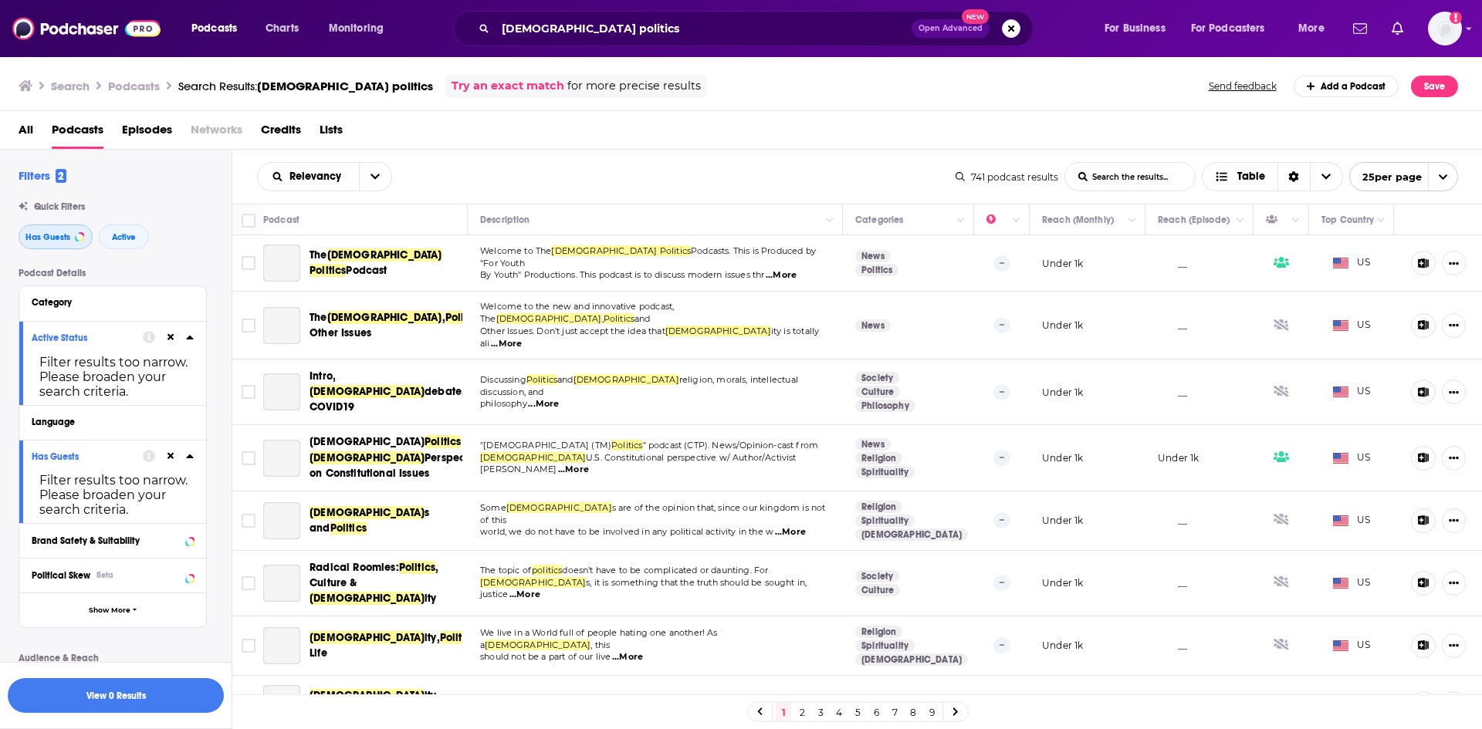
click at [48, 242] on button "Has Guests" at bounding box center [56, 237] width 74 height 25
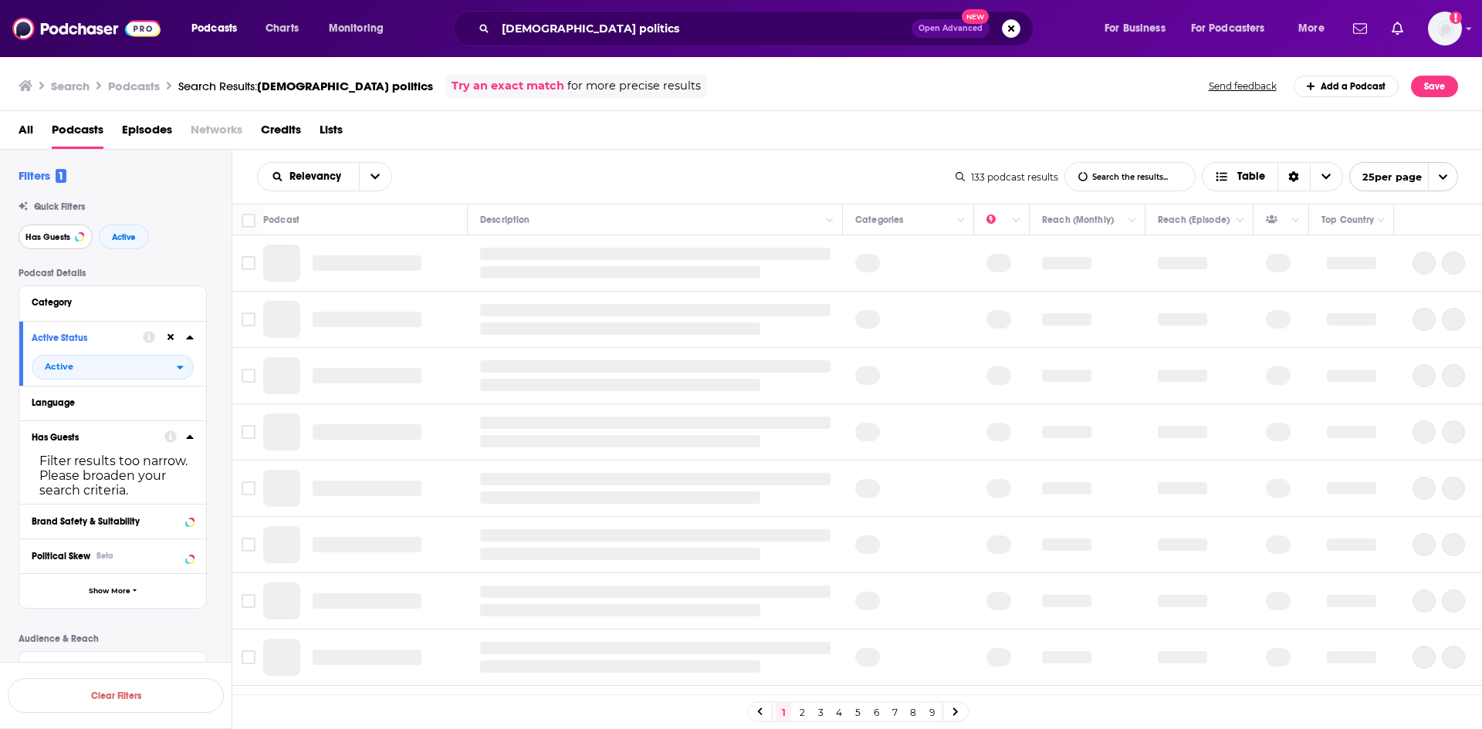
click at [46, 242] on button "Has Guests" at bounding box center [56, 237] width 74 height 25
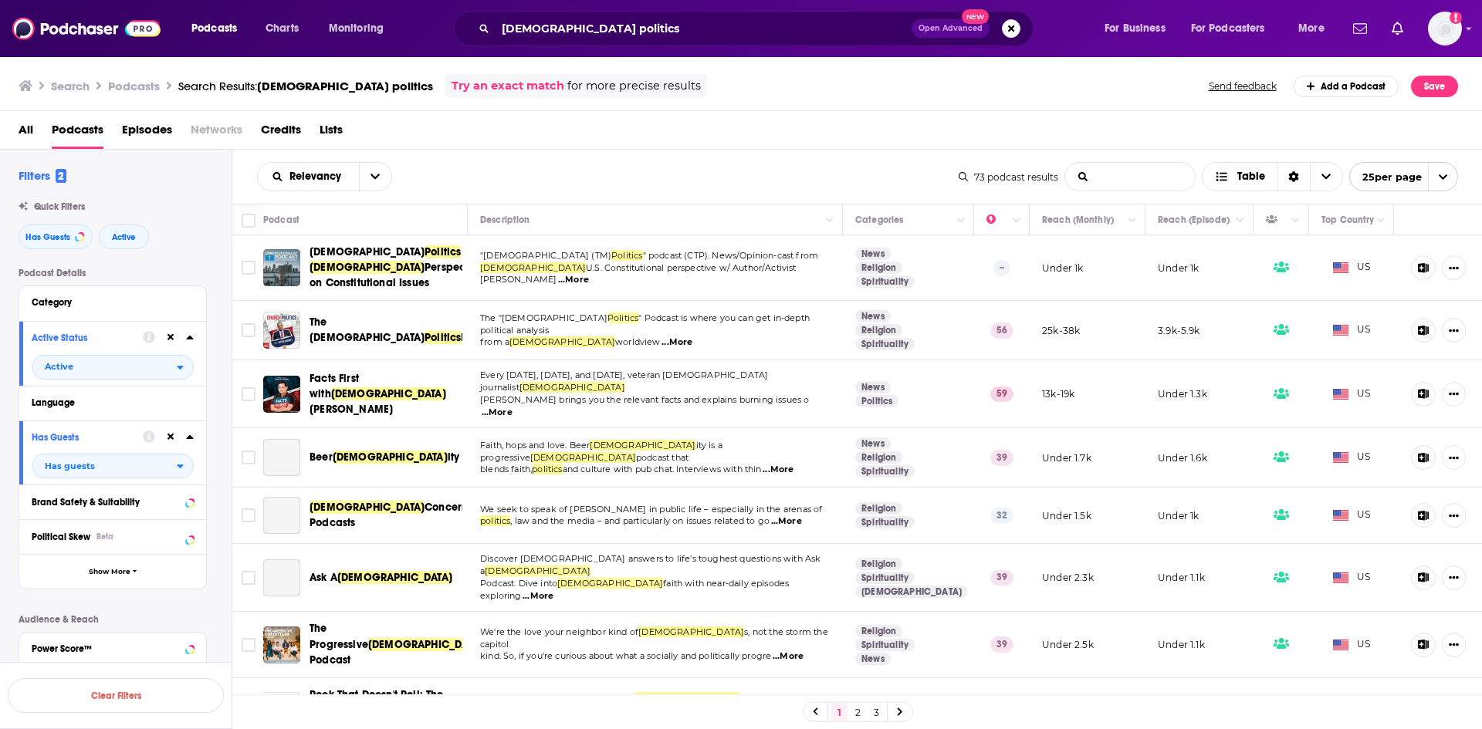
click at [1134, 185] on politics-list-search-input "List Search Input" at bounding box center [1130, 177] width 130 height 28
paste politics-list-search-input "[URL][DOMAIN_NAME]"
type politics-list-search-input "[URL][DOMAIN_NAME]"
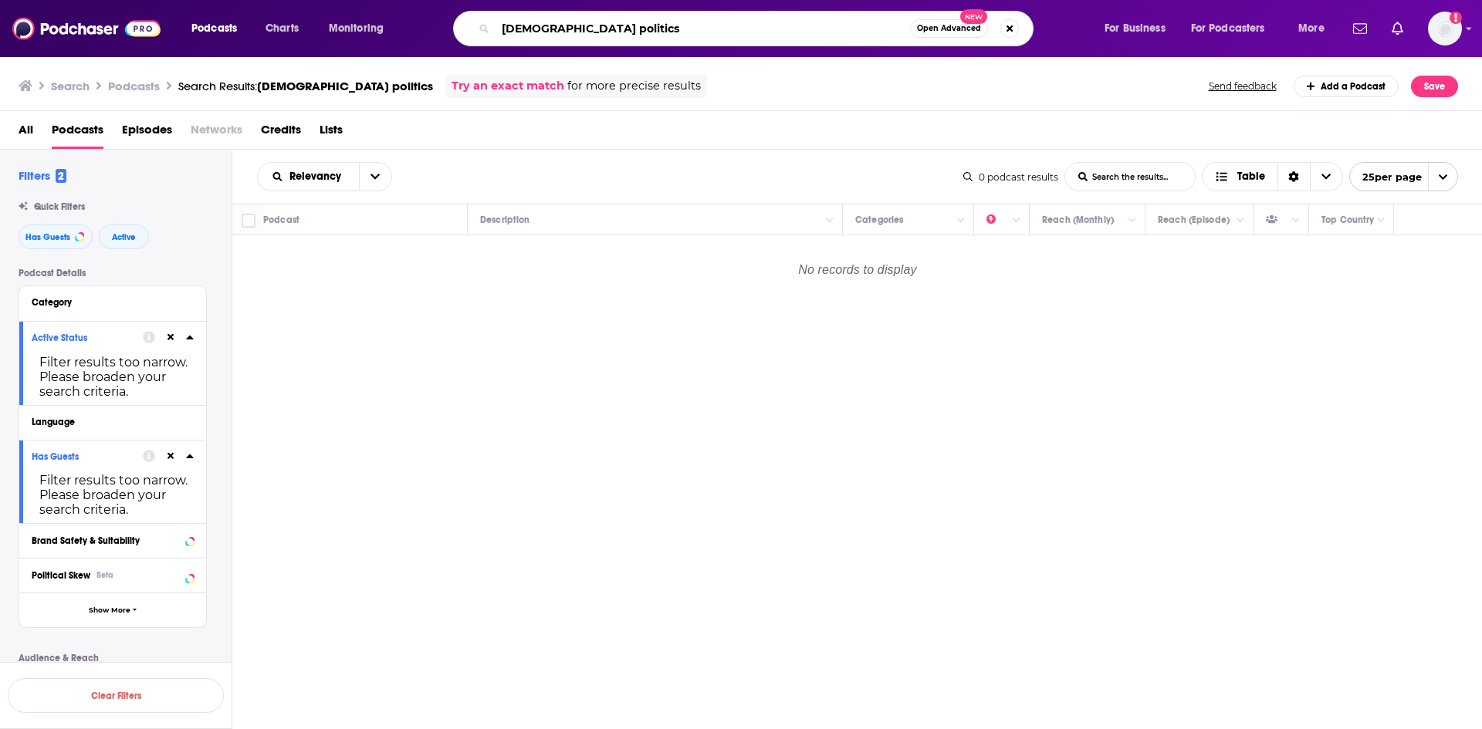
drag, startPoint x: 617, startPoint y: 34, endPoint x: 417, endPoint y: 31, distance: 199.9
click at [417, 31] on div "Podcasts Charts Monitoring [DEMOGRAPHIC_DATA] politics Open Advanced New For Bu…" at bounding box center [760, 29] width 1158 height 36
click at [1156, 179] on politics-list-search-input "List Search Input" at bounding box center [1130, 177] width 130 height 28
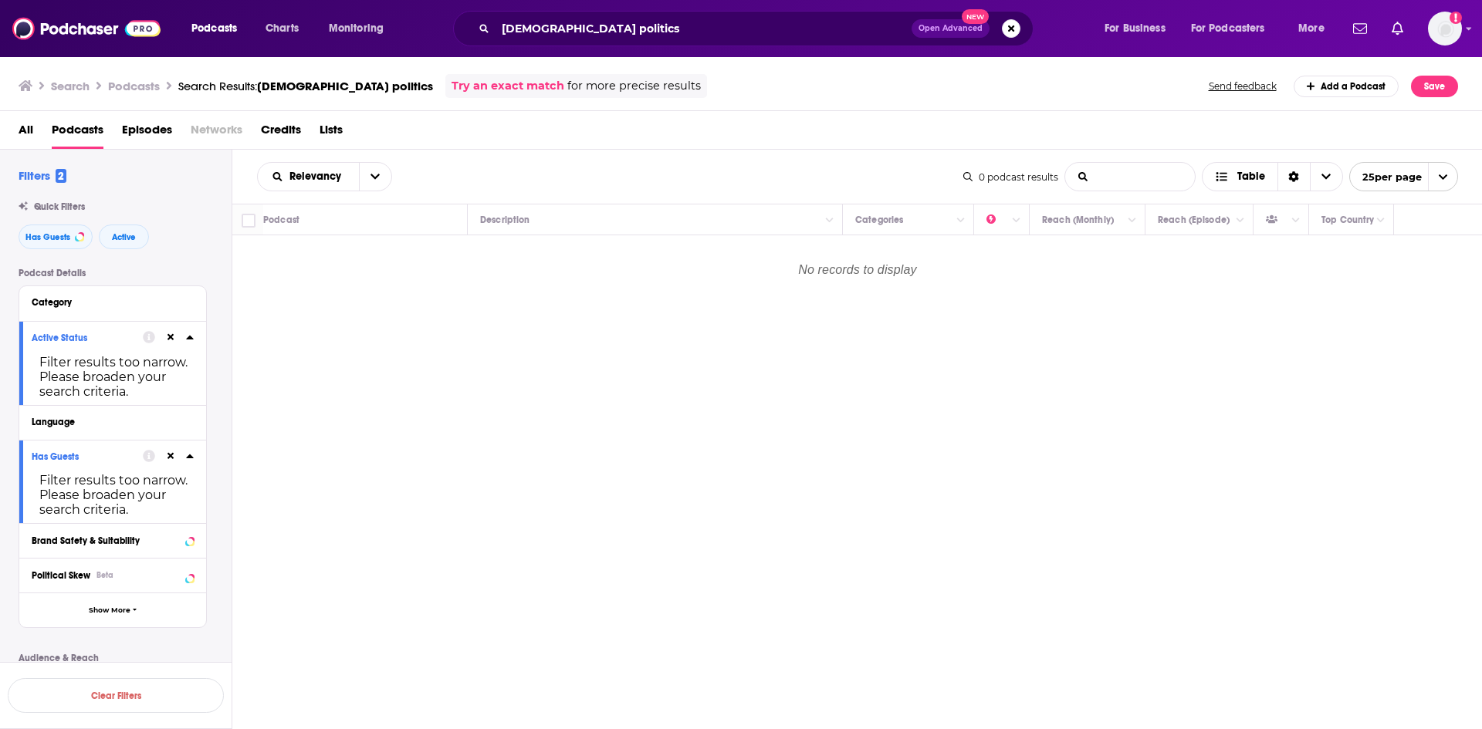
paste politics-list-search-input "[DEMOGRAPHIC_DATA] politics"
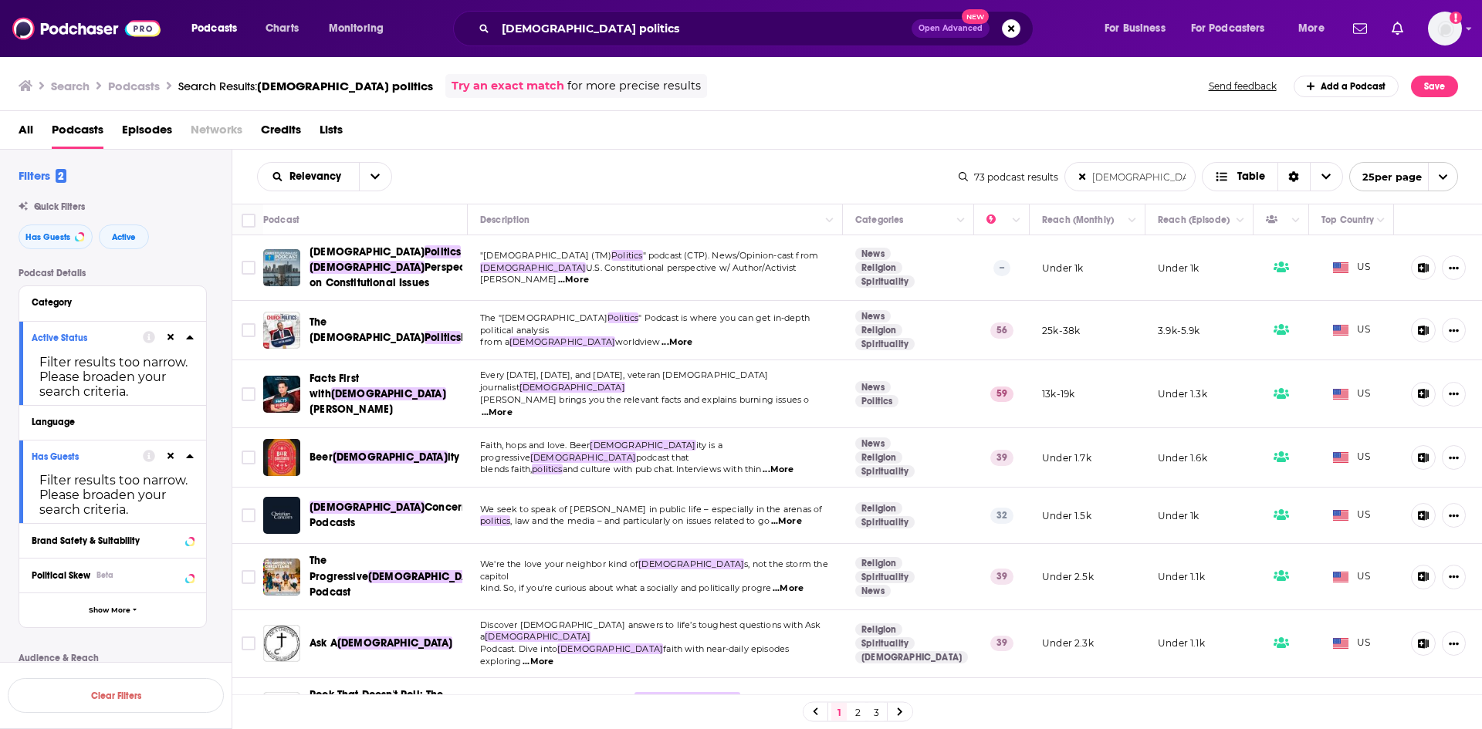
type politics-list-search-input "[DEMOGRAPHIC_DATA] politics"
